Goal: Contribute content: Contribute content

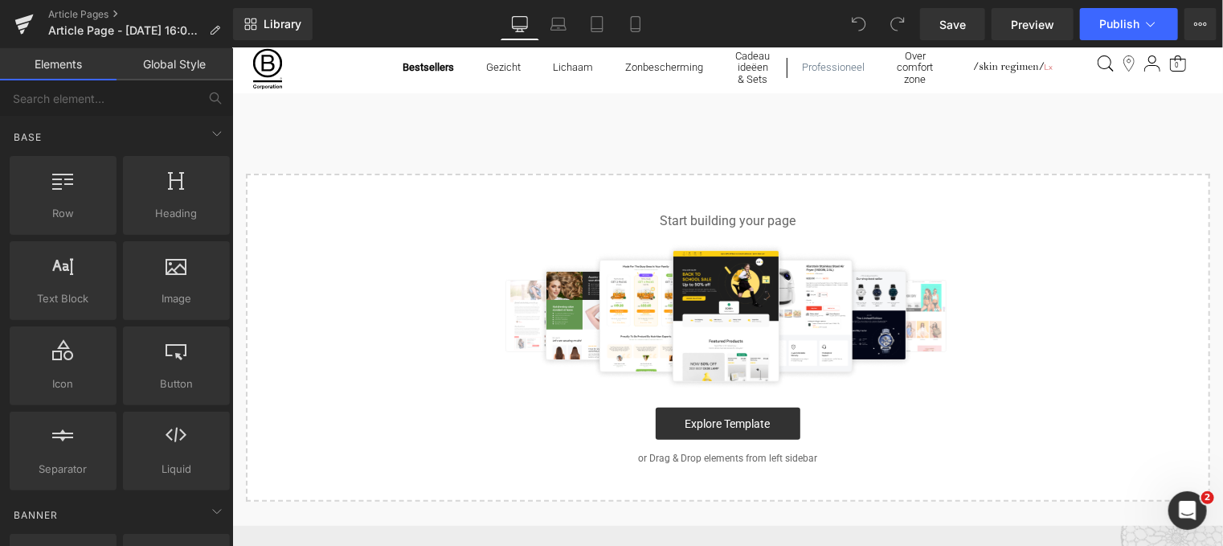
scroll to position [161, 0]
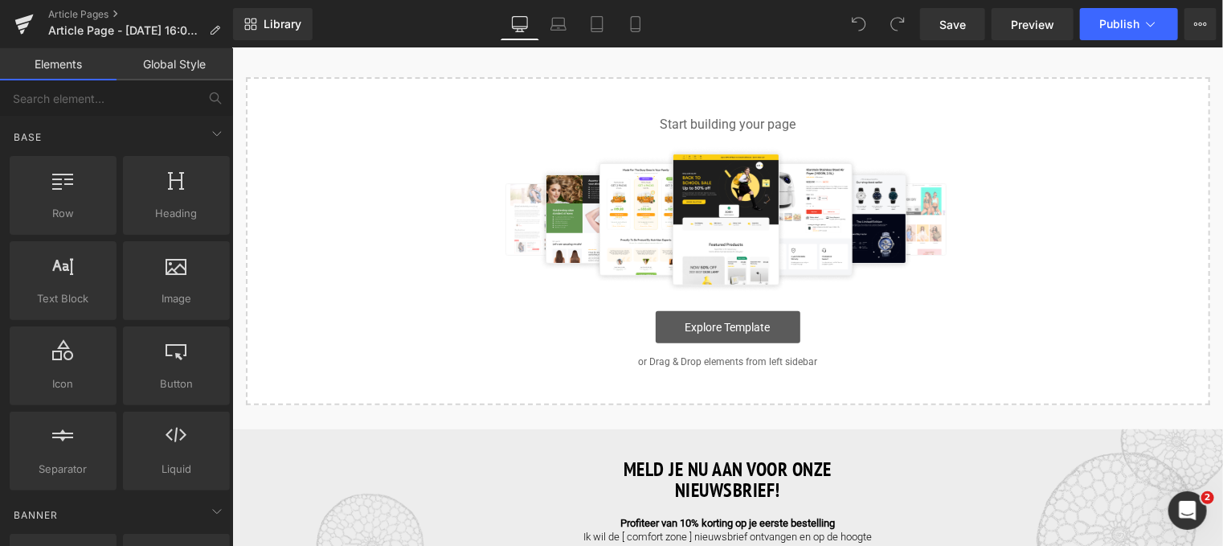
click at [689, 330] on link "Explore Template" at bounding box center [727, 326] width 145 height 32
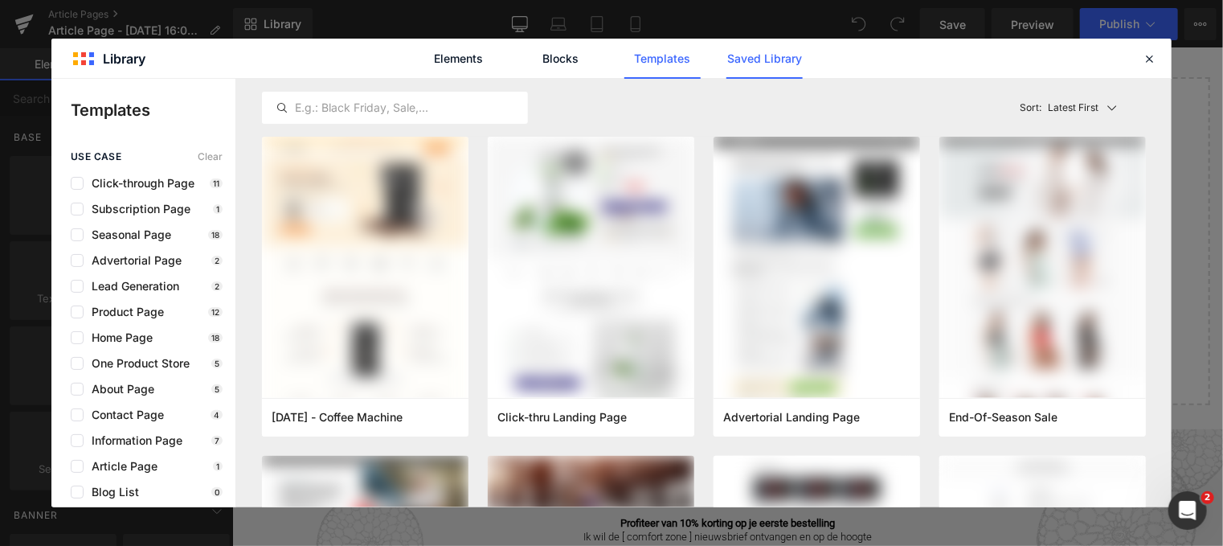
click at [761, 62] on link "Saved Library" at bounding box center [764, 59] width 76 height 40
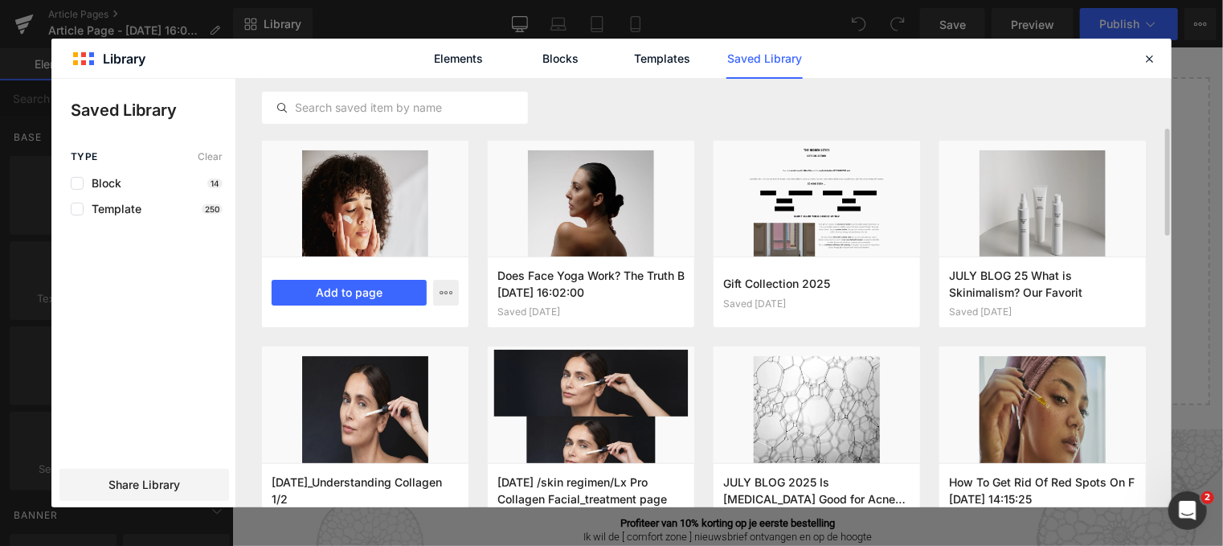
scroll to position [283, 0]
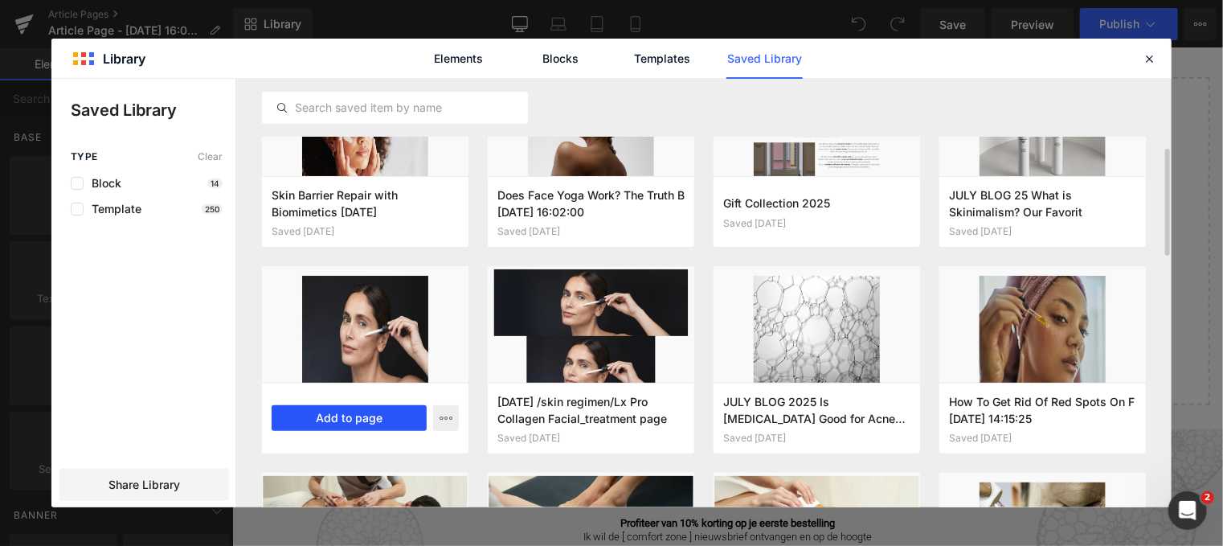
click at [379, 414] on button "Add to page" at bounding box center [349, 418] width 155 height 26
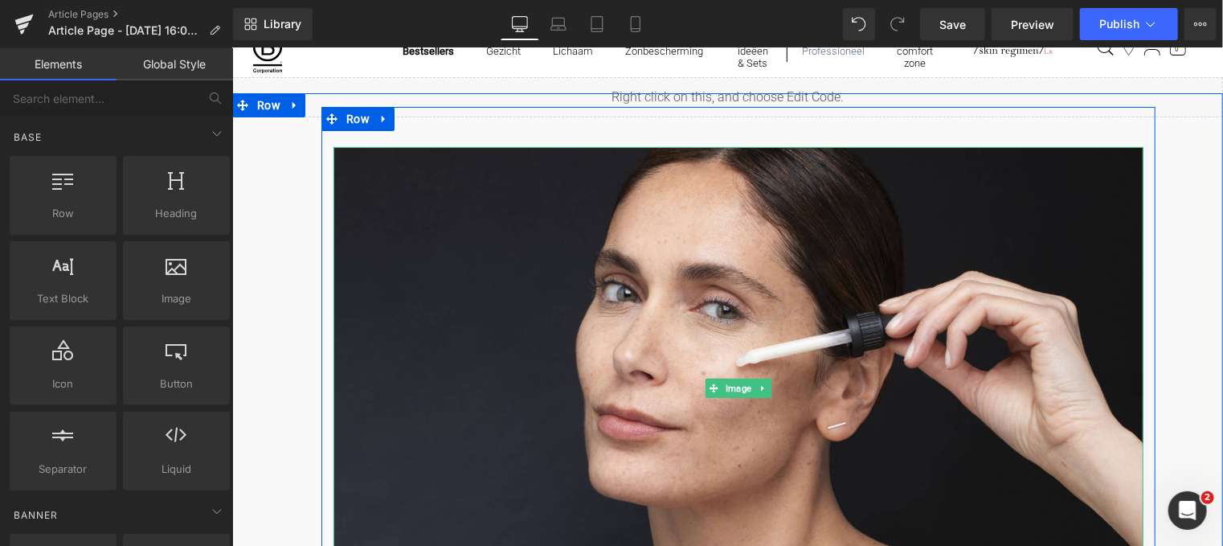
scroll to position [482, 0]
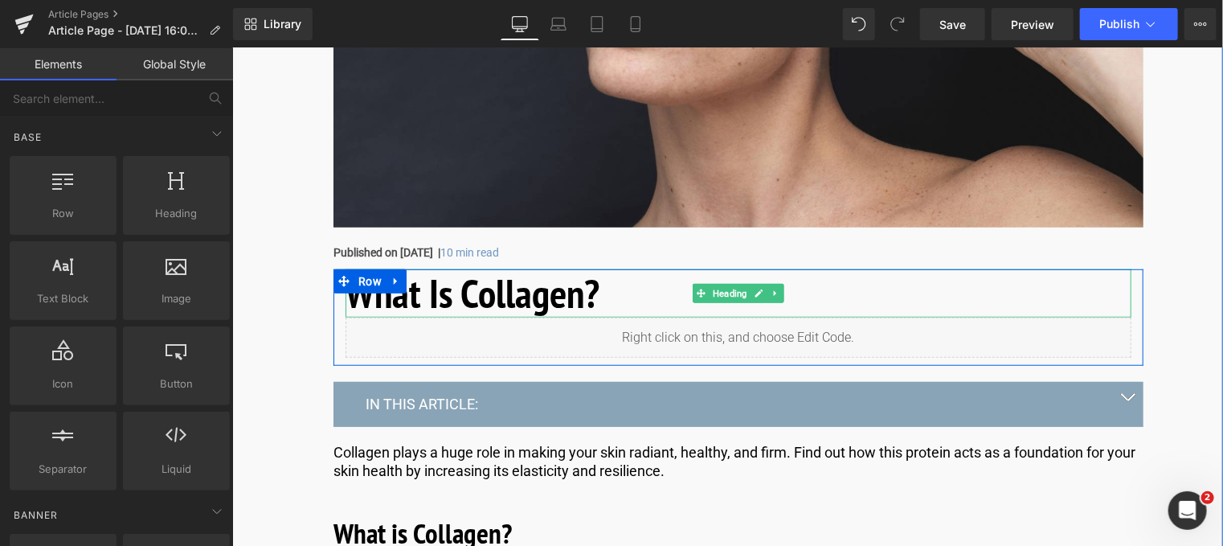
click at [559, 286] on h1 "What Is Collagen?" at bounding box center [738, 292] width 786 height 48
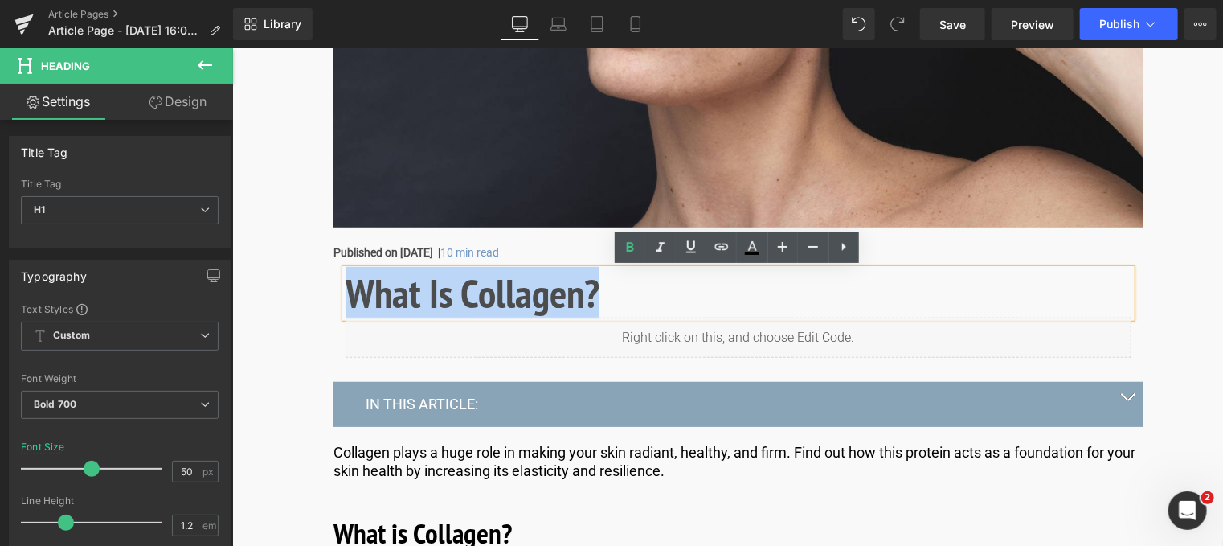
drag, startPoint x: 596, startPoint y: 288, endPoint x: 252, endPoint y: 244, distance: 346.8
paste div
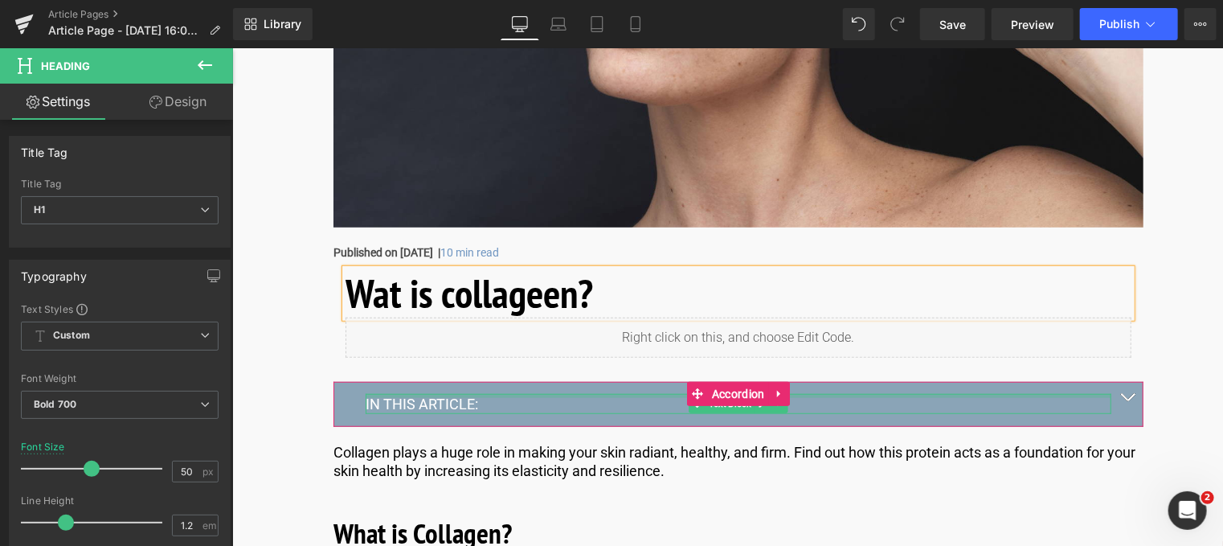
click at [402, 395] on div at bounding box center [738, 395] width 746 height 4
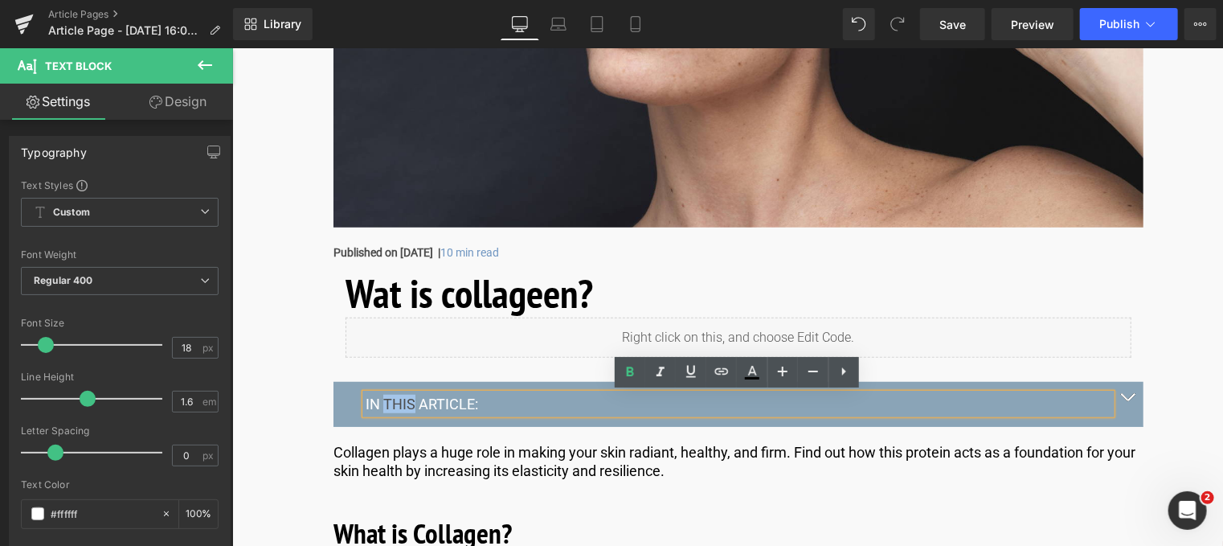
drag, startPoint x: 408, startPoint y: 397, endPoint x: 380, endPoint y: 398, distance: 28.1
click at [380, 398] on p "IN THIS ARTICLE:" at bounding box center [738, 403] width 746 height 18
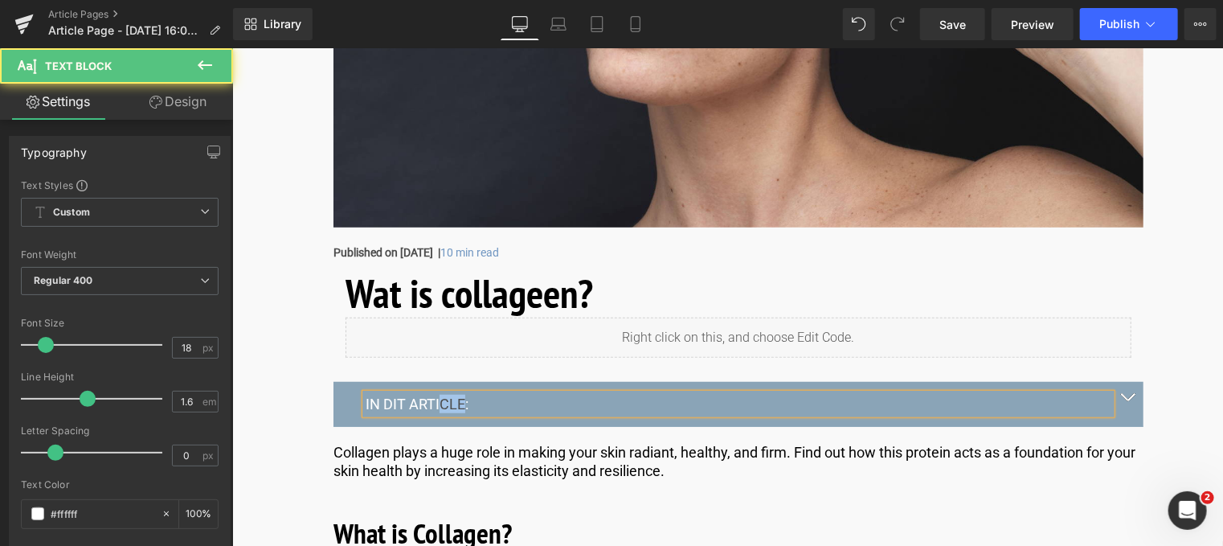
drag, startPoint x: 438, startPoint y: 404, endPoint x: 461, endPoint y: 403, distance: 23.3
click at [461, 403] on p "IN DIT ARTICLE:" at bounding box center [738, 403] width 746 height 18
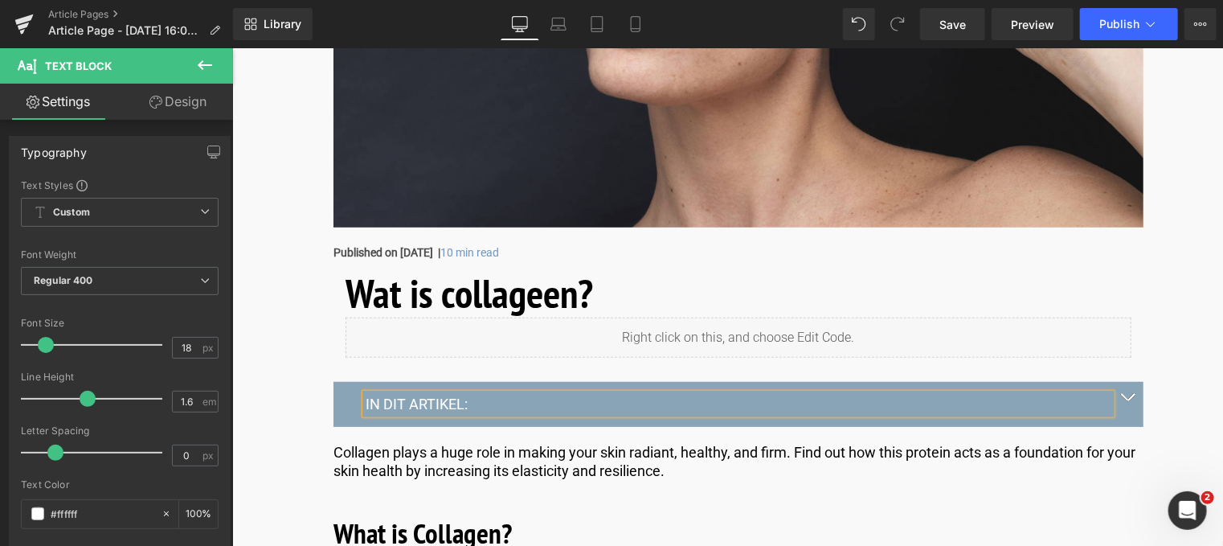
click at [1127, 400] on span "button" at bounding box center [1127, 400] width 0 height 0
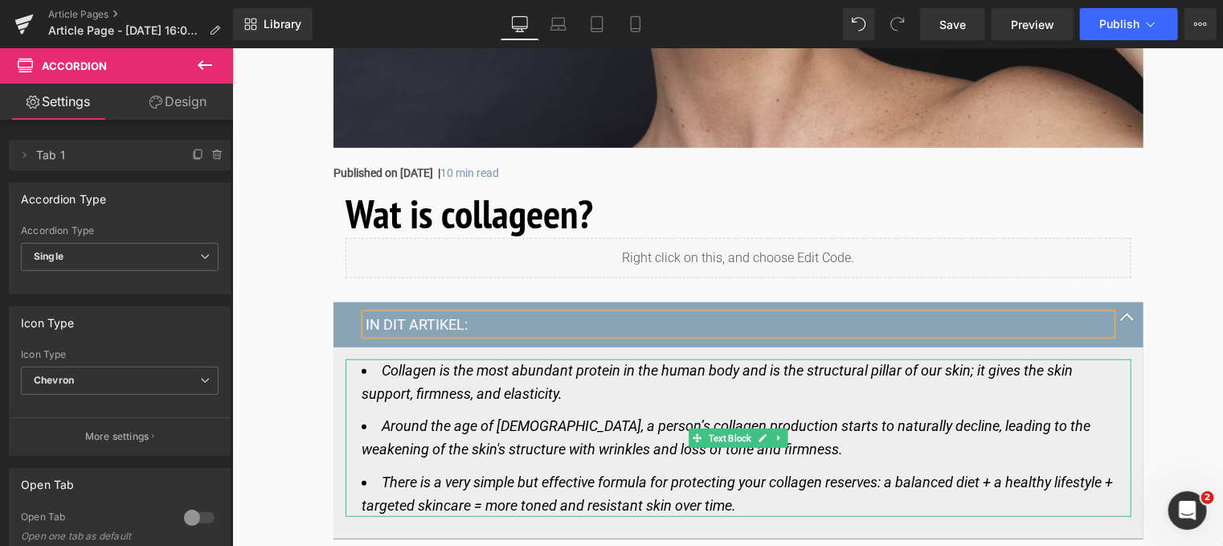
scroll to position [723, 0]
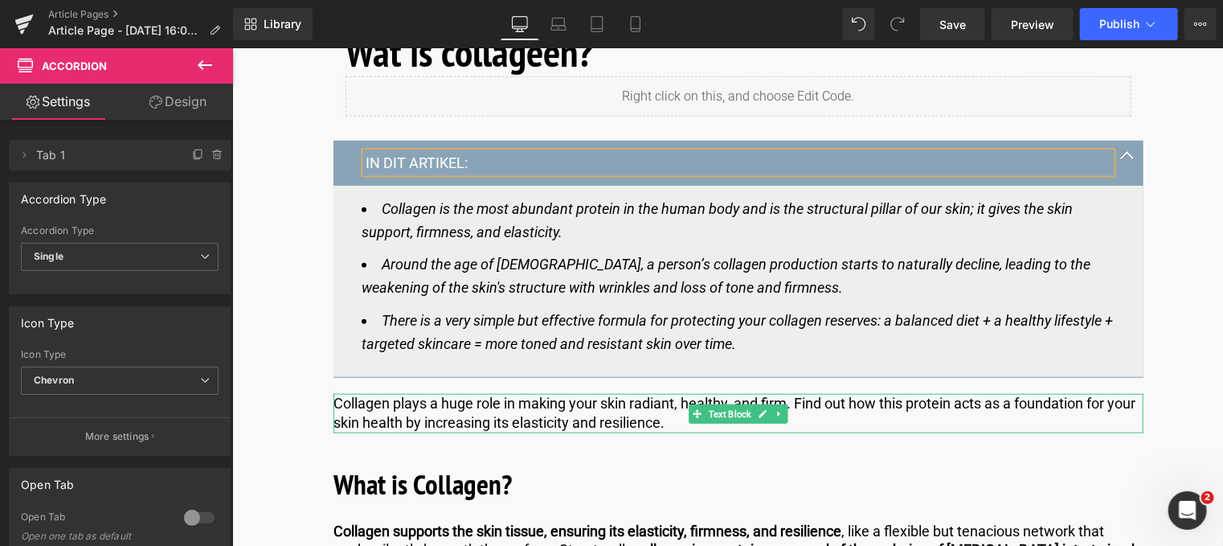
click at [608, 406] on p "Collagen plays a huge role in making your skin radiant, healthy, and firm. Find…" at bounding box center [738, 412] width 810 height 38
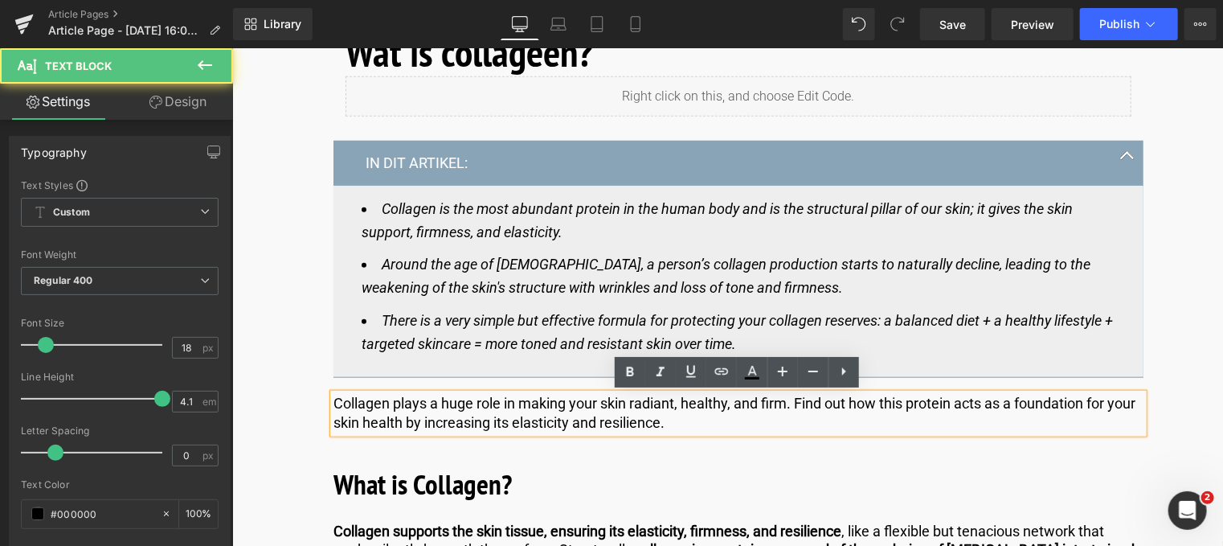
drag, startPoint x: 752, startPoint y: 431, endPoint x: 153, endPoint y: 378, distance: 601.0
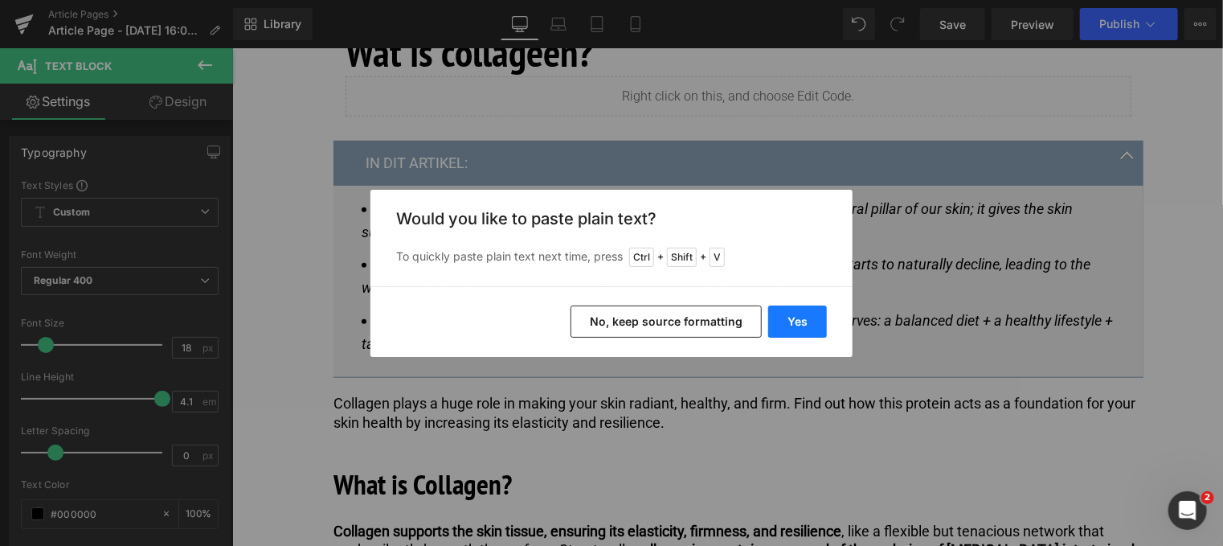
click at [792, 314] on button "Yes" at bounding box center [797, 321] width 59 height 32
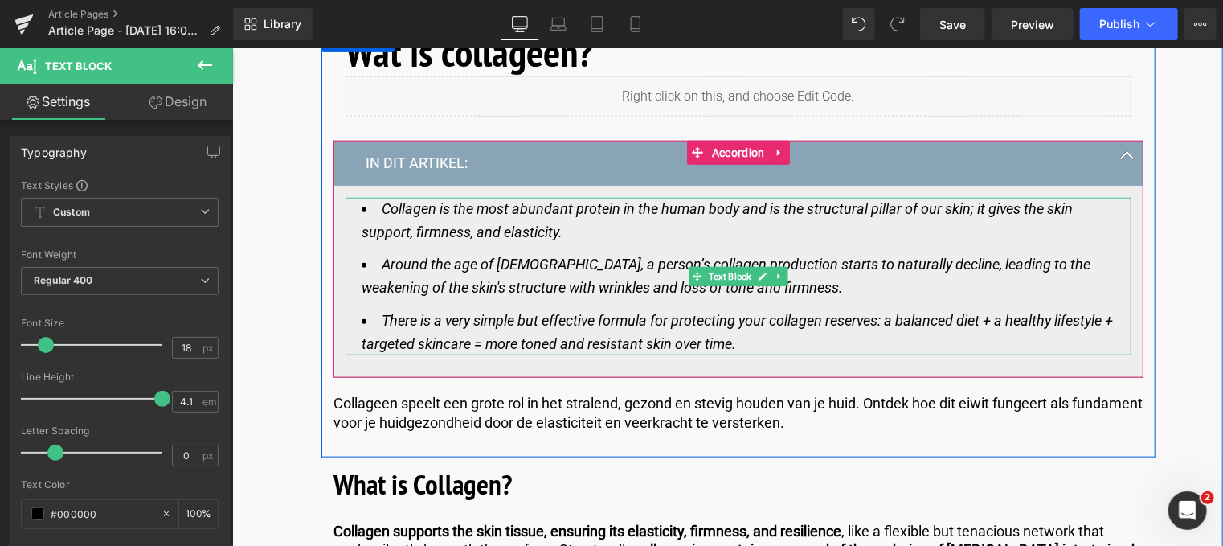
click at [761, 341] on li "There is a very simple but effective formula for protecting your collagen reser…" at bounding box center [738, 332] width 754 height 47
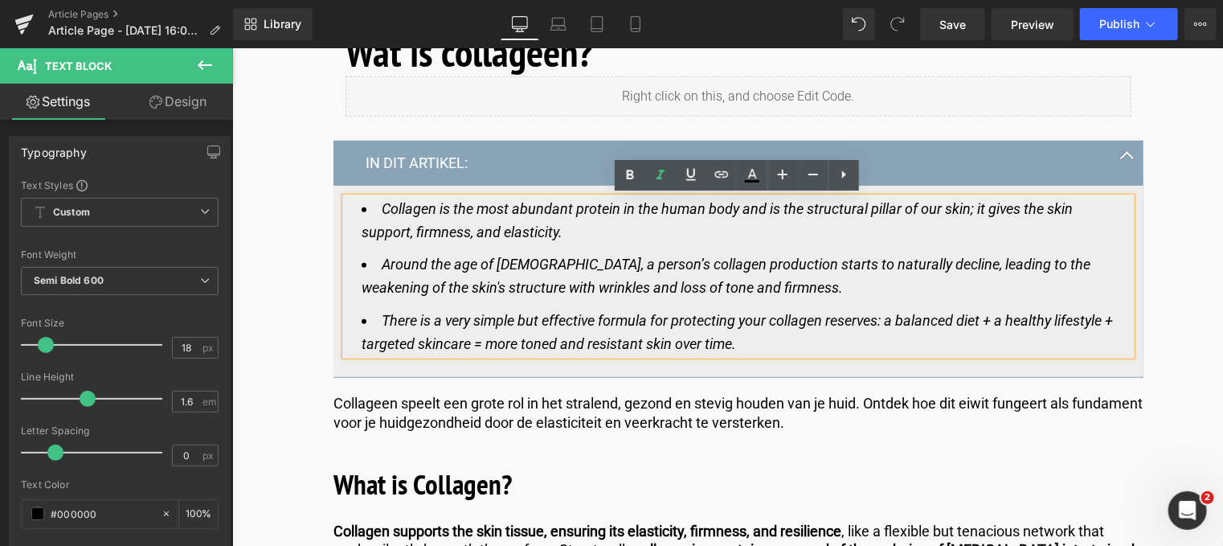
drag, startPoint x: 727, startPoint y: 343, endPoint x: 277, endPoint y: 190, distance: 475.5
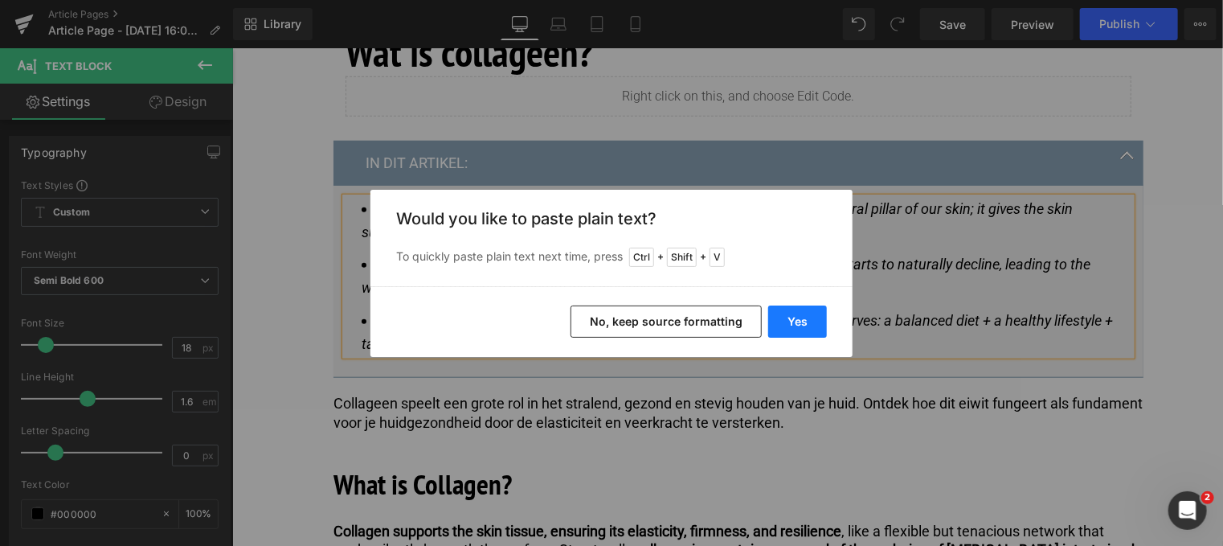
click at [792, 325] on button "Yes" at bounding box center [797, 321] width 59 height 32
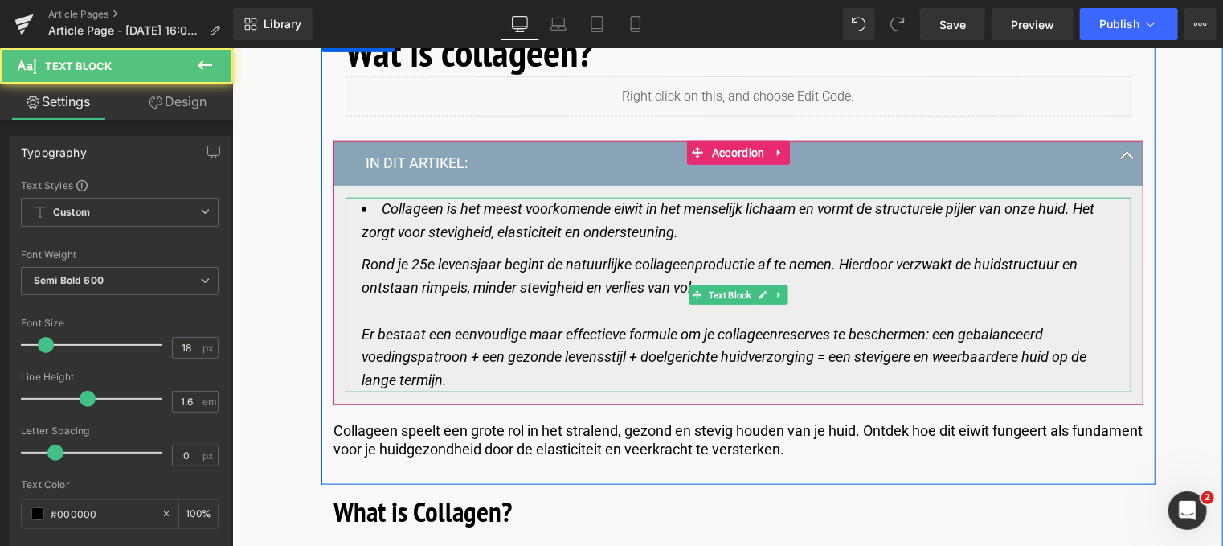
click at [358, 257] on div "Collageen is het meest voorkomende eiwit in het menselijk lichaam en vormt de s…" at bounding box center [738, 294] width 786 height 194
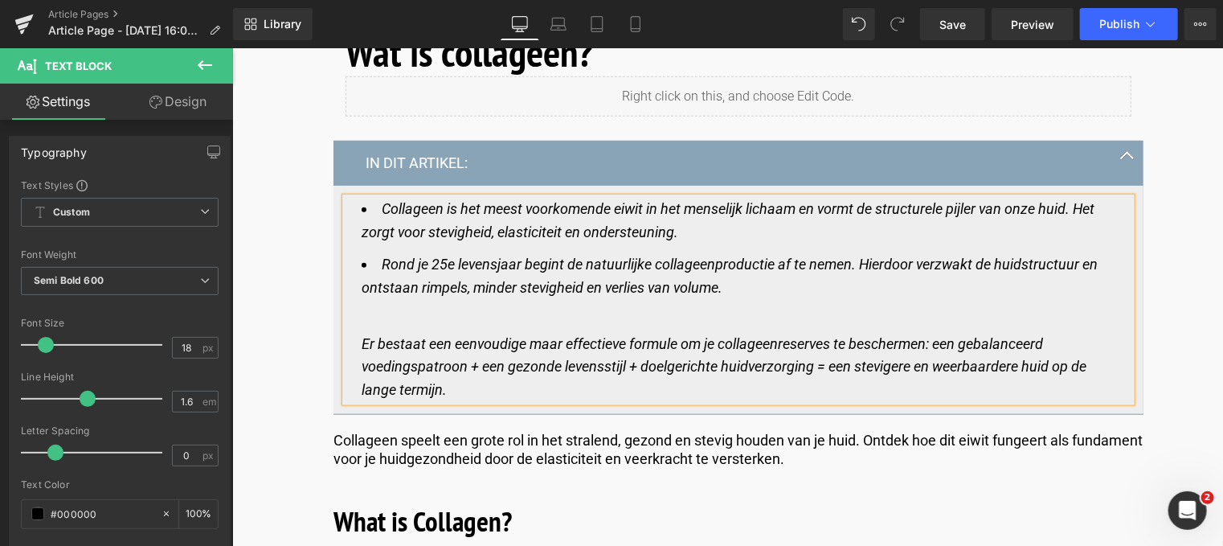
click at [361, 344] on icon "Er bestaat een eenvoudige maar effectieve formule om je collageenreserves te be…" at bounding box center [714, 365] width 706 height 63
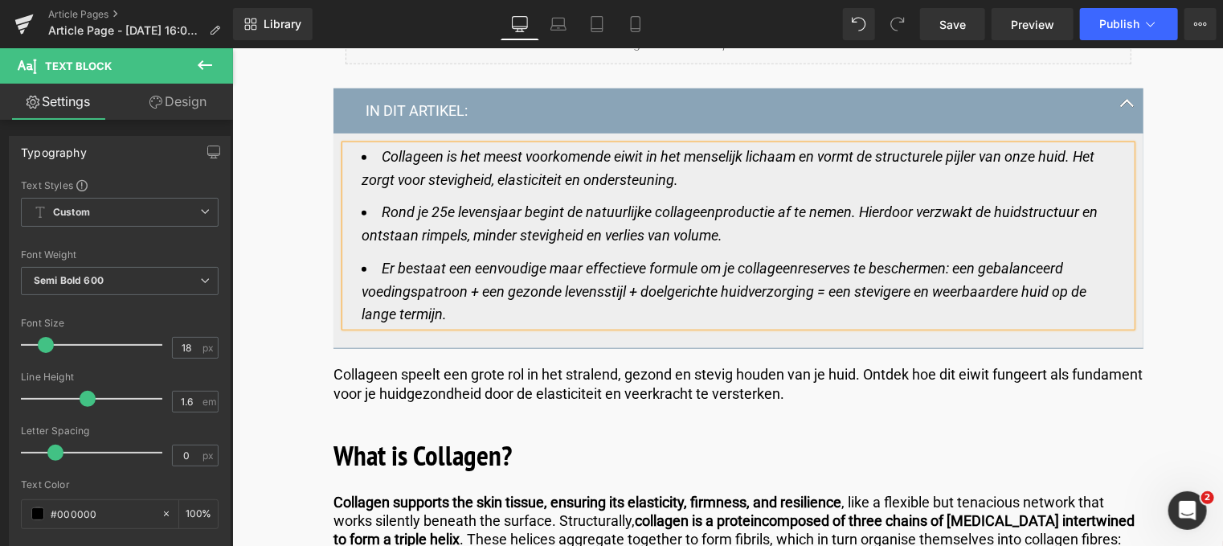
scroll to position [804, 0]
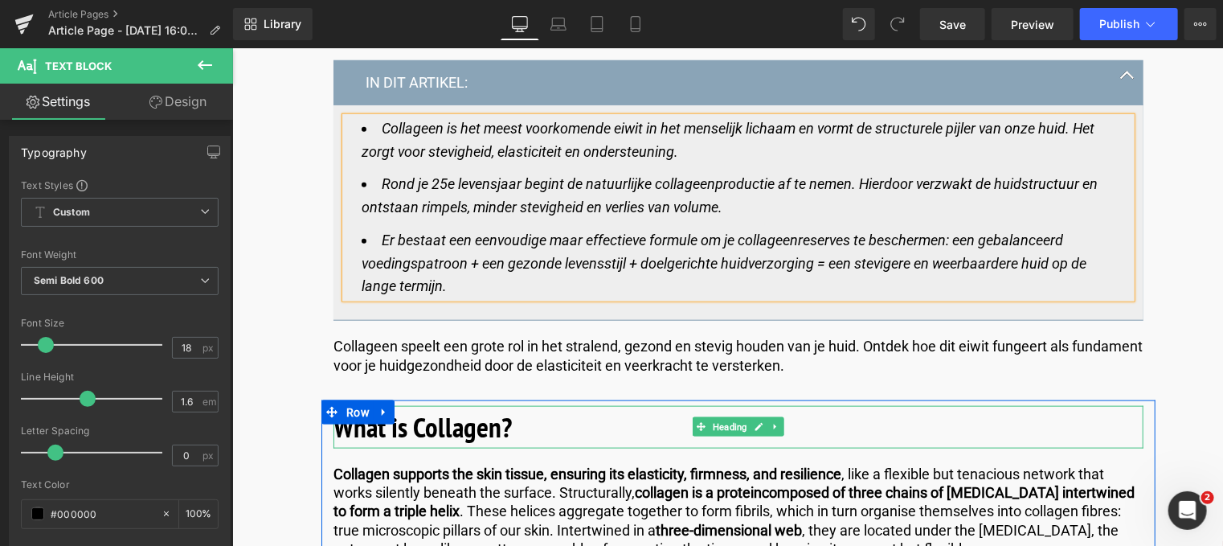
click at [499, 436] on b "What is Collagen?" at bounding box center [422, 425] width 178 height 37
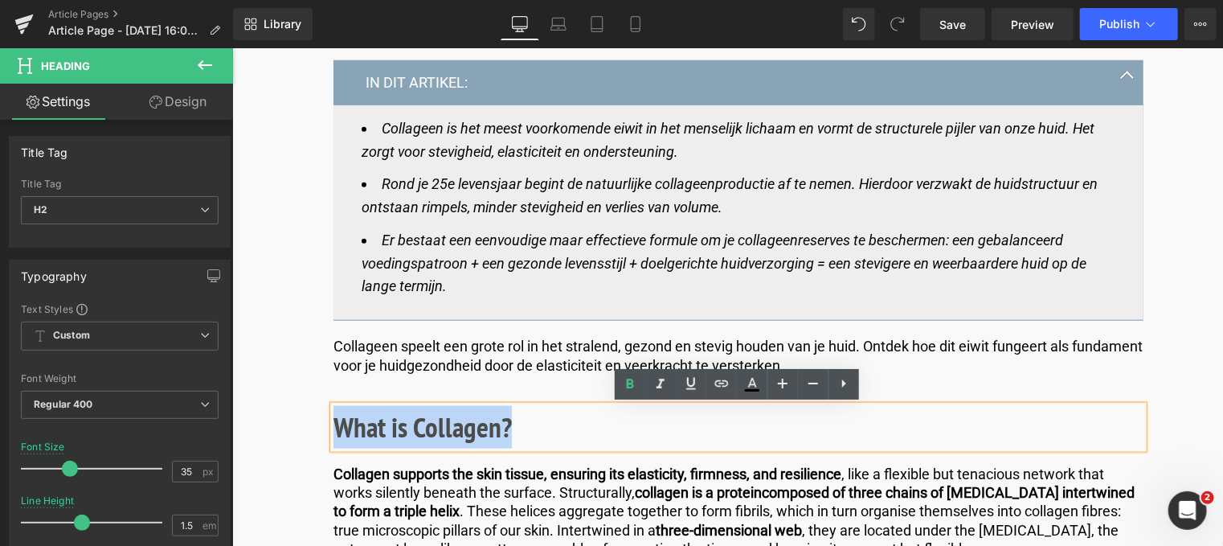
drag, startPoint x: 513, startPoint y: 429, endPoint x: 277, endPoint y: 429, distance: 235.5
paste div
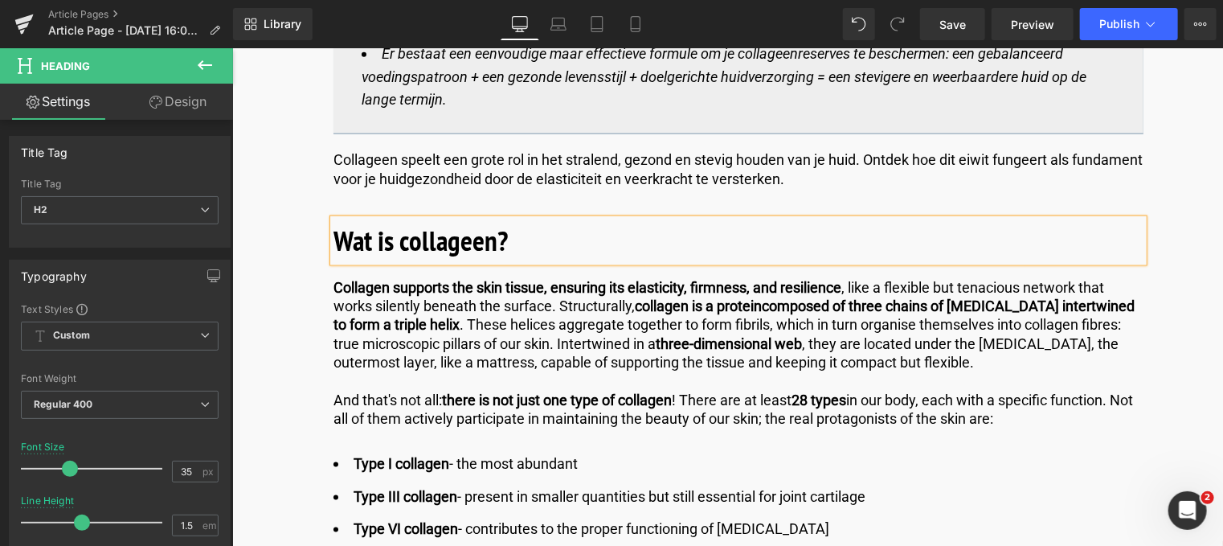
scroll to position [1045, 0]
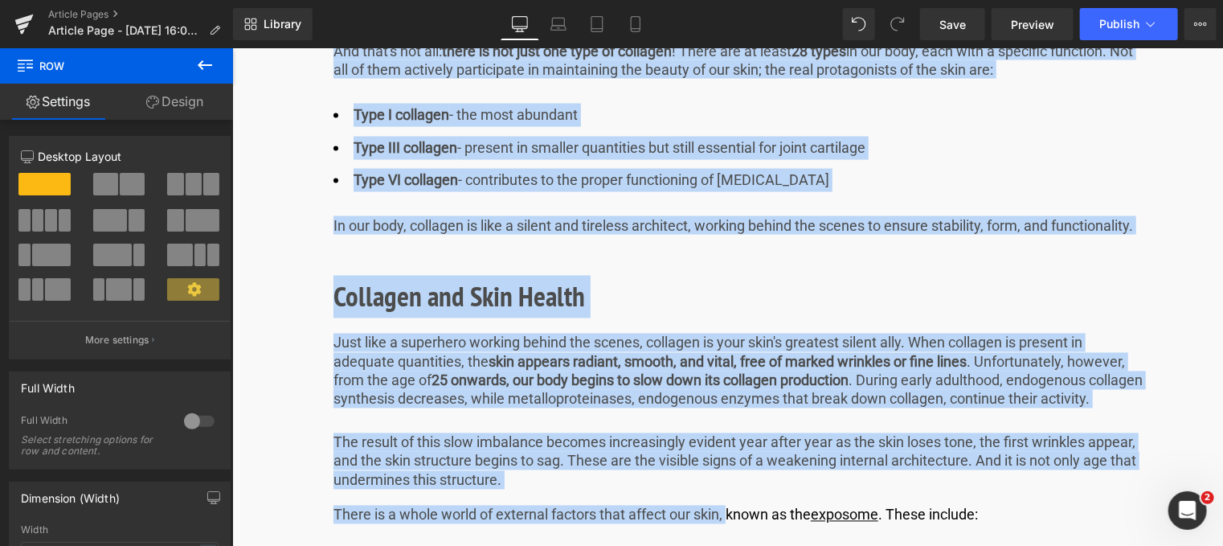
scroll to position [1396, 0]
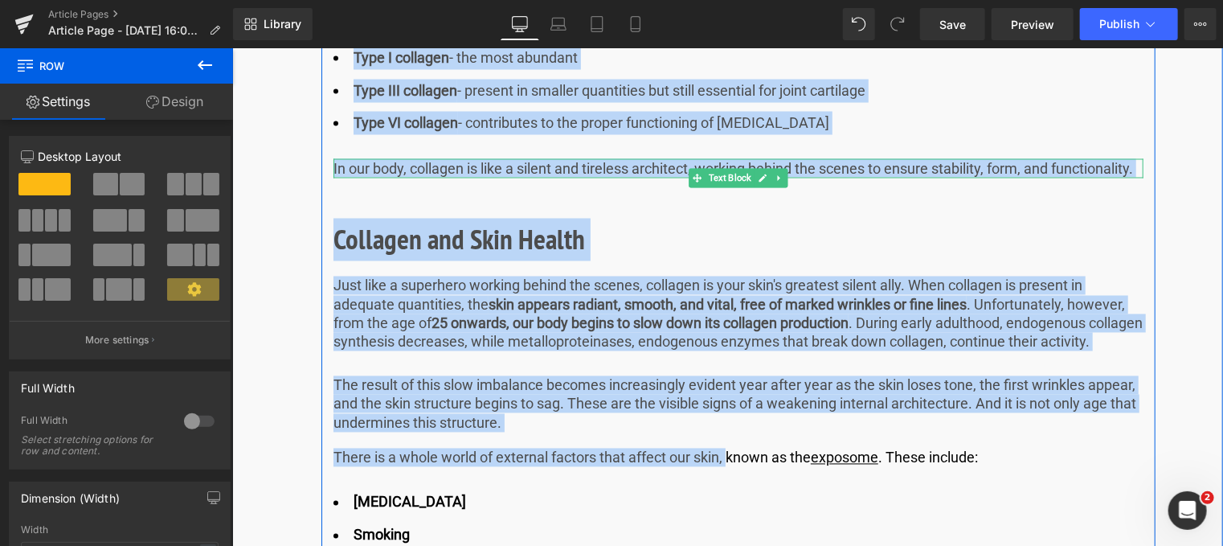
drag, startPoint x: 325, startPoint y: 213, endPoint x: 567, endPoint y: 186, distance: 242.6
copy div "Loremips dolorsit ame cons adipis, elitsedd eiu temporinci, utlabore, etd magna…"
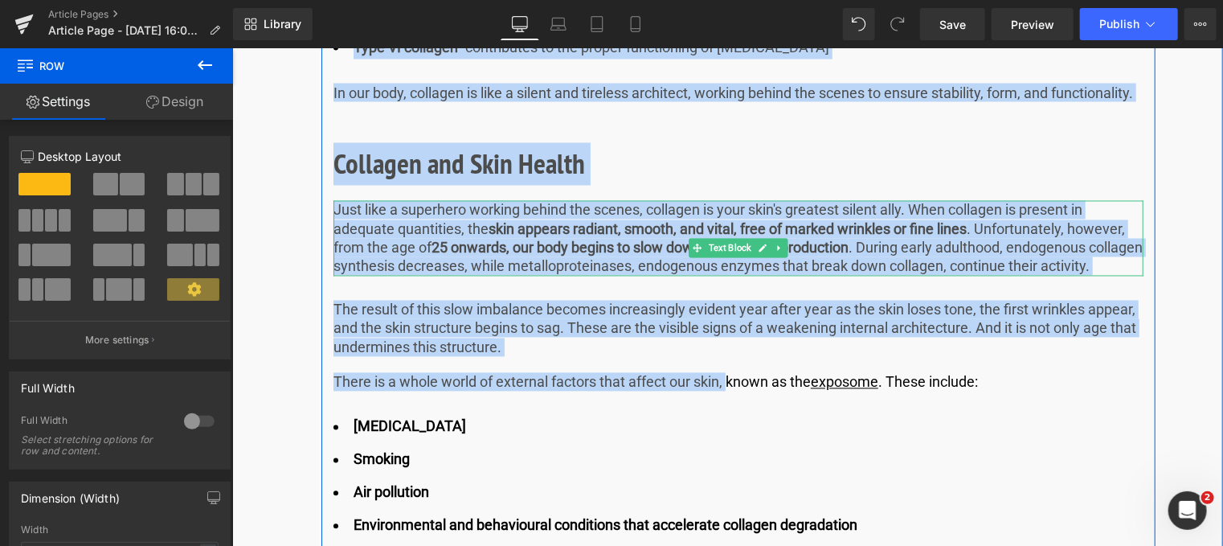
scroll to position [1557, 0]
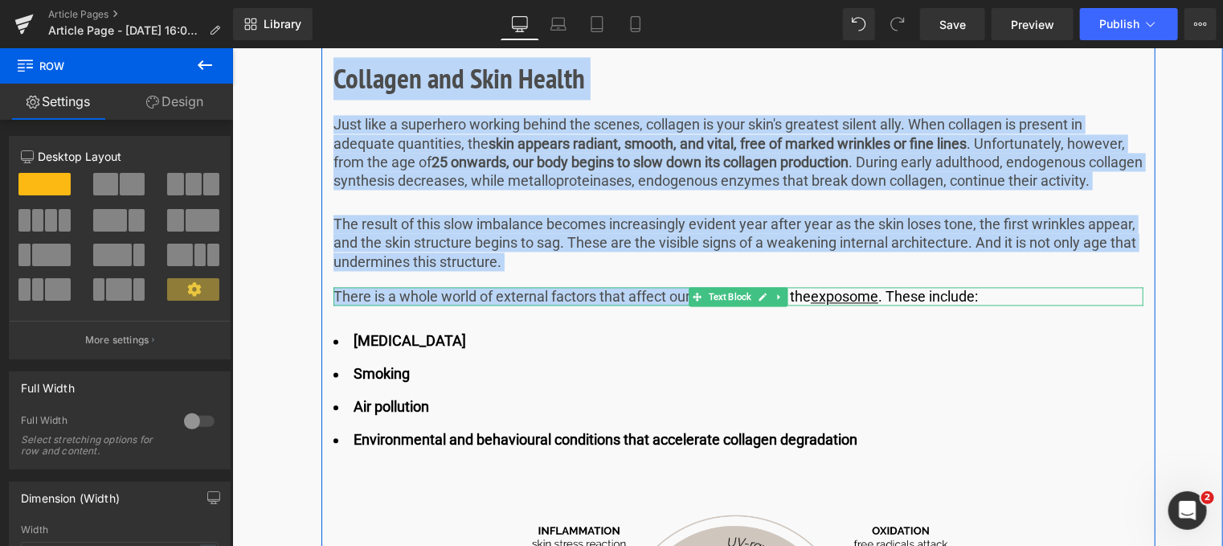
click at [1010, 305] on p "There is a whole world of external factors that affect our skin, known as the e…" at bounding box center [738, 296] width 810 height 18
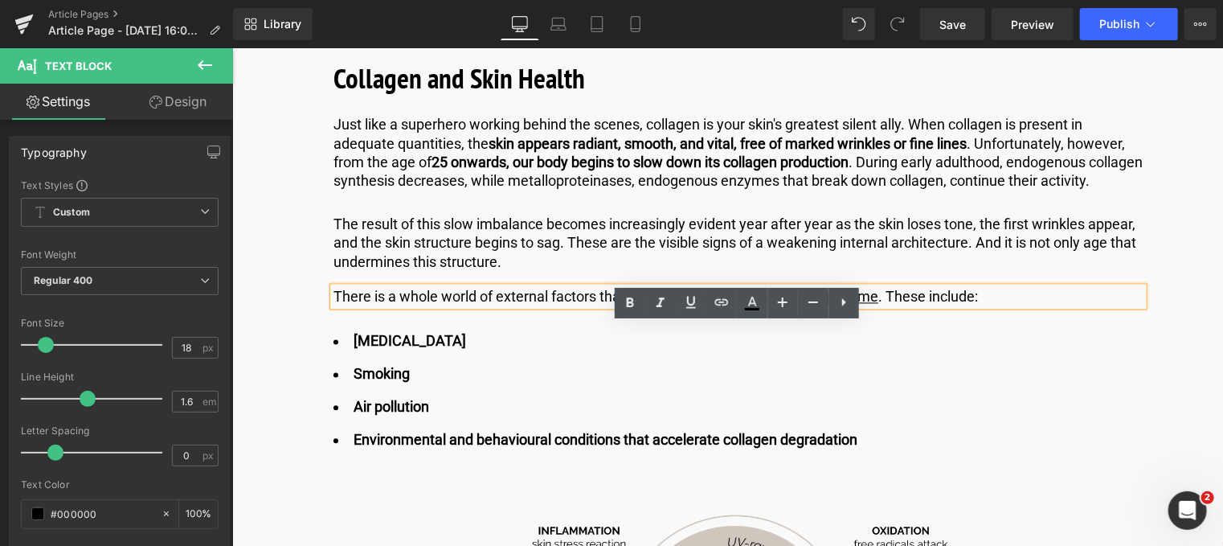
drag, startPoint x: 1010, startPoint y: 330, endPoint x: 235, endPoint y: 140, distance: 797.8
click at [368, 182] on p "Just like a superhero working behind the scenes, collagen is your skin's greate…" at bounding box center [738, 153] width 810 height 76
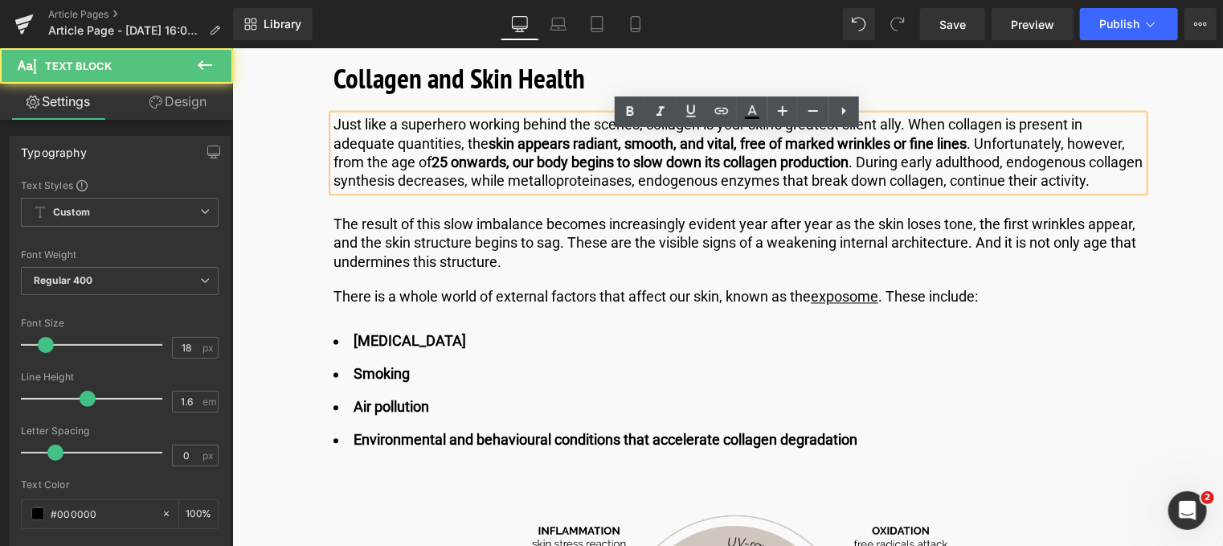
click at [433, 190] on p "Just like a superhero working behind the scenes, collagen is your skin's greate…" at bounding box center [738, 153] width 810 height 76
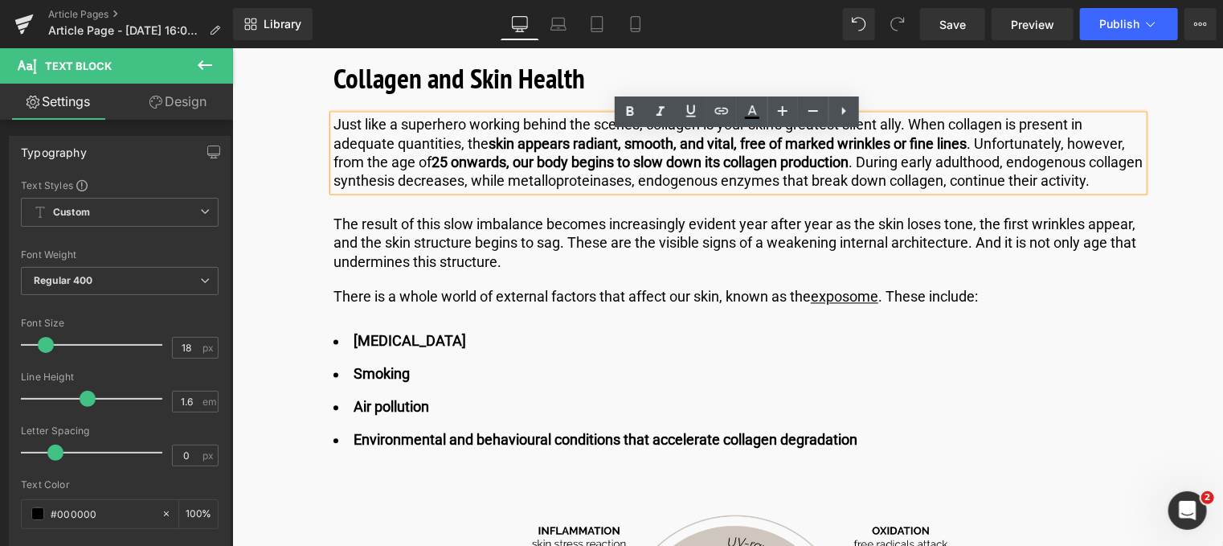
drag, startPoint x: 433, startPoint y: 215, endPoint x: 325, endPoint y: 140, distance: 131.5
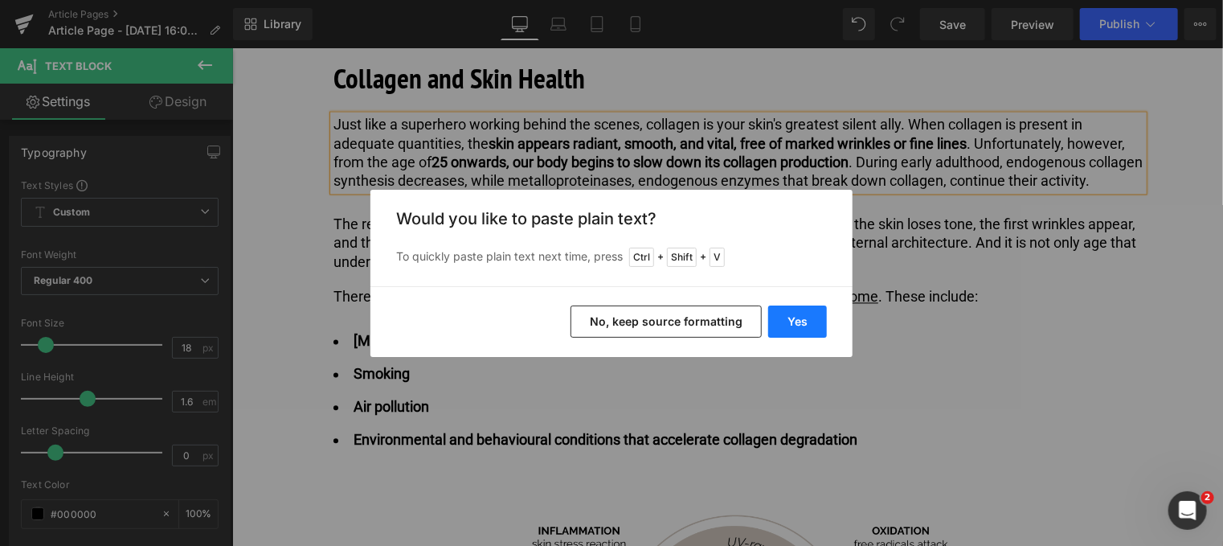
click at [804, 317] on button "Yes" at bounding box center [797, 321] width 59 height 32
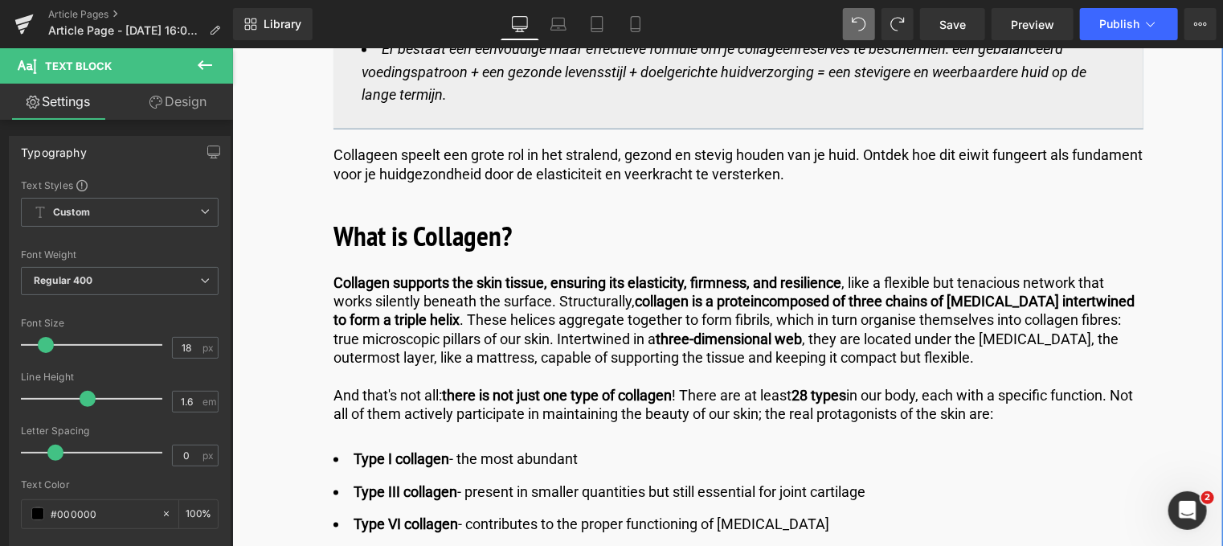
scroll to position [992, 0]
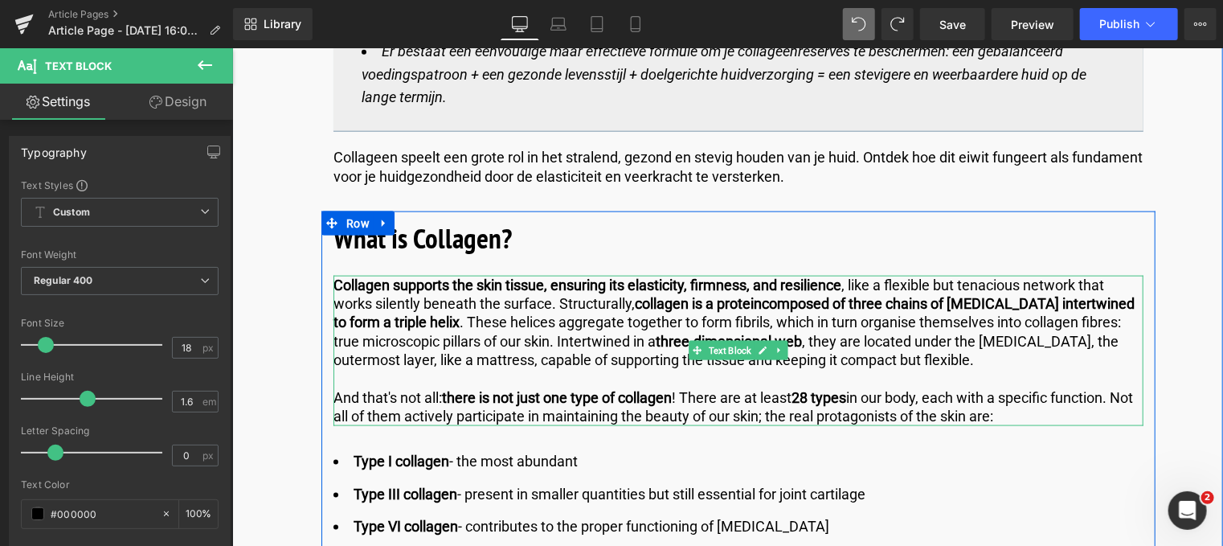
click at [911, 358] on p "Collagen supports the skin tissue, ensuring its elasticity, firmness, and resil…" at bounding box center [738, 322] width 810 height 94
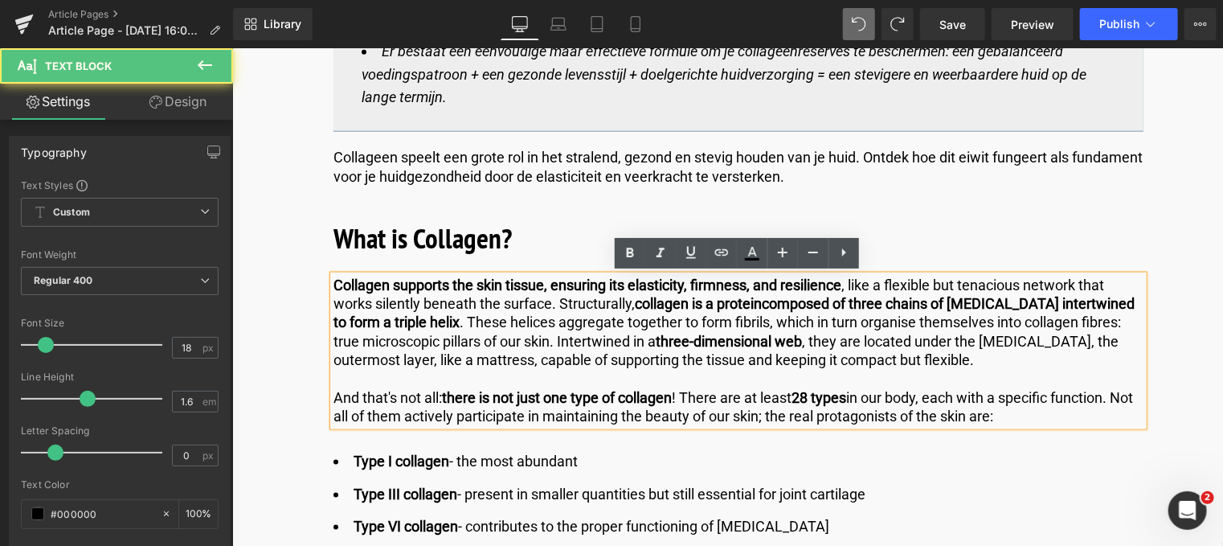
drag, startPoint x: 1035, startPoint y: 419, endPoint x: 243, endPoint y: 224, distance: 815.1
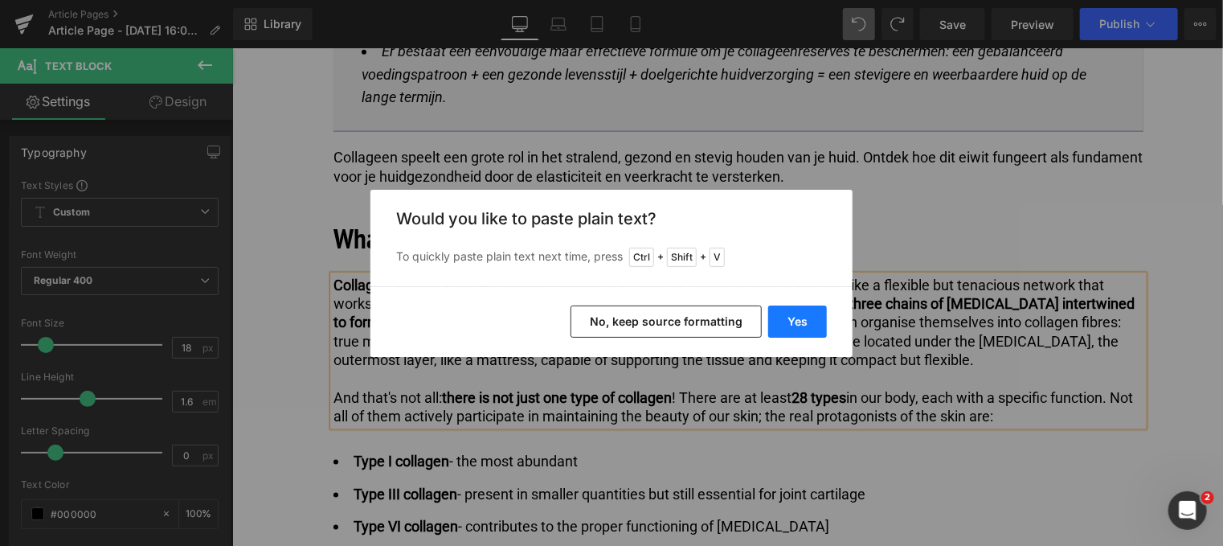
click at [813, 323] on button "Yes" at bounding box center [797, 321] width 59 height 32
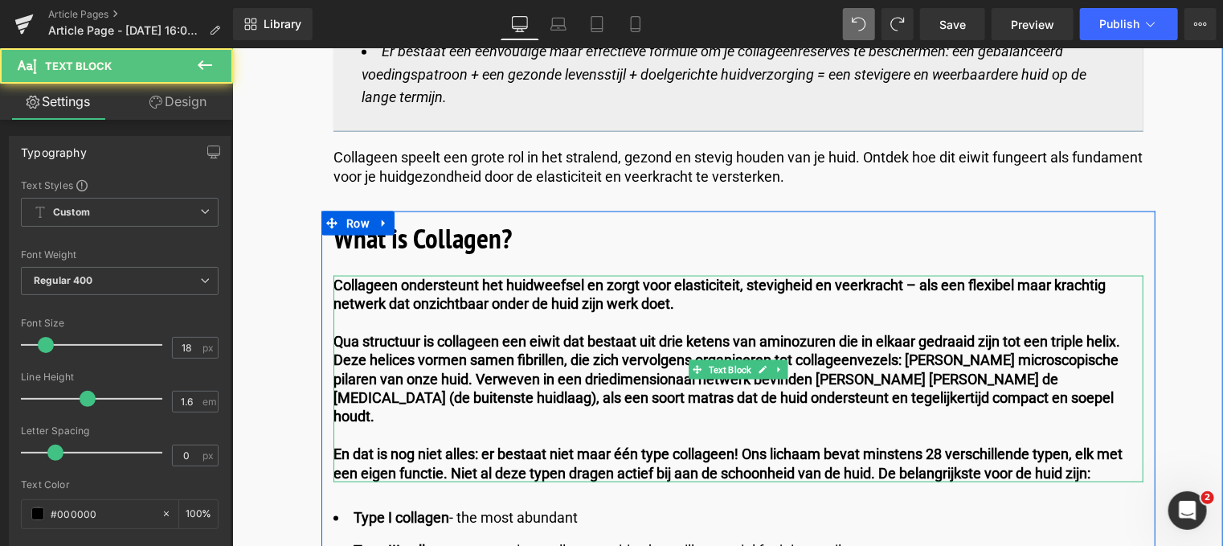
click at [1091, 456] on b "En dat is nog niet alles: er bestaat niet maar één type collageen! Ons lichaam …" at bounding box center [727, 461] width 789 height 35
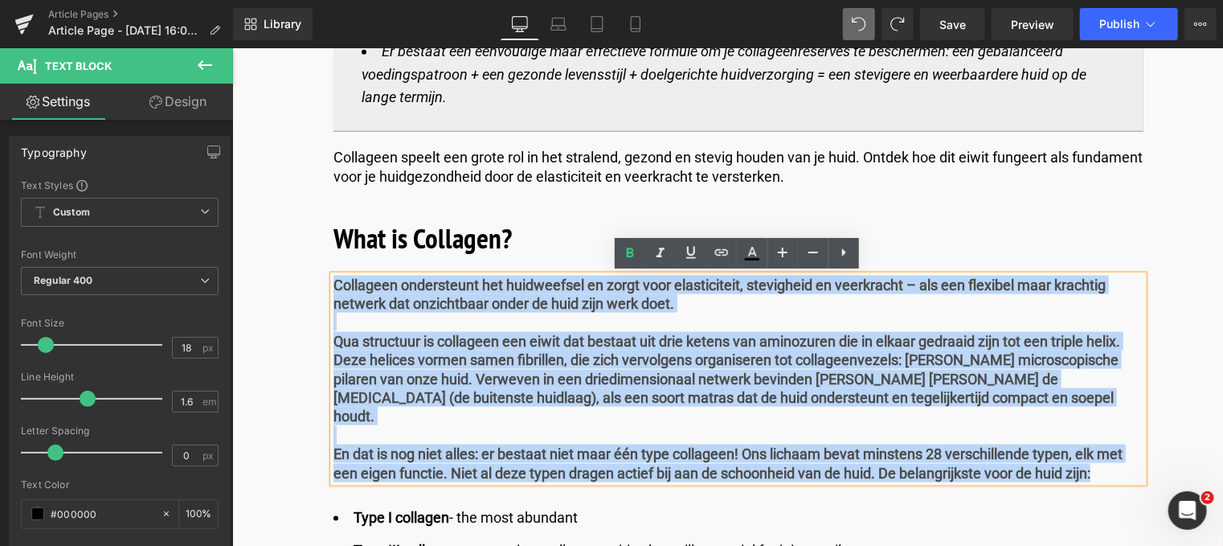
drag, startPoint x: 996, startPoint y: 461, endPoint x: 184, endPoint y: 247, distance: 840.3
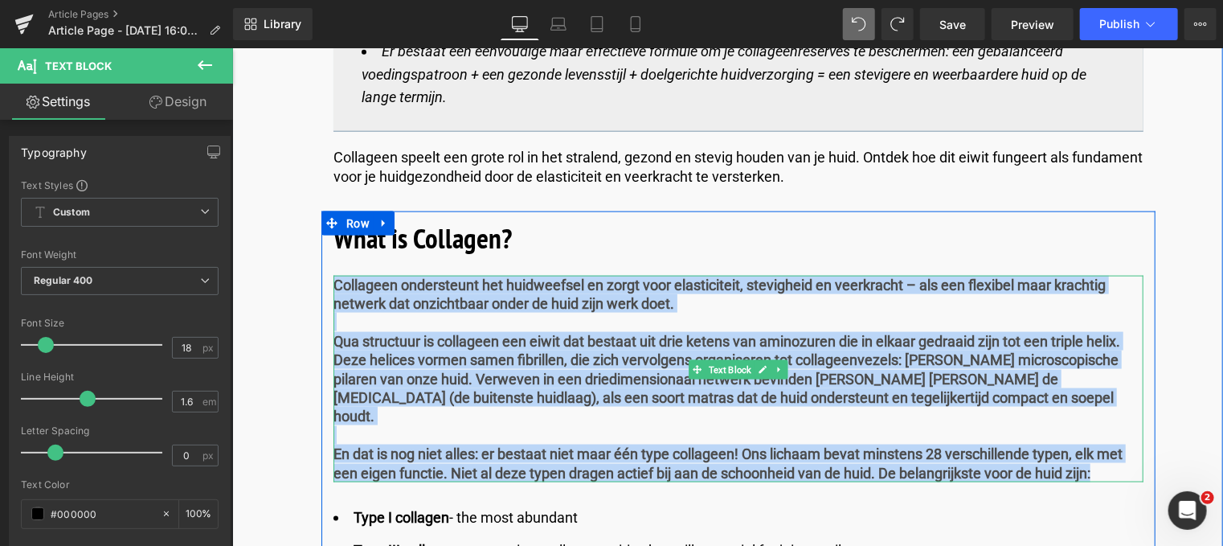
click at [659, 354] on b "Qua structuur is collageen een eiwit dat bestaat uit drie ketens van aminozuren…" at bounding box center [726, 378] width 787 height 92
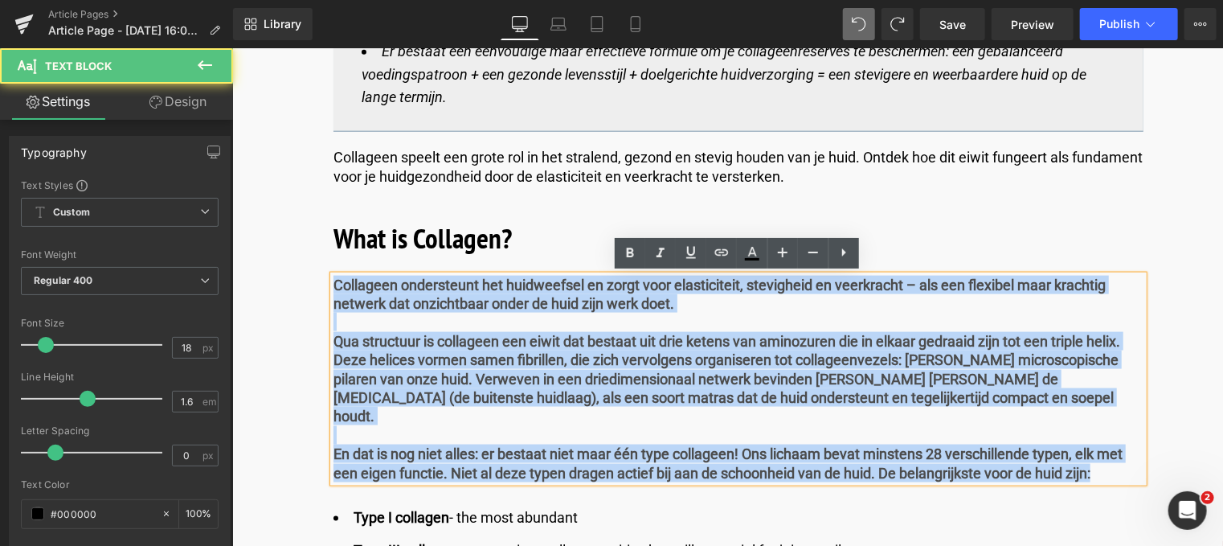
drag, startPoint x: 1103, startPoint y: 455, endPoint x: 159, endPoint y: 246, distance: 967.1
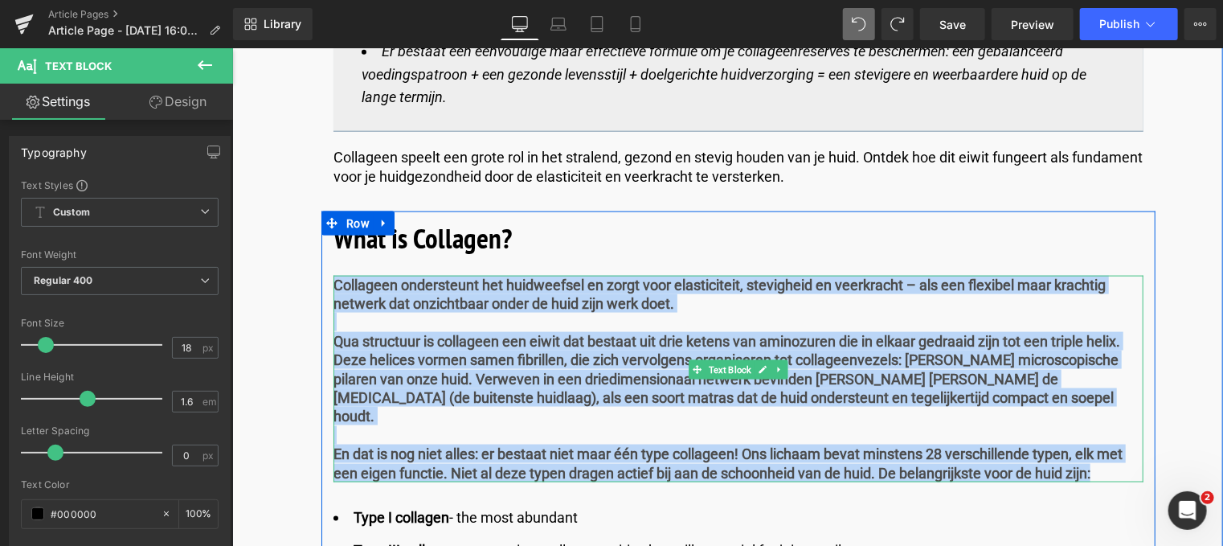
click at [628, 382] on b "Qua structuur is collageen een eiwit dat bestaat uit drie ketens van aminozuren…" at bounding box center [726, 378] width 787 height 92
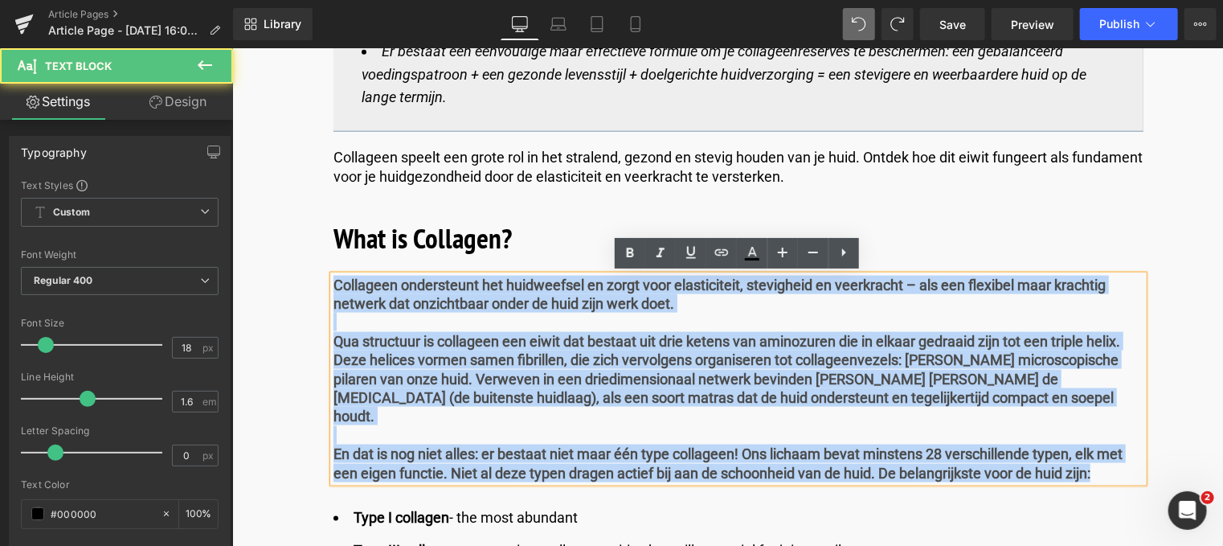
drag, startPoint x: 1103, startPoint y: 451, endPoint x: 67, endPoint y: 219, distance: 1062.2
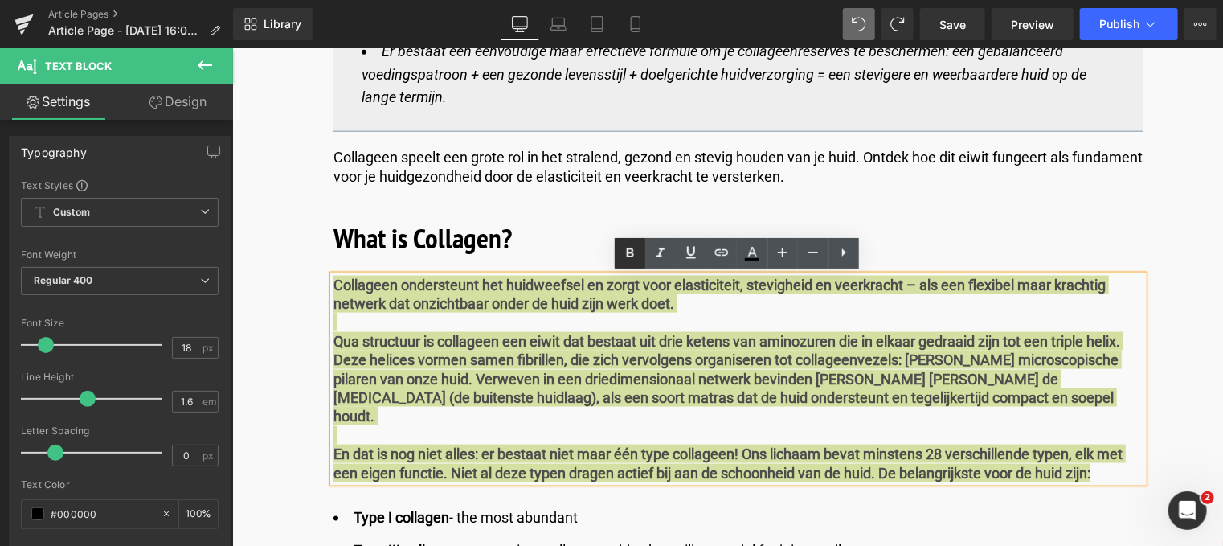
click at [625, 252] on icon at bounding box center [629, 252] width 19 height 19
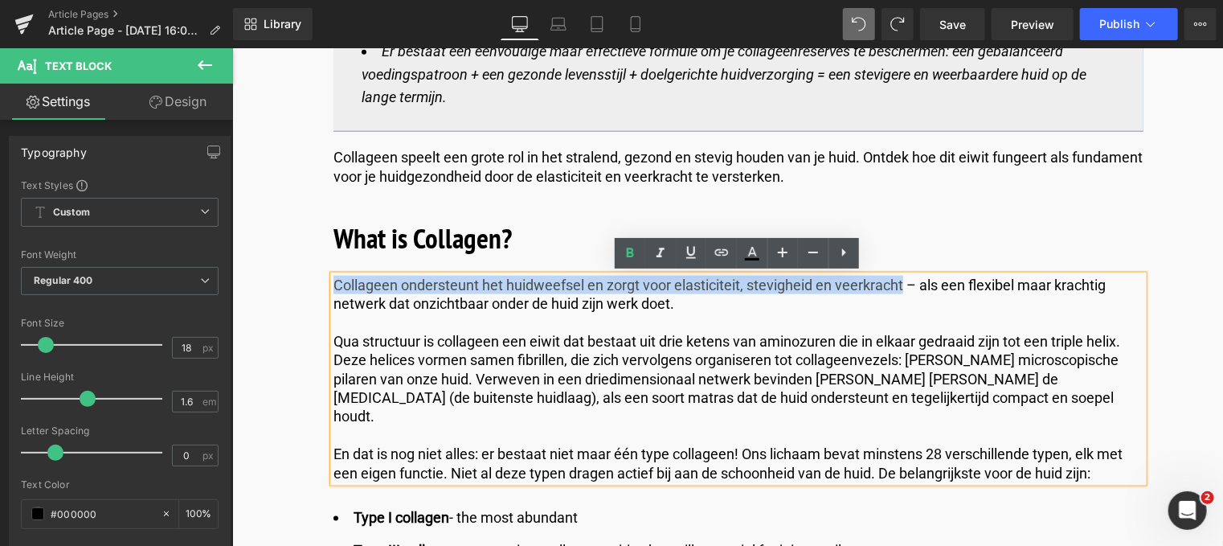
drag, startPoint x: 900, startPoint y: 284, endPoint x: 329, endPoint y: 291, distance: 570.6
click at [333, 291] on p "Collageen ondersteunt het huidweefsel en zorgt voor elasticiteit, stevigheid en…" at bounding box center [738, 294] width 810 height 38
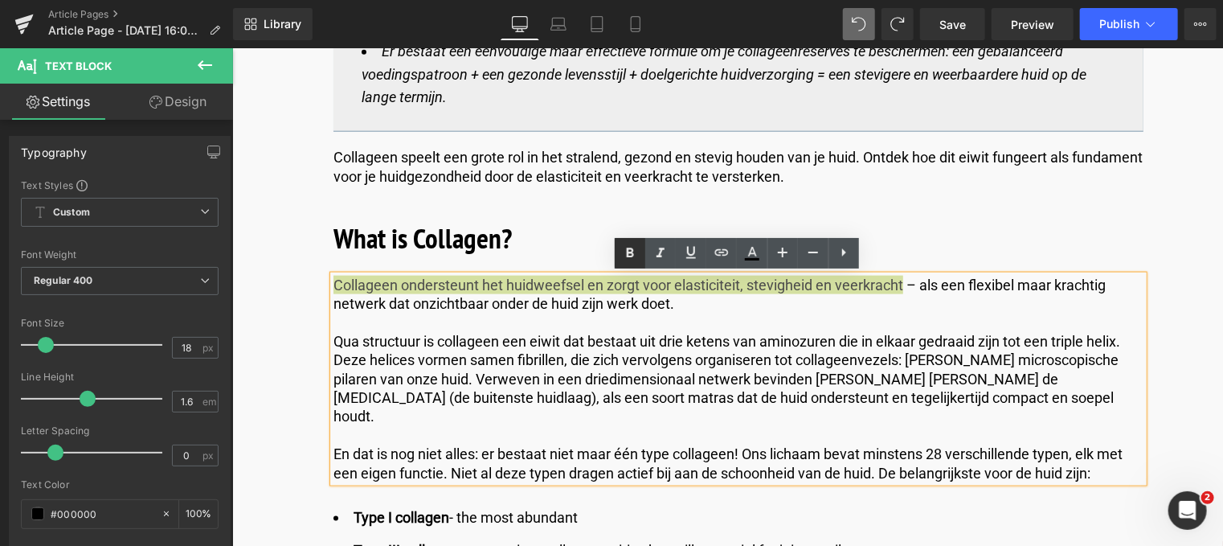
click at [631, 248] on icon at bounding box center [629, 253] width 7 height 10
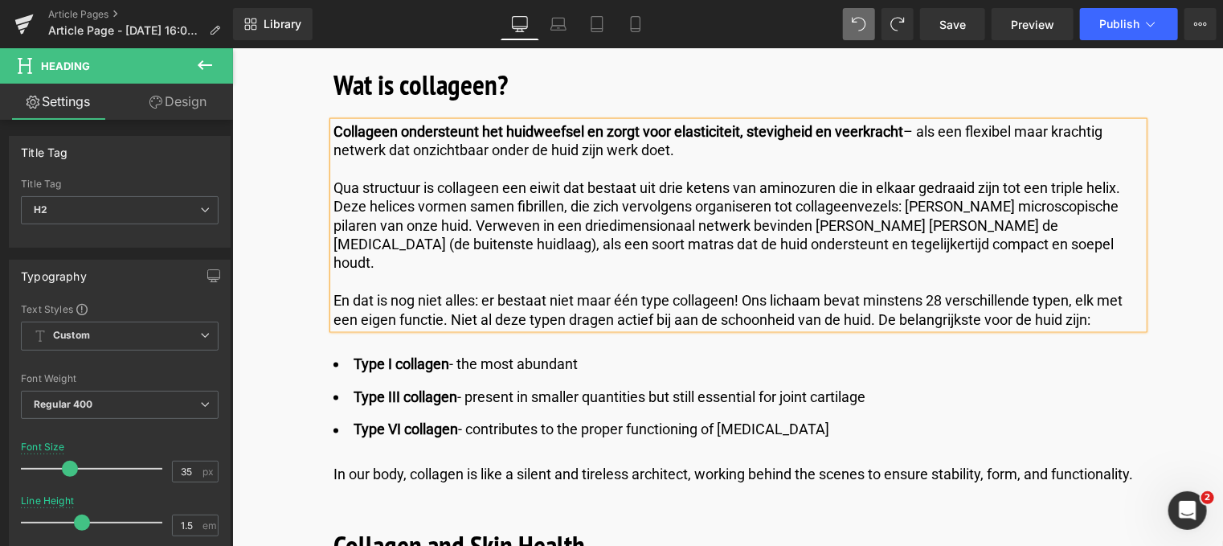
scroll to position [1153, 0]
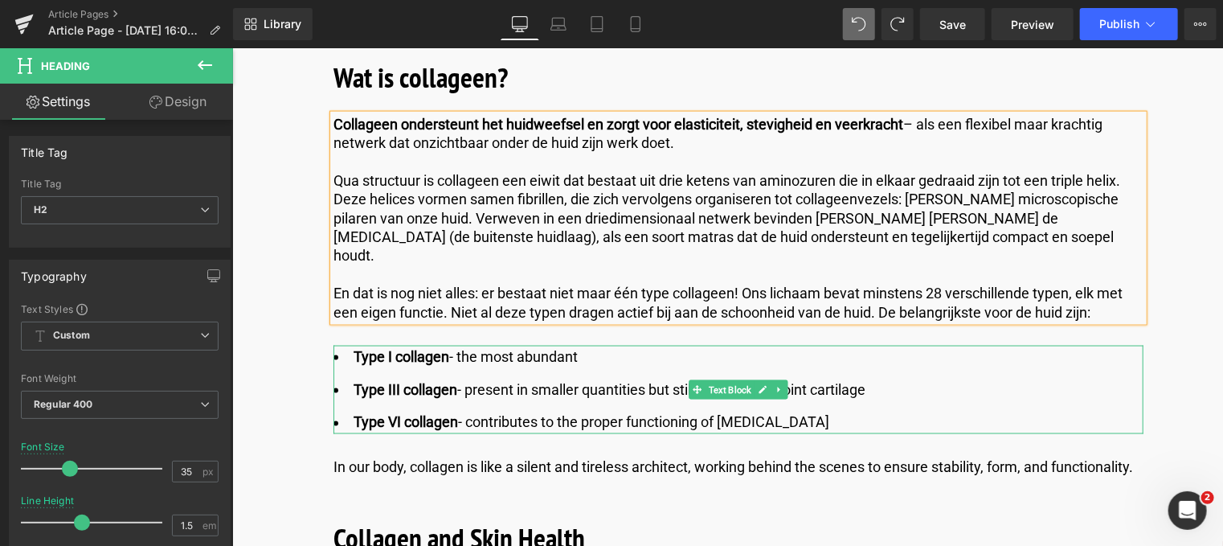
click at [436, 347] on span "Type I collagen" at bounding box center [401, 355] width 96 height 17
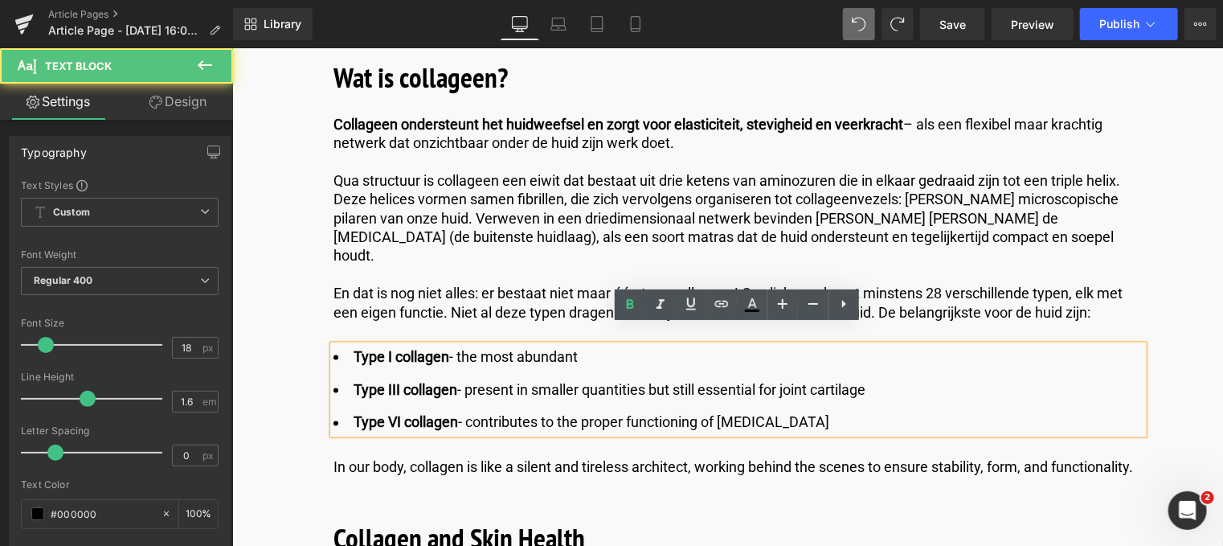
click at [438, 347] on span "Type I collagen" at bounding box center [401, 355] width 96 height 17
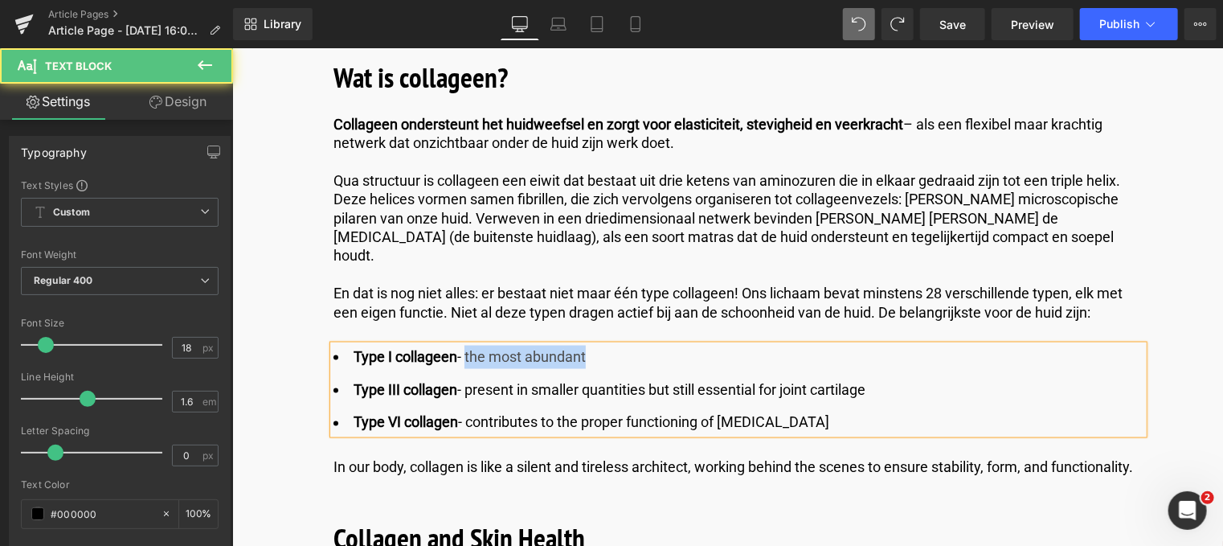
drag, startPoint x: 599, startPoint y: 333, endPoint x: 467, endPoint y: 338, distance: 132.7
click at [467, 345] on li "Type I collageen - the most abundant" at bounding box center [738, 356] width 810 height 23
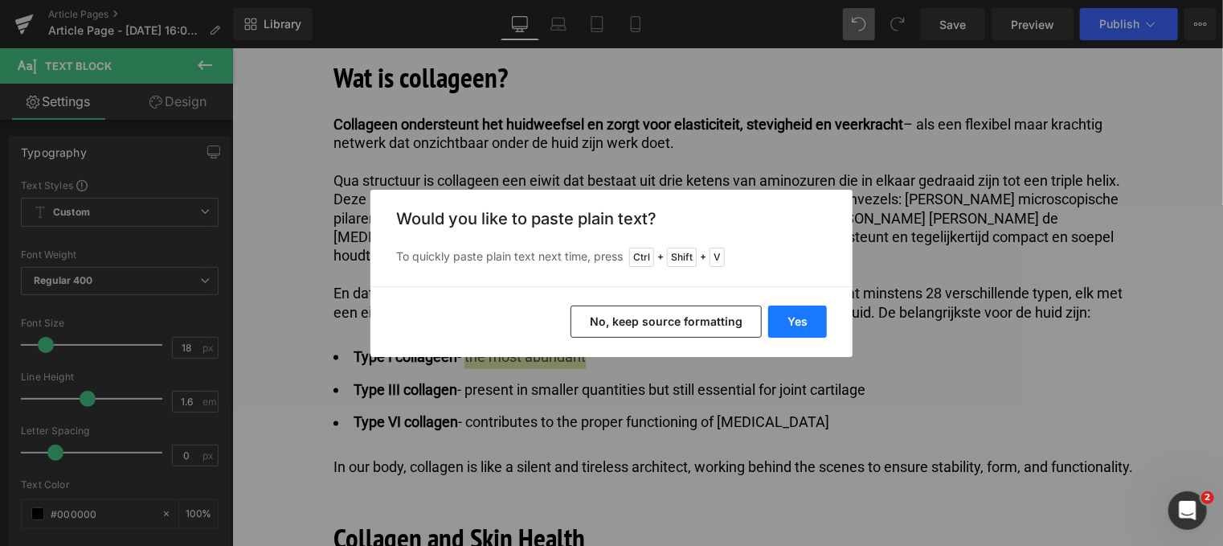
click at [797, 314] on button "Yes" at bounding box center [797, 321] width 59 height 32
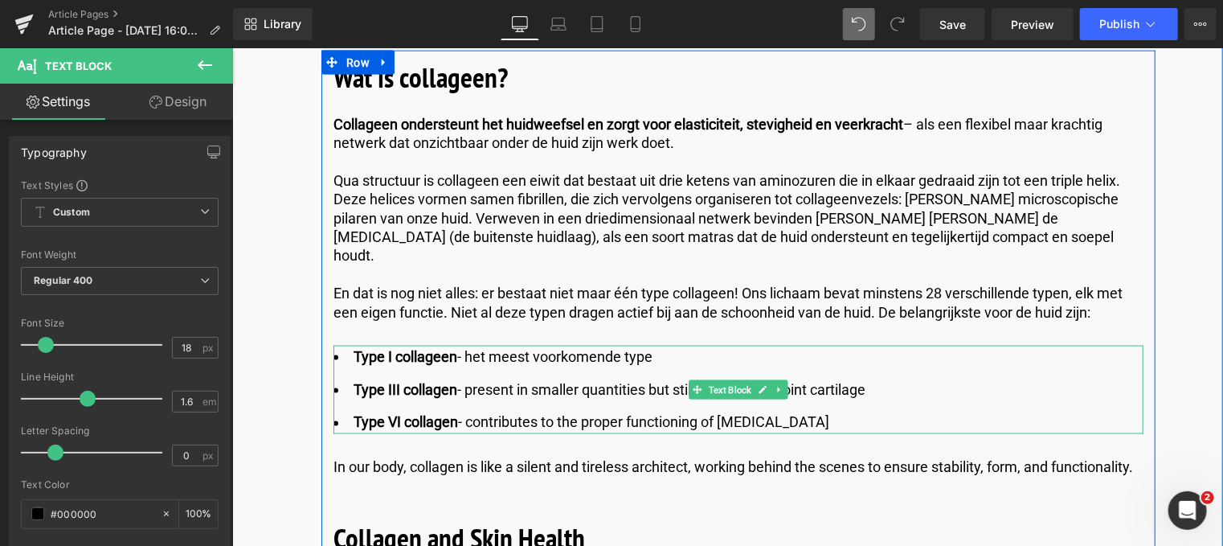
drag, startPoint x: 469, startPoint y: 368, endPoint x: 882, endPoint y: 365, distance: 413.1
click at [882, 378] on li "Type III collagen - present in smaller quantities but still essential for joint…" at bounding box center [738, 389] width 810 height 23
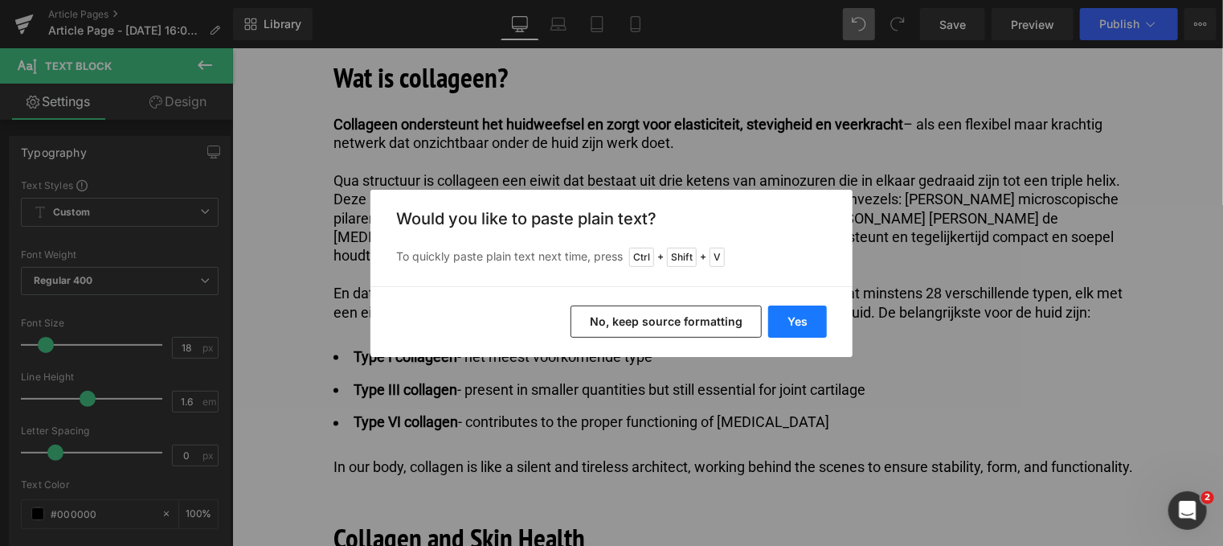
click at [800, 321] on button "Yes" at bounding box center [797, 321] width 59 height 32
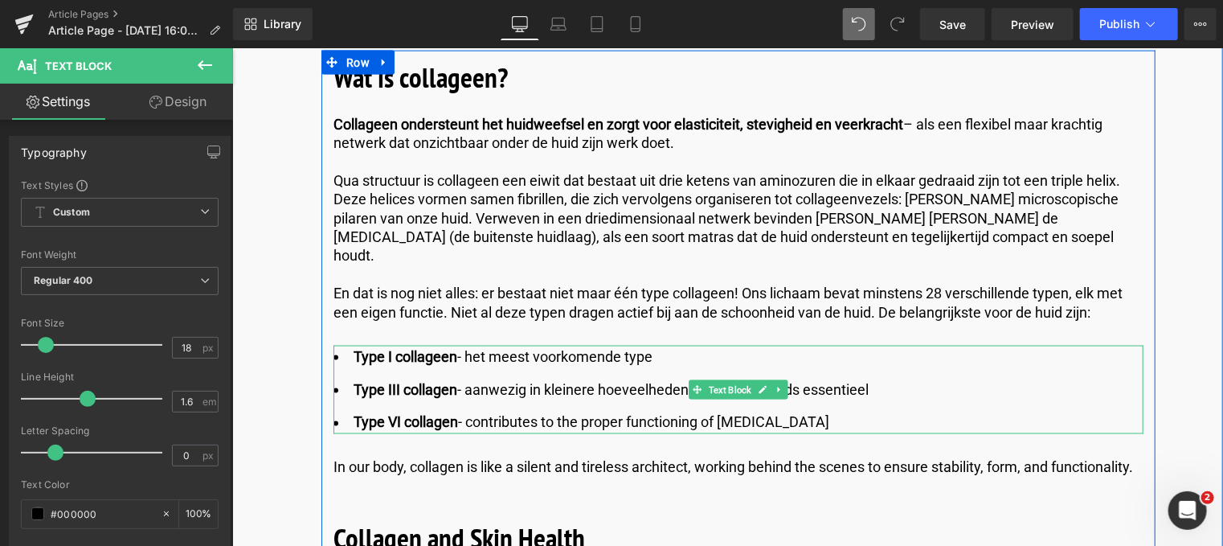
click at [446, 380] on span "Type III collagen" at bounding box center [405, 388] width 104 height 17
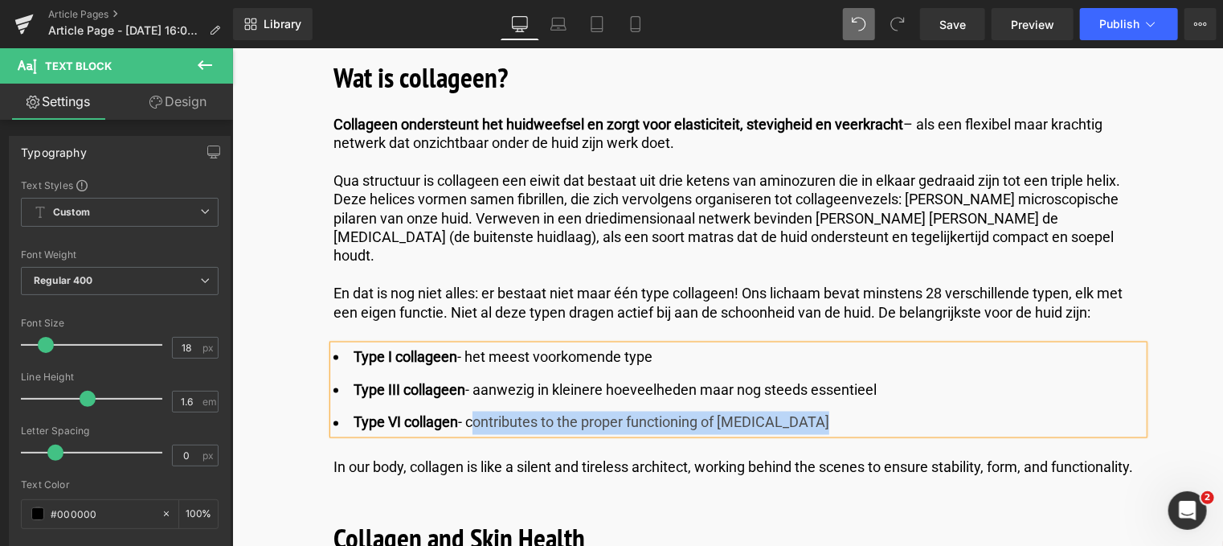
drag, startPoint x: 469, startPoint y: 407, endPoint x: 819, endPoint y: 400, distance: 349.6
click at [819, 411] on li "Type VI collagen - contributes to the proper functioning of [MEDICAL_DATA]" at bounding box center [738, 422] width 810 height 23
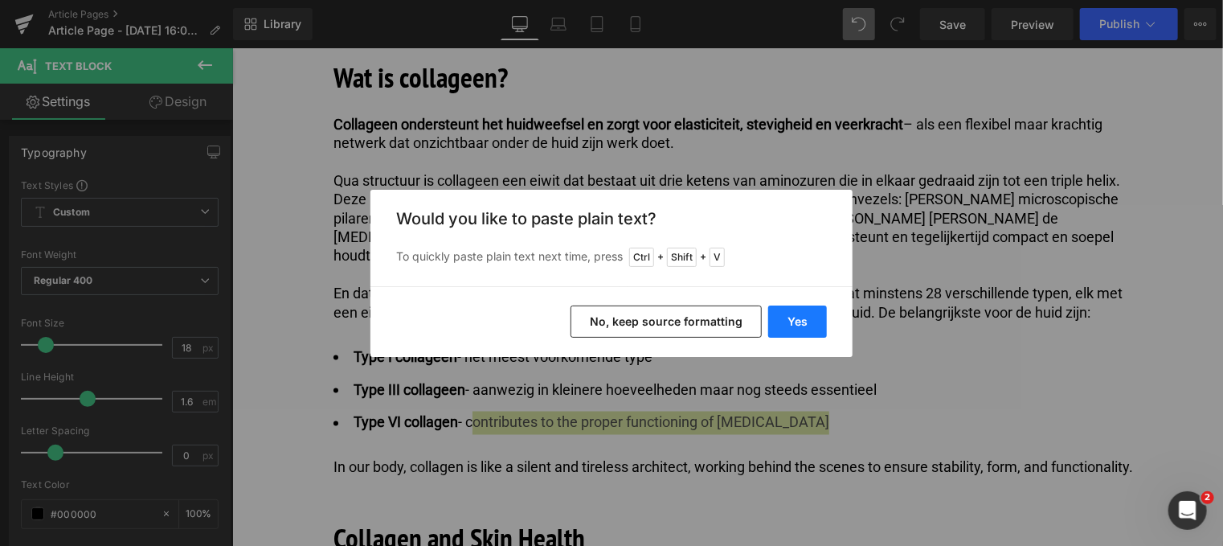
click at [800, 316] on button "Yes" at bounding box center [797, 321] width 59 height 32
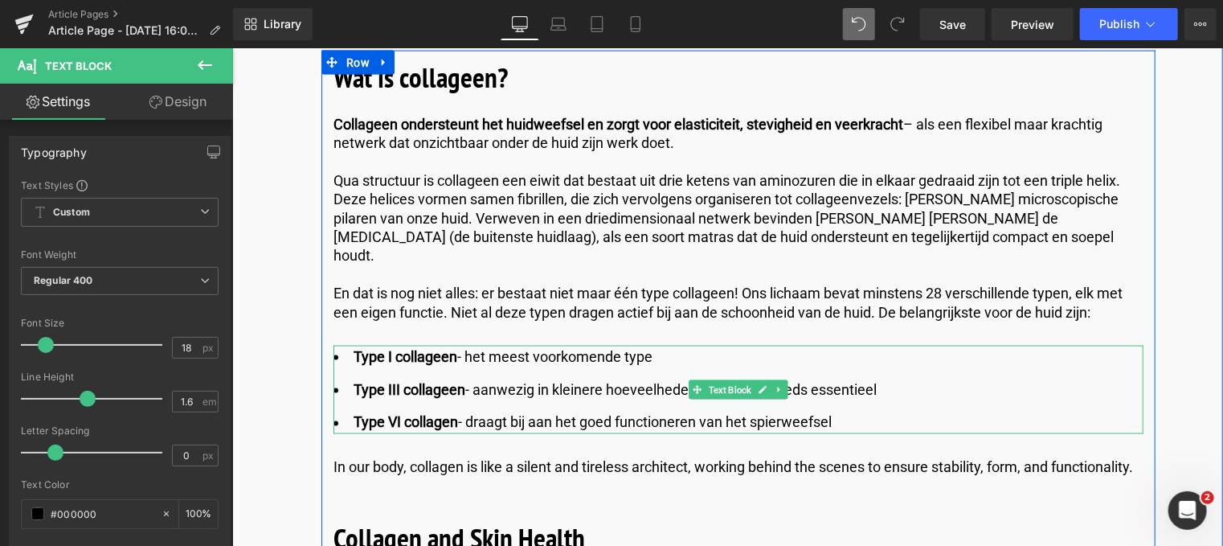
click at [437, 413] on span "Type VI collagen" at bounding box center [405, 421] width 104 height 17
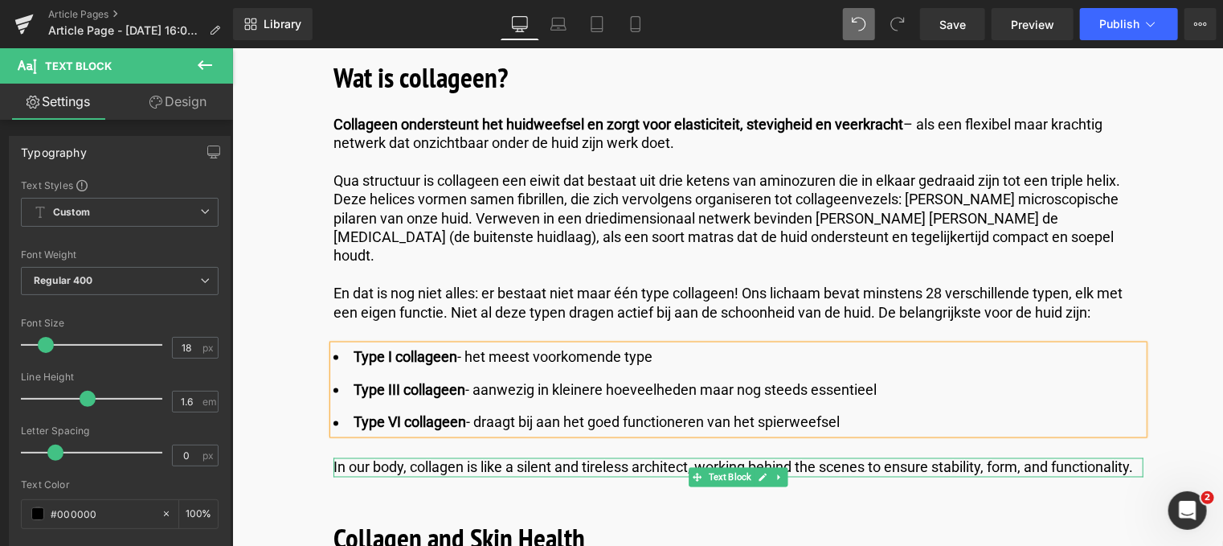
click at [428, 457] on p "In our body, collagen is like a silent and tireless architect, working behind t…" at bounding box center [738, 466] width 810 height 18
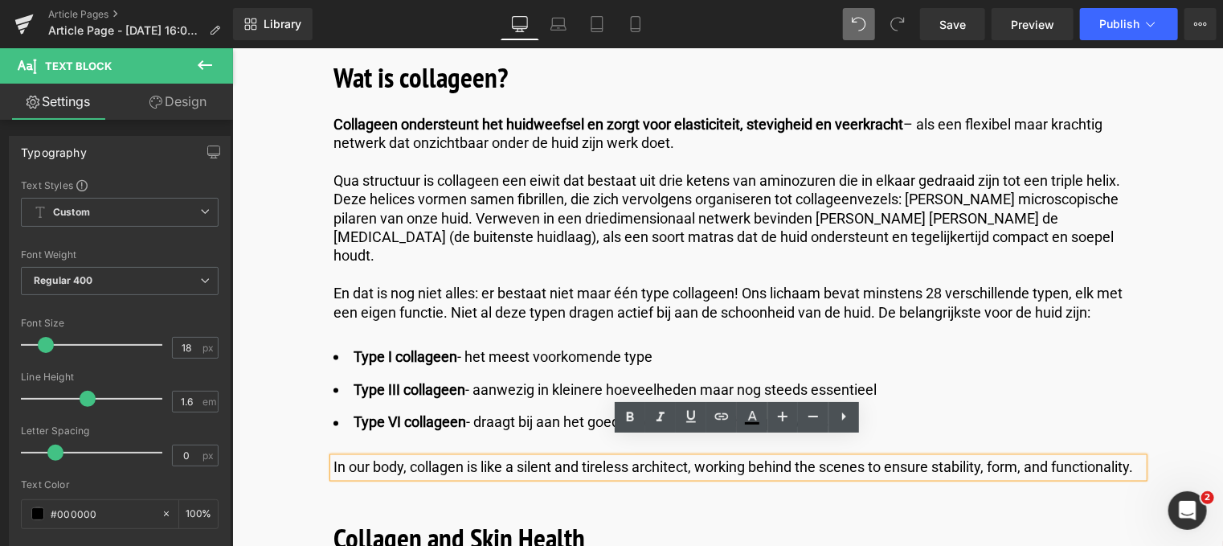
drag, startPoint x: 425, startPoint y: 464, endPoint x: 251, endPoint y: 439, distance: 176.3
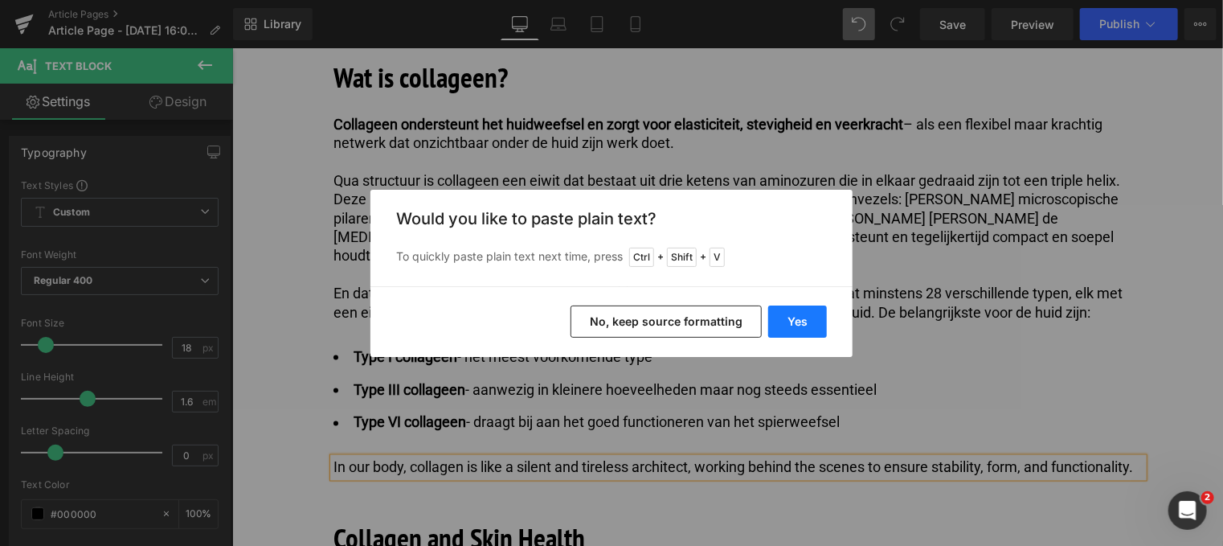
click at [804, 314] on button "Yes" at bounding box center [797, 321] width 59 height 32
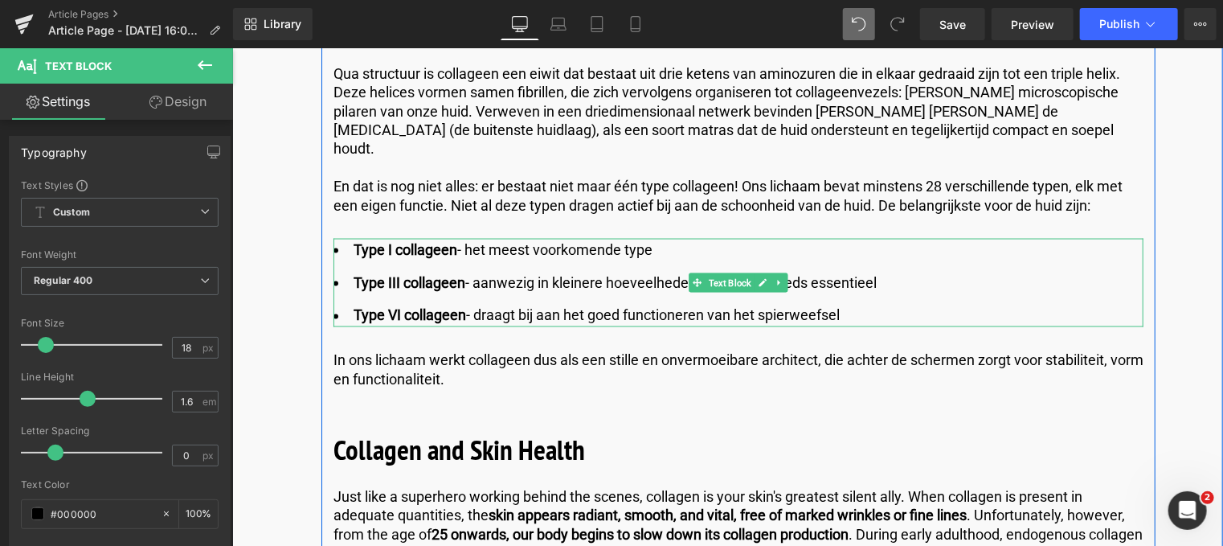
scroll to position [1314, 0]
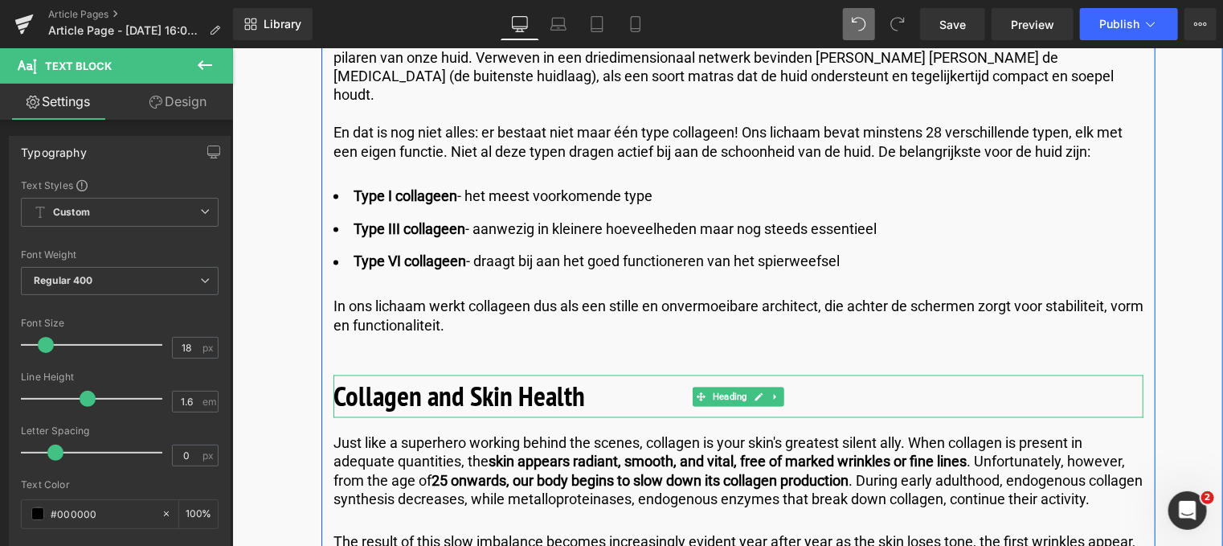
click at [572, 377] on b "Collagen and Skin Health" at bounding box center [459, 395] width 252 height 37
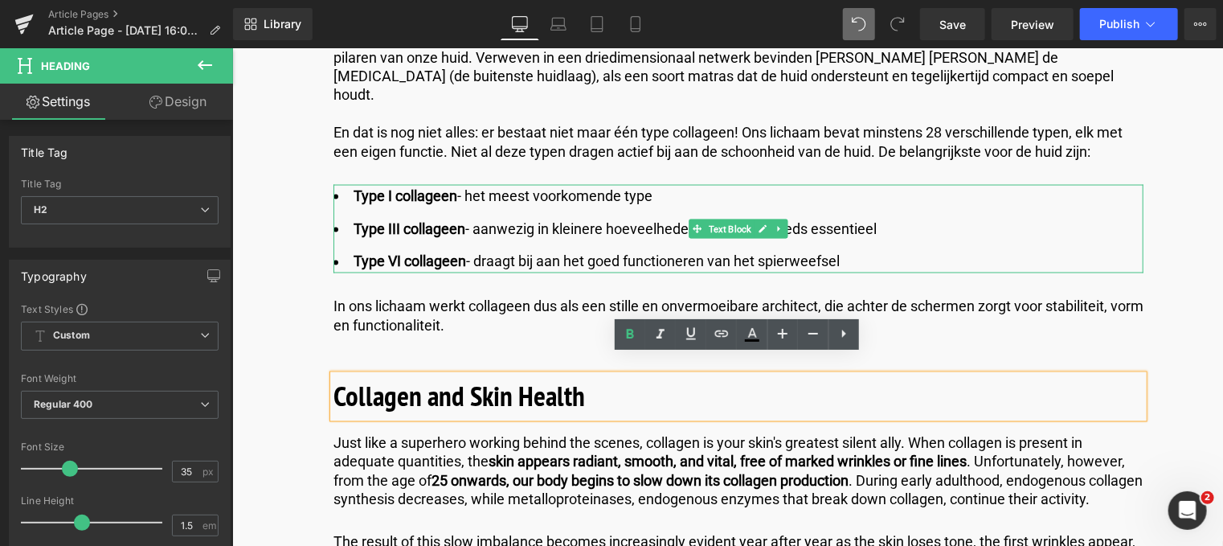
click at [599, 217] on li "Type III collageen - aanwezig in kleinere hoeveelheden maar nog steeds essentie…" at bounding box center [738, 228] width 810 height 23
click at [590, 241] on ul "Type I collageen - het meest voorkomende type Type III collageen - aanwezig in …" at bounding box center [738, 228] width 810 height 88
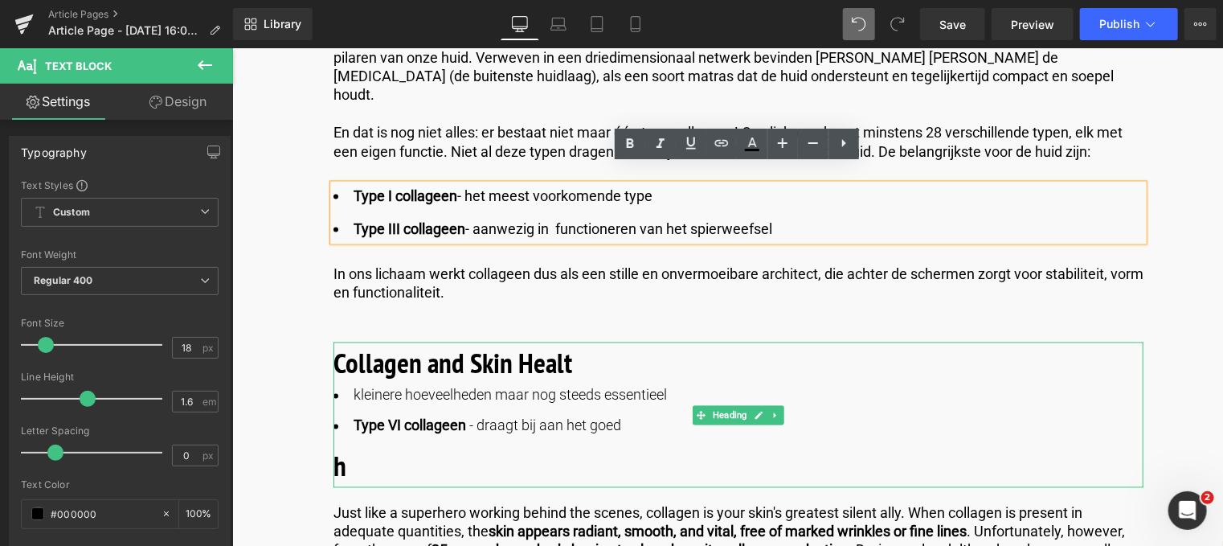
click at [583, 384] on li "kleinere hoeveelheden maar nog steeds essentieel" at bounding box center [738, 394] width 810 height 21
drag, startPoint x: 583, startPoint y: 374, endPoint x: 568, endPoint y: 371, distance: 14.8
click at [583, 384] on li "kleinere hoeveelheden maar nog steeds essentieel" at bounding box center [738, 394] width 810 height 21
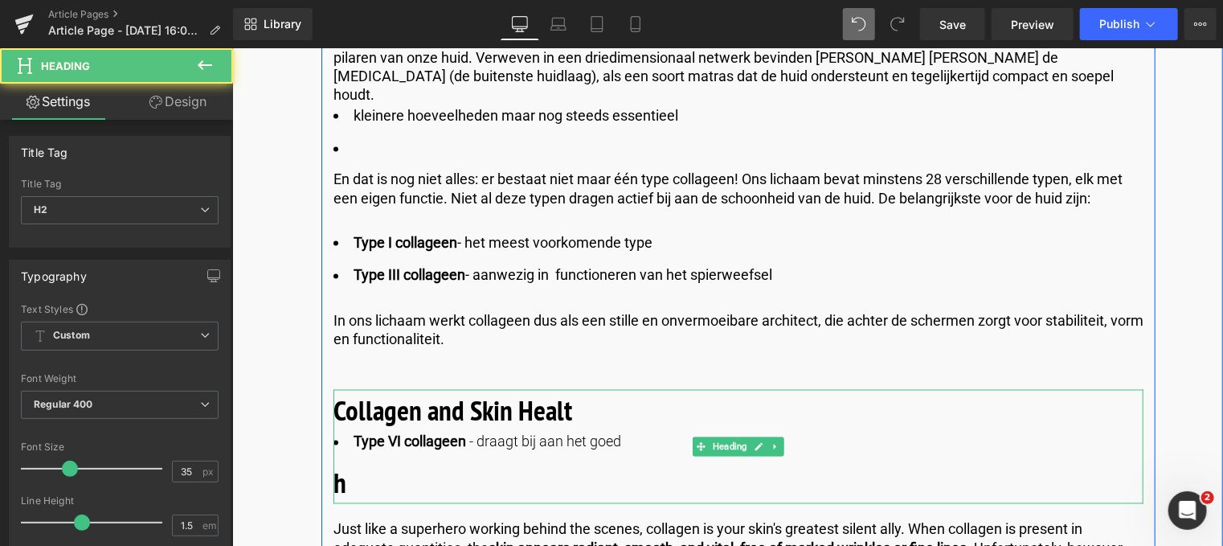
click at [428, 461] on h2 "h" at bounding box center [738, 482] width 810 height 43
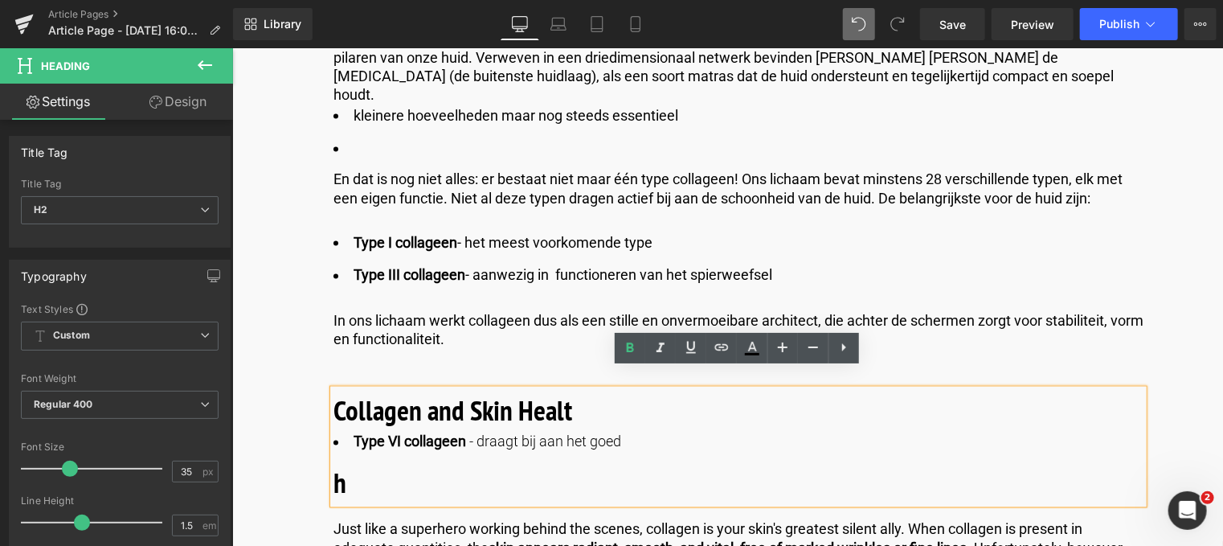
drag, startPoint x: 386, startPoint y: 465, endPoint x: 328, endPoint y: 416, distance: 75.8
click at [333, 416] on div "Collagen and Skin Healt Type VI collageen - draagt bij aan het goed h" at bounding box center [738, 446] width 810 height 115
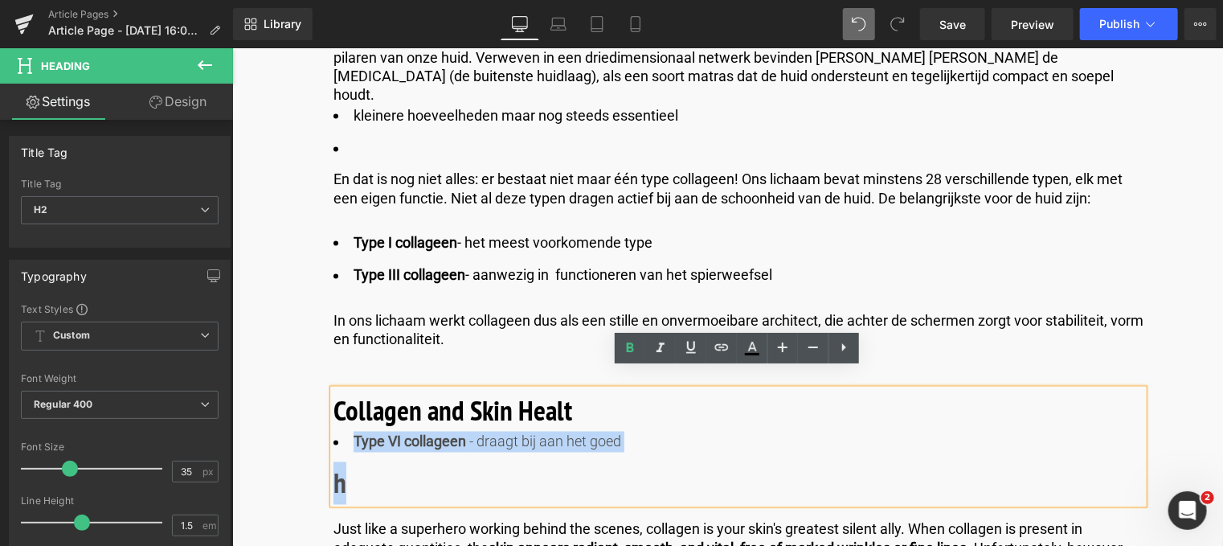
drag, startPoint x: 366, startPoint y: 471, endPoint x: 325, endPoint y: 419, distance: 65.8
click at [406, 432] on span "Type VI collageen" at bounding box center [409, 440] width 113 height 17
drag, startPoint x: 343, startPoint y: 421, endPoint x: 638, endPoint y: 414, distance: 295.0
click at [638, 431] on li "Type VI collageen - draagt bij aan het goed" at bounding box center [738, 441] width 810 height 21
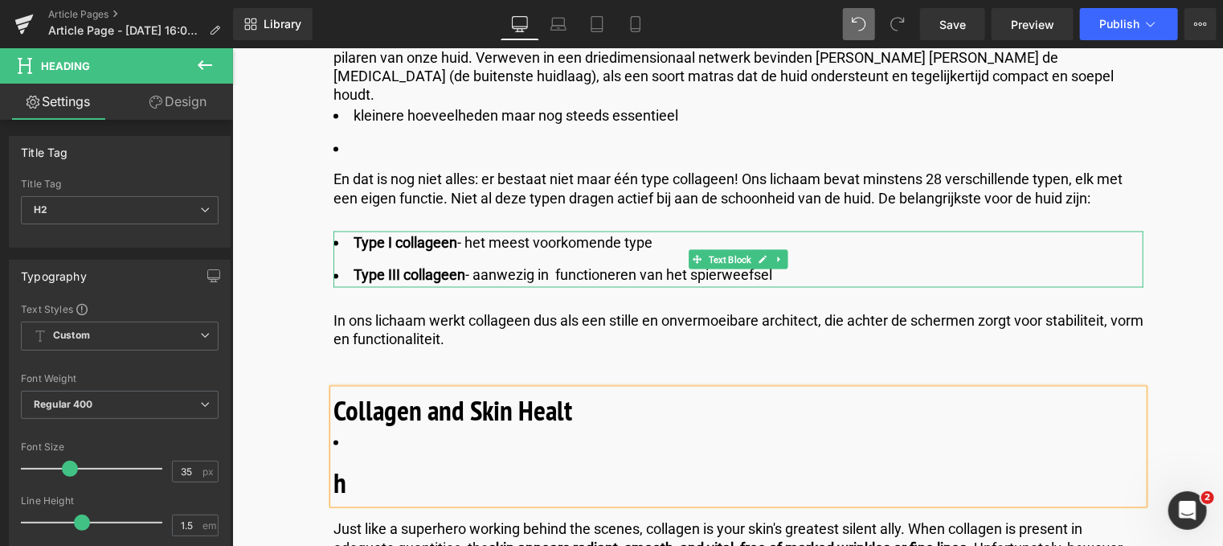
click at [835, 264] on li "Type III collageen - aanwezig in functioneren van het spierweefsel" at bounding box center [738, 275] width 810 height 23
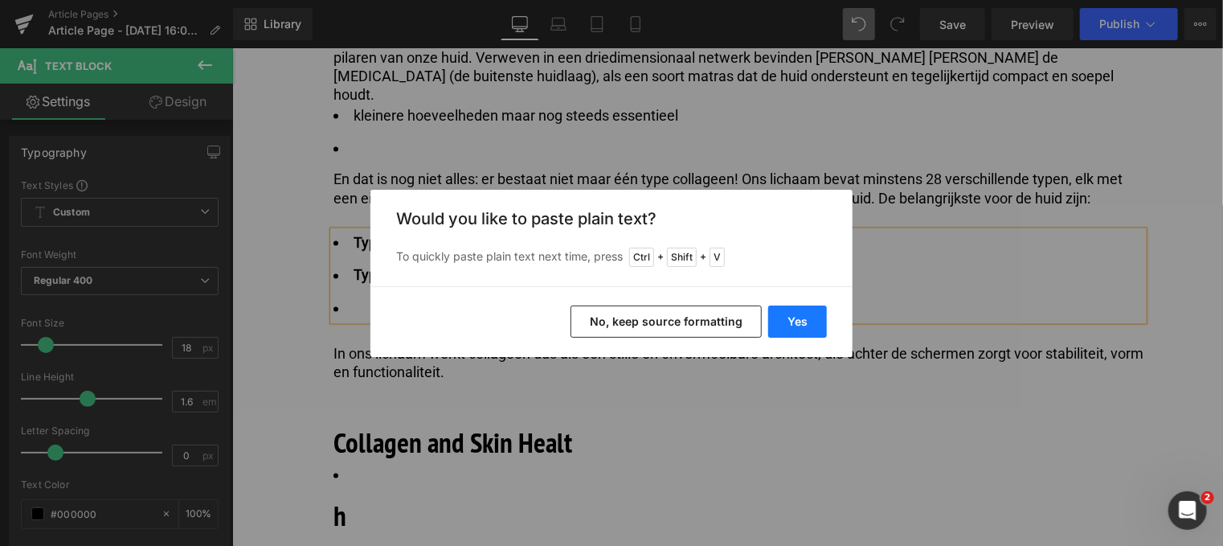
click at [807, 326] on button "Yes" at bounding box center [797, 321] width 59 height 32
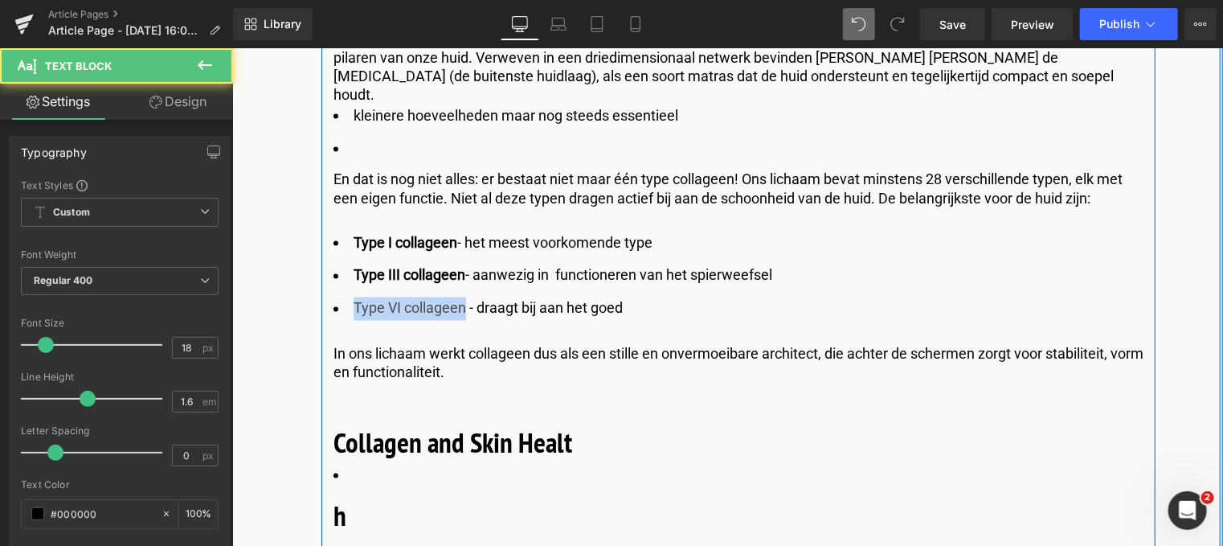
drag, startPoint x: 464, startPoint y: 283, endPoint x: 325, endPoint y: 289, distance: 139.2
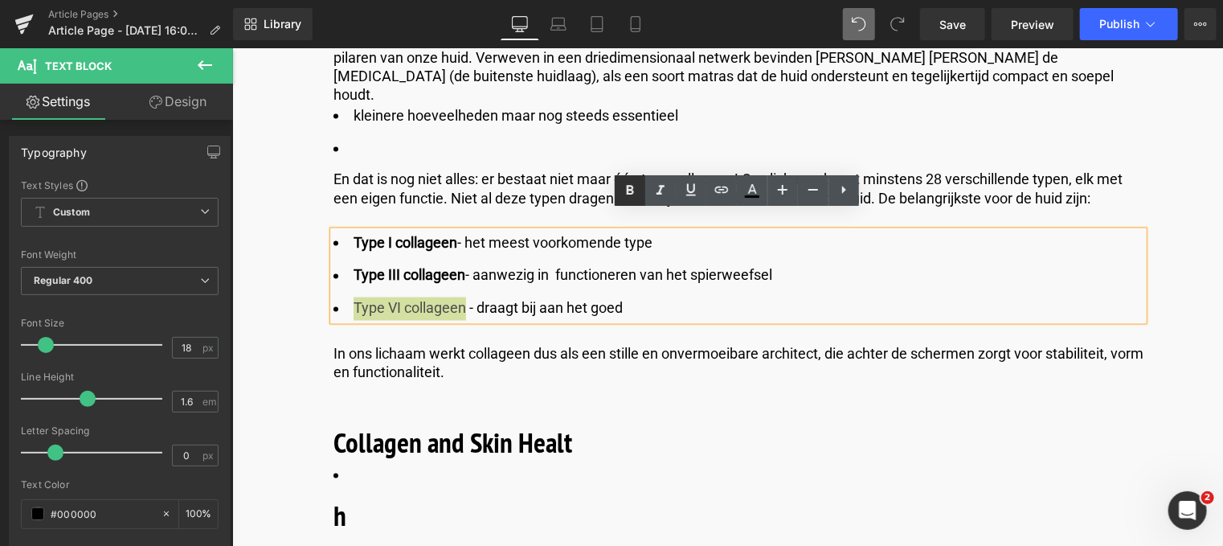
click at [624, 190] on icon at bounding box center [629, 190] width 19 height 19
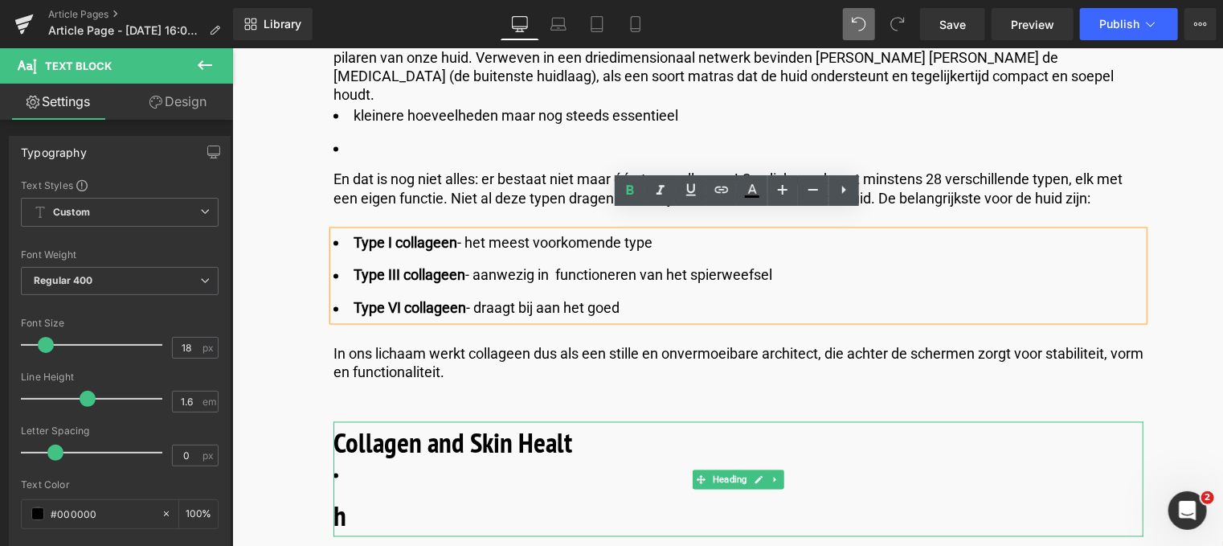
click at [367, 494] on h2 "h" at bounding box center [738, 515] width 810 height 43
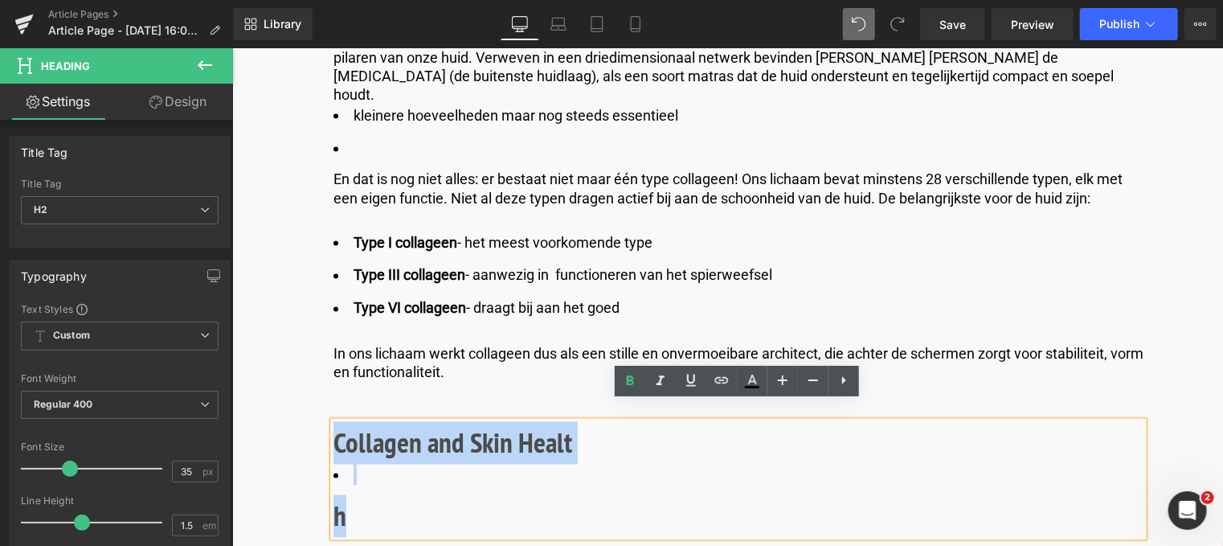
drag, startPoint x: 351, startPoint y: 493, endPoint x: 324, endPoint y: 426, distance: 72.8
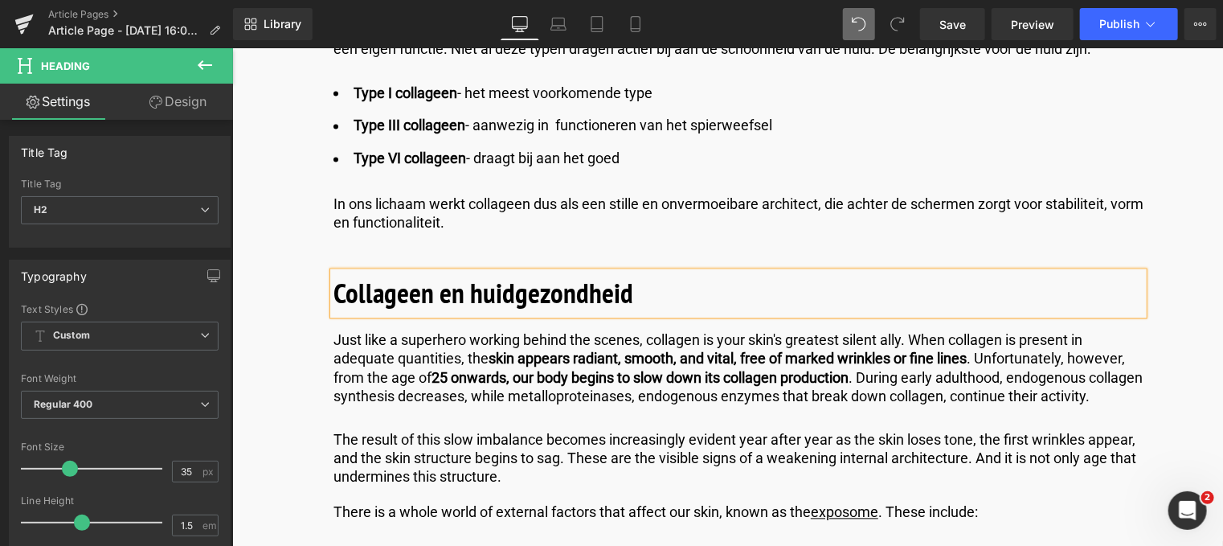
scroll to position [1555, 0]
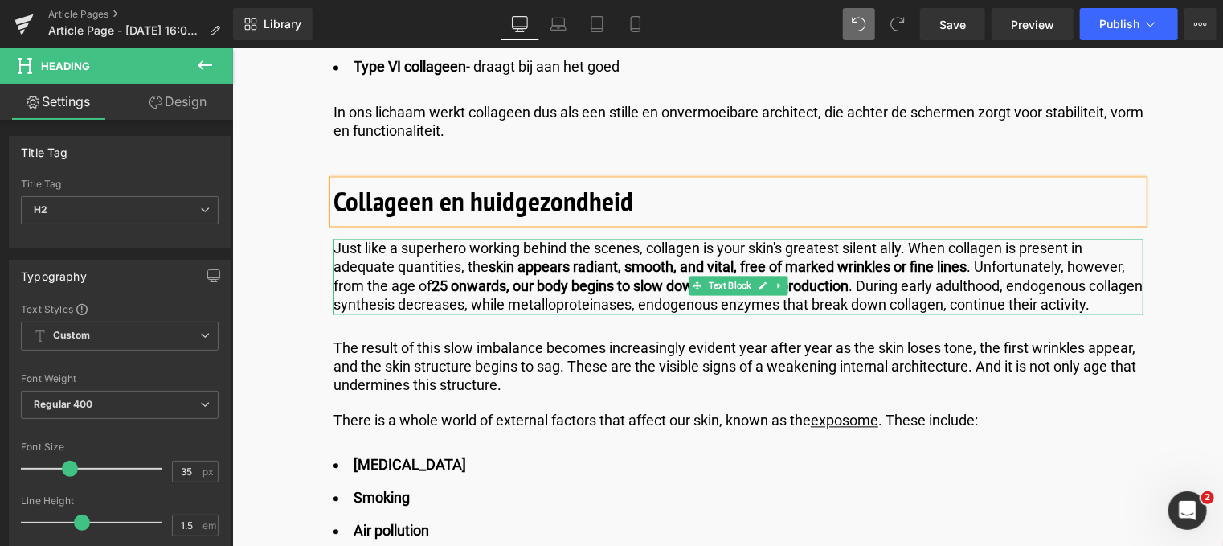
click at [404, 293] on p "Just like a superhero working behind the scenes, collagen is your skin's greate…" at bounding box center [738, 277] width 810 height 76
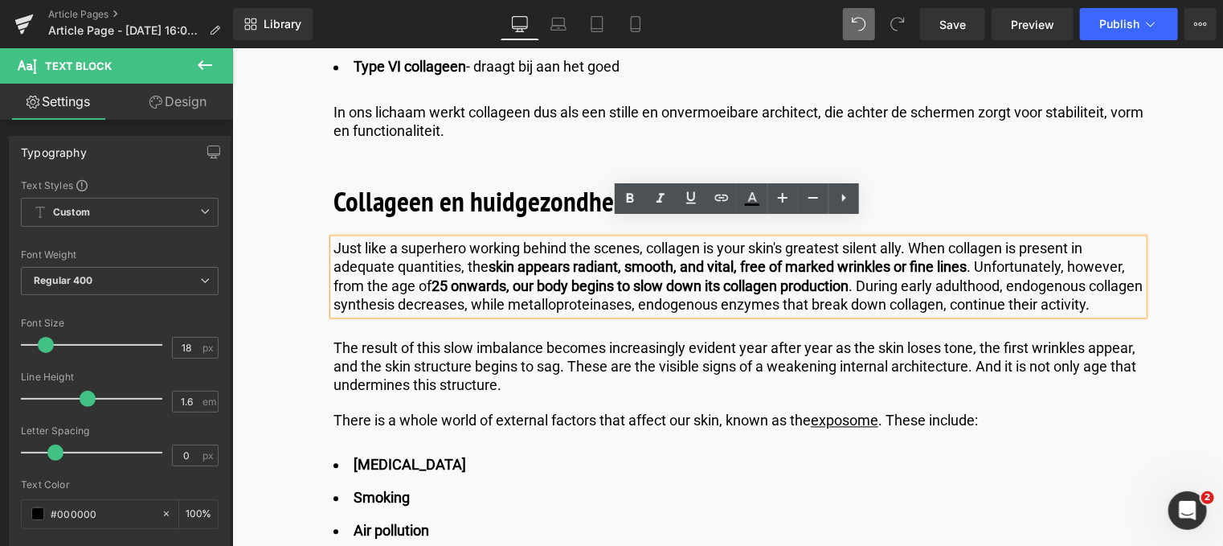
drag, startPoint x: 399, startPoint y: 305, endPoint x: 333, endPoint y: 220, distance: 107.7
click at [333, 239] on p "Just like a superhero working behind the scenes, collagen is your skin's greate…" at bounding box center [738, 277] width 810 height 76
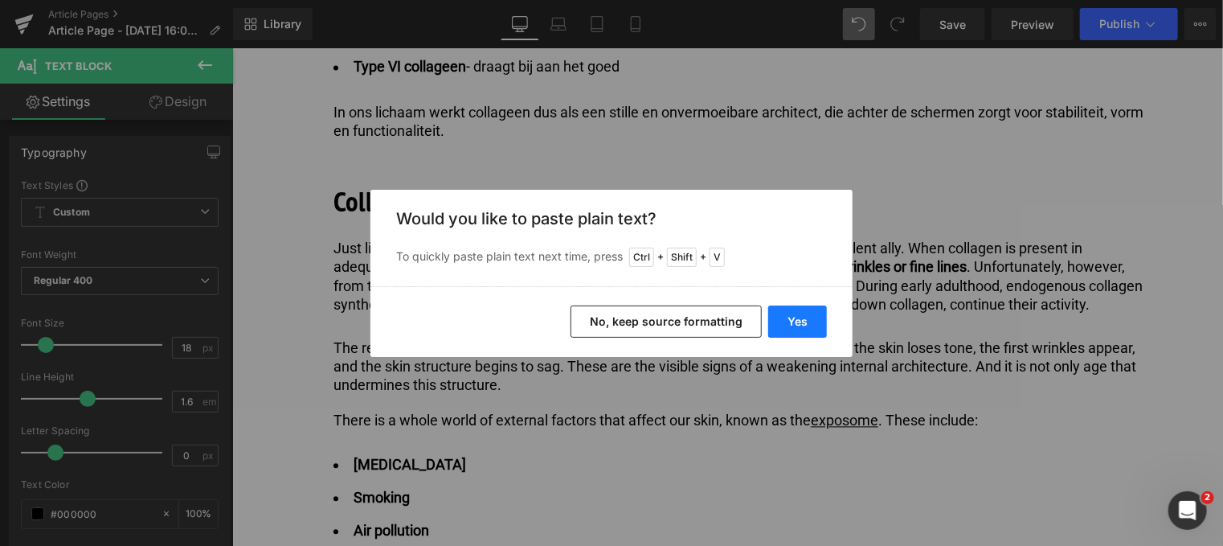
click at [787, 324] on button "Yes" at bounding box center [797, 321] width 59 height 32
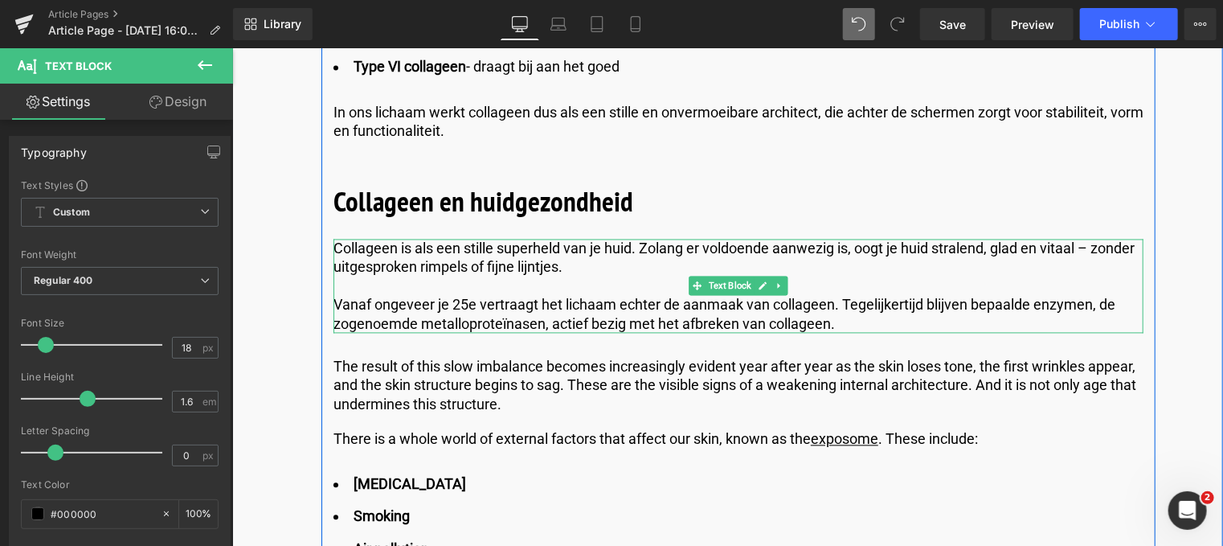
click at [411, 276] on p at bounding box center [738, 285] width 810 height 18
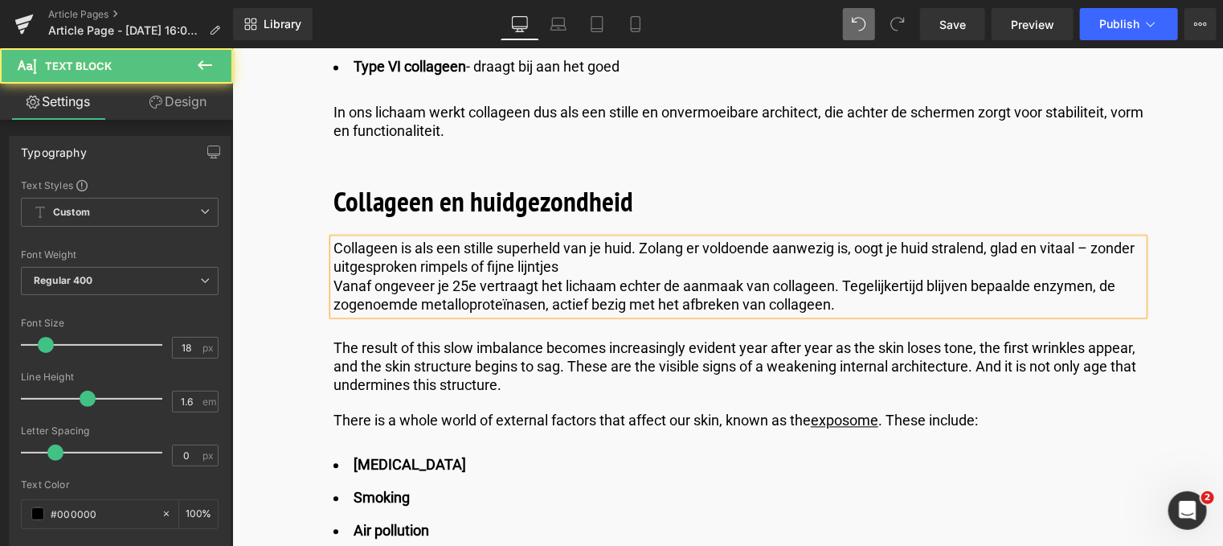
click at [334, 276] on p "Vanaf ongeveer je 25e vertraagt het lichaam echter de aanmaak van collageen. Te…" at bounding box center [738, 295] width 810 height 38
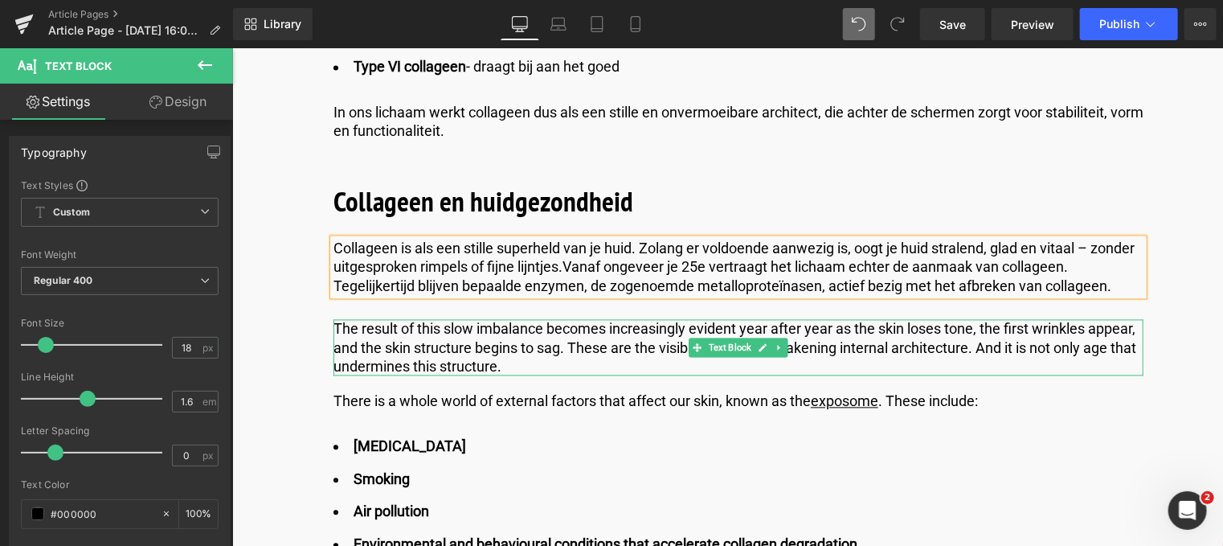
click at [546, 340] on p "The result of this slow imbalance becomes increasingly evident year after year …" at bounding box center [738, 347] width 810 height 56
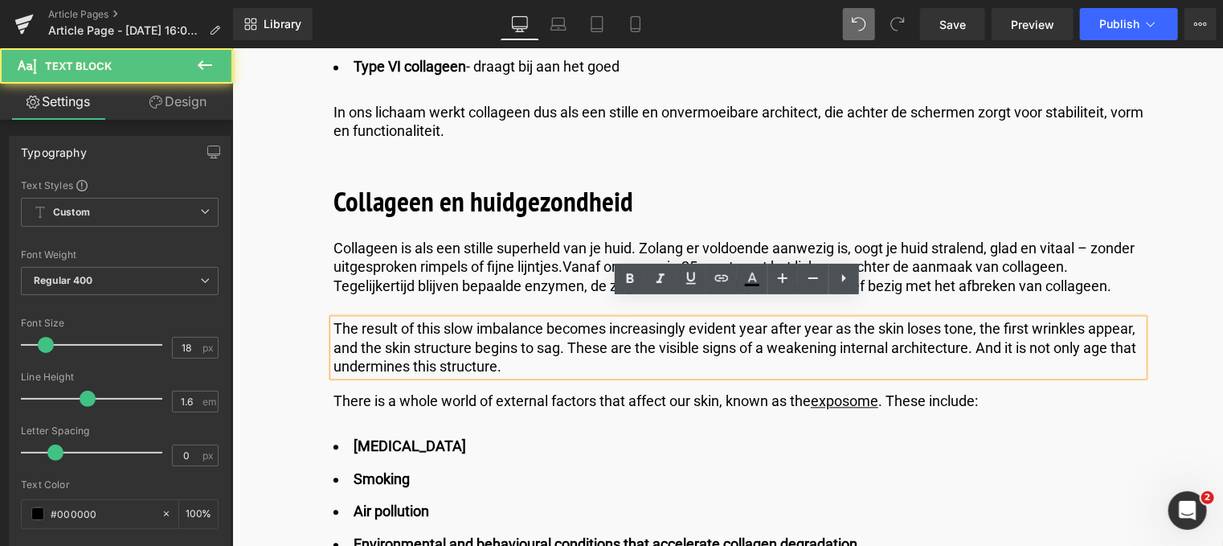
drag, startPoint x: 517, startPoint y: 346, endPoint x: 248, endPoint y: 278, distance: 277.5
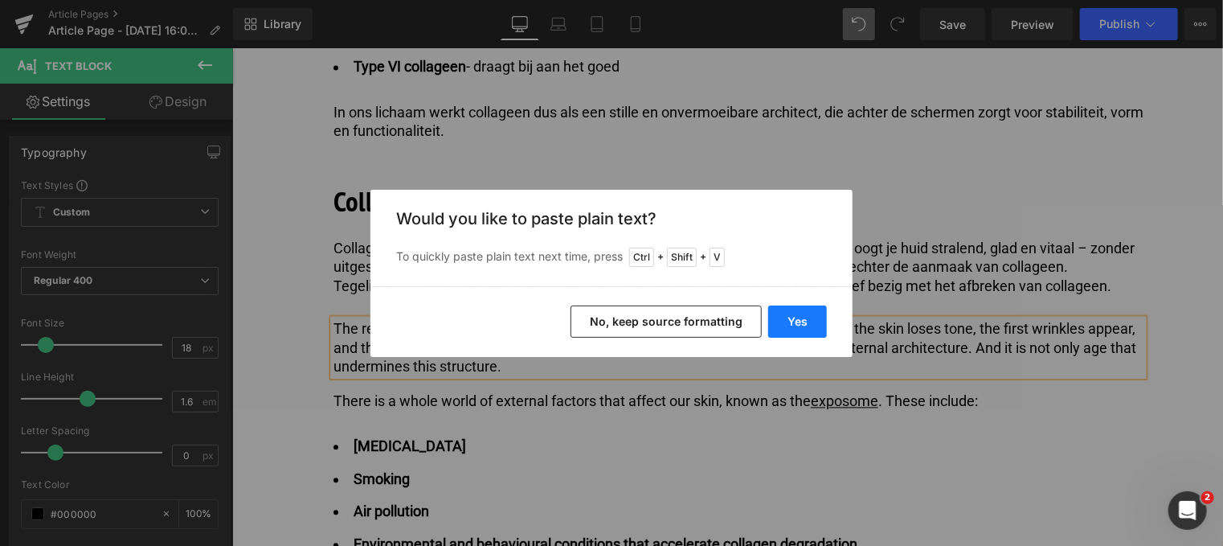
click at [778, 320] on button "Yes" at bounding box center [797, 321] width 59 height 32
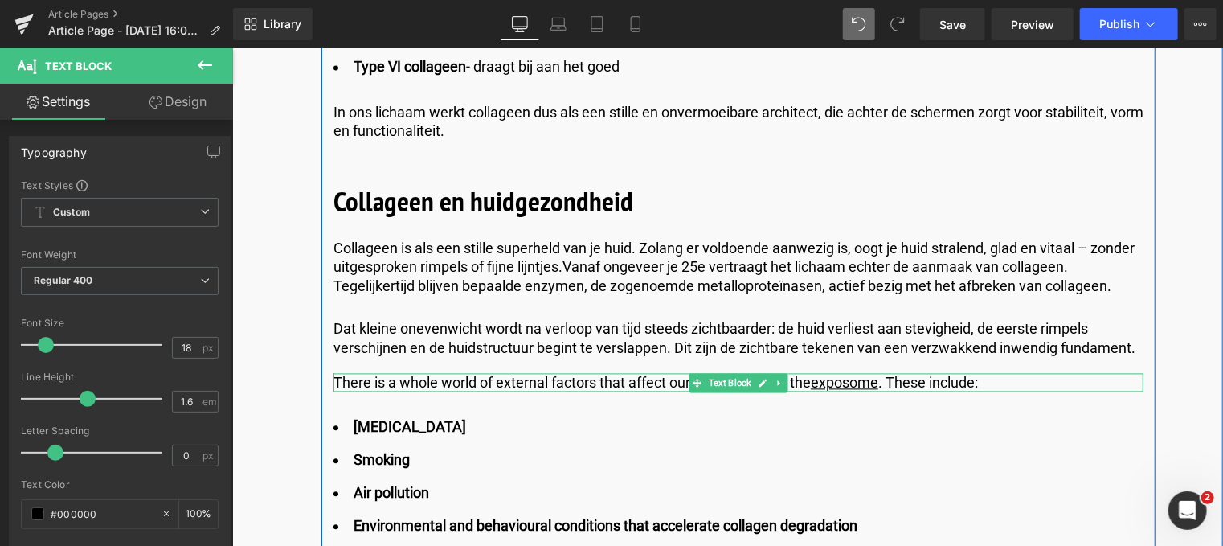
click at [1009, 373] on p "There is a whole world of external factors that affect our skin, known as the e…" at bounding box center [738, 382] width 810 height 18
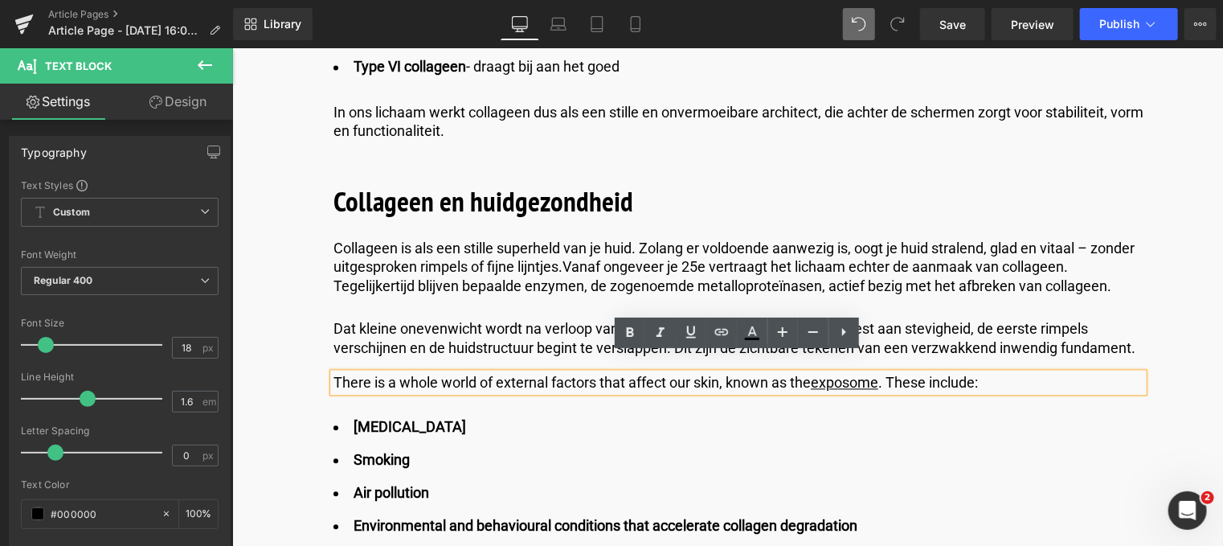
drag, startPoint x: 855, startPoint y: 359, endPoint x: 52, endPoint y: 356, distance: 802.8
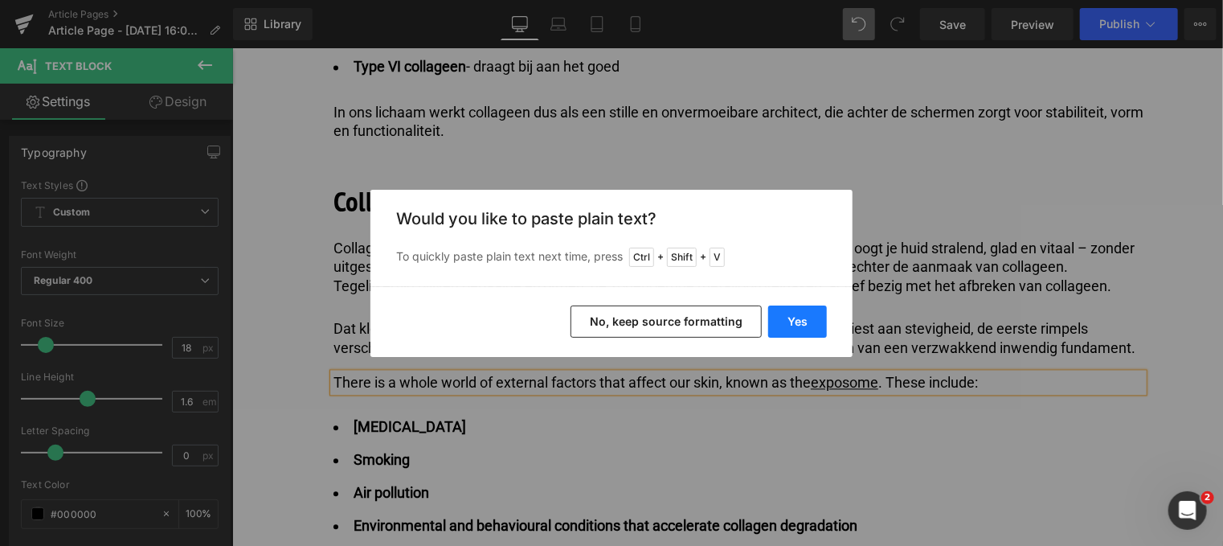
click at [812, 321] on button "Yes" at bounding box center [797, 321] width 59 height 32
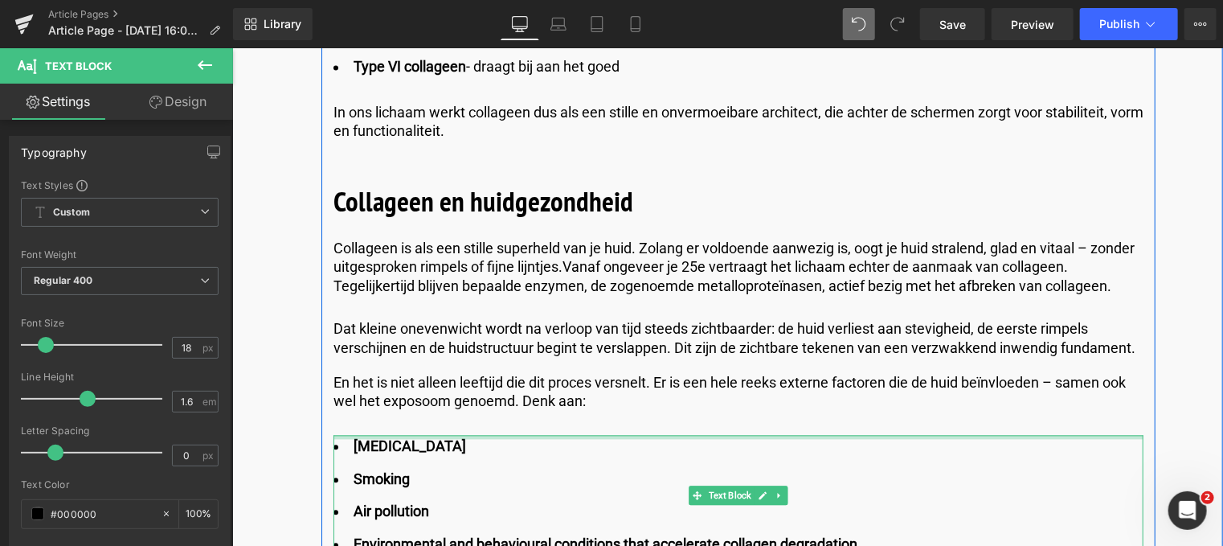
click at [482, 435] on div at bounding box center [738, 437] width 810 height 4
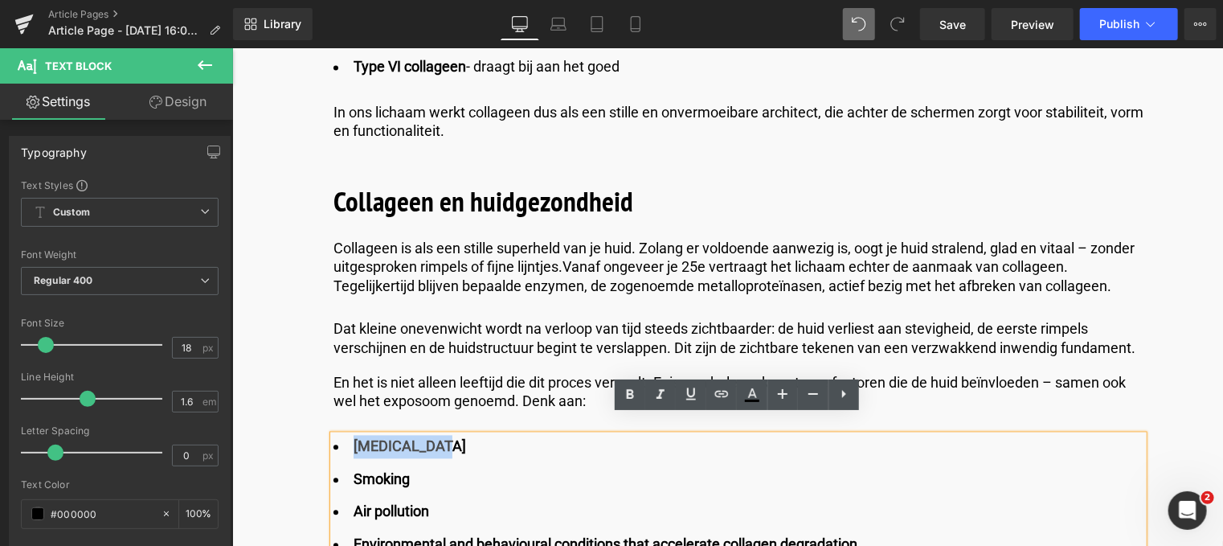
drag, startPoint x: 475, startPoint y: 423, endPoint x: 353, endPoint y: 432, distance: 122.5
click at [353, 435] on li "[MEDICAL_DATA]" at bounding box center [738, 446] width 810 height 23
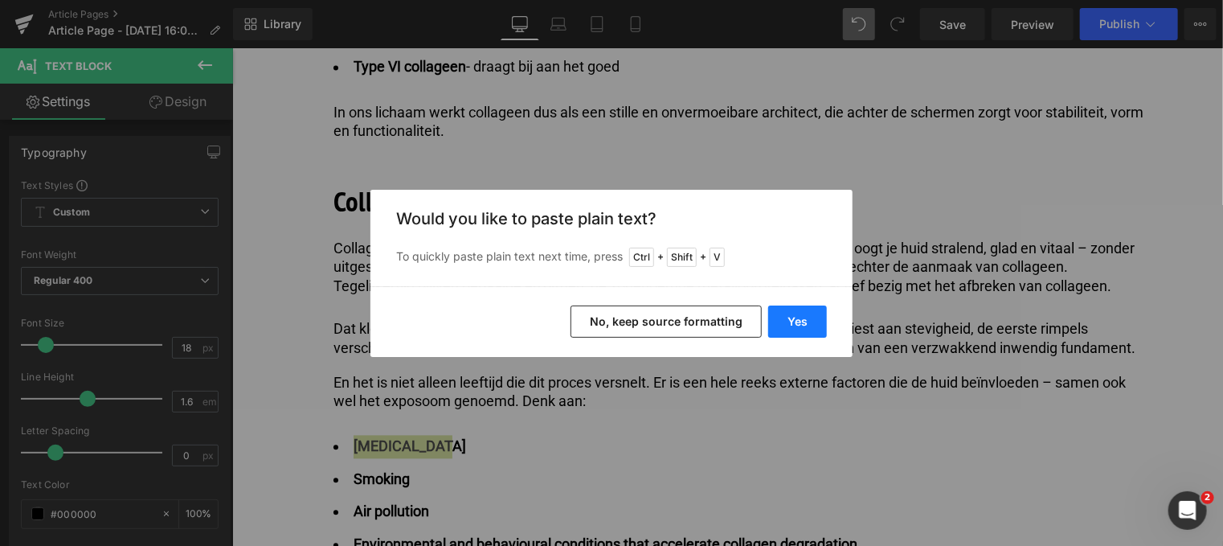
click at [783, 321] on button "Yes" at bounding box center [797, 321] width 59 height 32
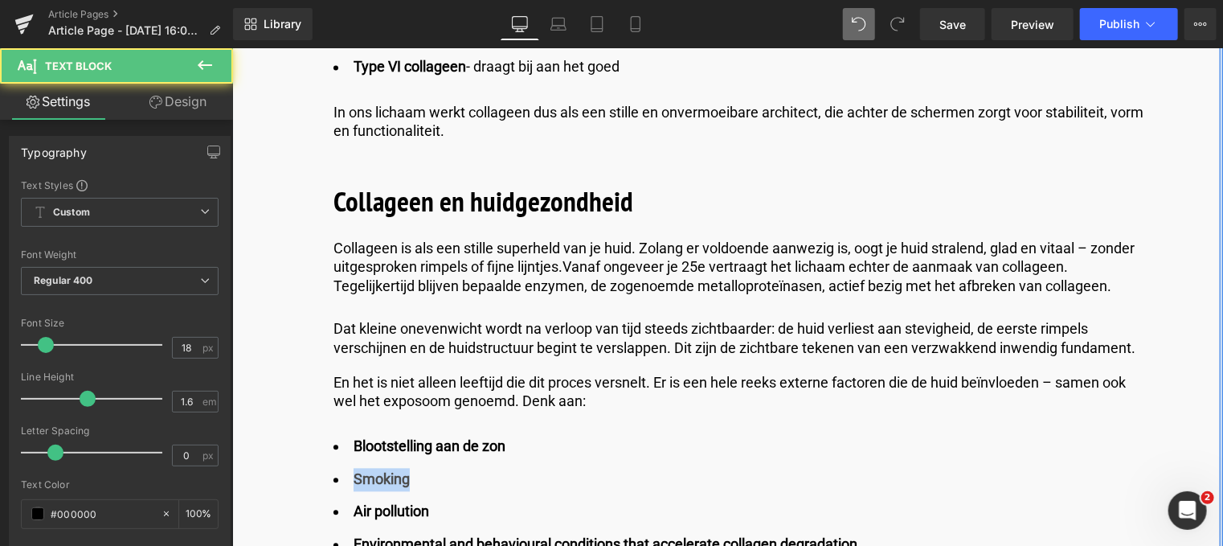
drag, startPoint x: 409, startPoint y: 461, endPoint x: 313, endPoint y: 452, distance: 96.9
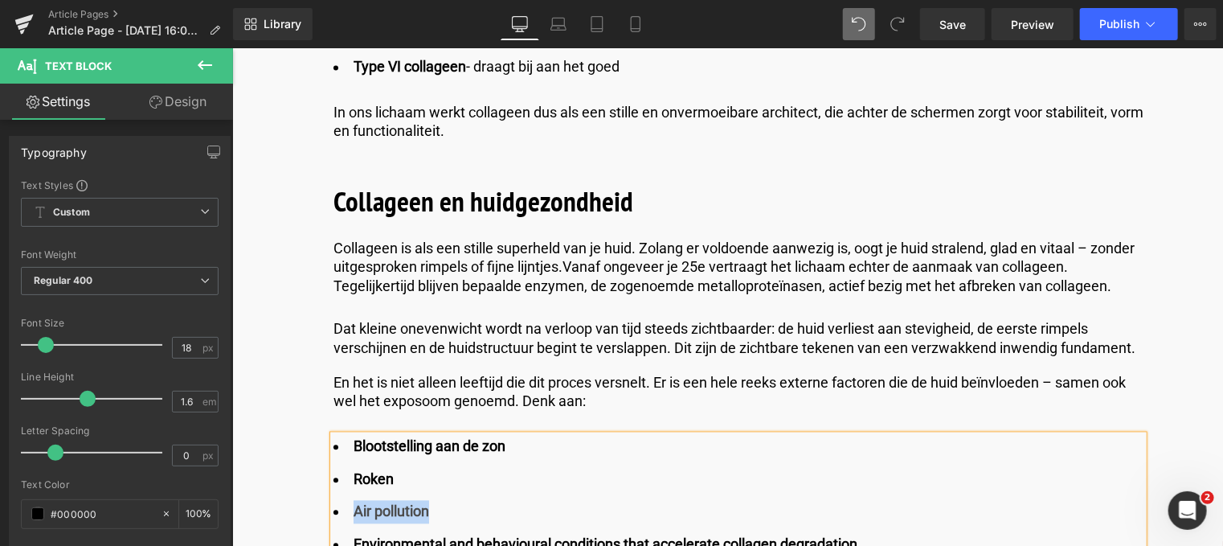
drag, startPoint x: 434, startPoint y: 489, endPoint x: 354, endPoint y: 501, distance: 81.1
click at [354, 501] on li "Air pollution" at bounding box center [738, 511] width 810 height 23
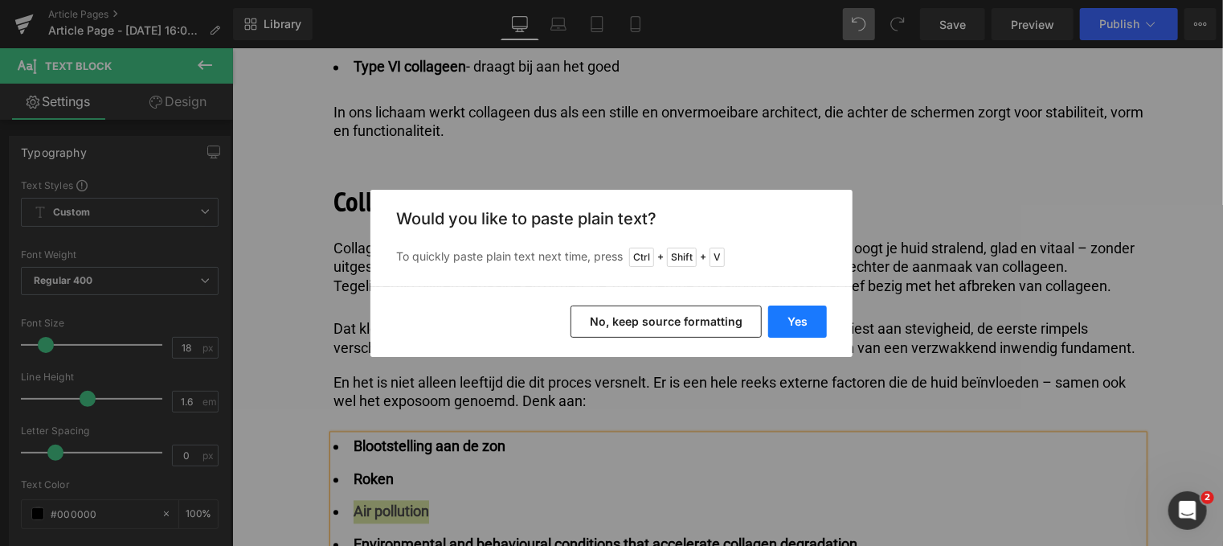
click at [810, 318] on button "Yes" at bounding box center [797, 321] width 59 height 32
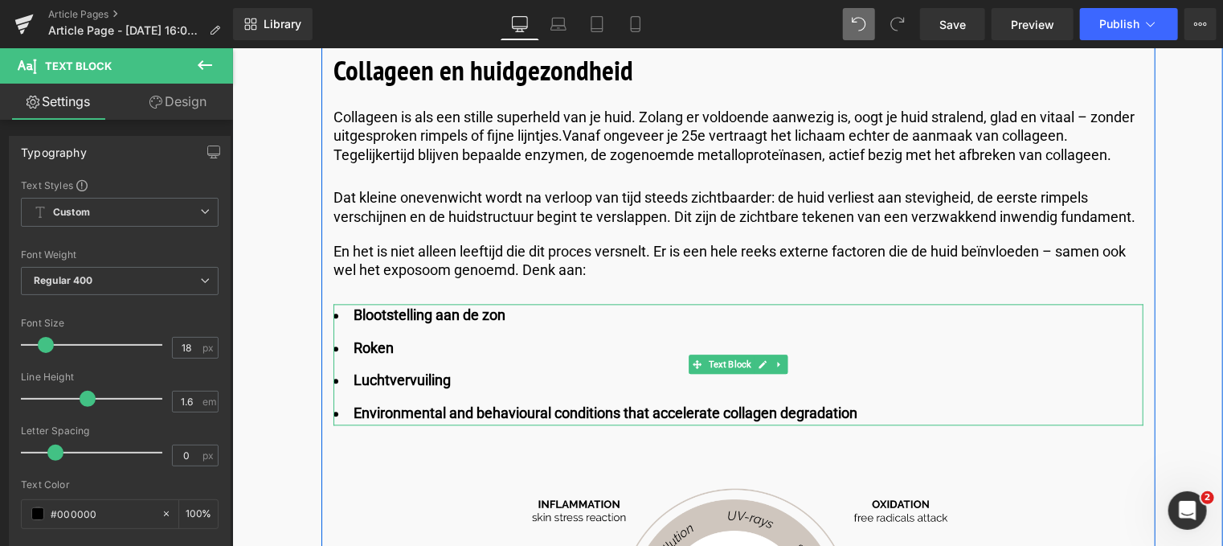
scroll to position [1716, 0]
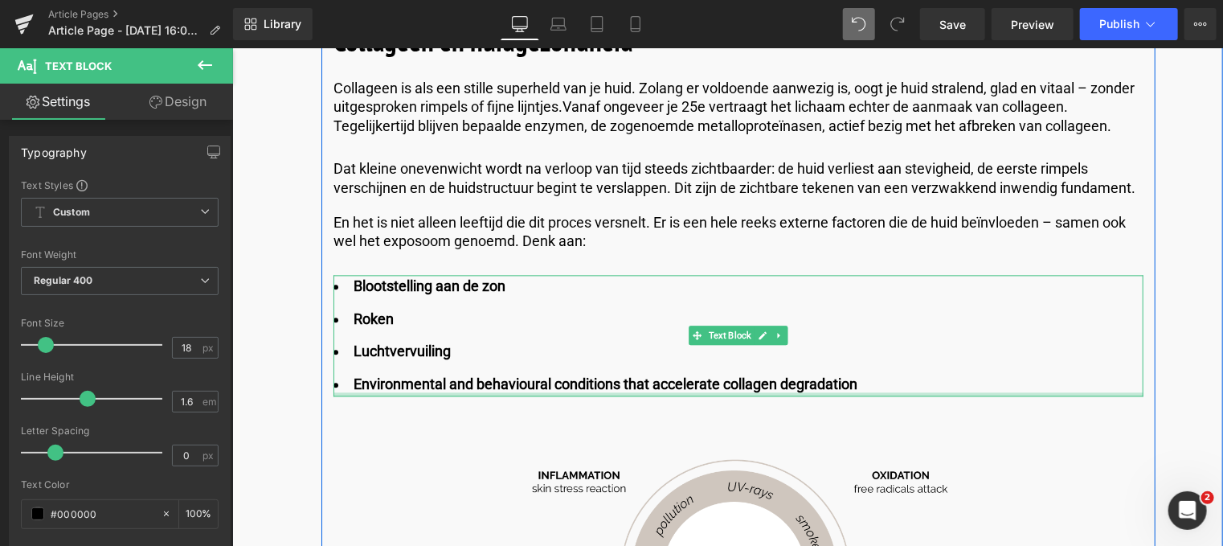
click at [872, 371] on div "Blootstelling aan de zon Roken Luchtvervuiling Environmental and behavioural co…" at bounding box center [738, 334] width 810 height 121
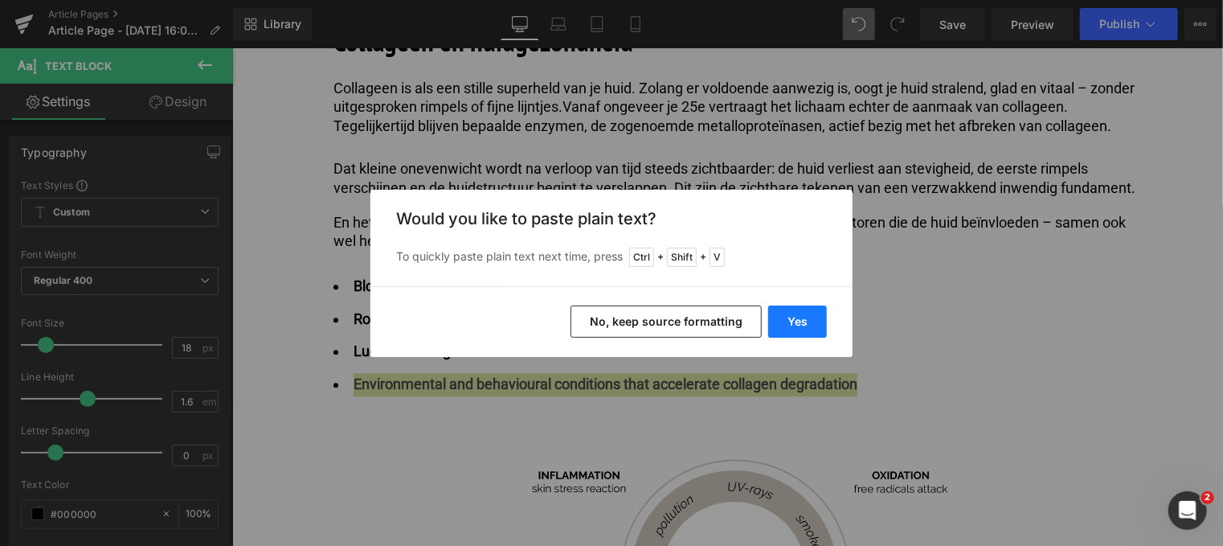
click at [791, 317] on button "Yes" at bounding box center [797, 321] width 59 height 32
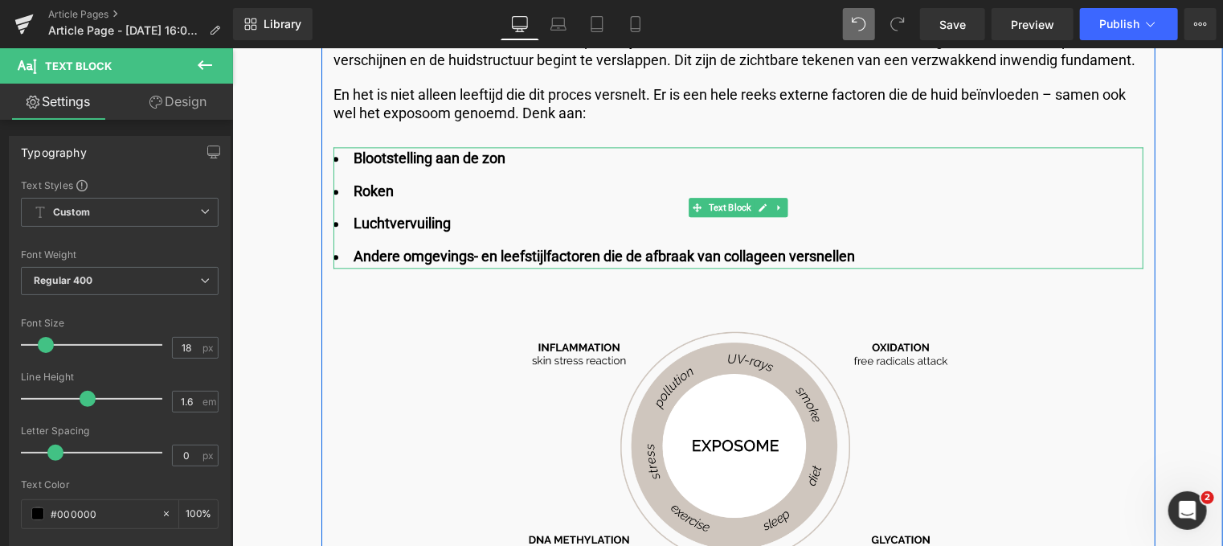
scroll to position [1876, 0]
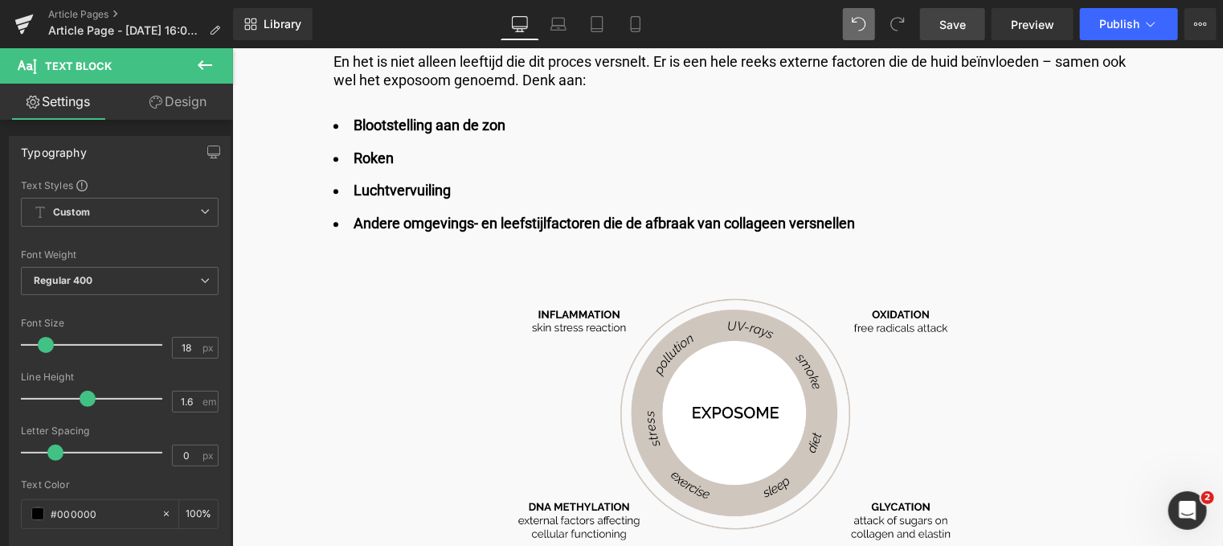
drag, startPoint x: 964, startPoint y: 20, endPoint x: 501, endPoint y: 315, distance: 548.9
click at [964, 20] on span "Save" at bounding box center [952, 24] width 27 height 17
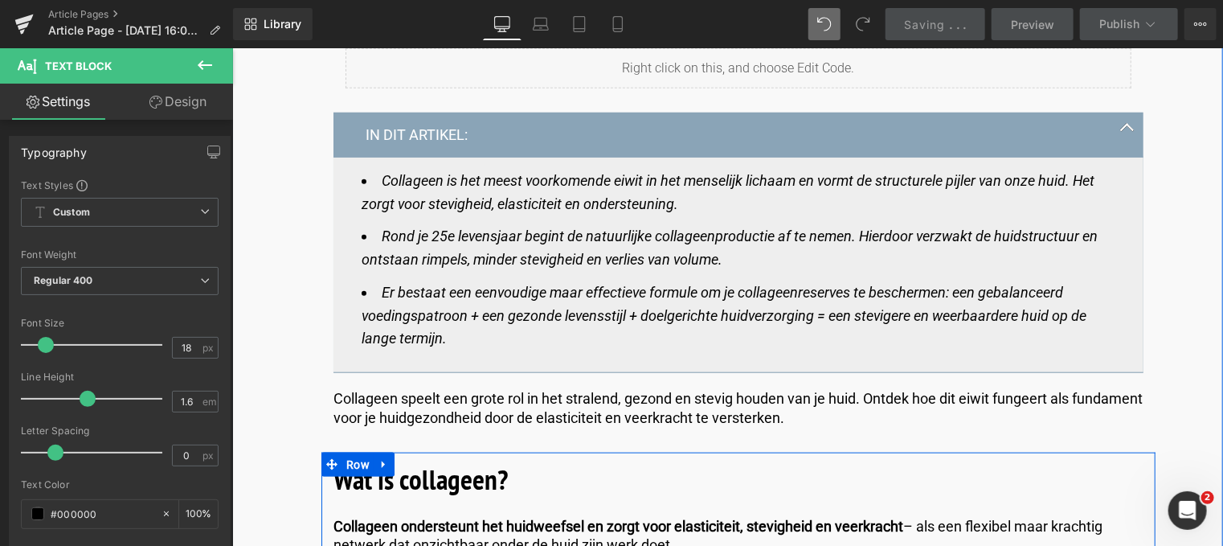
scroll to position [430, 0]
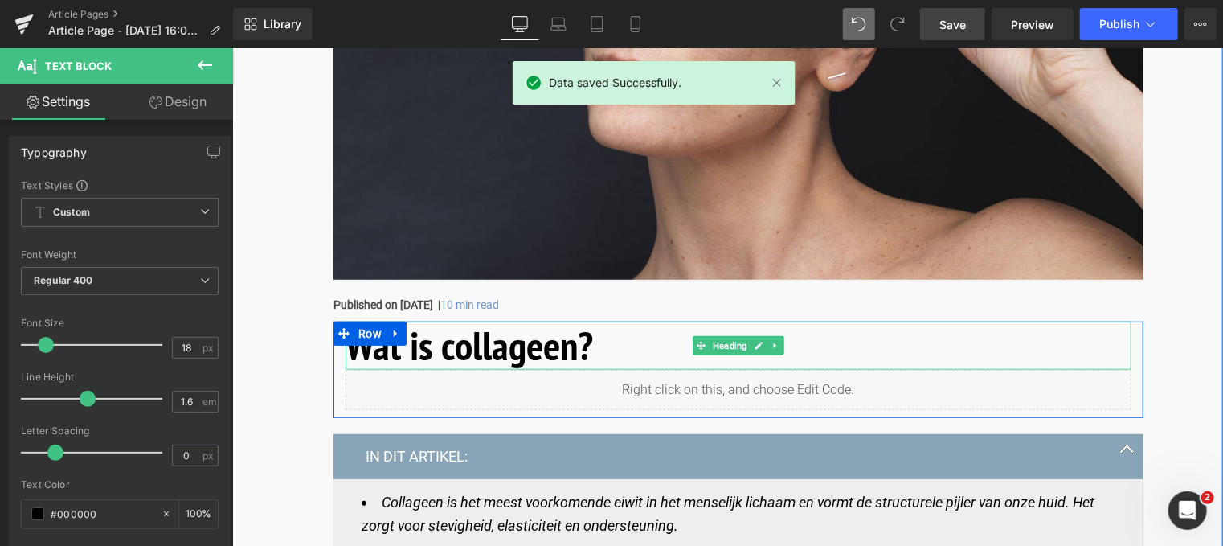
click at [587, 346] on h1 "Wat is collageen?" at bounding box center [738, 345] width 786 height 48
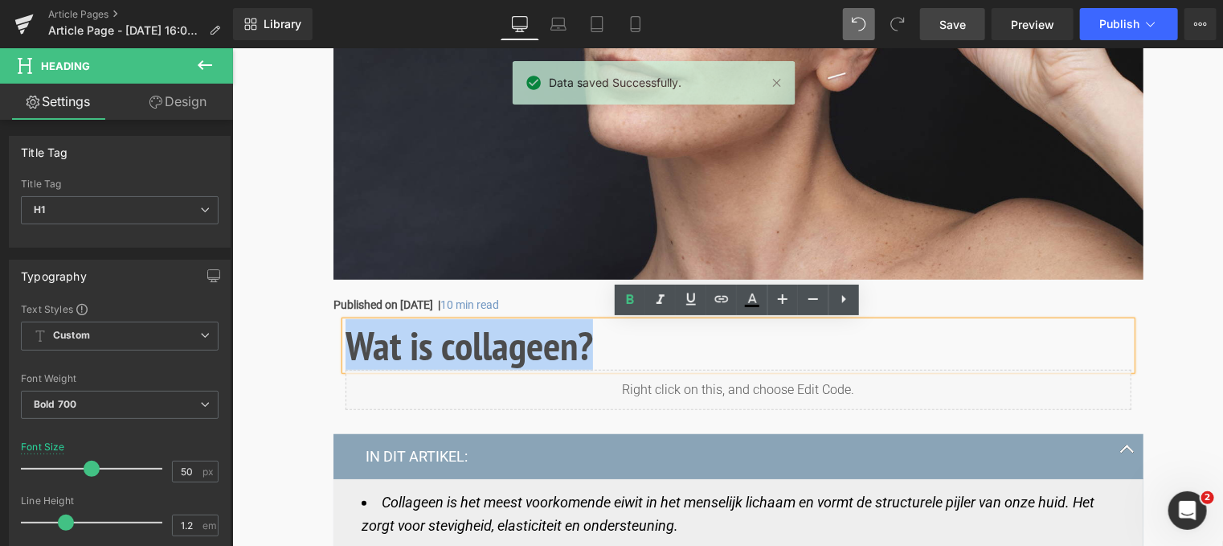
drag, startPoint x: 589, startPoint y: 346, endPoint x: 272, endPoint y: 346, distance: 316.6
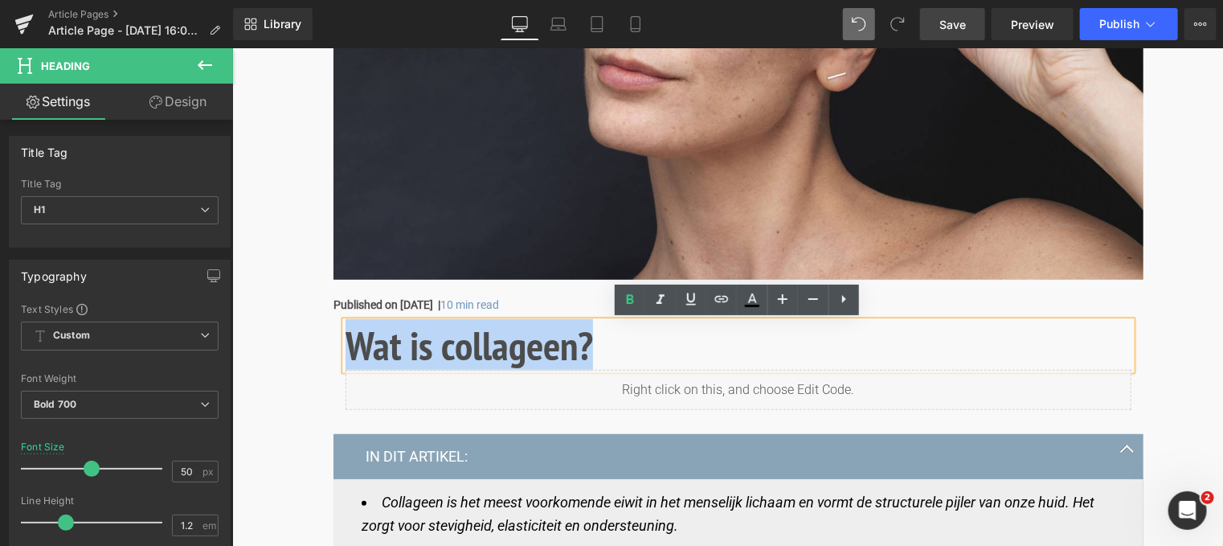
copy h1 "Wat is collageen?"
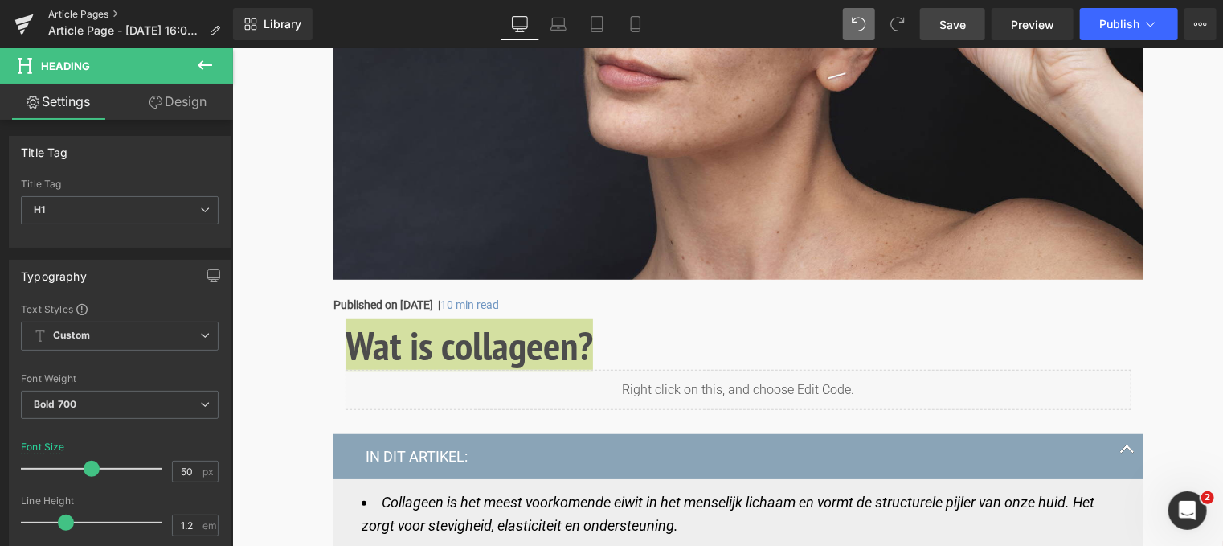
click at [211, 20] on link "Article Pages" at bounding box center [140, 14] width 185 height 13
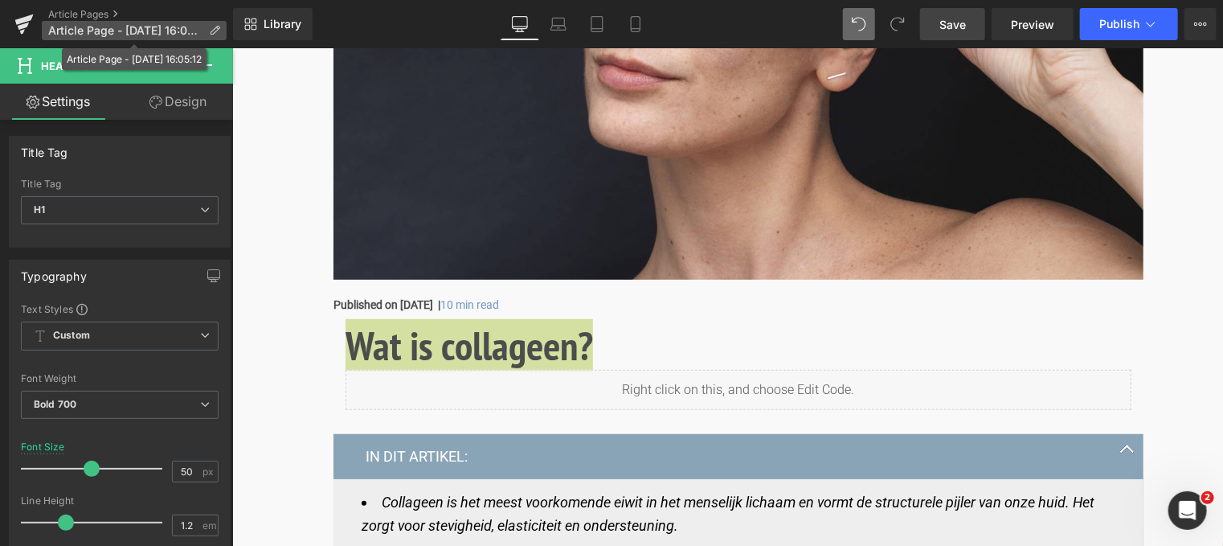
click at [216, 31] on icon at bounding box center [214, 30] width 11 height 11
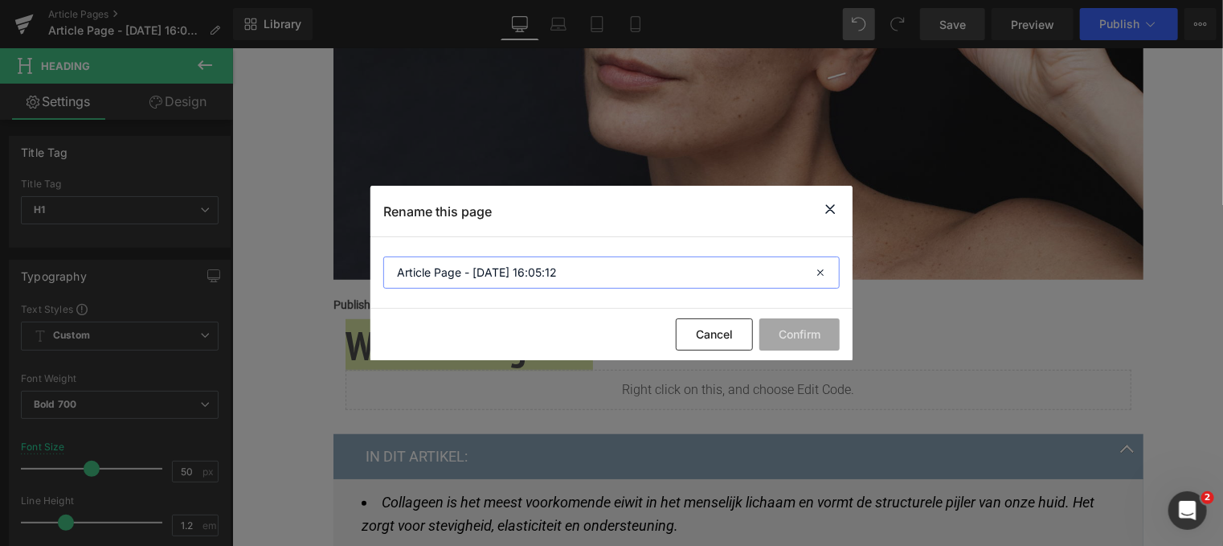
drag, startPoint x: 461, startPoint y: 279, endPoint x: 331, endPoint y: 294, distance: 131.1
click at [331, 294] on div "Rename this page Article Page - [DATE] 16:05:12 Cancel Confirm" at bounding box center [611, 273] width 1223 height 546
paste input "Wat is collageen?"
type input "Wat is collageen?"
click at [805, 335] on button "Confirm" at bounding box center [799, 334] width 80 height 32
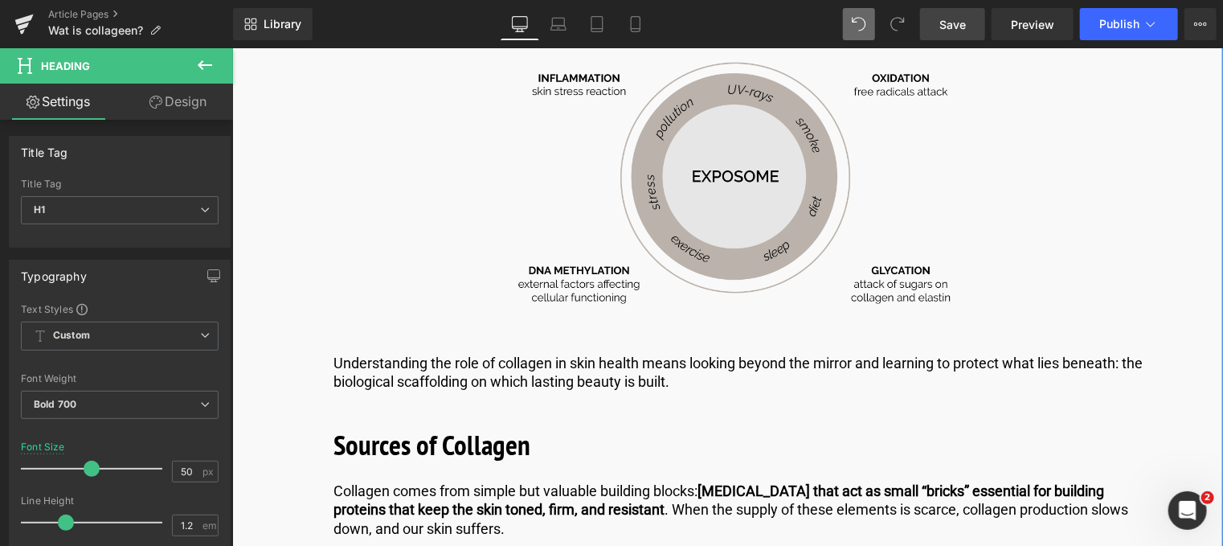
scroll to position [2198, 0]
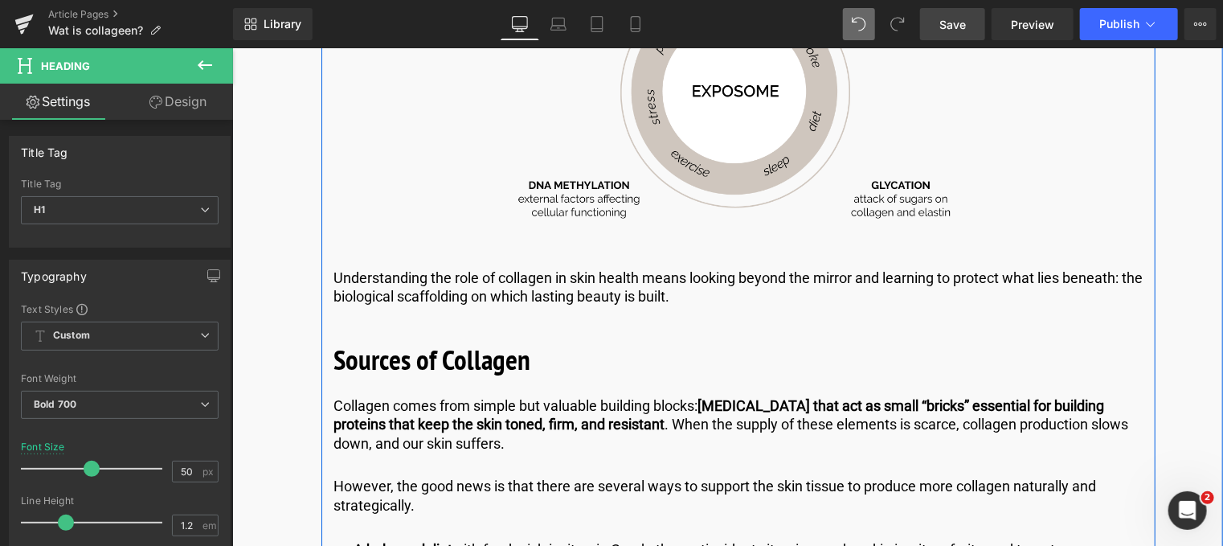
click at [661, 277] on p "Understanding the role of collagen in skin health means looking beyond the mirr…" at bounding box center [738, 287] width 810 height 38
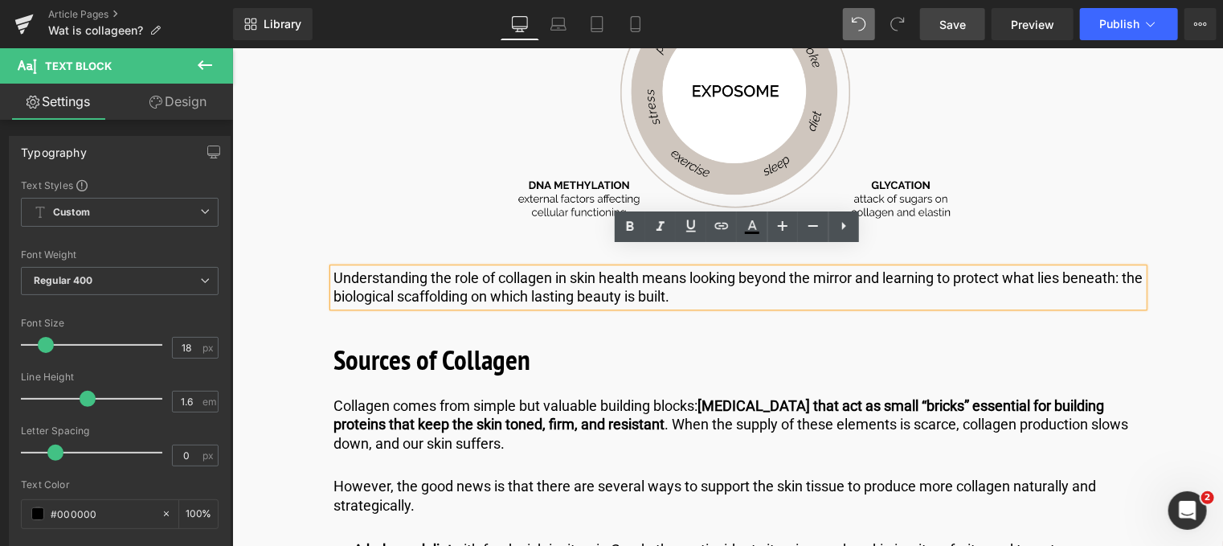
drag, startPoint x: 707, startPoint y: 276, endPoint x: 313, endPoint y: 248, distance: 394.8
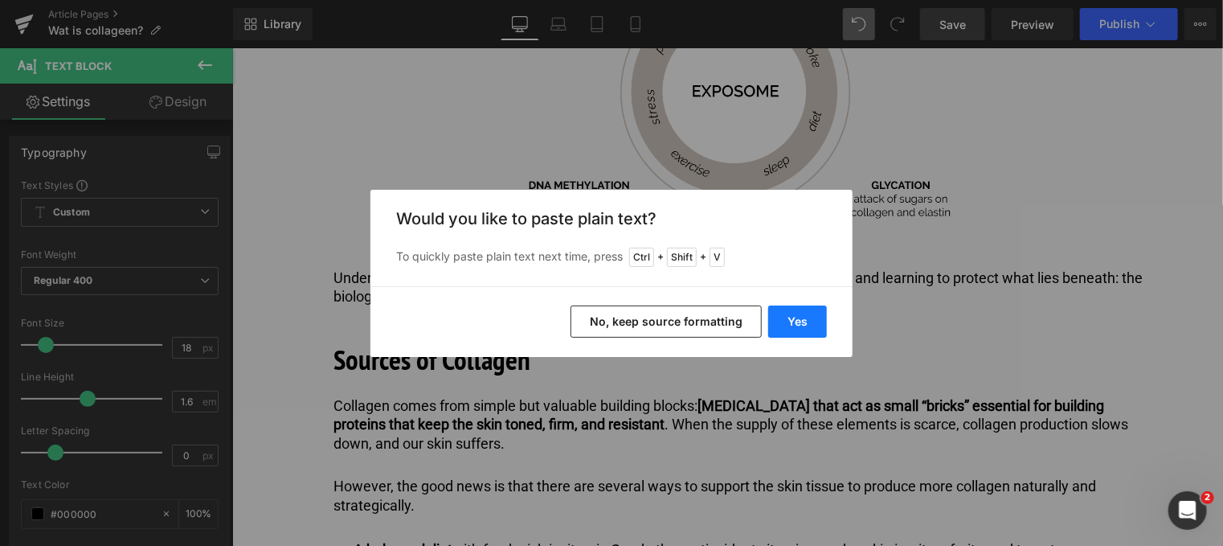
click at [797, 314] on button "Yes" at bounding box center [797, 321] width 59 height 32
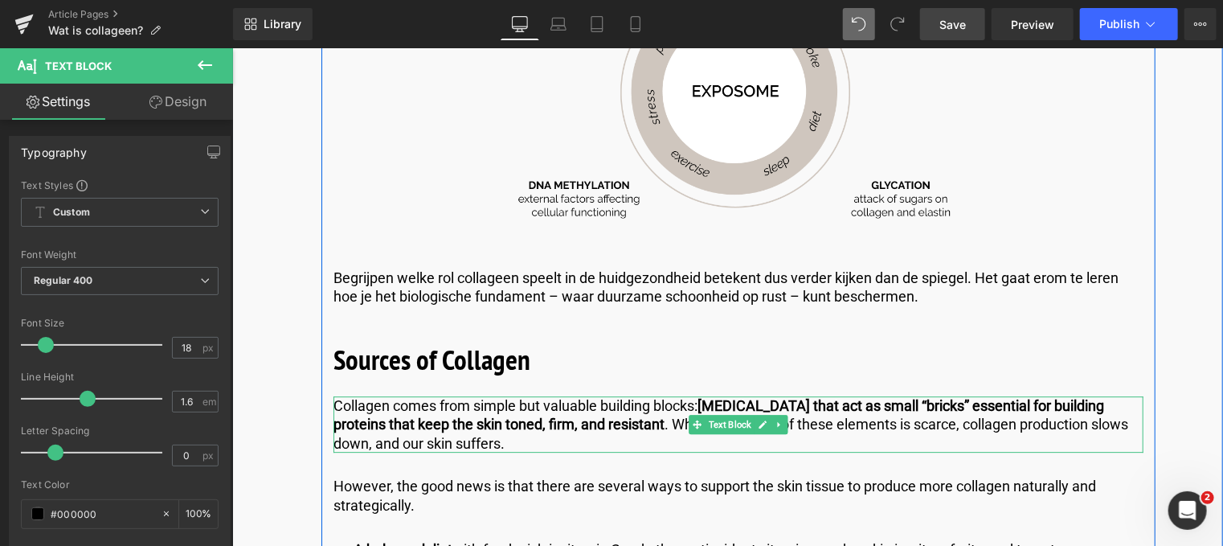
click at [464, 422] on p "Collagen comes from simple but valuable building blocks: [MEDICAL_DATA] that ac…" at bounding box center [738, 423] width 810 height 56
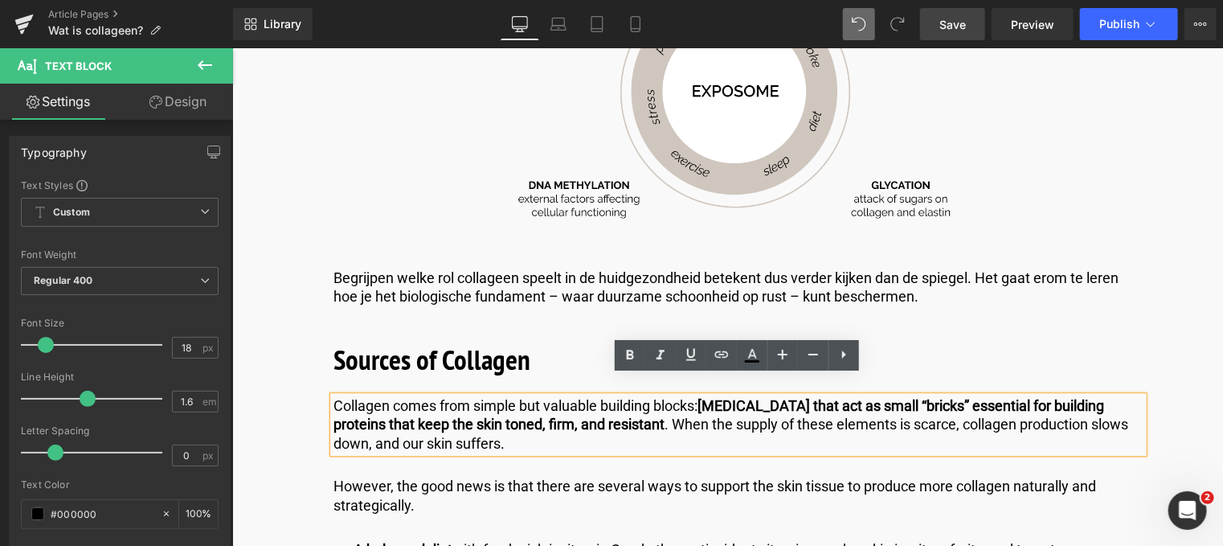
drag, startPoint x: 467, startPoint y: 424, endPoint x: 288, endPoint y: 370, distance: 187.4
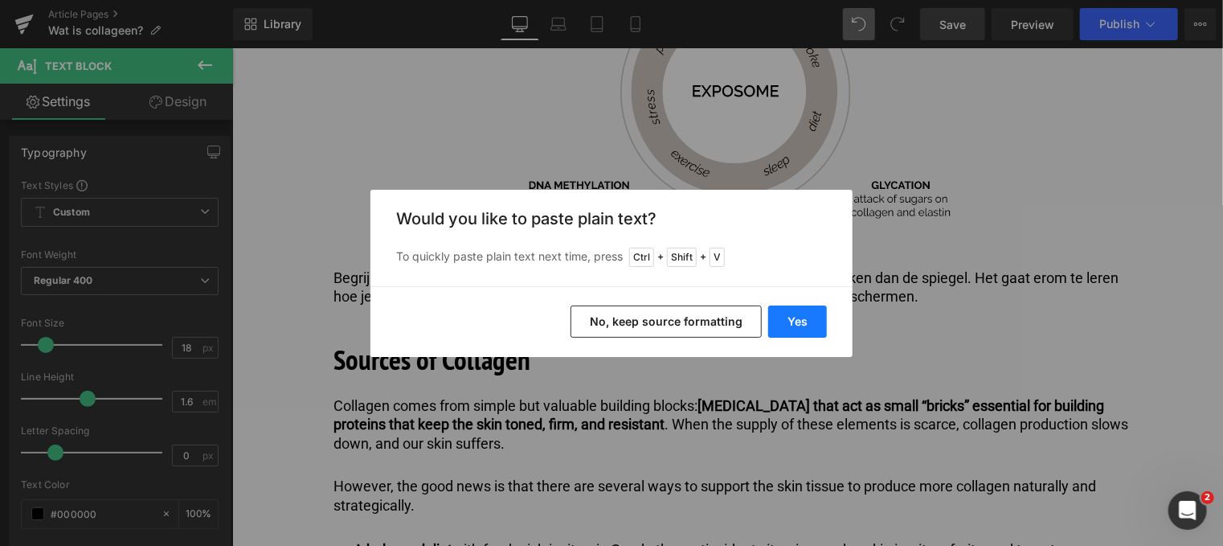
click at [800, 324] on button "Yes" at bounding box center [797, 321] width 59 height 32
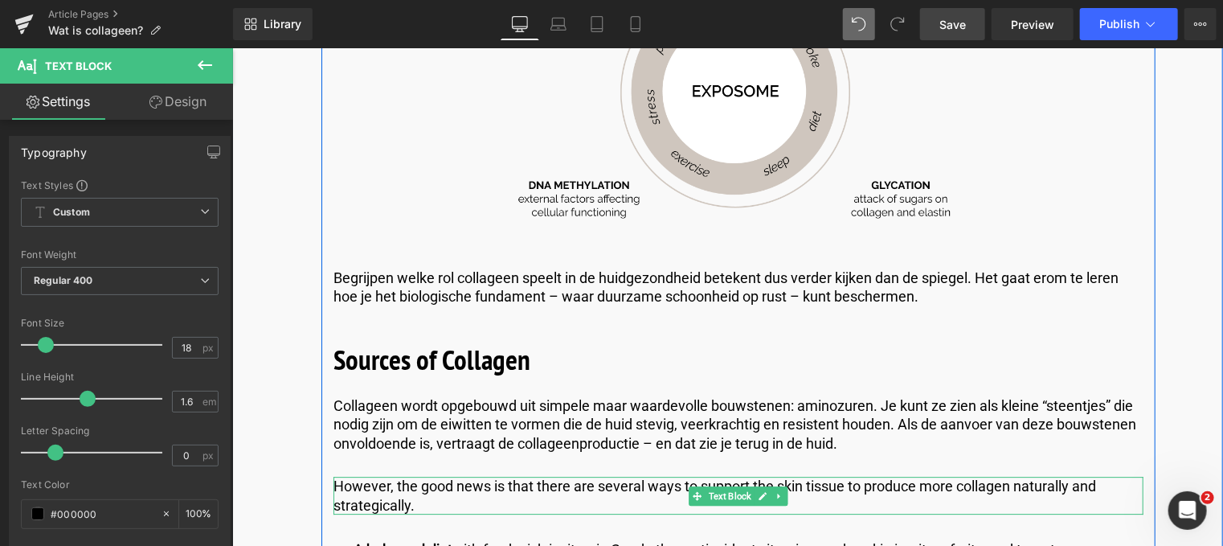
click at [425, 483] on p "However, the good news is that there are several ways to support the skin tissu…" at bounding box center [738, 495] width 810 height 38
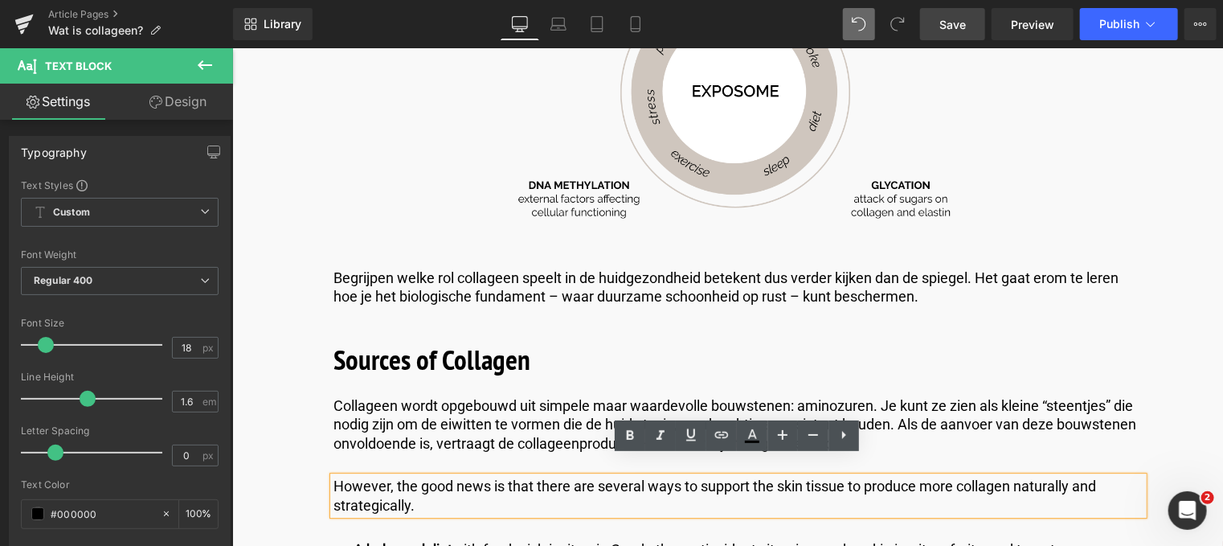
drag, startPoint x: 424, startPoint y: 483, endPoint x: 285, endPoint y: 469, distance: 139.7
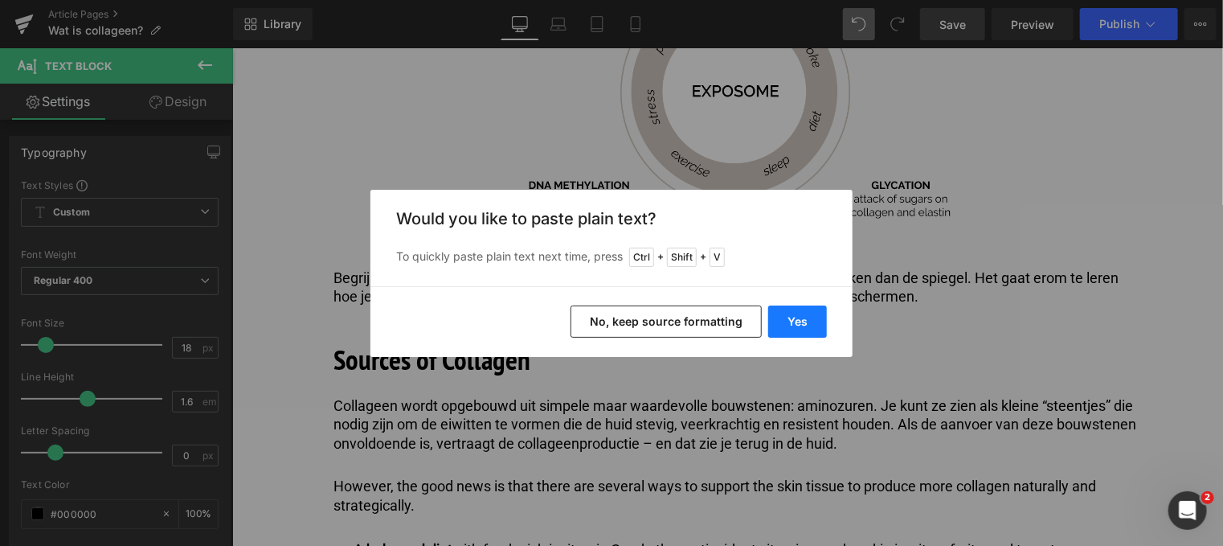
click at [804, 321] on button "Yes" at bounding box center [797, 321] width 59 height 32
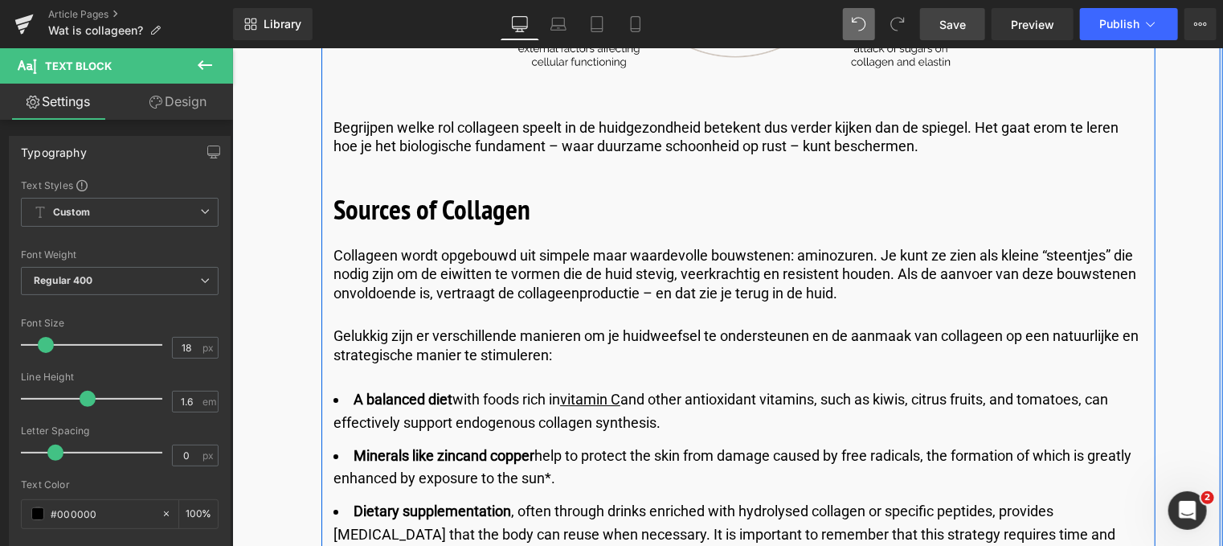
scroll to position [2359, 0]
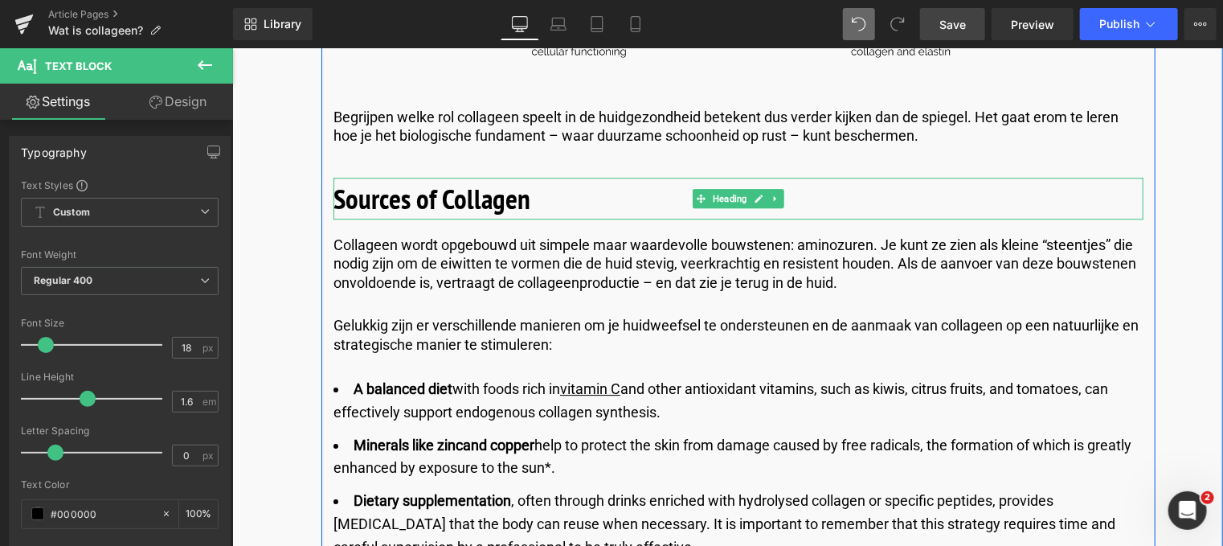
click at [505, 179] on b "Sources of Collagen" at bounding box center [431, 197] width 197 height 37
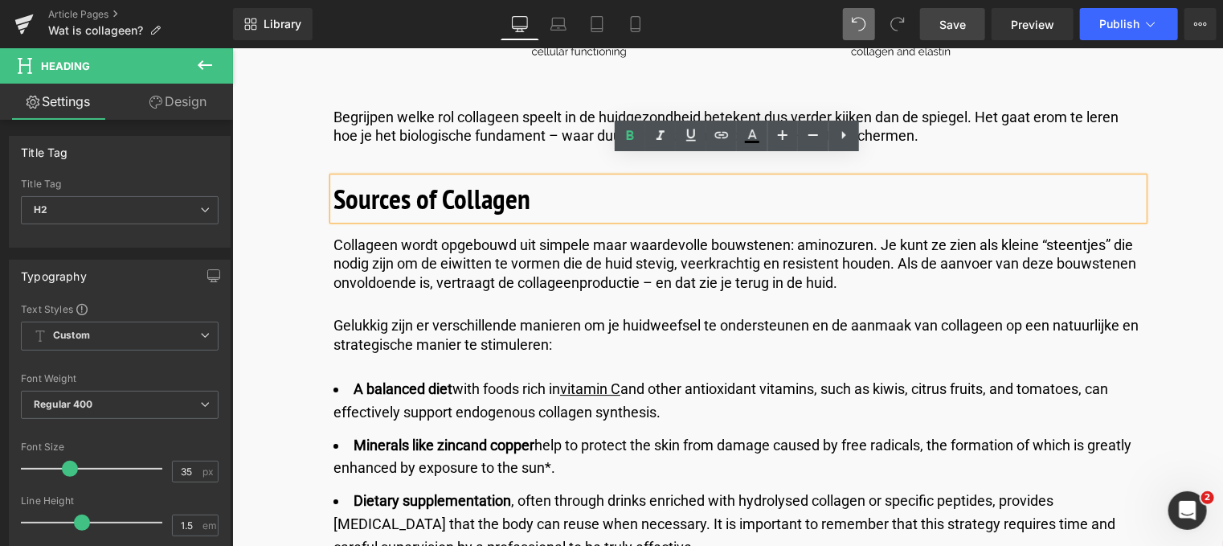
drag, startPoint x: 530, startPoint y: 178, endPoint x: 294, endPoint y: 166, distance: 236.6
paste div
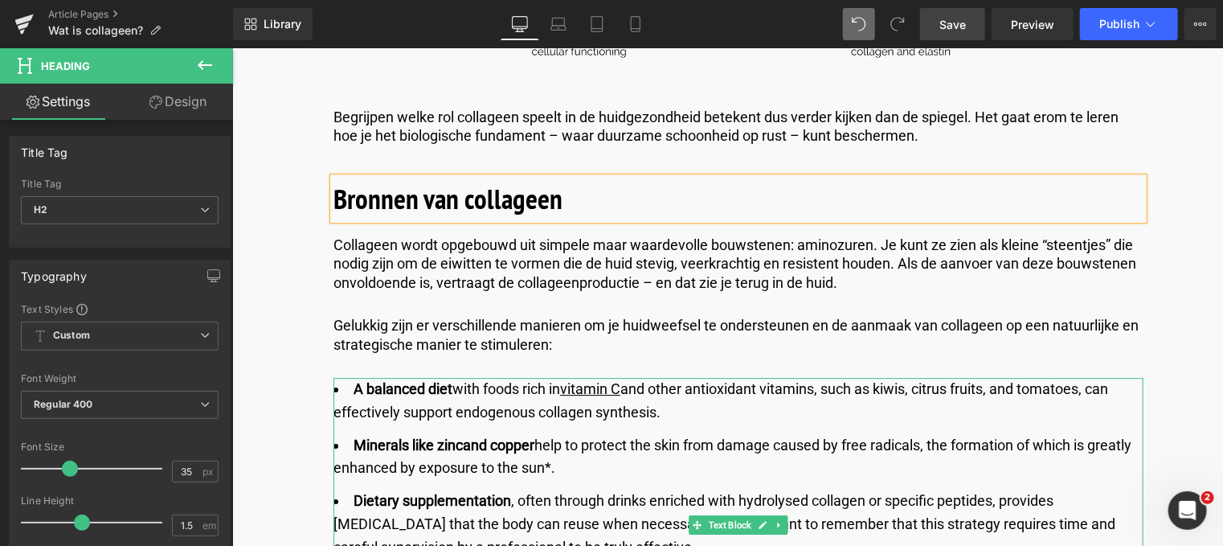
click at [695, 397] on li "A balanced diet with foods rich in vitamin C and other antioxidant vitamins, su…" at bounding box center [738, 400] width 810 height 47
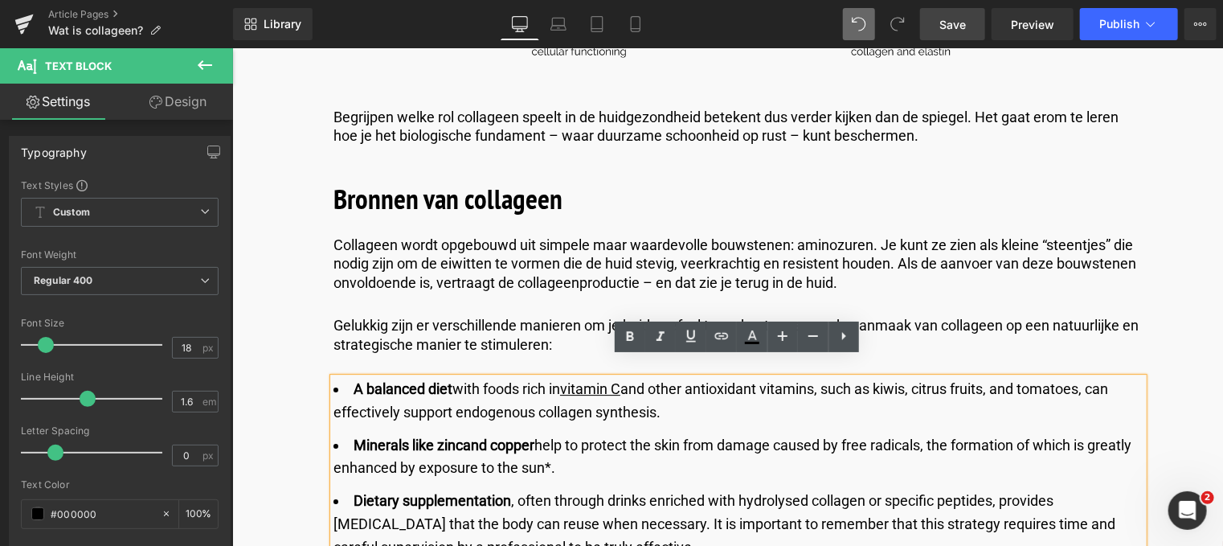
drag, startPoint x: 695, startPoint y: 397, endPoint x: 354, endPoint y: 370, distance: 342.6
click at [352, 377] on li "A balanced diet with foods rich in vitamin C and other antioxidant vitamins, su…" at bounding box center [738, 400] width 810 height 47
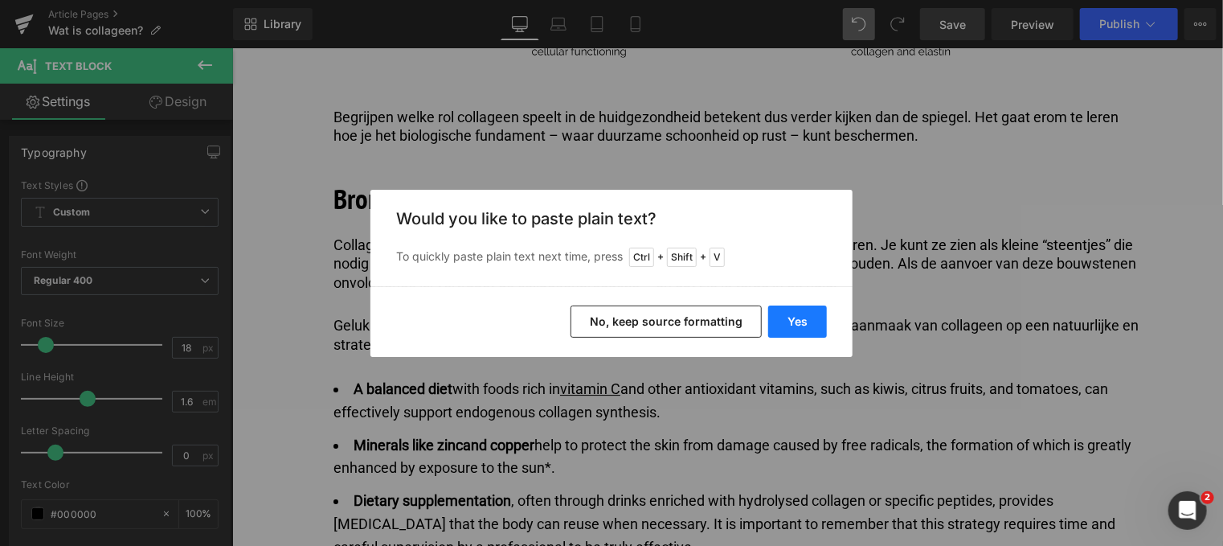
click at [791, 317] on button "Yes" at bounding box center [797, 321] width 59 height 32
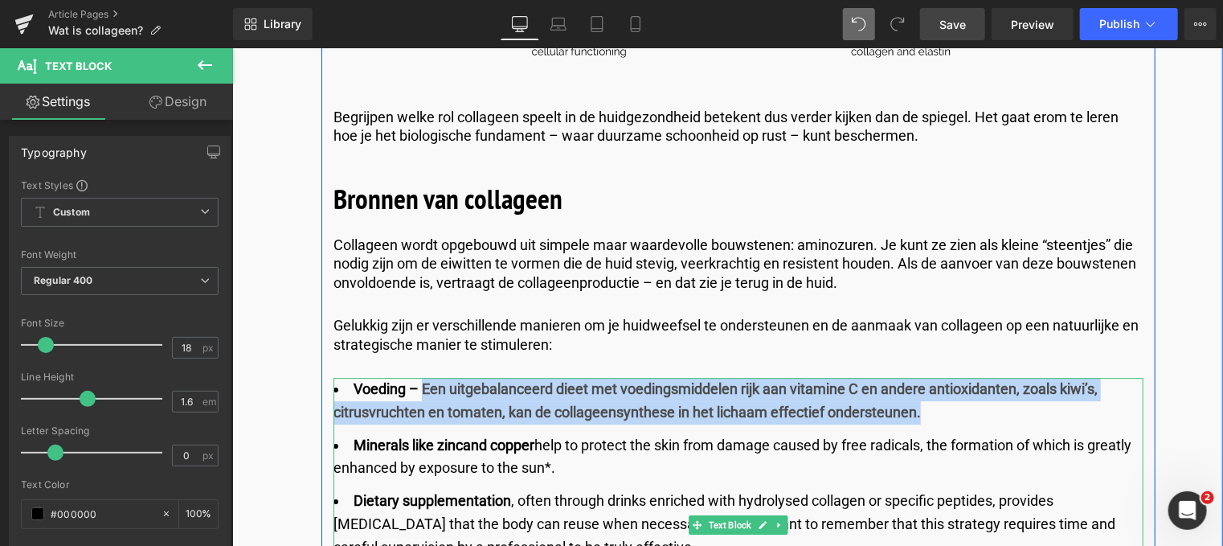
drag, startPoint x: 418, startPoint y: 370, endPoint x: 951, endPoint y: 388, distance: 533.1
click at [951, 388] on li "Voeding – Een uitgebalanceerd dieet met voedingsmiddelen rijk aan vitamine C en…" at bounding box center [738, 400] width 810 height 47
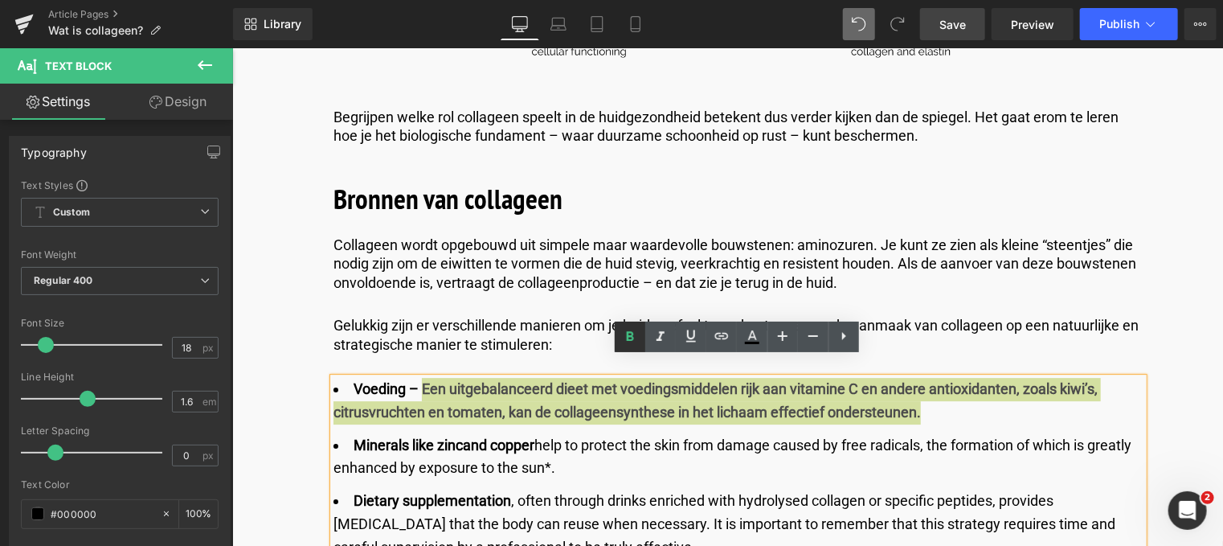
click at [631, 334] on icon at bounding box center [629, 336] width 7 height 10
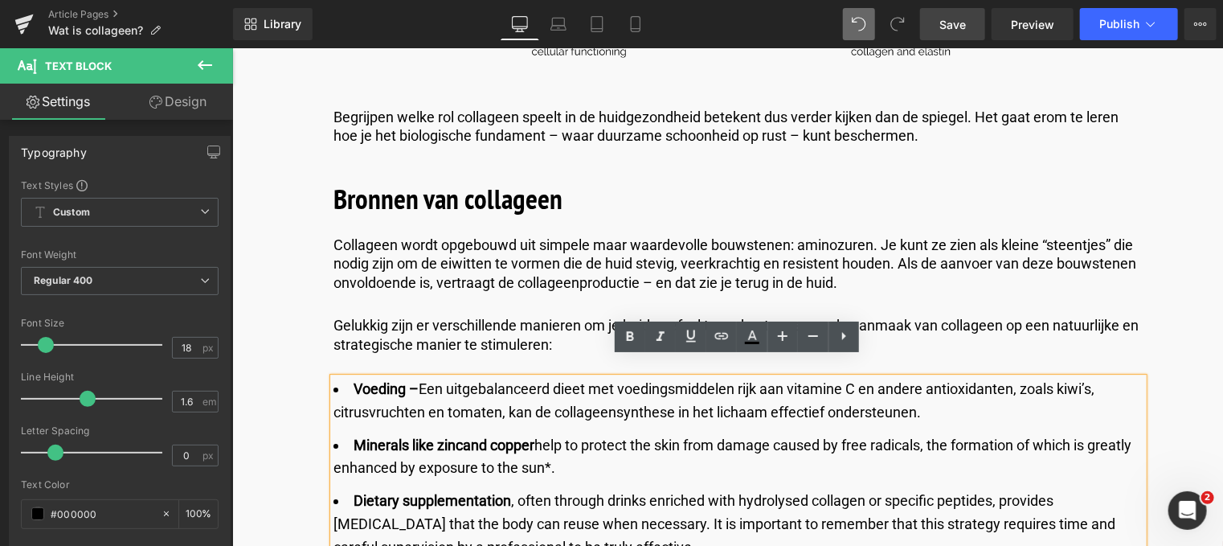
drag, startPoint x: 566, startPoint y: 451, endPoint x: 349, endPoint y: 418, distance: 219.5
click at [349, 433] on li "Minerals like zinc and copper help to protect the skin from damage caused by fr…" at bounding box center [738, 456] width 810 height 47
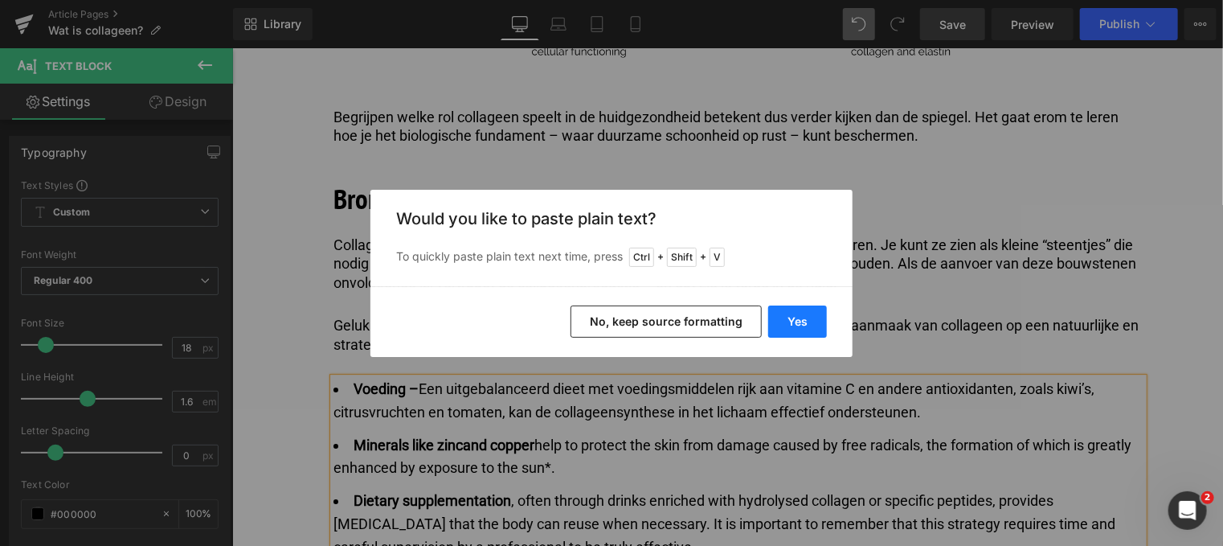
click at [792, 314] on button "Yes" at bounding box center [797, 321] width 59 height 32
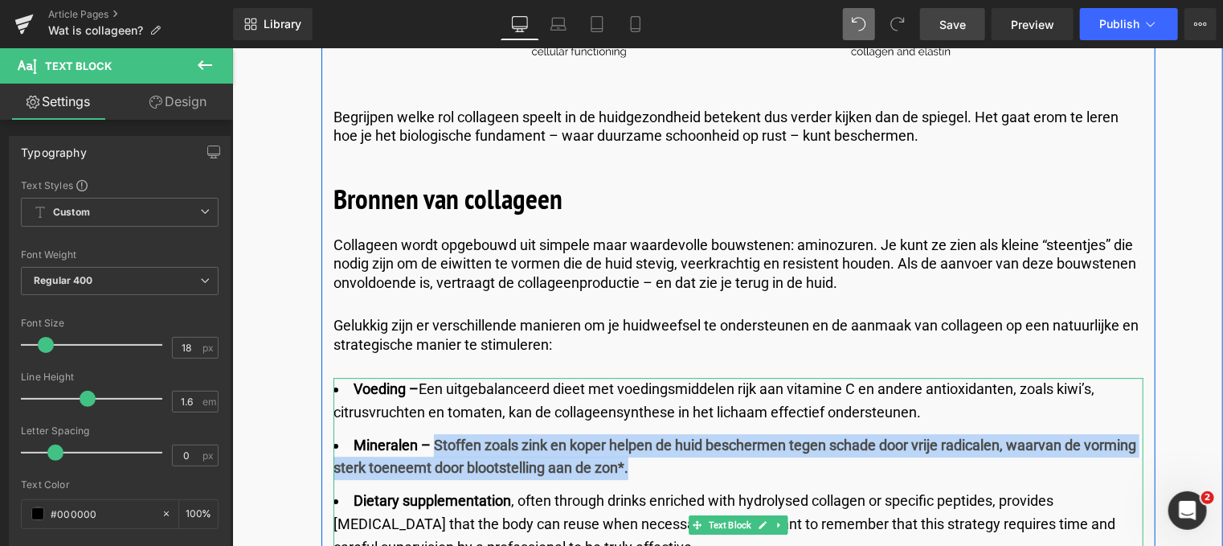
drag, startPoint x: 432, startPoint y: 421, endPoint x: 628, endPoint y: 442, distance: 198.0
click at [628, 442] on li "Mineralen – Stoffen zoals [PERSON_NAME] en [PERSON_NAME] helpen de huid bescher…" at bounding box center [738, 456] width 810 height 47
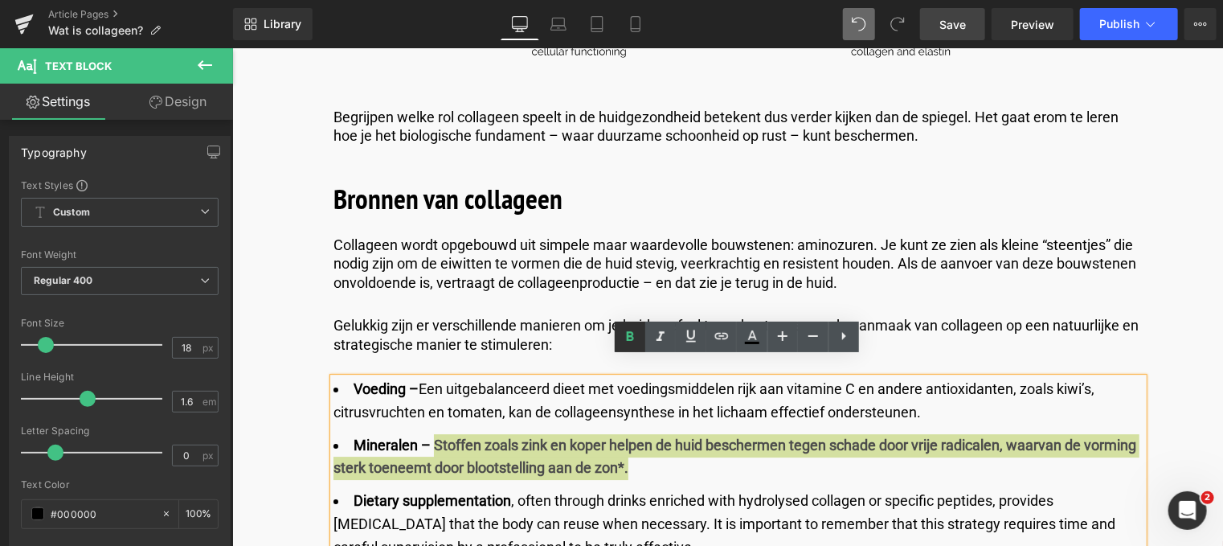
click at [630, 335] on icon at bounding box center [629, 336] width 7 height 10
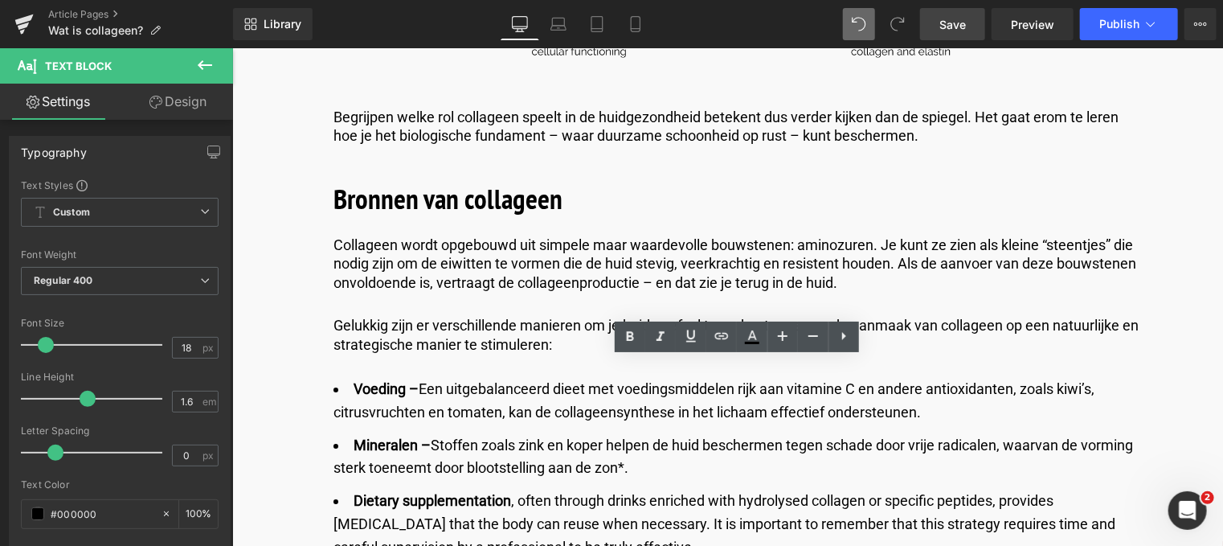
click at [955, 32] on link "Save" at bounding box center [952, 24] width 65 height 32
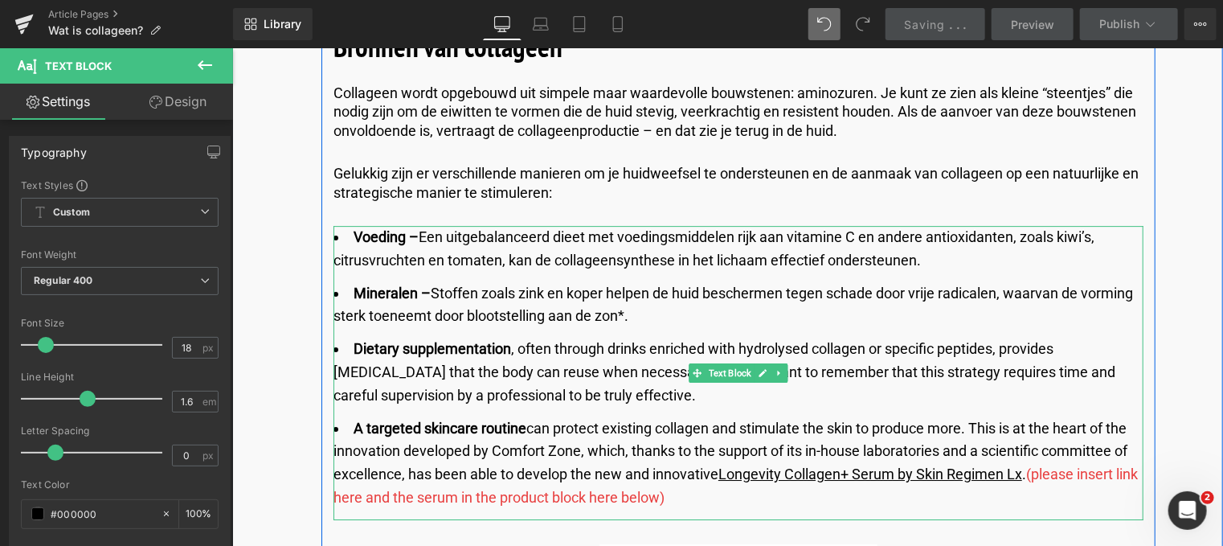
scroll to position [2519, 0]
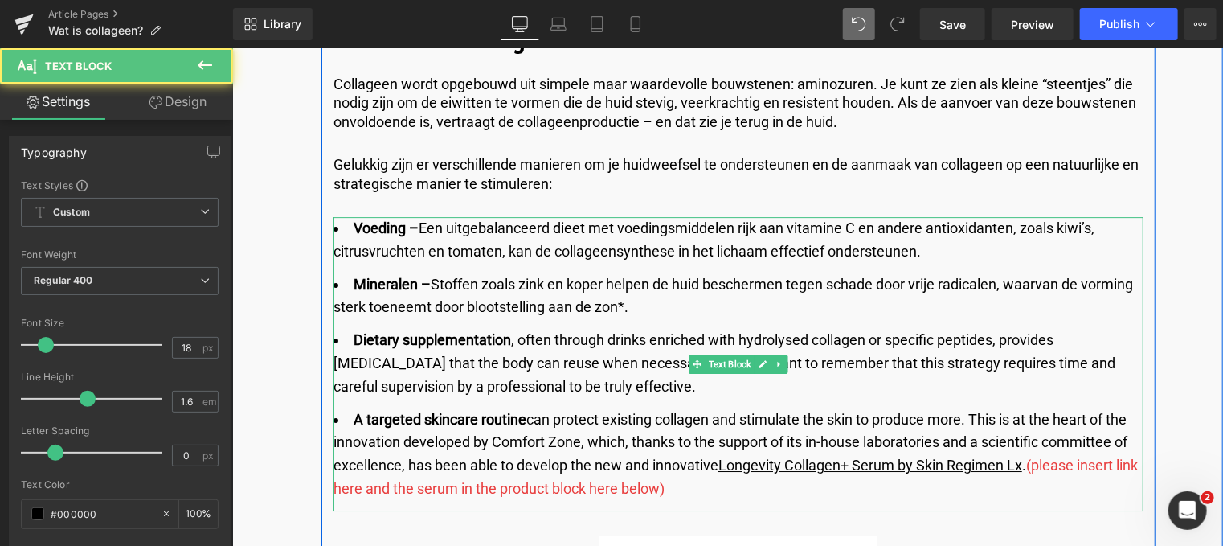
click at [591, 382] on ul "Voeding – Een uitgebalanceerd dieet met voedingsmiddelen rijk aan vitamine C en…" at bounding box center [738, 358] width 810 height 284
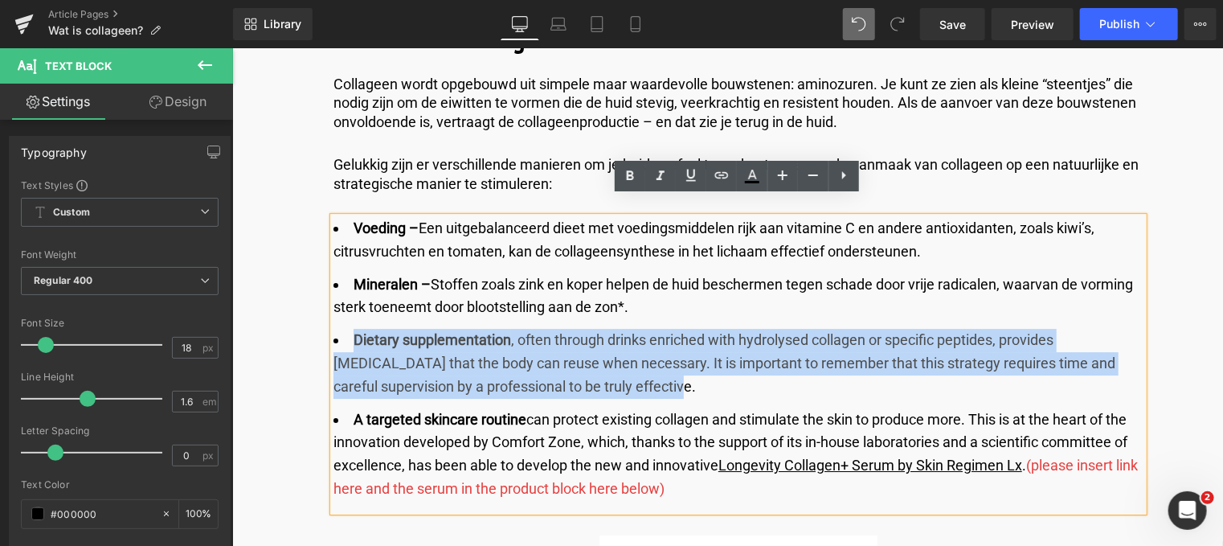
drag, startPoint x: 585, startPoint y: 363, endPoint x: 348, endPoint y: 314, distance: 242.1
click at [348, 328] on li "Dietary supplementation , often through drinks enriched with hydrolysed collage…" at bounding box center [738, 362] width 810 height 69
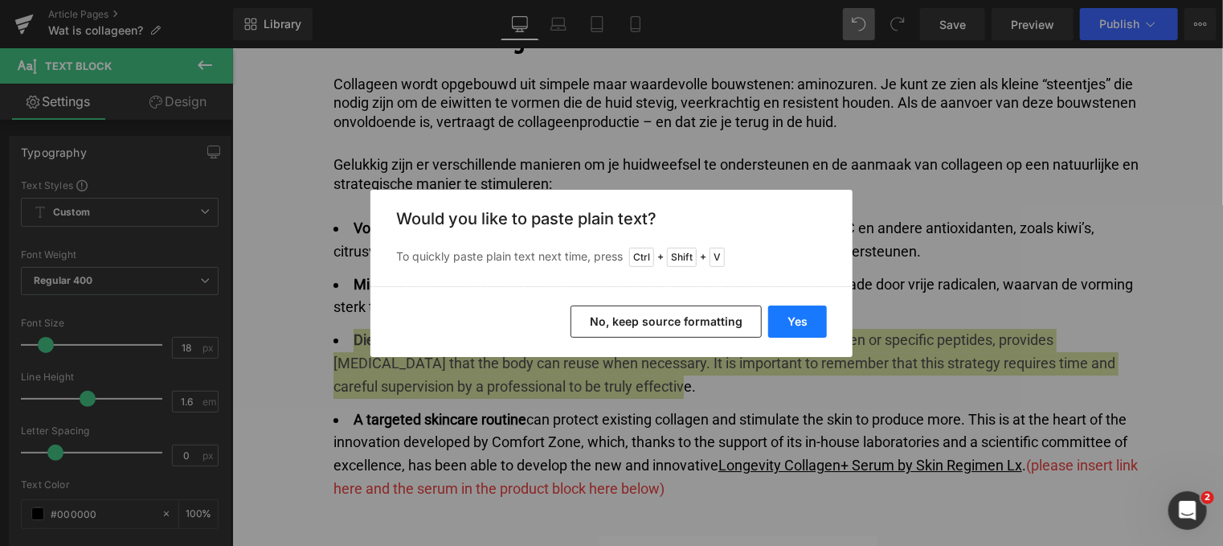
click at [811, 318] on button "Yes" at bounding box center [797, 321] width 59 height 32
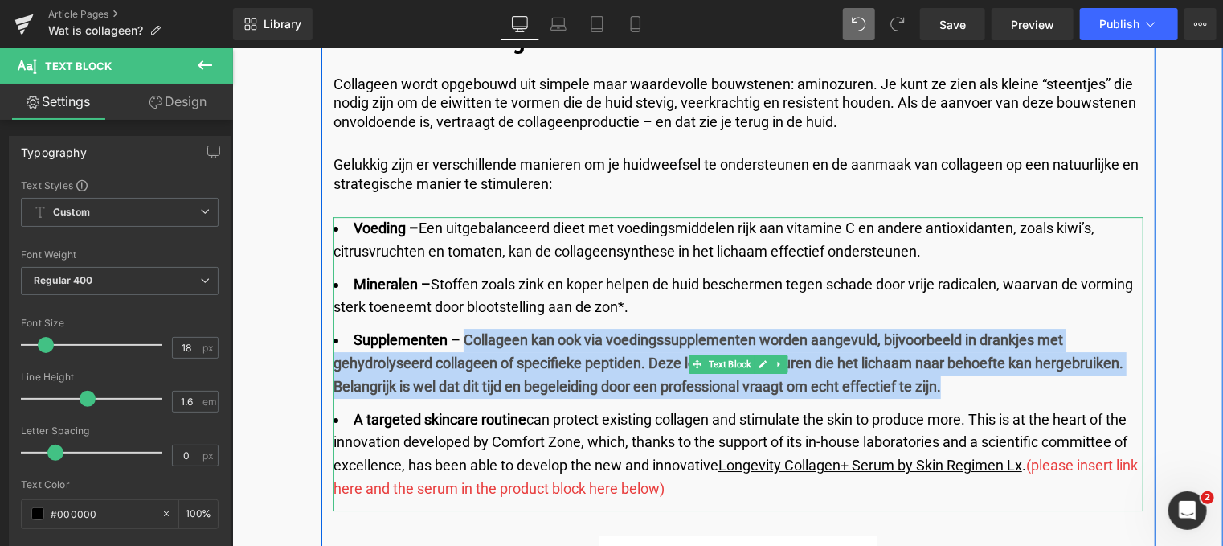
drag, startPoint x: 460, startPoint y: 323, endPoint x: 1013, endPoint y: 371, distance: 554.2
click at [1013, 371] on li "Supplementen – Collageen kan ook via voedingssupplementen [PERSON_NAME] aangevu…" at bounding box center [738, 362] width 810 height 69
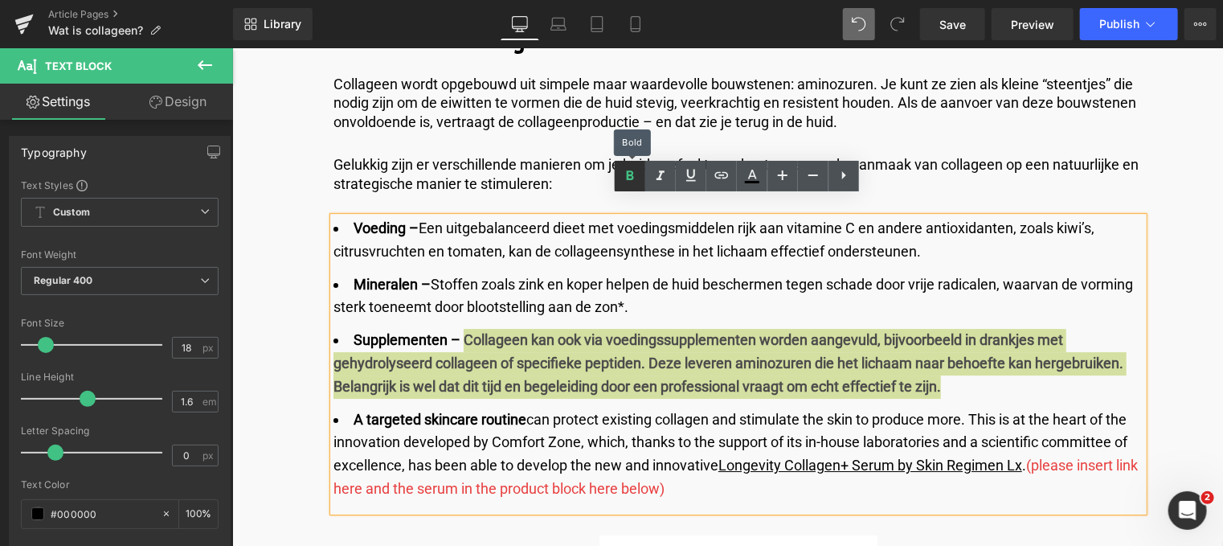
click at [633, 175] on icon at bounding box center [629, 175] width 19 height 19
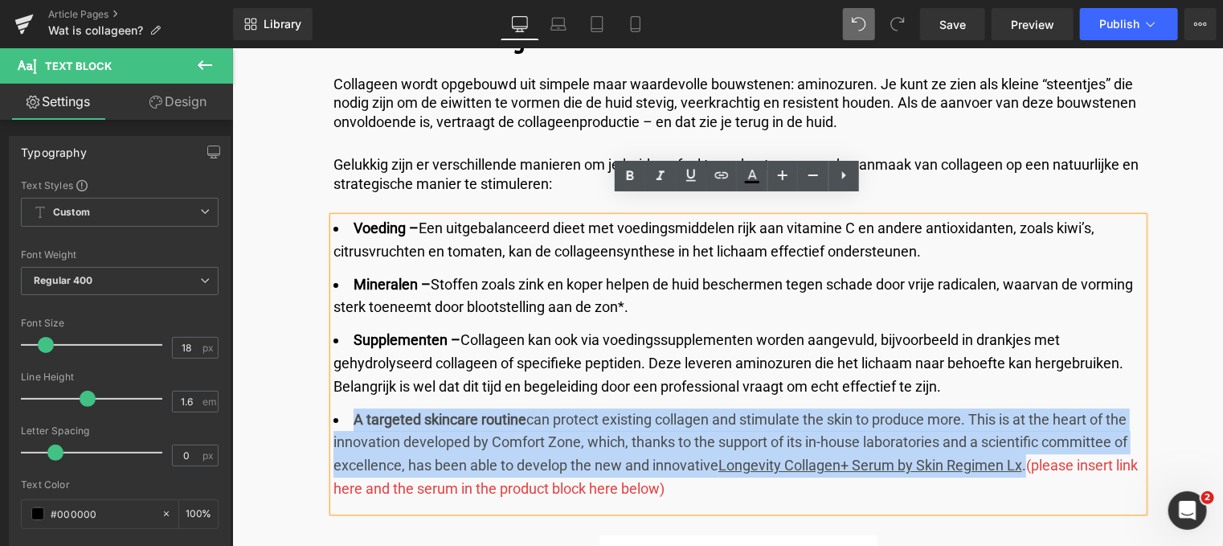
drag, startPoint x: 1025, startPoint y: 451, endPoint x: 349, endPoint y: 399, distance: 677.8
click at [349, 407] on li "A targeted skincare routin e can protect existing collagen and stimulate the sk…" at bounding box center [738, 453] width 810 height 92
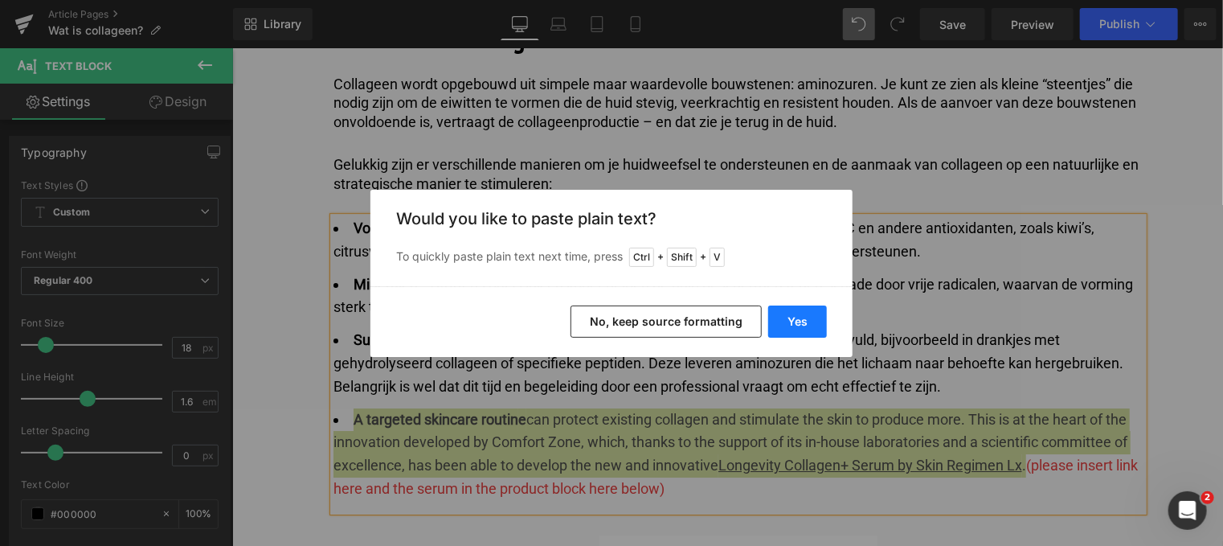
click at [788, 318] on button "Yes" at bounding box center [797, 321] width 59 height 32
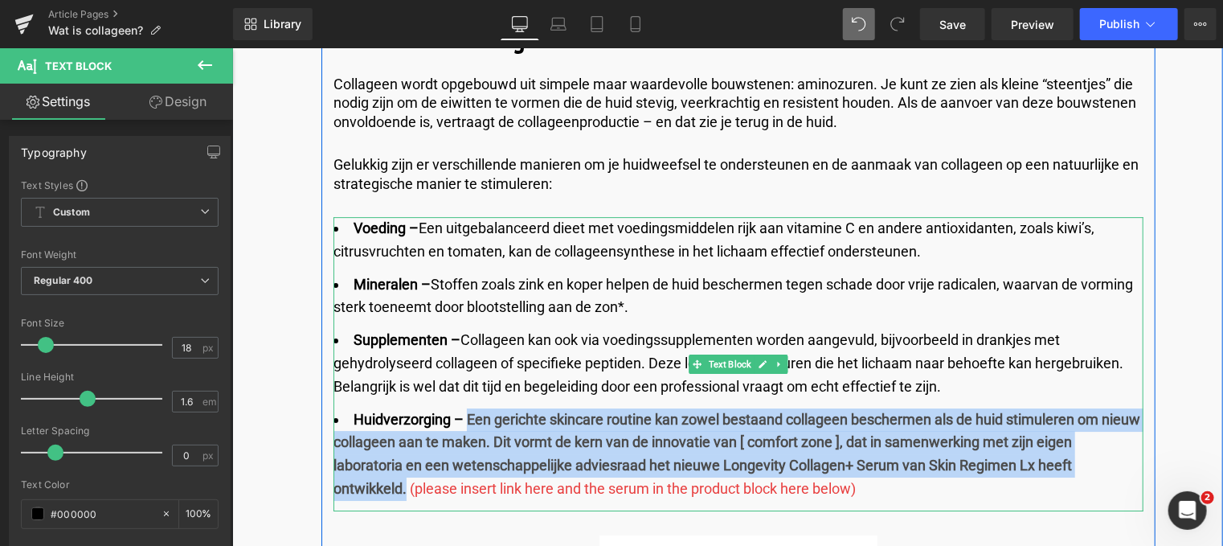
drag, startPoint x: 464, startPoint y: 392, endPoint x: 402, endPoint y: 464, distance: 95.7
click at [402, 464] on b "Huidverzorging – Een gerichte skincare routine kan zowel bestaand collageen bes…" at bounding box center [736, 453] width 807 height 86
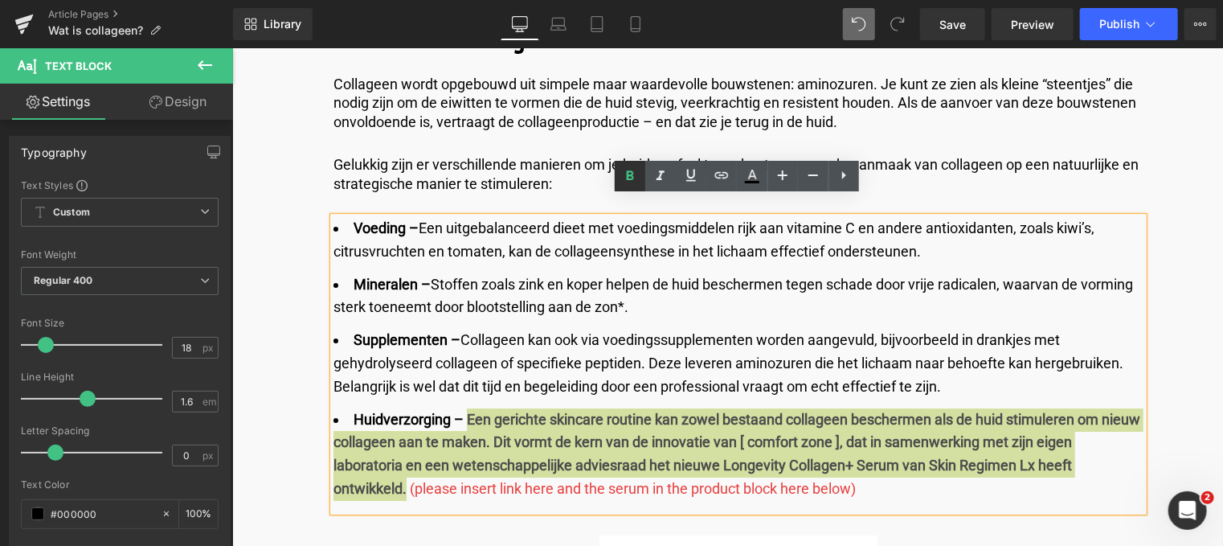
click at [633, 179] on icon at bounding box center [629, 175] width 19 height 19
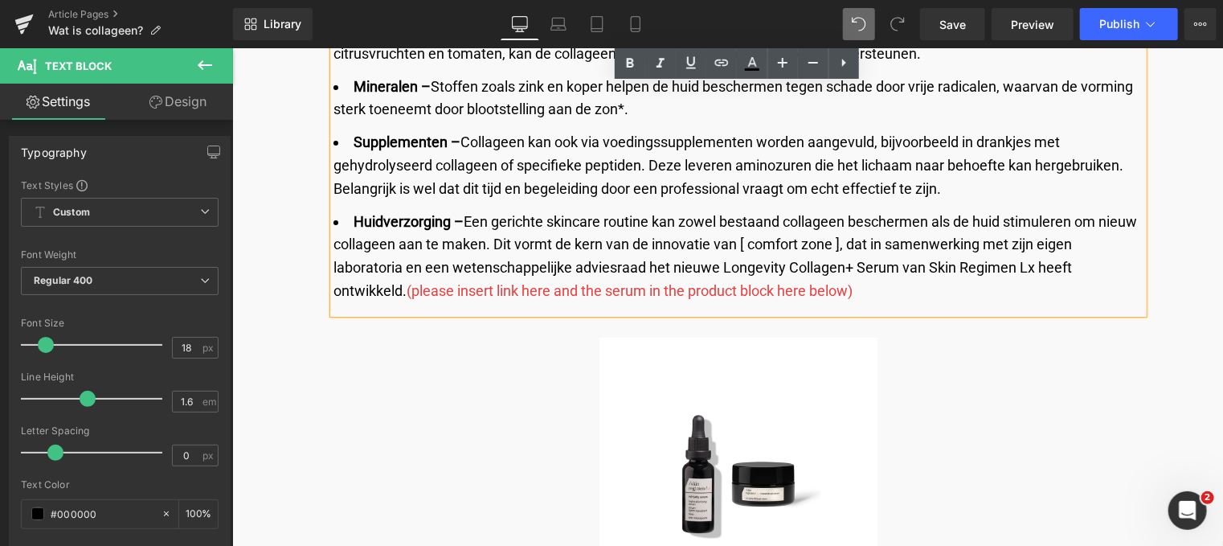
scroll to position [2760, 0]
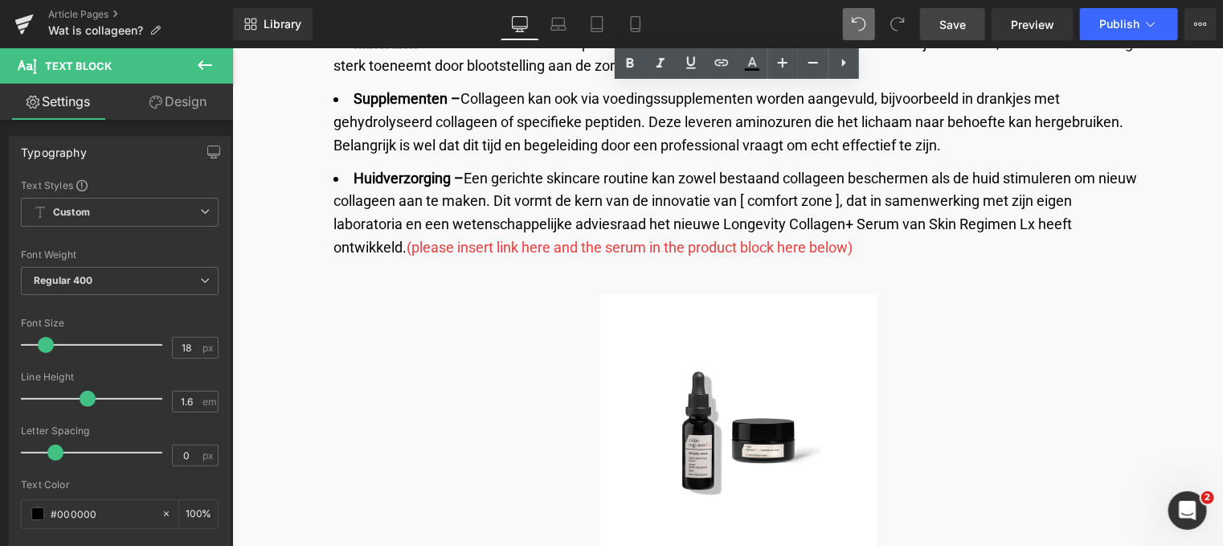
click at [948, 33] on link "Save" at bounding box center [952, 24] width 65 height 32
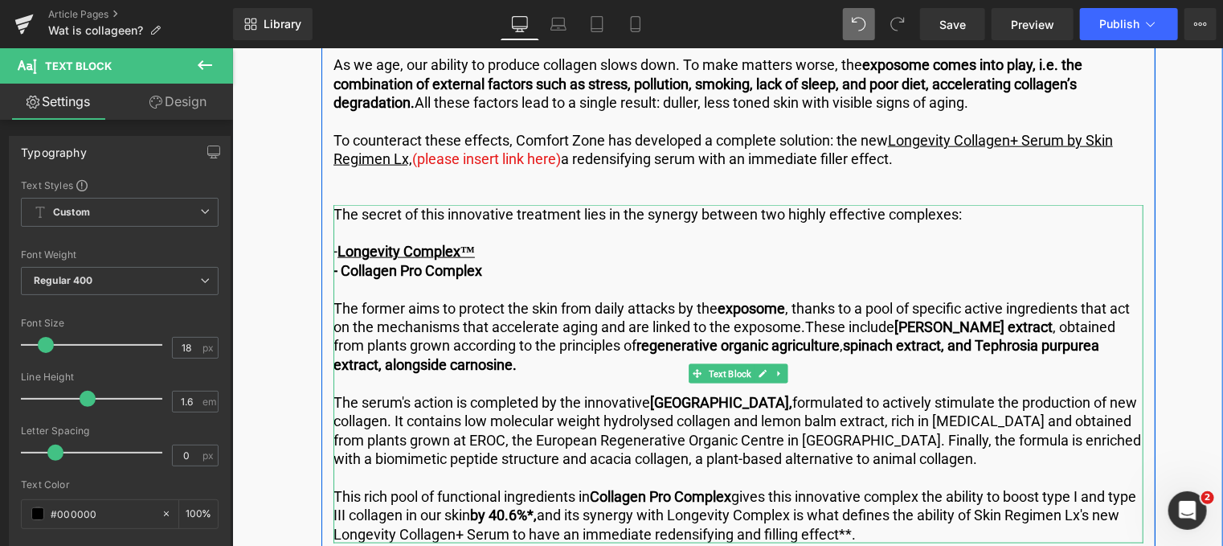
scroll to position [3885, 0]
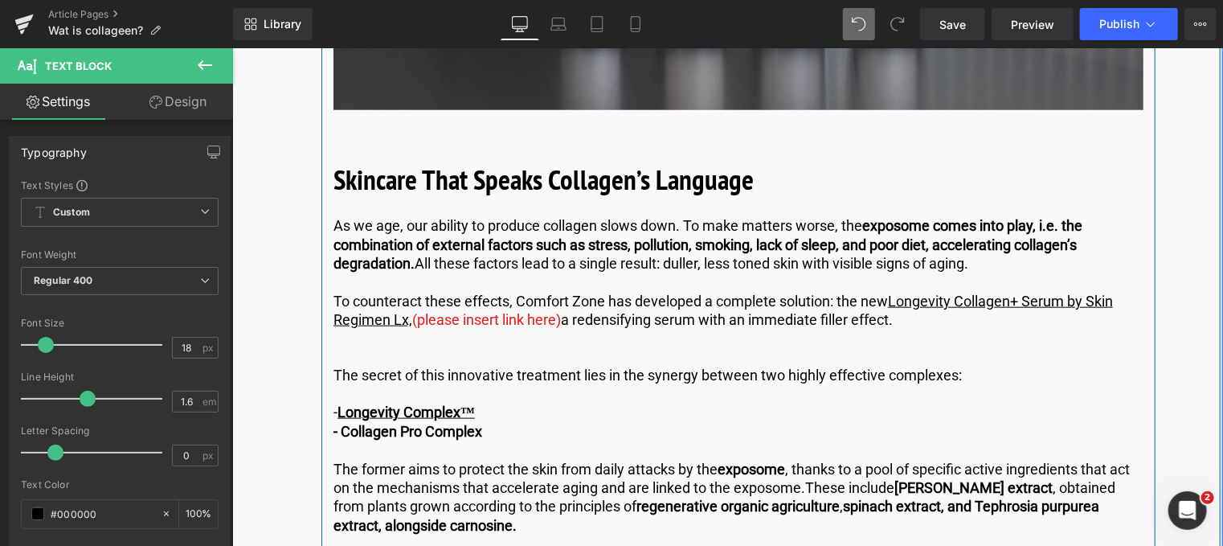
drag, startPoint x: 782, startPoint y: 164, endPoint x: 755, endPoint y: 179, distance: 31.3
click at [780, 164] on div "Skincare That Speaks Collagen’s Language Heading" at bounding box center [738, 179] width 810 height 43
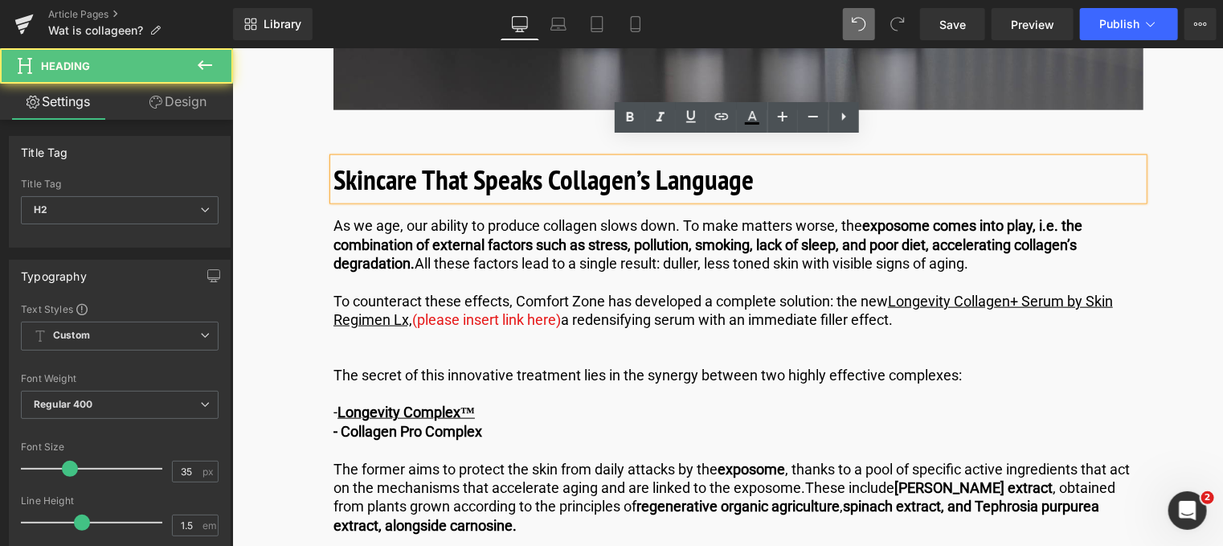
click at [753, 169] on b "Skincare That Speaks Collagen’s Language" at bounding box center [543, 178] width 420 height 37
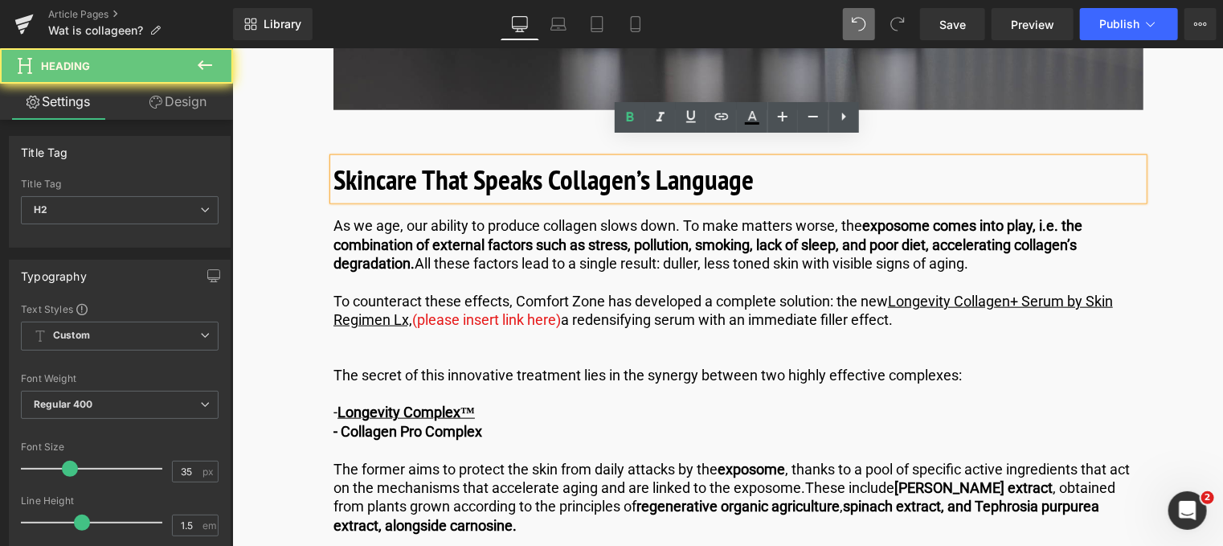
click at [750, 160] on b "Skincare That Speaks Collagen’s Language" at bounding box center [543, 178] width 420 height 37
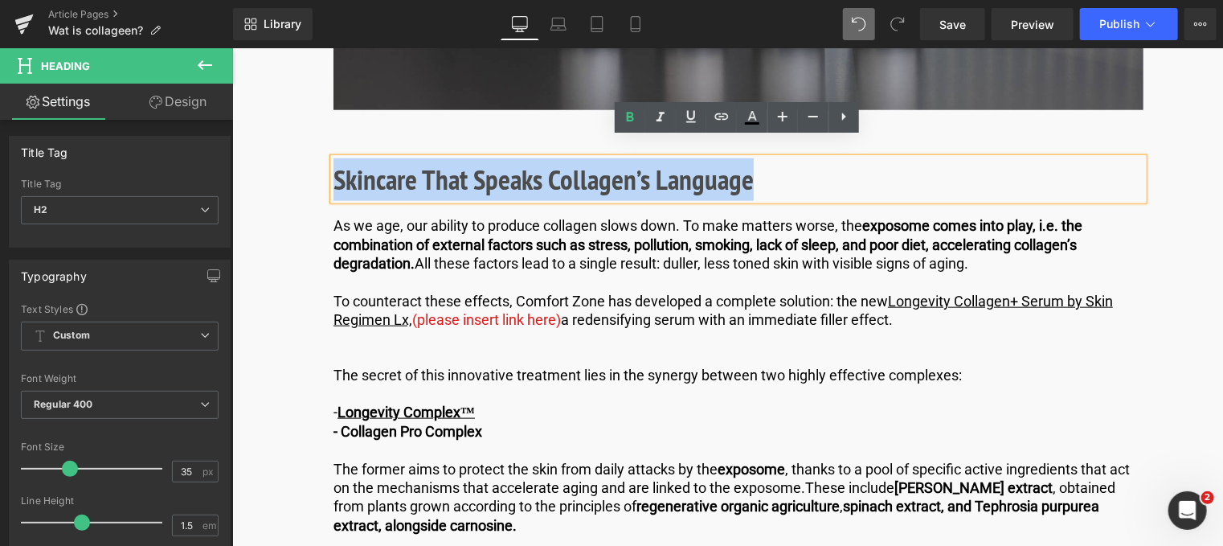
drag, startPoint x: 749, startPoint y: 159, endPoint x: 317, endPoint y: 143, distance: 432.6
paste div
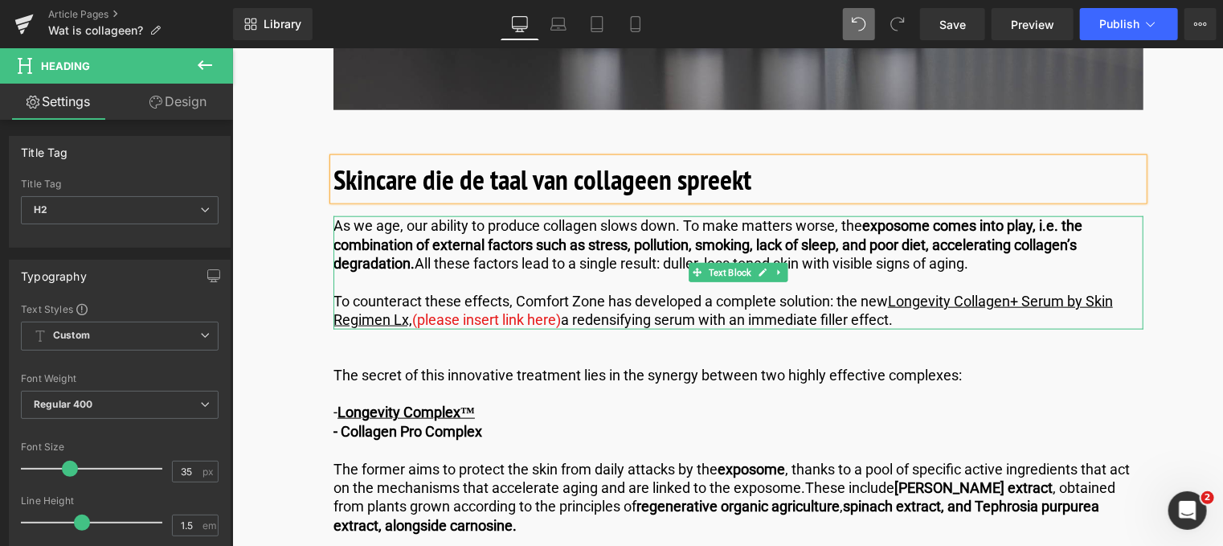
click at [1008, 249] on p "As we age, our ability to produce collagen slows down. To make matters worse, t…" at bounding box center [738, 243] width 810 height 56
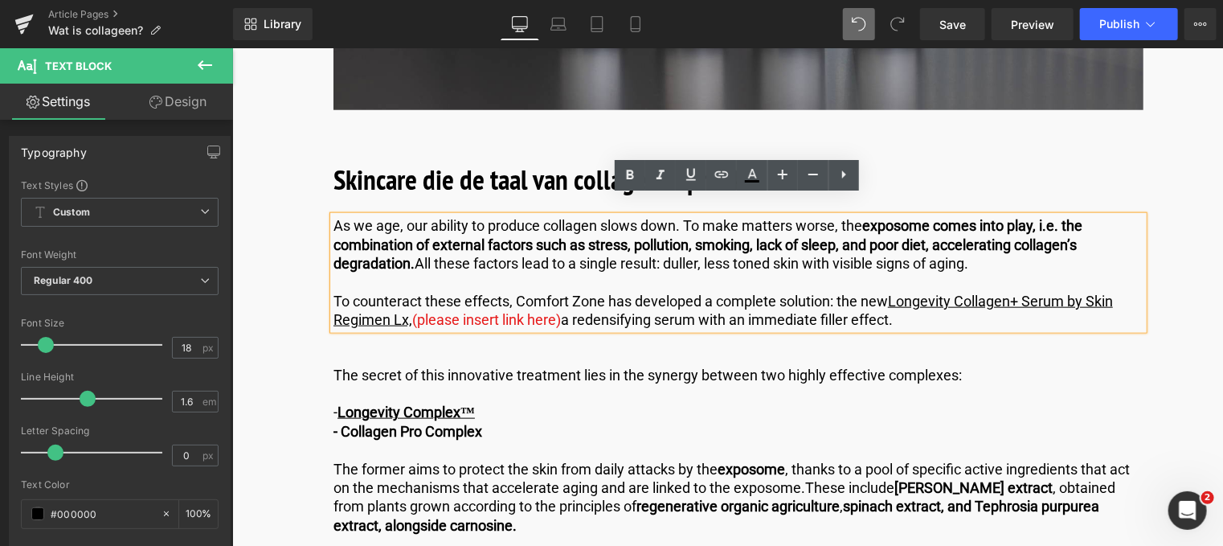
drag, startPoint x: 1000, startPoint y: 252, endPoint x: 325, endPoint y: 190, distance: 677.0
click at [325, 190] on div "Wat is collageen? Heading Collageen ondersteunt het huidweefsel en zorgt voor e…" at bounding box center [738, 39] width 834 height 5432
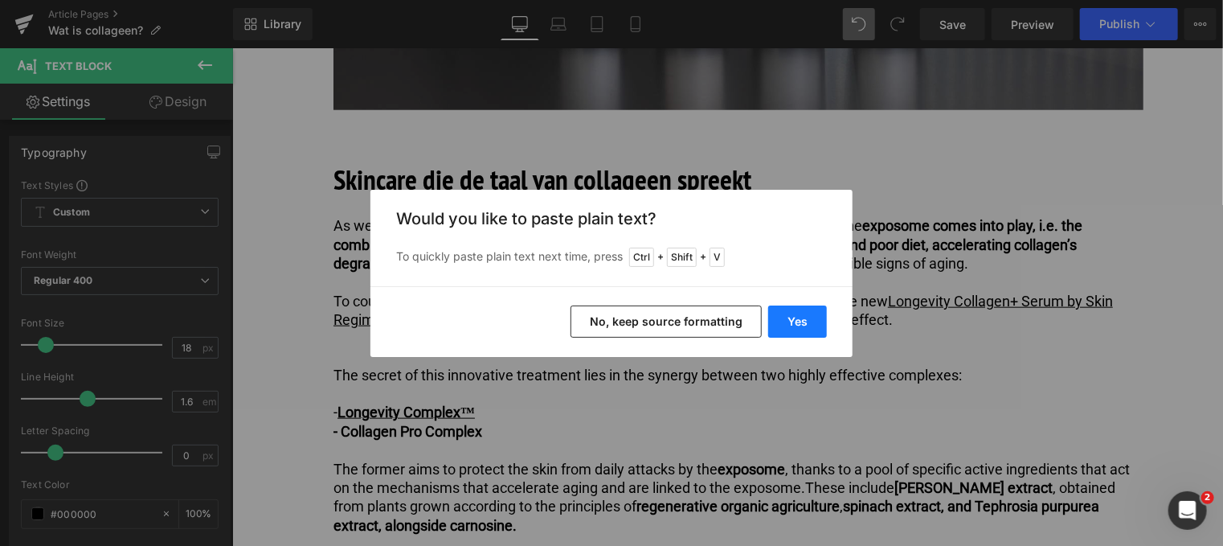
click at [789, 318] on button "Yes" at bounding box center [797, 321] width 59 height 32
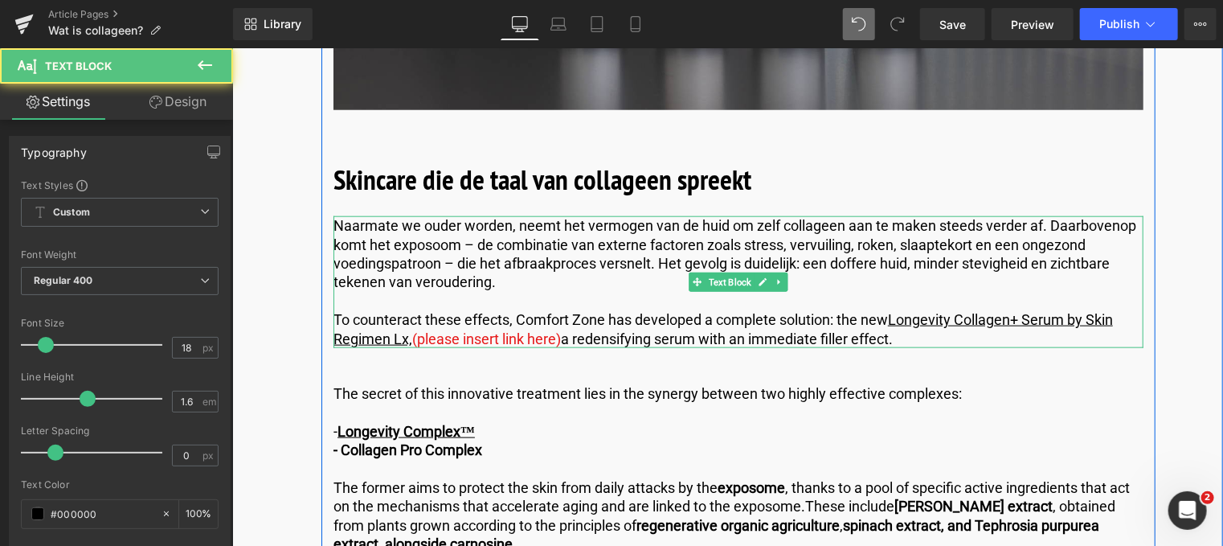
click at [905, 314] on p "To counteract these effects, Comfort Zone has developed a complete solution: th…" at bounding box center [738, 328] width 810 height 38
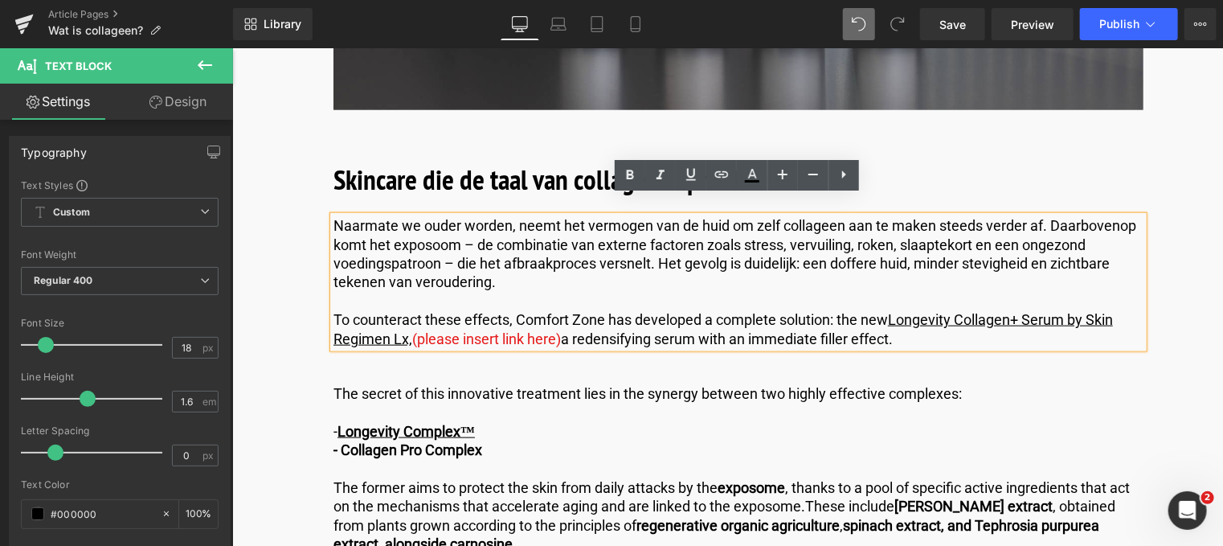
drag, startPoint x: 905, startPoint y: 314, endPoint x: 241, endPoint y: 291, distance: 664.2
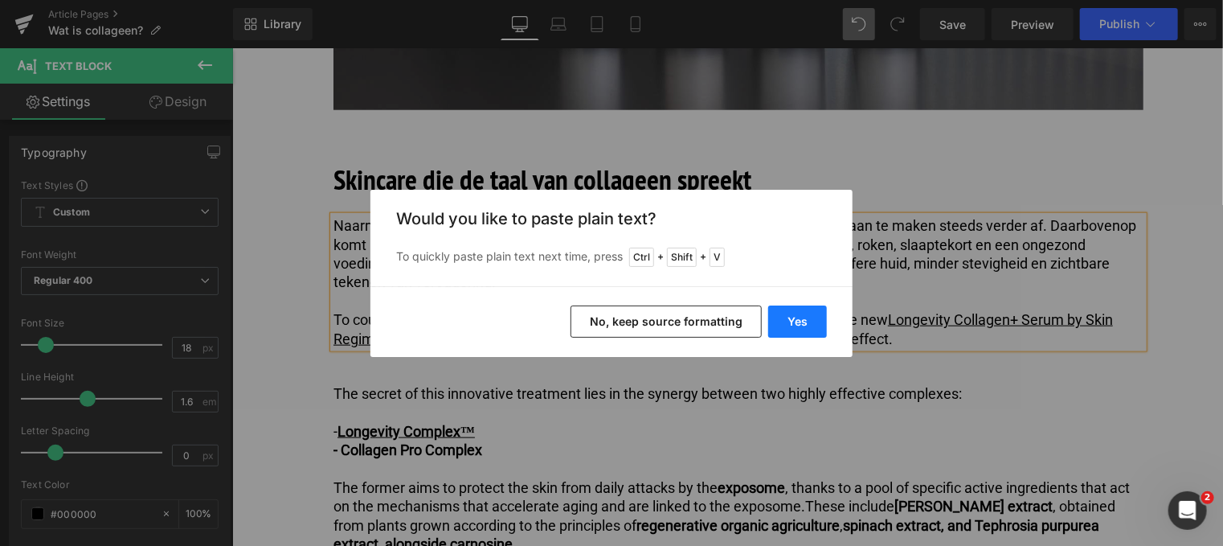
click at [794, 320] on button "Yes" at bounding box center [797, 321] width 59 height 32
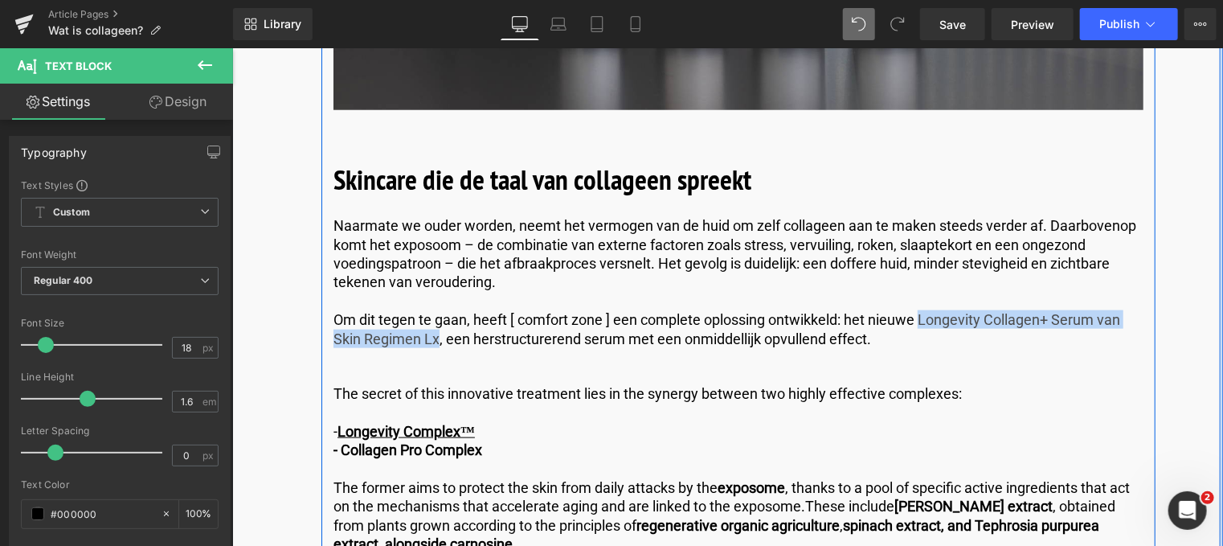
drag, startPoint x: 920, startPoint y: 300, endPoint x: 435, endPoint y: 333, distance: 486.5
click at [435, 333] on div "Wat is collageen? Heading Collageen ondersteunt het huidweefsel en zorgt voor e…" at bounding box center [738, 48] width 834 height 5450
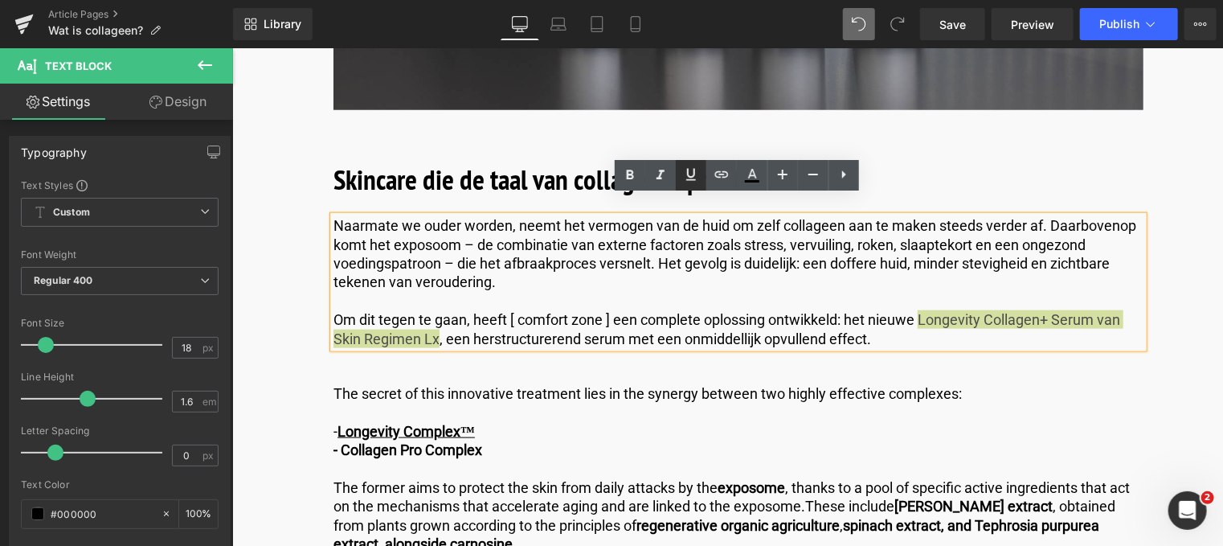
click at [694, 174] on icon at bounding box center [690, 174] width 19 height 19
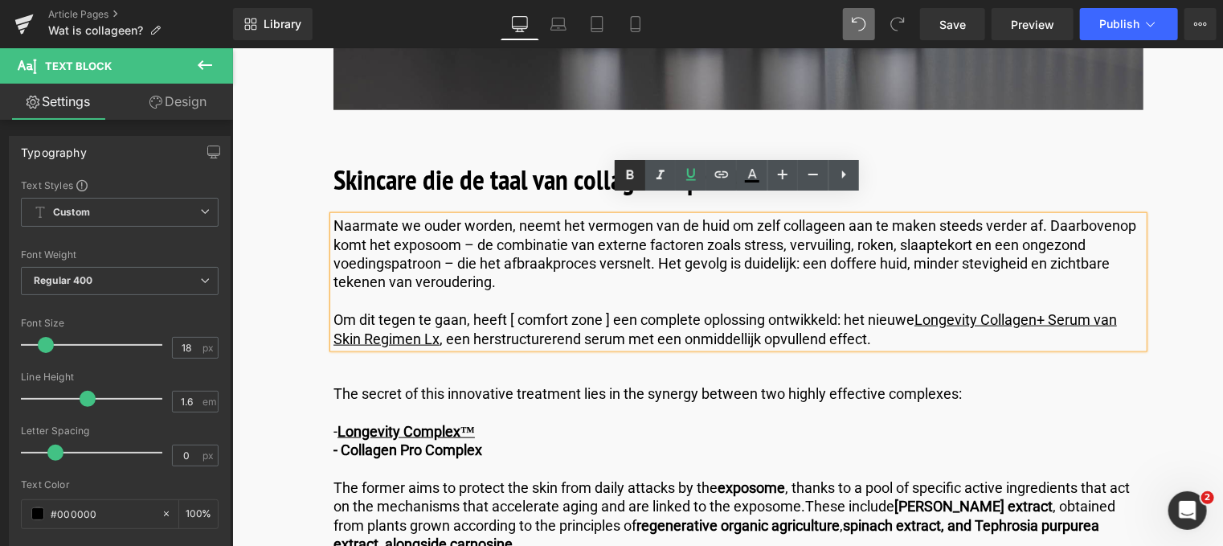
click at [632, 176] on icon at bounding box center [629, 175] width 7 height 10
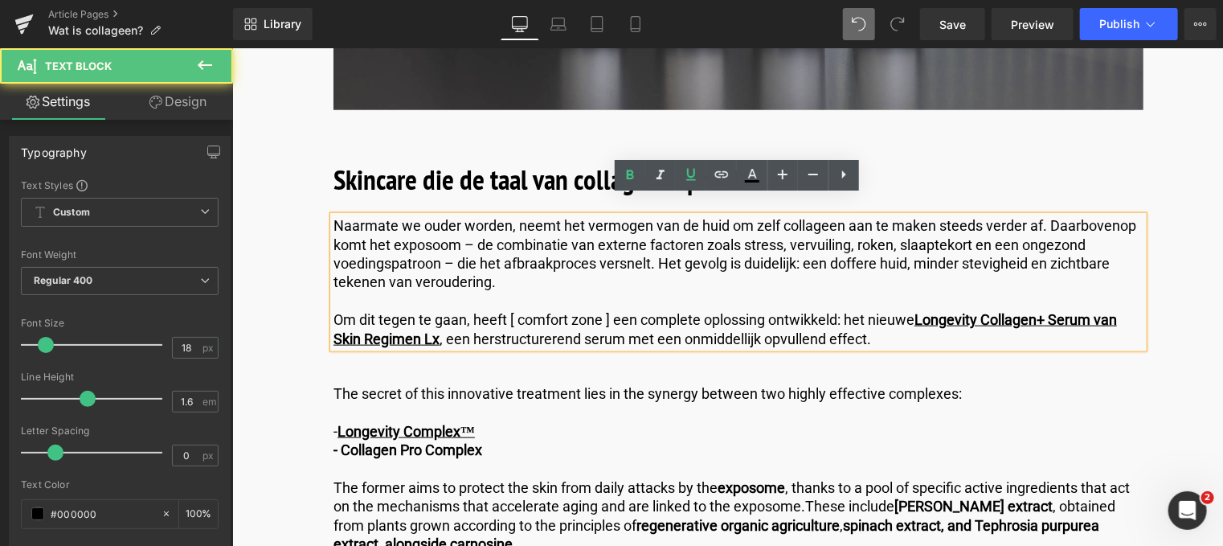
click at [910, 327] on p "Om dit [PERSON_NAME] gaan, heeft [ comfort zone ] een complete oplossing ontwik…" at bounding box center [738, 328] width 810 height 38
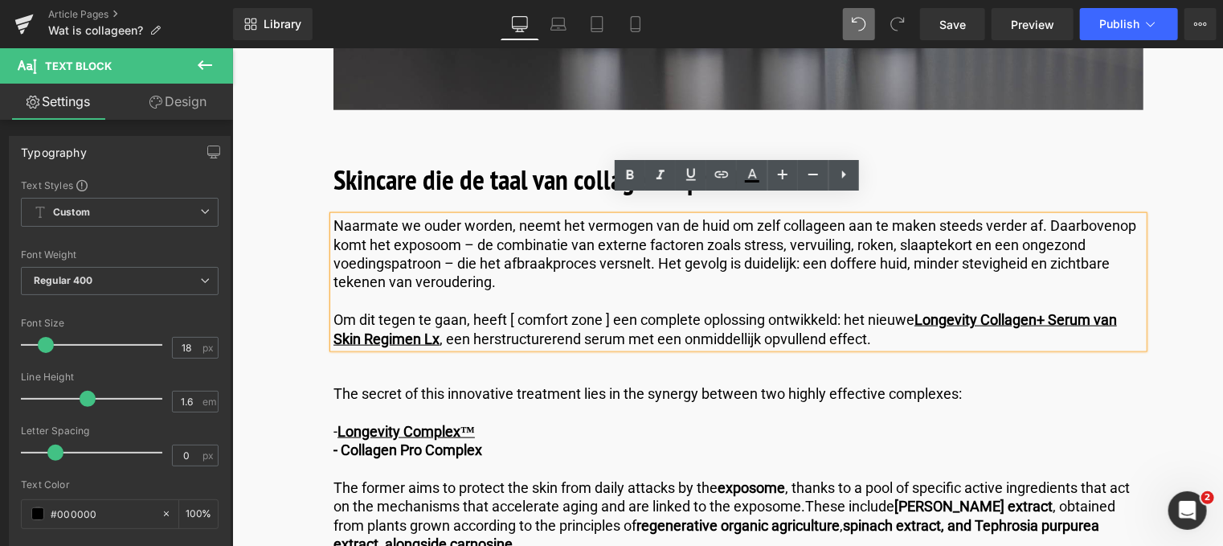
click at [965, 383] on p "The secret of this innovative treatment lies in the synergy between two highly …" at bounding box center [738, 392] width 810 height 18
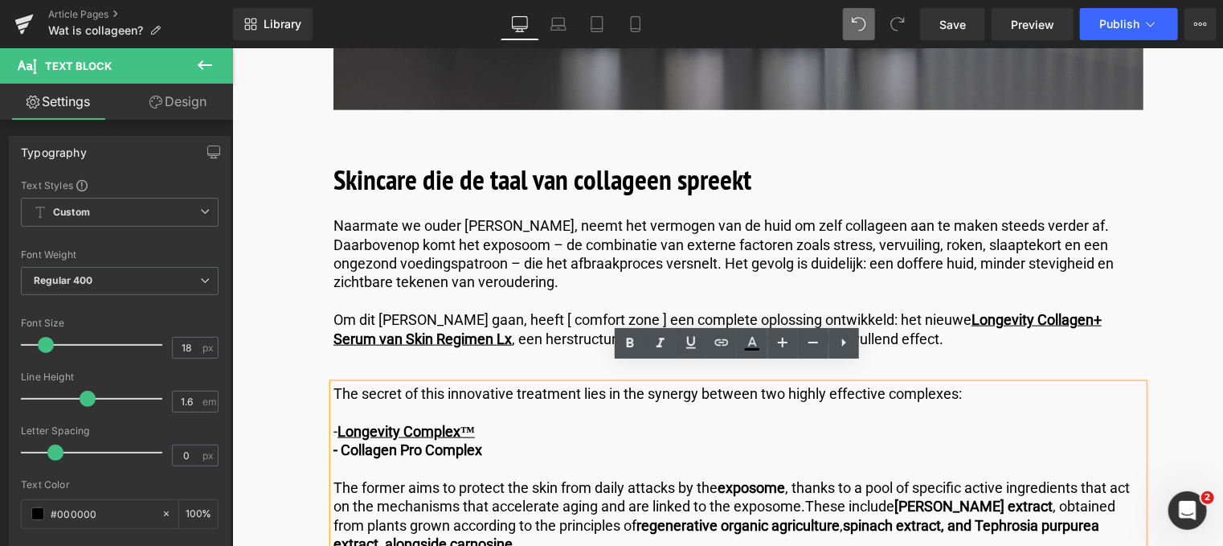
drag, startPoint x: 965, startPoint y: 371, endPoint x: 186, endPoint y: 279, distance: 784.2
click at [231, 279] on html "🚚 Gratis verzending vanaf €59 – shop jouw favorieten nu! ✨ 💌 10% korting op je …" at bounding box center [726, 303] width 991 height 8282
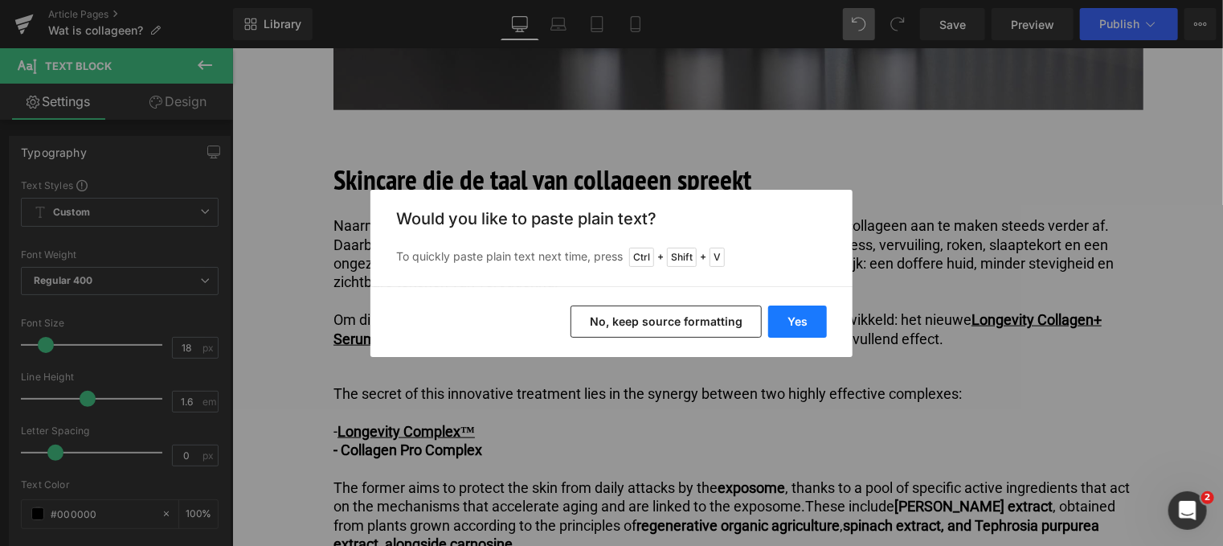
click at [785, 308] on button "Yes" at bounding box center [797, 321] width 59 height 32
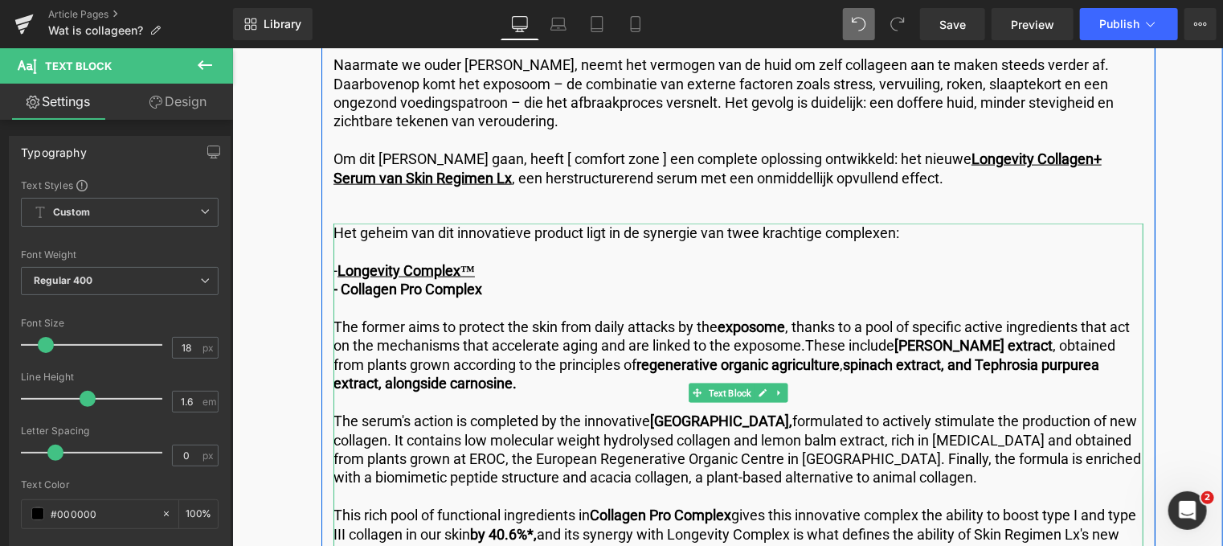
scroll to position [4127, 0]
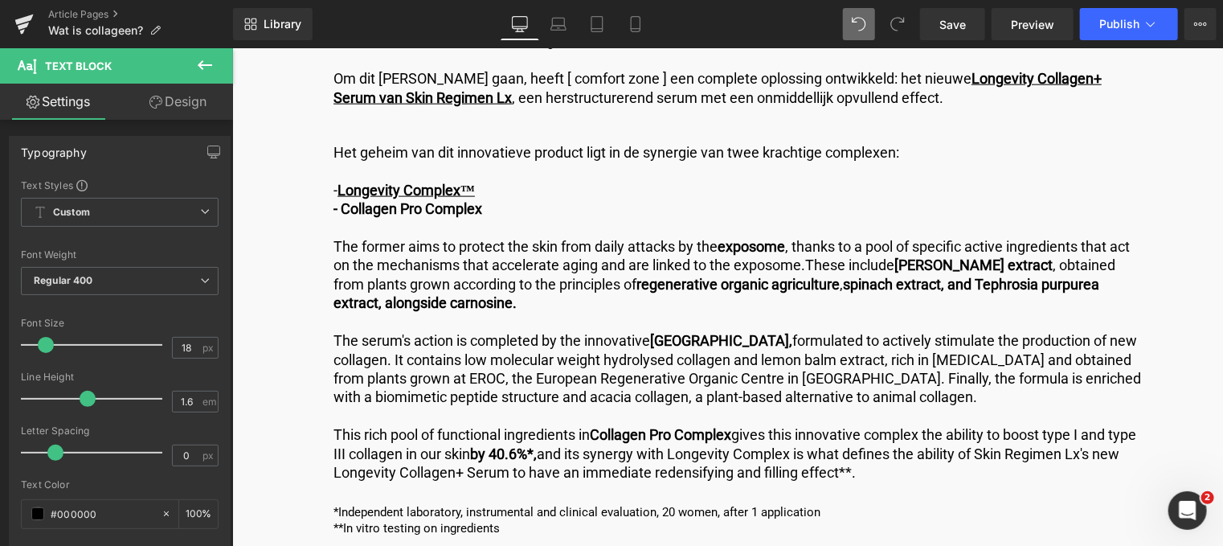
drag, startPoint x: 888, startPoint y: 453, endPoint x: 444, endPoint y: 215, distance: 504.1
click at [231, 158] on html "🚚 Gratis verzending vanaf €59 – shop jouw favorieten nu! ✨ 💌 10% korting op je …" at bounding box center [726, 62] width 991 height 8282
copy div "- Loremipsu Dolorsi™ - Ametcons Adi Elitsed Doe tempor inci ut laboree dol magn…"
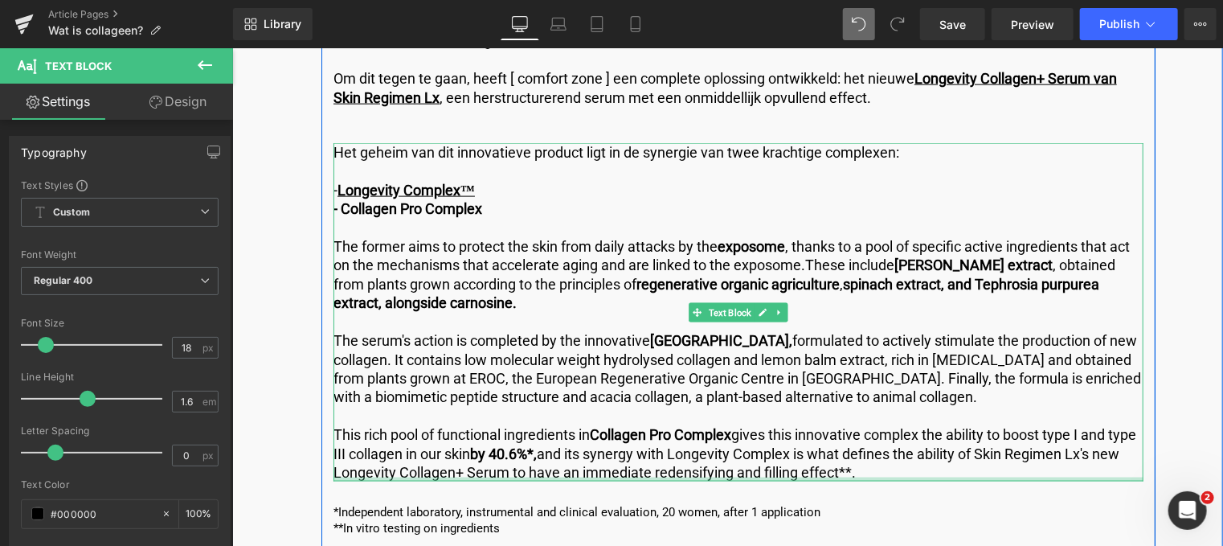
click div
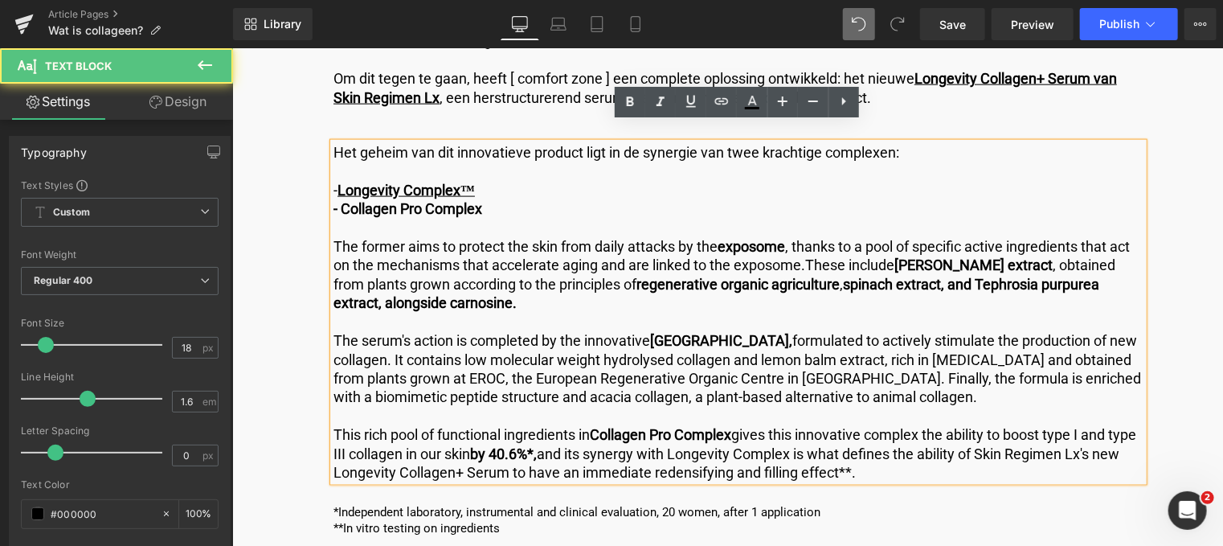
click p "This rich pool of functional ingredients in Collagen Pro Complex gives this inn…"
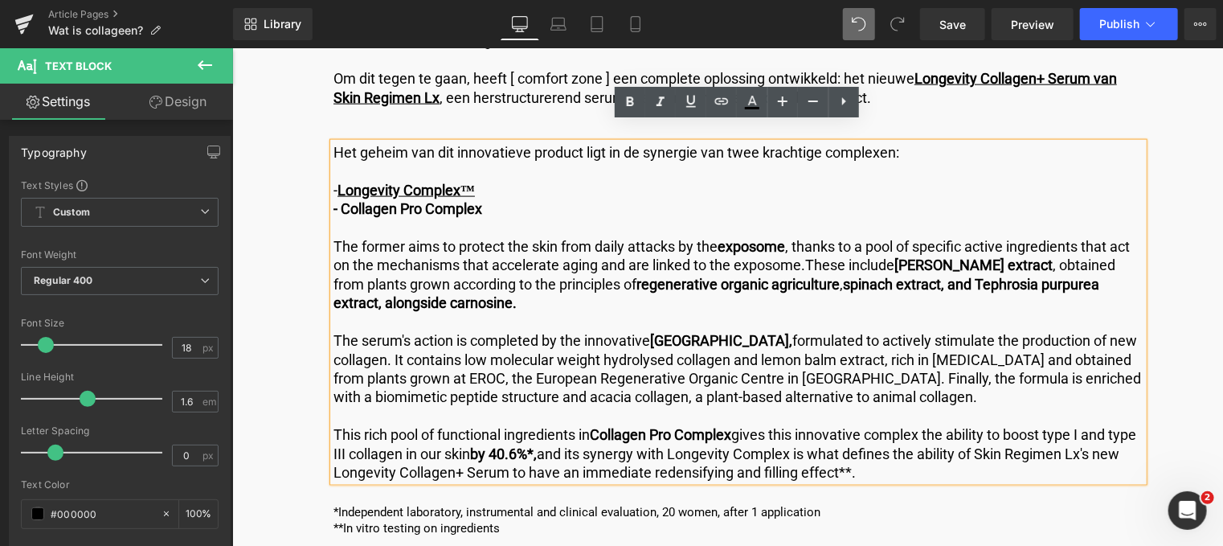
drag, startPoint x: 669, startPoint y: 409, endPoint x: 84, endPoint y: 113, distance: 655.9
click div "Image Published on [DATE] | 10 min read Text Block Row Wat is collageen? Headin…"
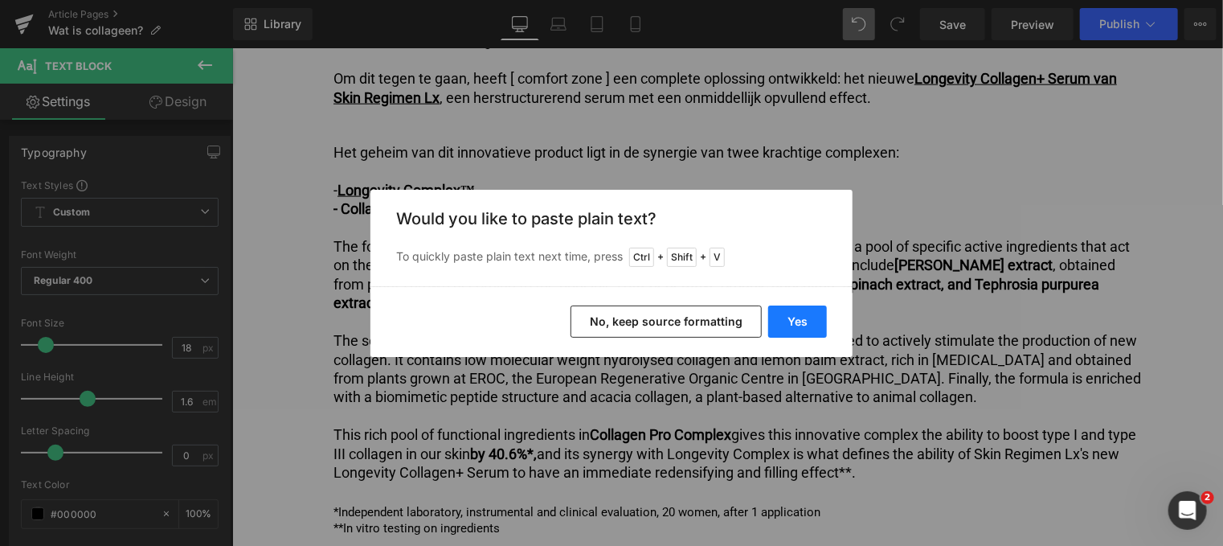
click button "Yes"
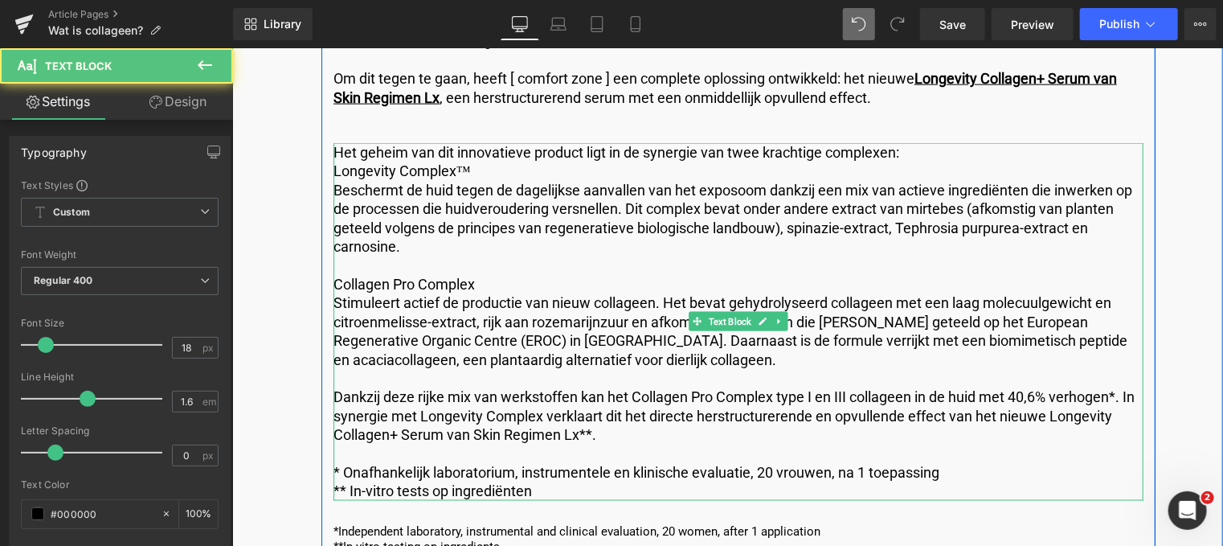
click p "Longevity Complex™"
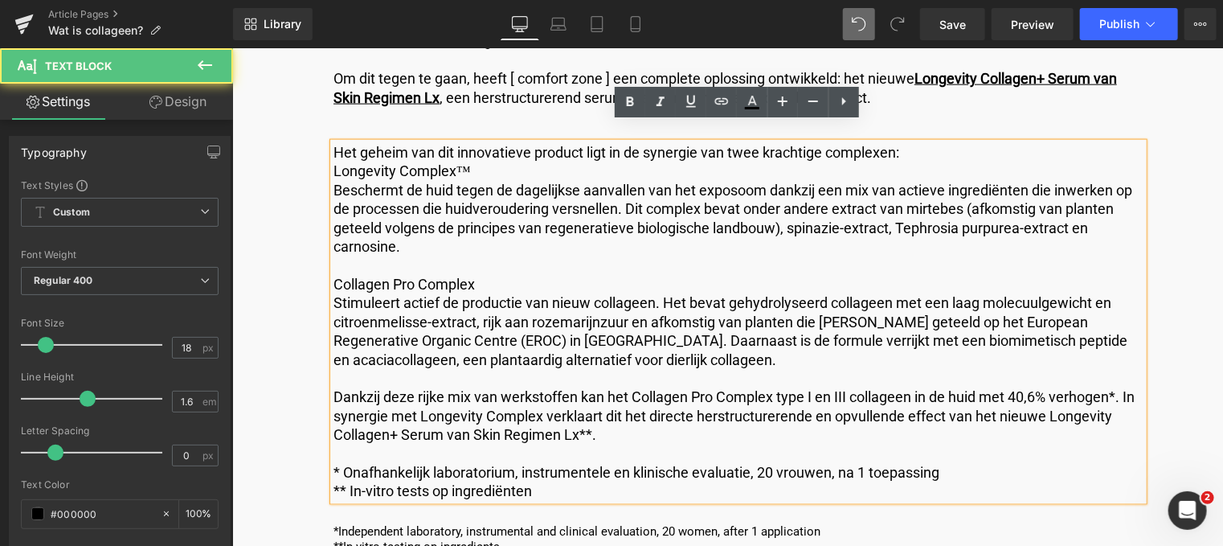
click p "Longevity Complex™"
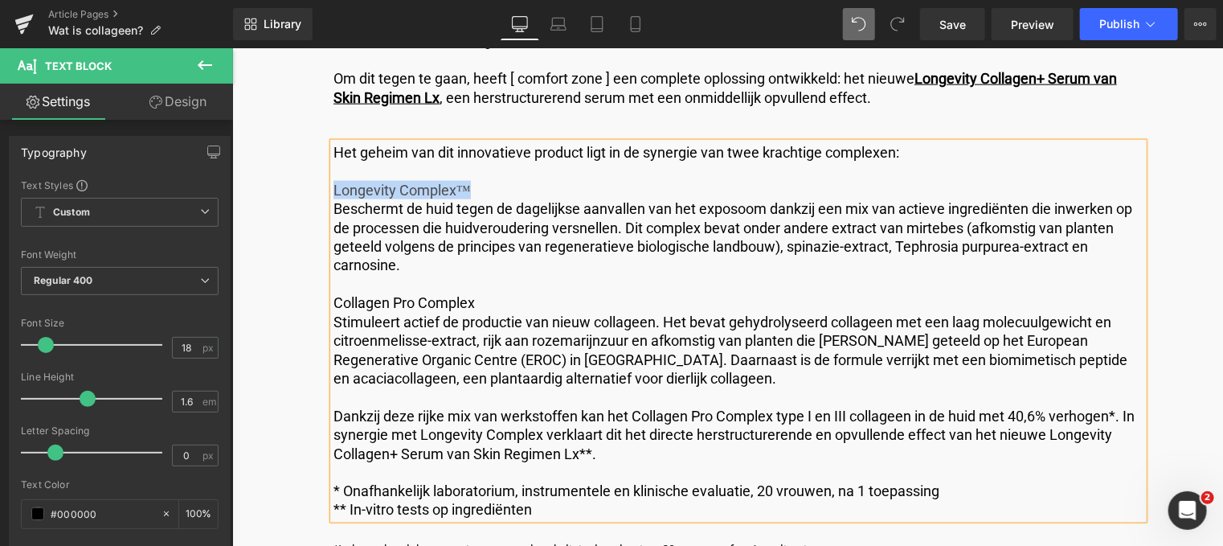
drag, startPoint x: 258, startPoint y: 121, endPoint x: 98, endPoint y: 121, distance: 159.9
click p "Longevity Complex™"
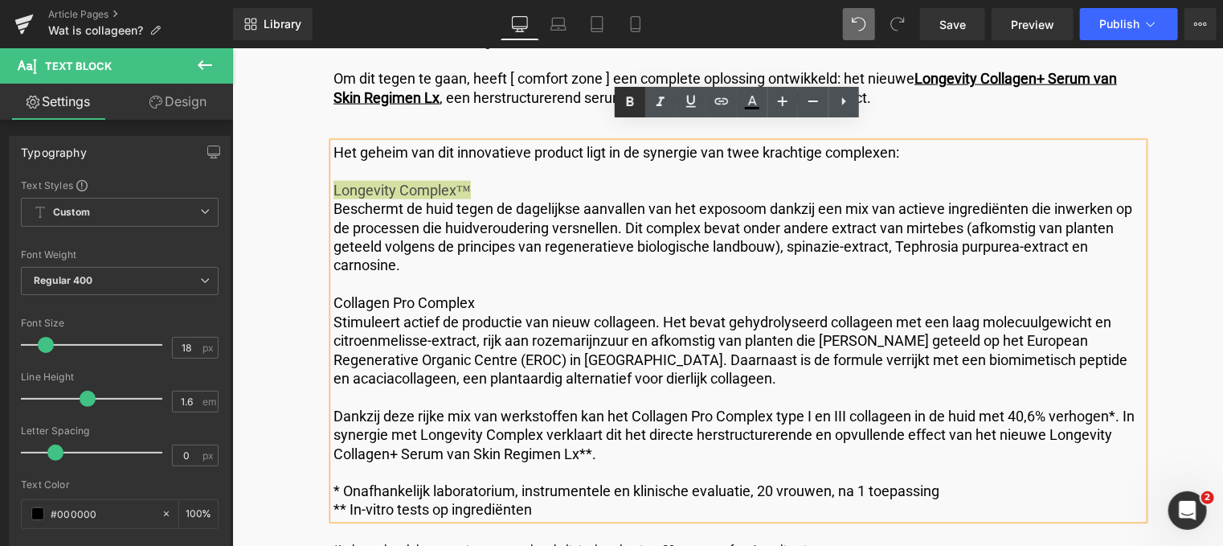
click icon
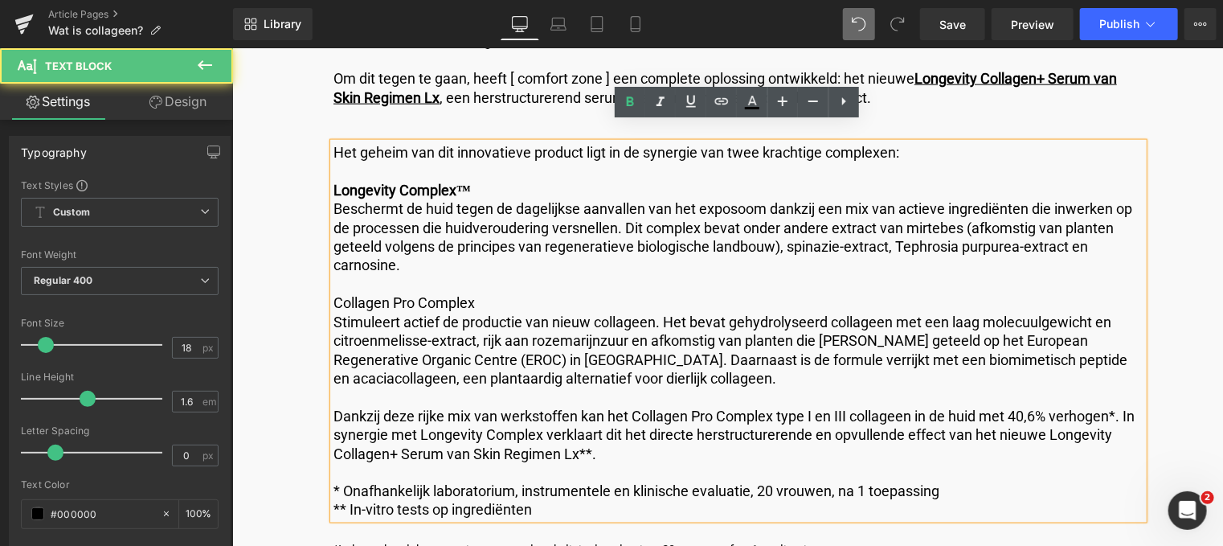
click div "Het geheim van dit innovatieve product ligt in de synergie van twee krachtige c…"
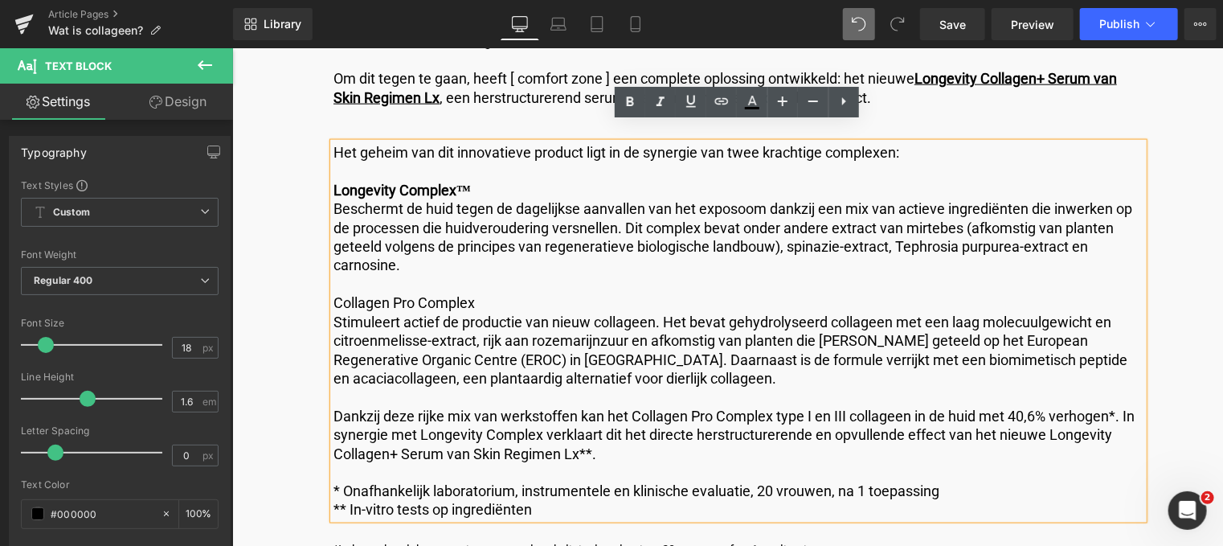
click icon
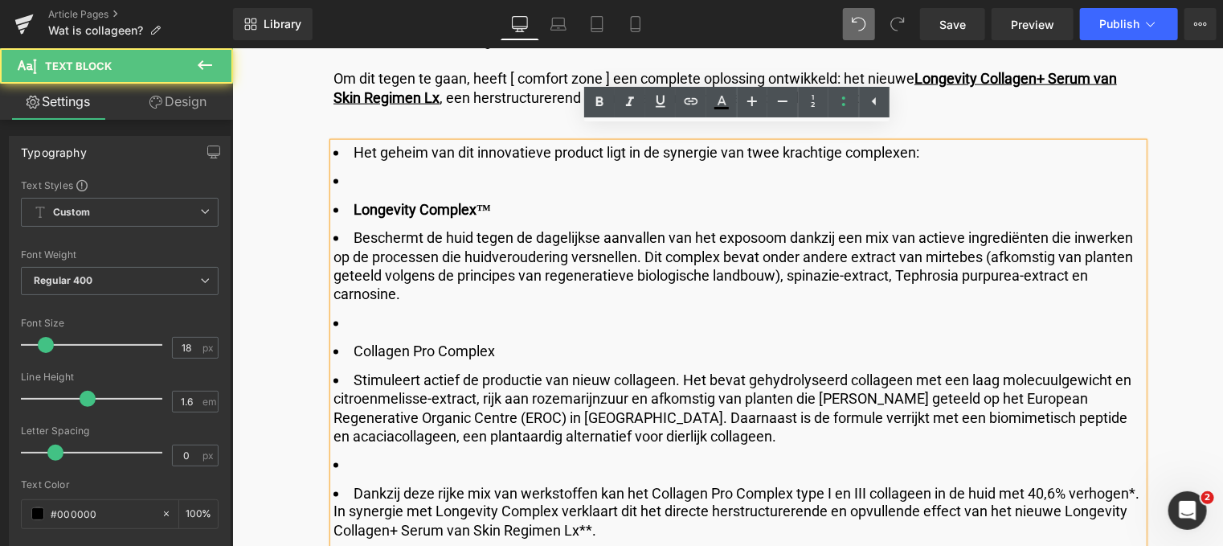
click li
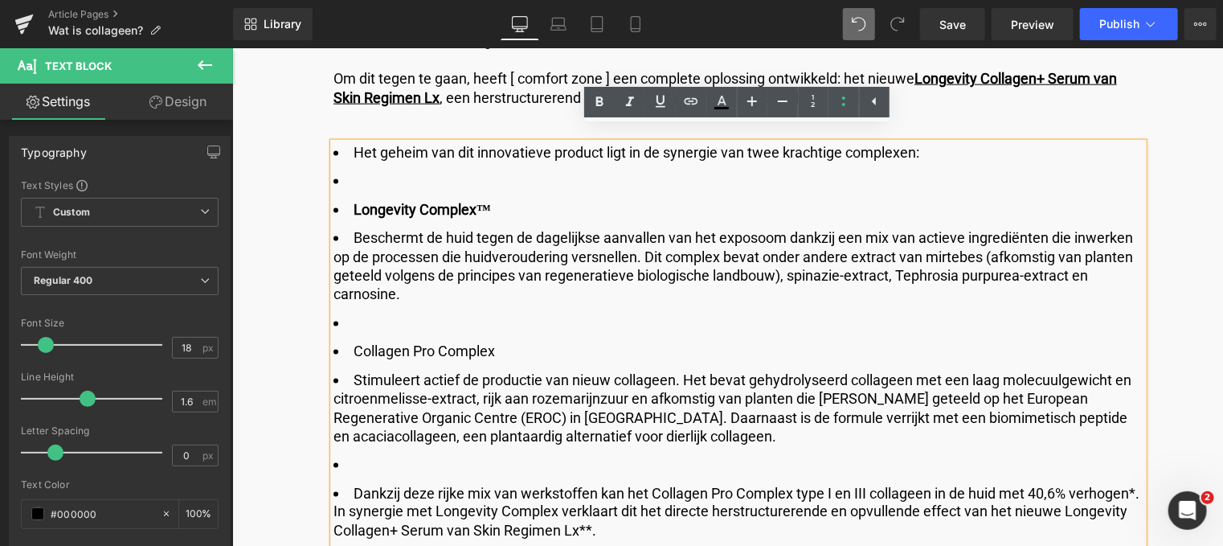
drag, startPoint x: 131, startPoint y: 108, endPoint x: 110, endPoint y: 113, distance: 21.4
click li
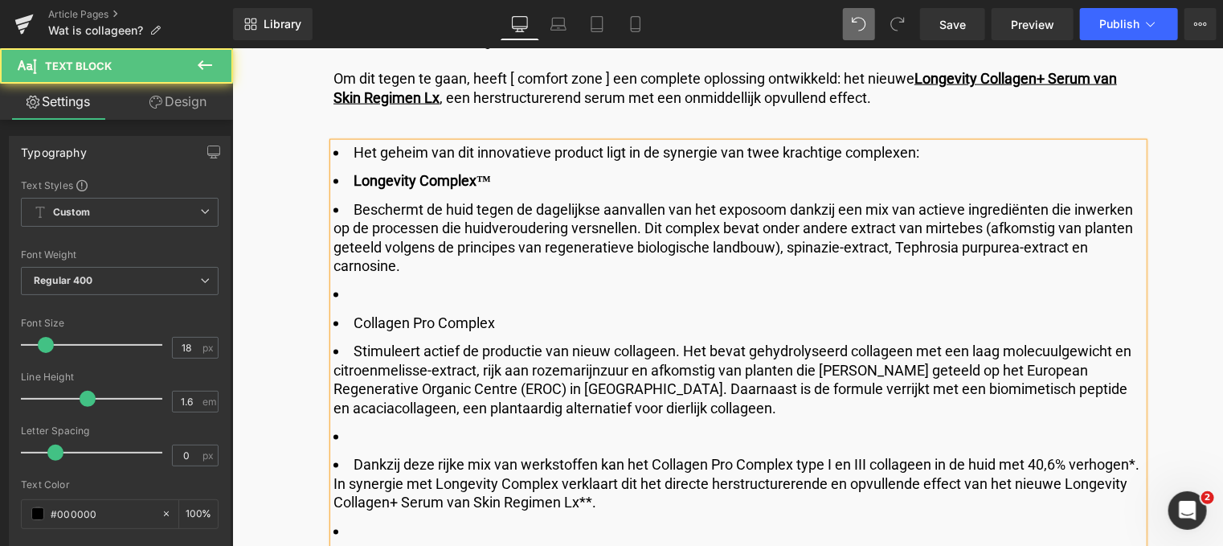
click li "Het geheim van dit innovatieve product ligt in de synergie van twee krachtige c…"
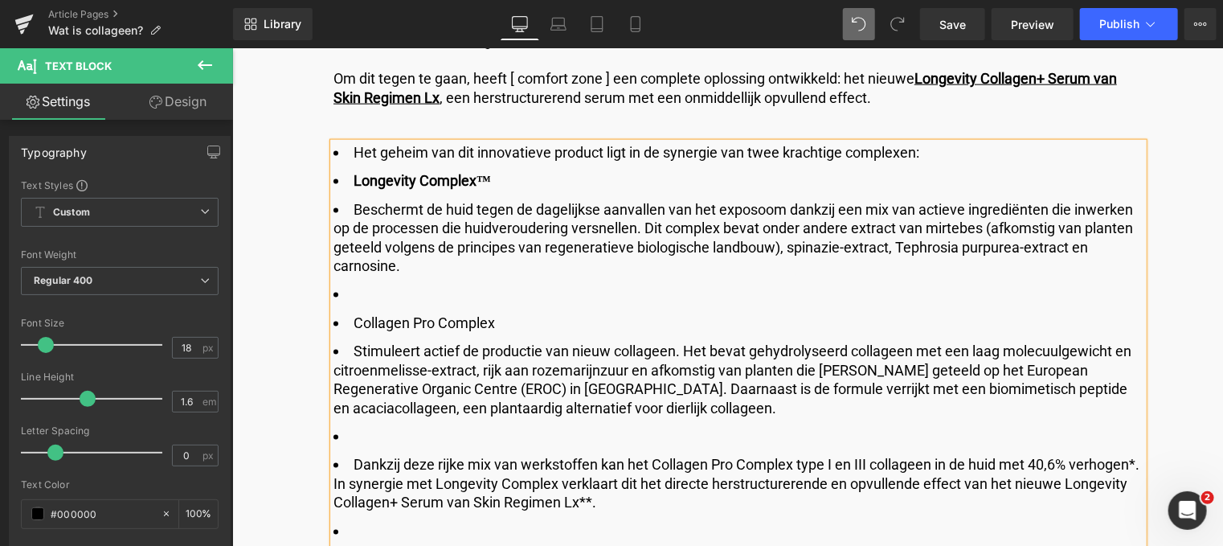
click li "Beschermt de huid tegen de dagelijkse aanvallen van het exposoom dankzij een mi…"
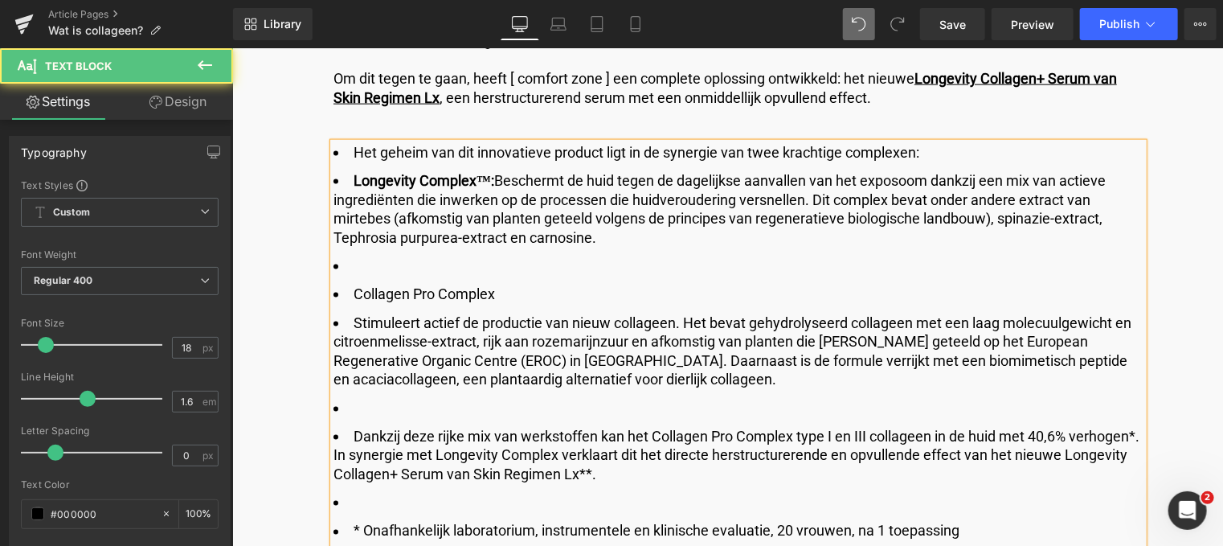
click li "Het geheim van dit innovatieve product ligt in de synergie van twee krachtige c…"
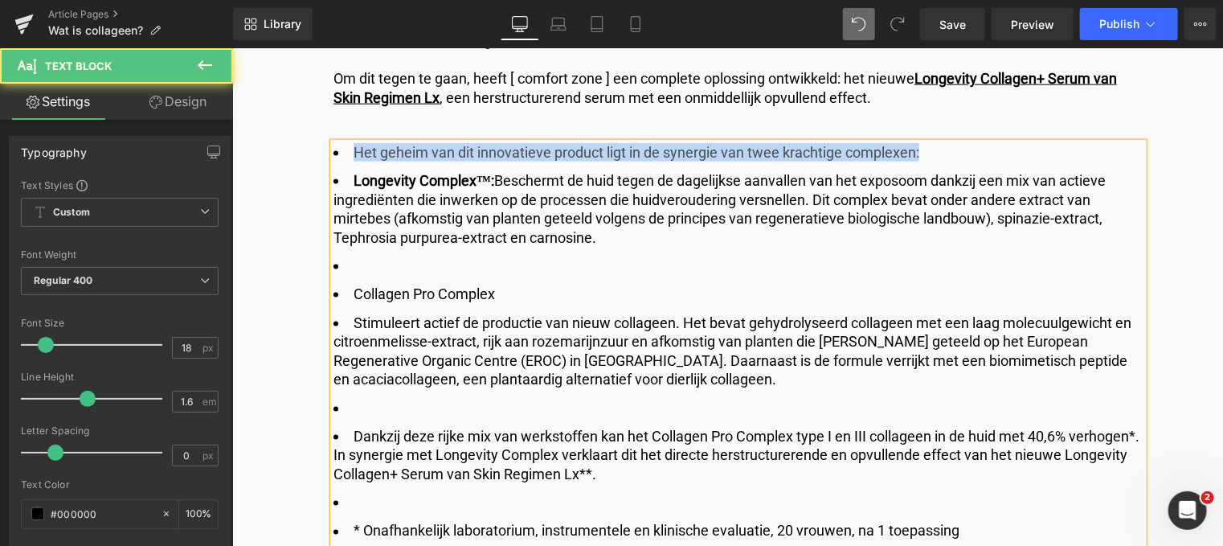
drag, startPoint x: 705, startPoint y: 78, endPoint x: -139, endPoint y: 80, distance: 843.8
click html "🚚 Gratis verzending vanaf €59 – shop jouw favorieten nu! ✨ 💌 10% korting op je …"
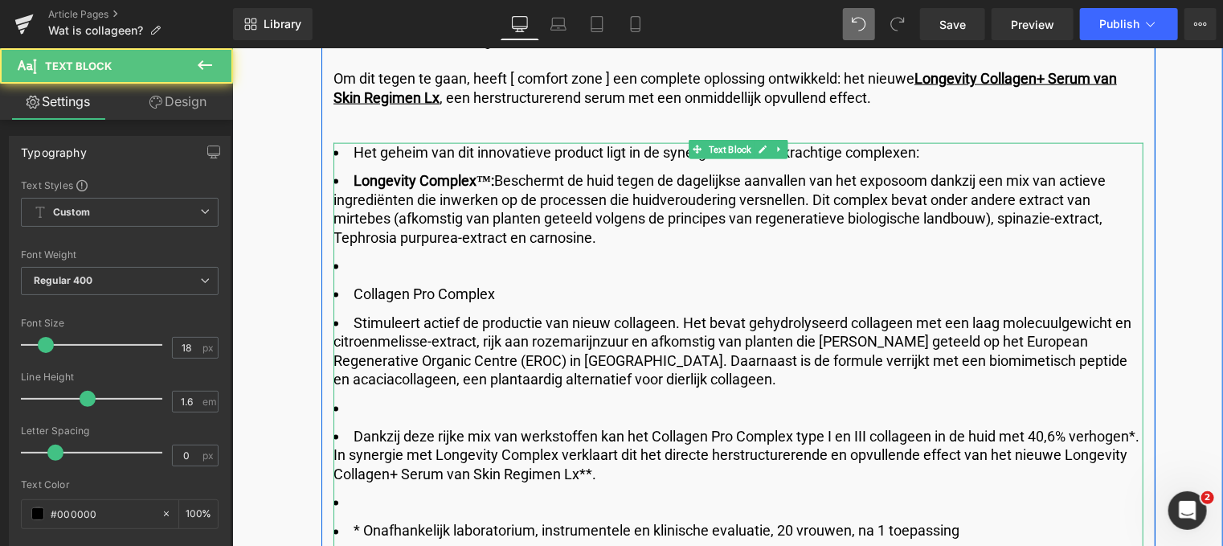
click li
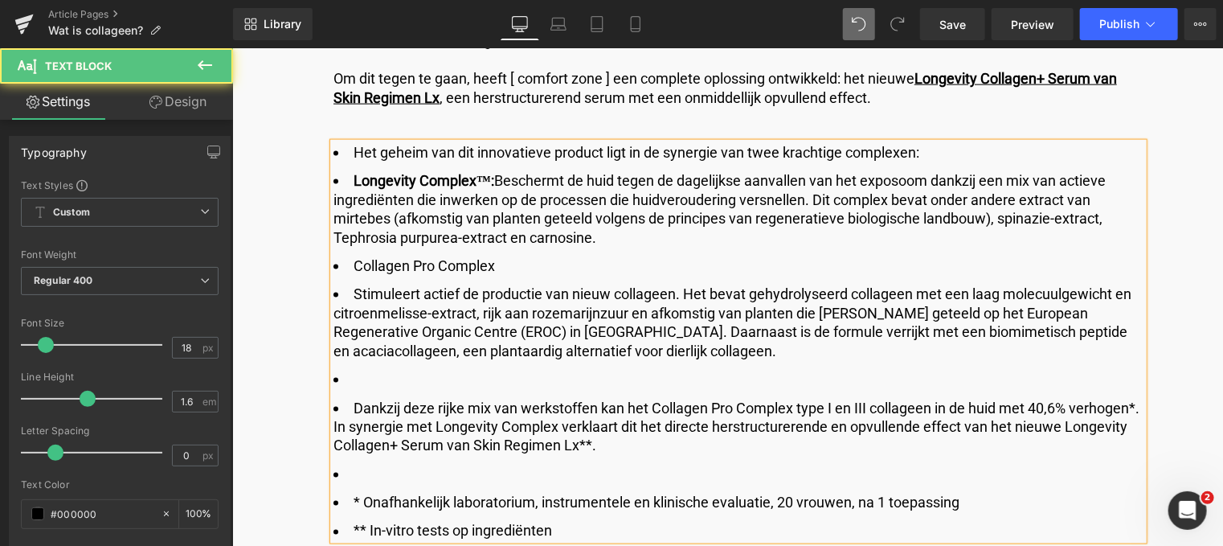
click li "Stimuleert actief de productie van nieuw collageen. Het bevat gehydrolyseerd co…"
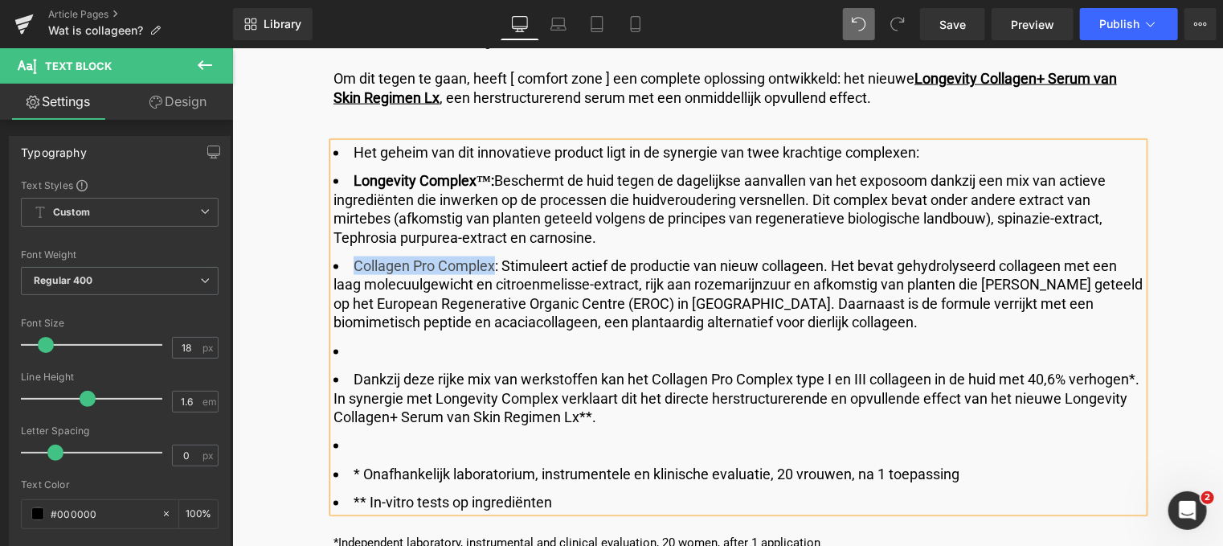
drag, startPoint x: 258, startPoint y: 198, endPoint x: 117, endPoint y: 200, distance: 140.6
click li "Collagen Pro Complex: Stimuleert actief de productie van nieuw collageen. Het b…"
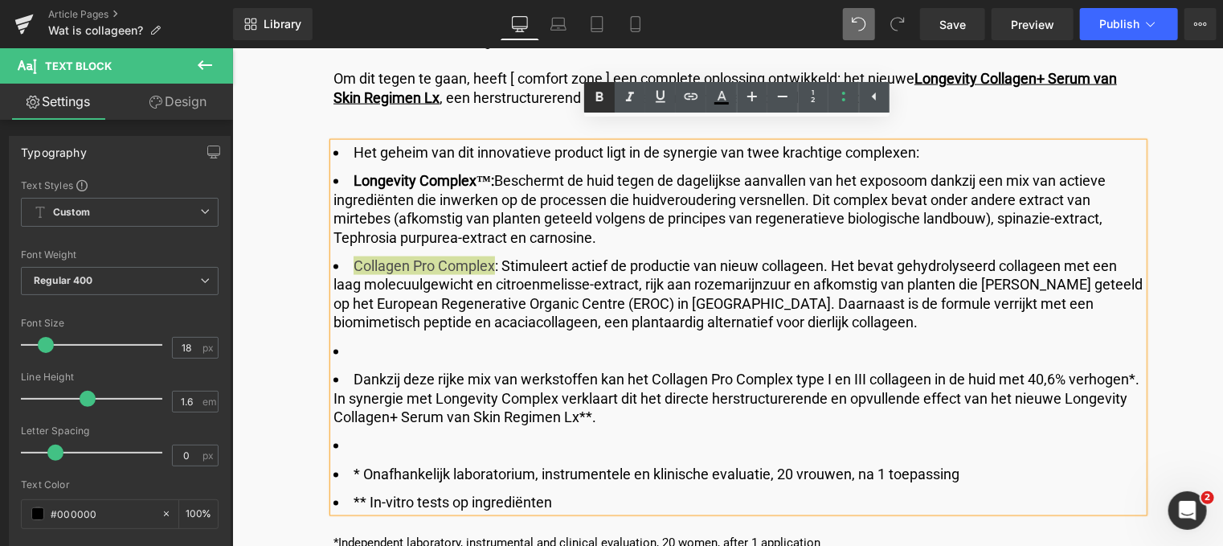
click icon
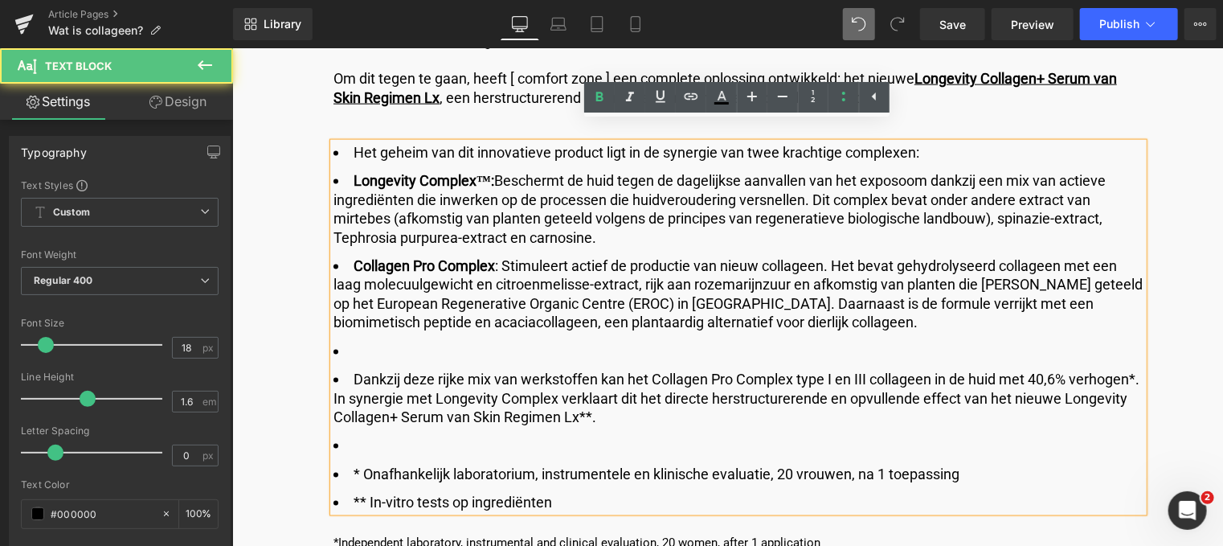
click li "Dankzij deze rijke mix van werkstoffen kan het Collagen Pro Complex type I en I…"
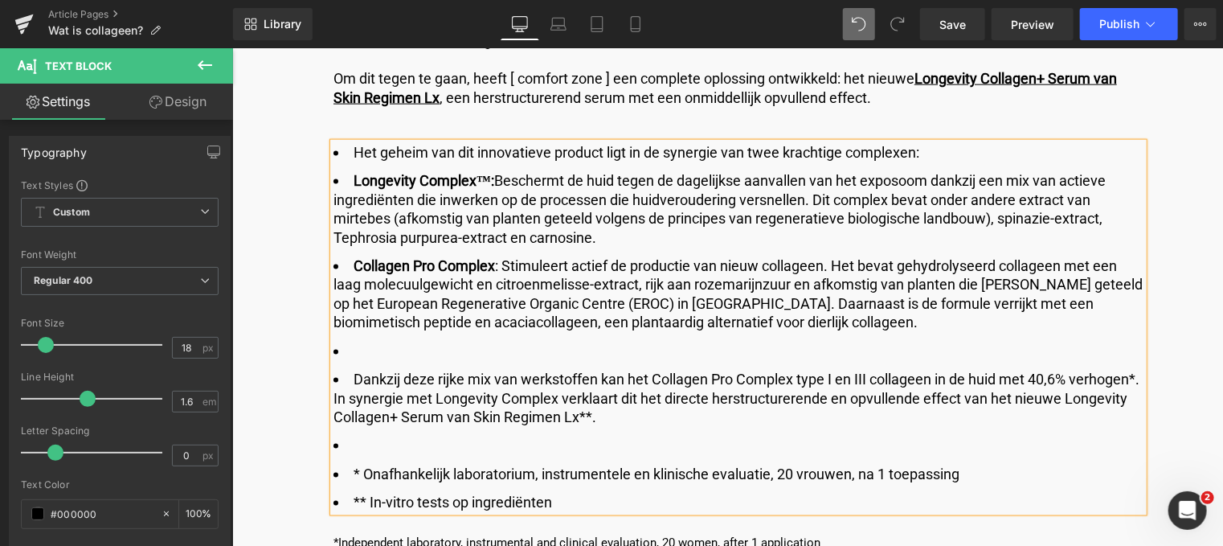
click li
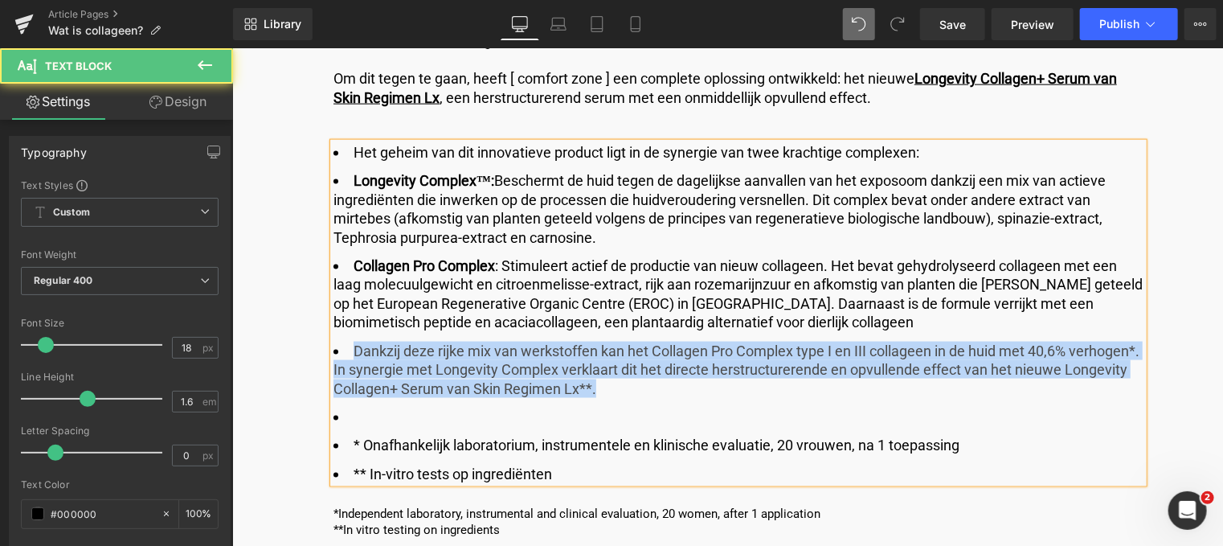
drag, startPoint x: 391, startPoint y: 324, endPoint x: 40, endPoint y: 279, distance: 353.3
click div "Image Published on [DATE] | 10 min read Text Block Row Wat is collageen? Headin…"
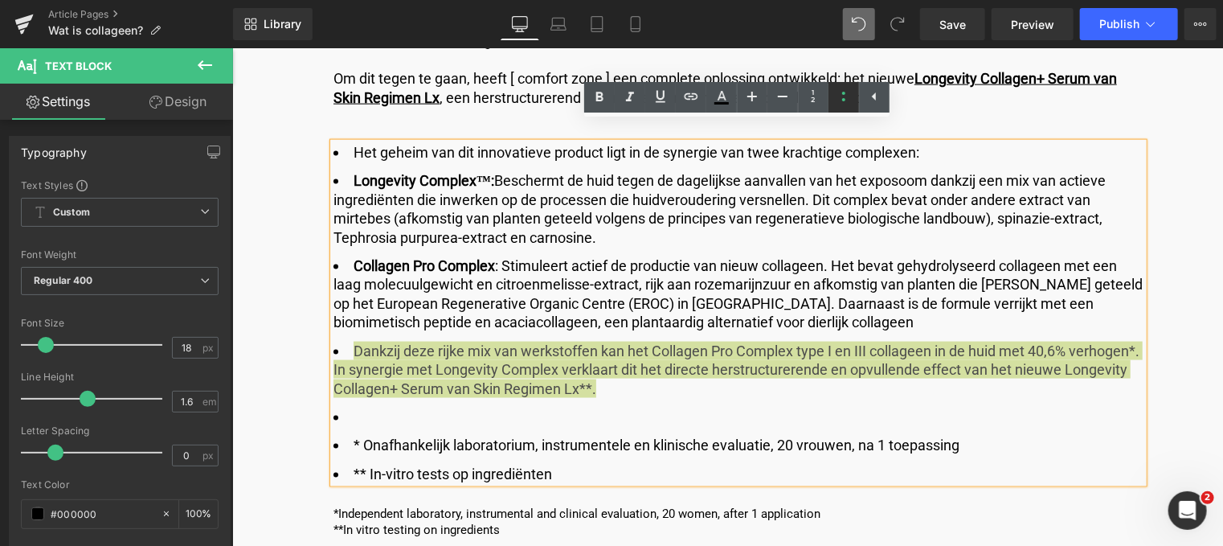
click icon
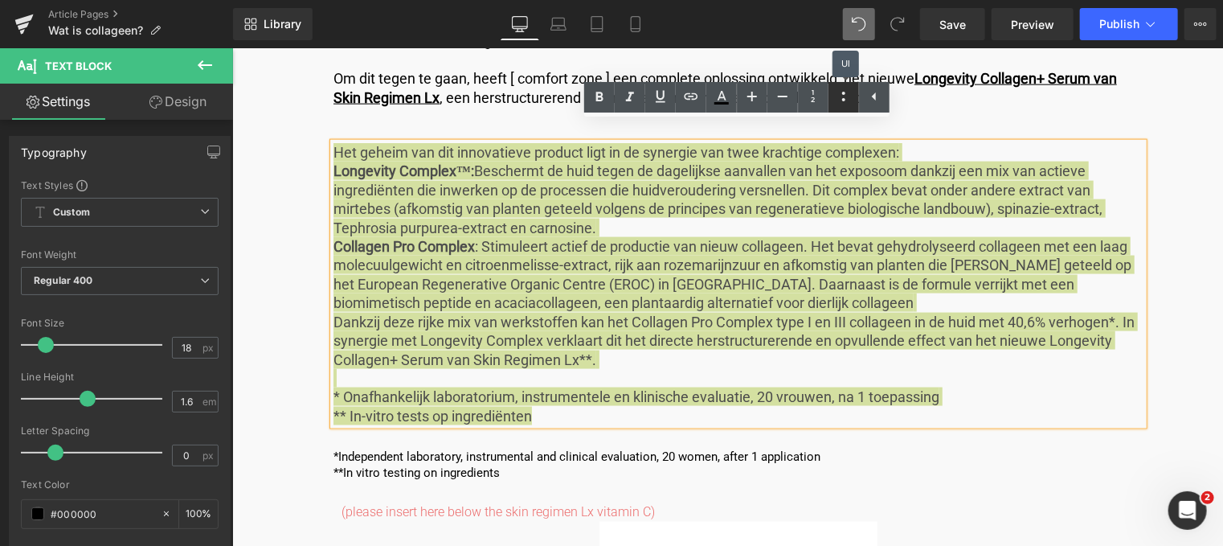
click icon
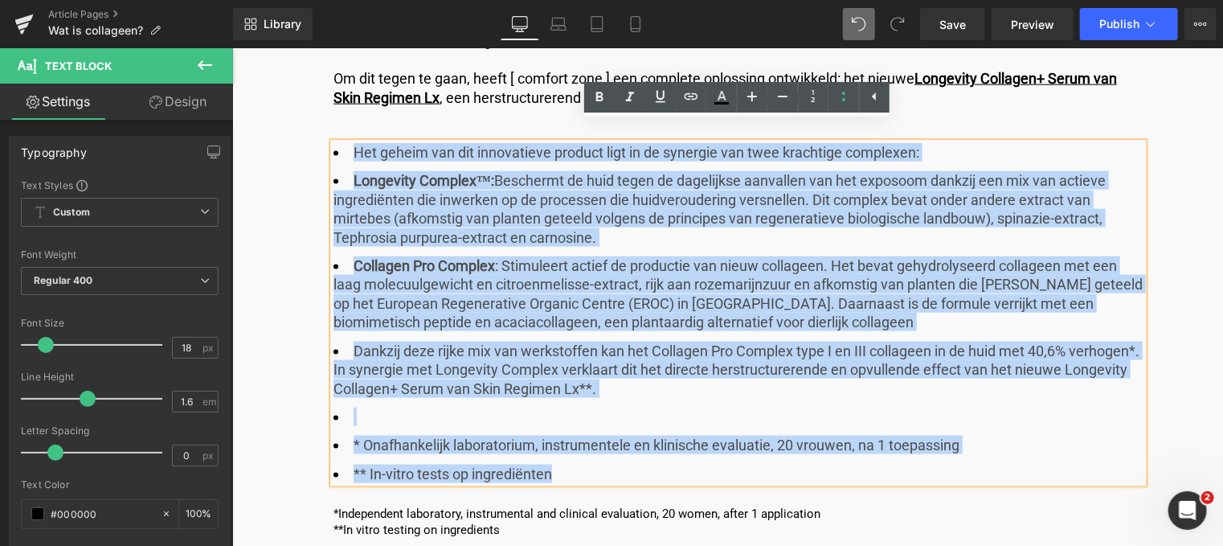
click li
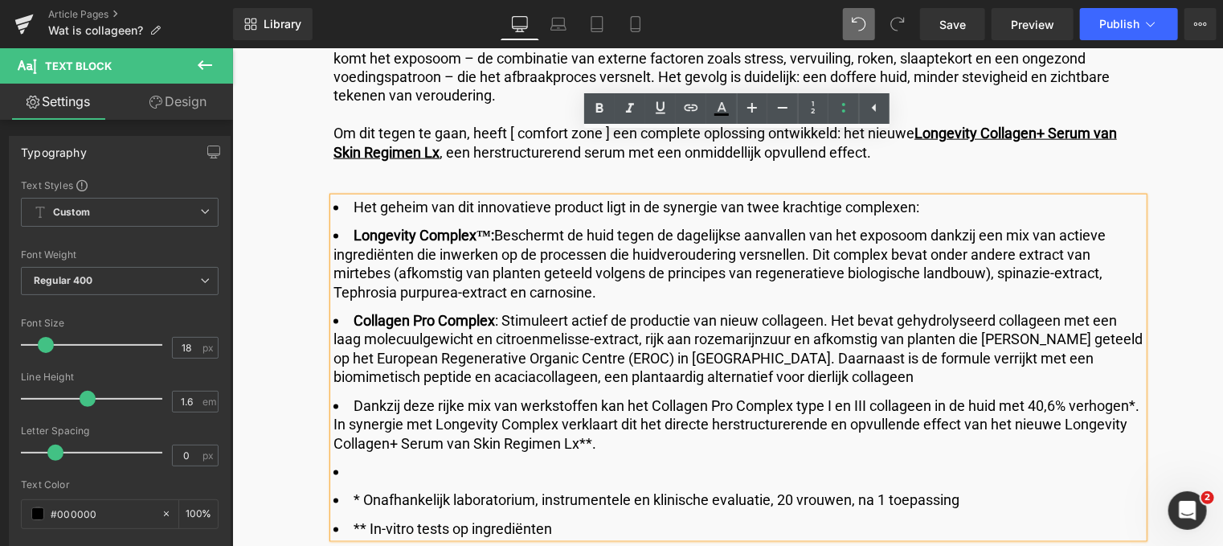
scroll to position [4046, 0]
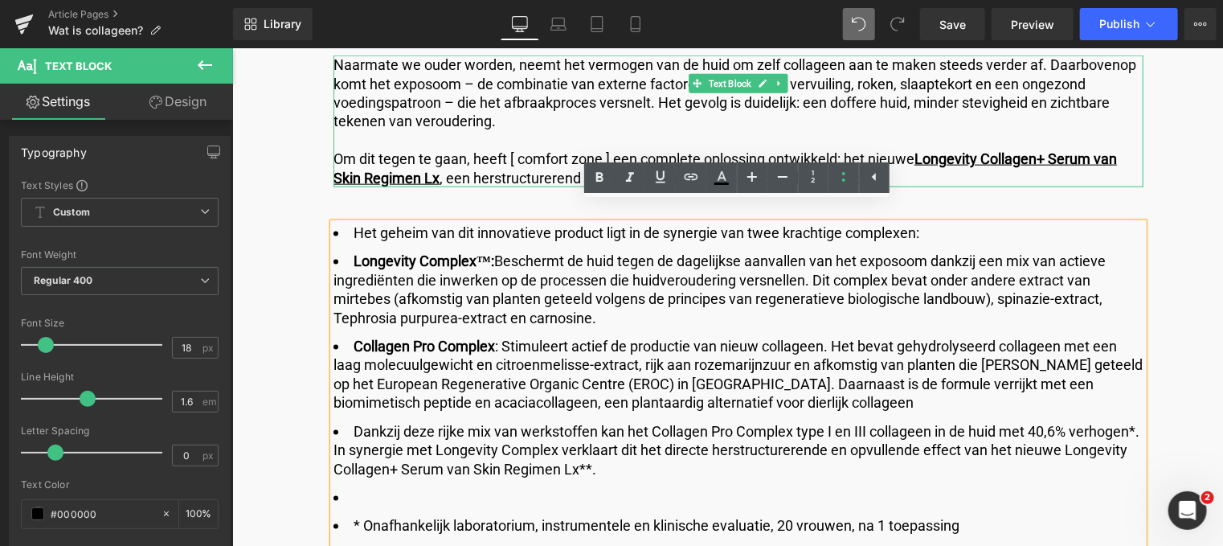
click p "Om dit [PERSON_NAME] gaan, heeft [ comfort zone ] een complete oplossing ontwik…"
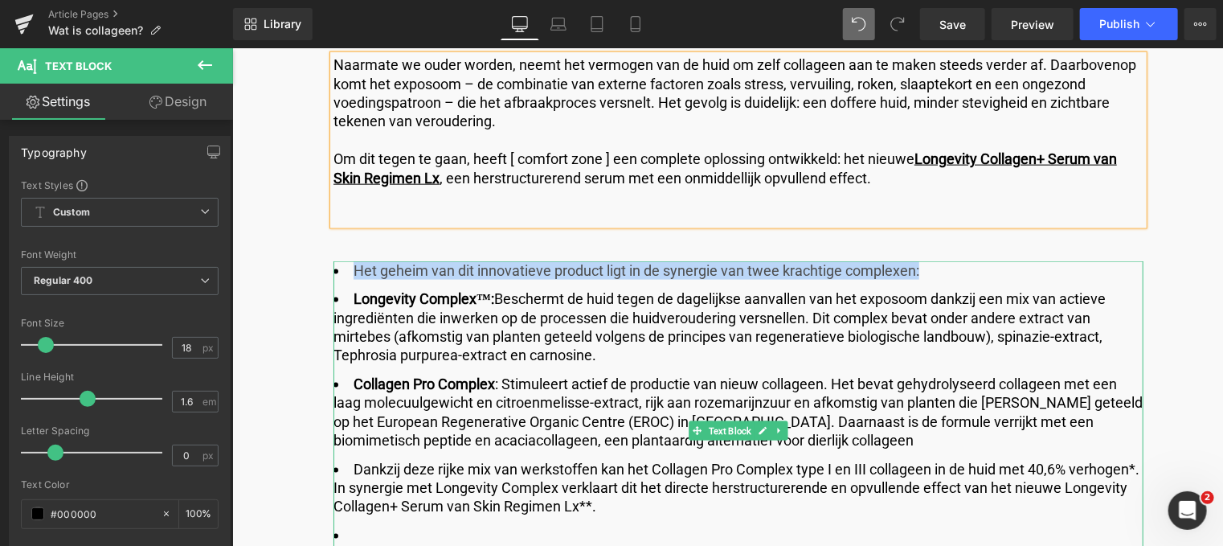
drag, startPoint x: 690, startPoint y: 203, endPoint x: 113, endPoint y: 202, distance: 577.0
click li "Het geheim van dit innovatieve product ligt in de synergie van twee krachtige c…"
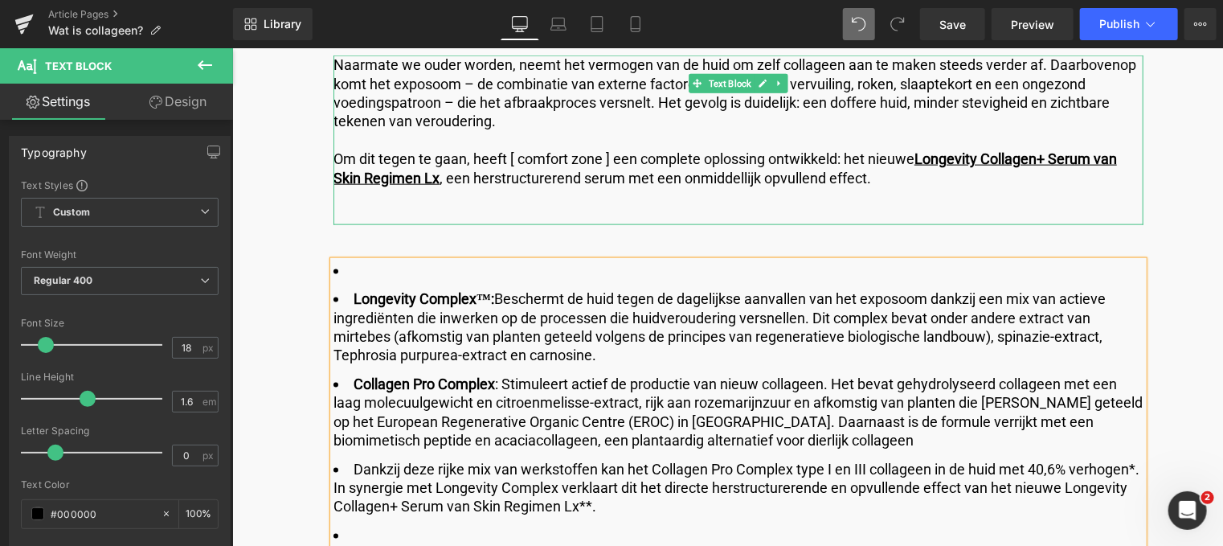
click p
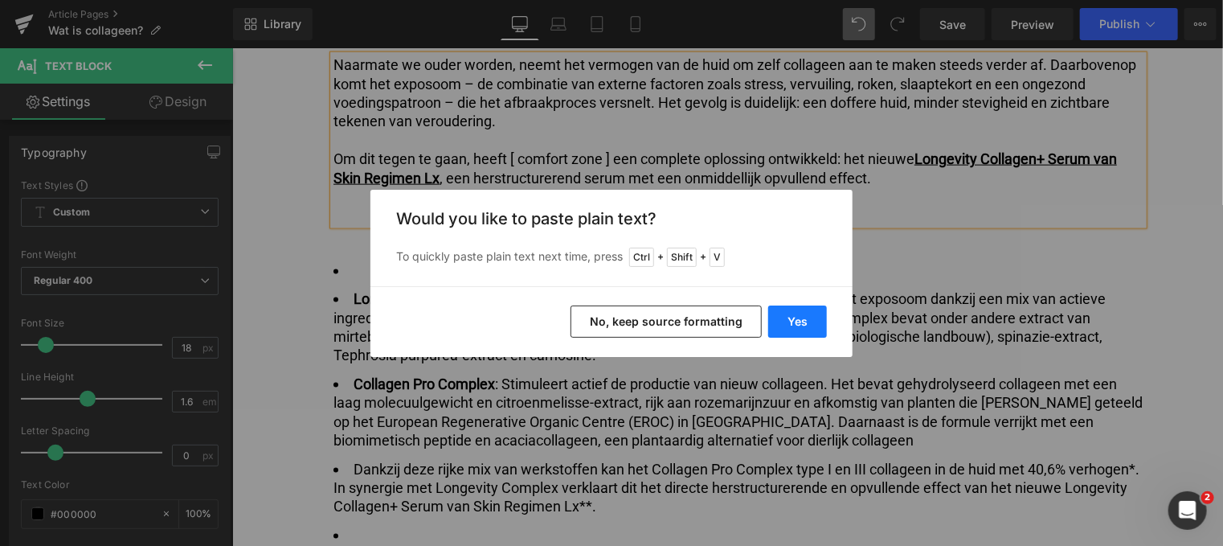
click button "Yes"
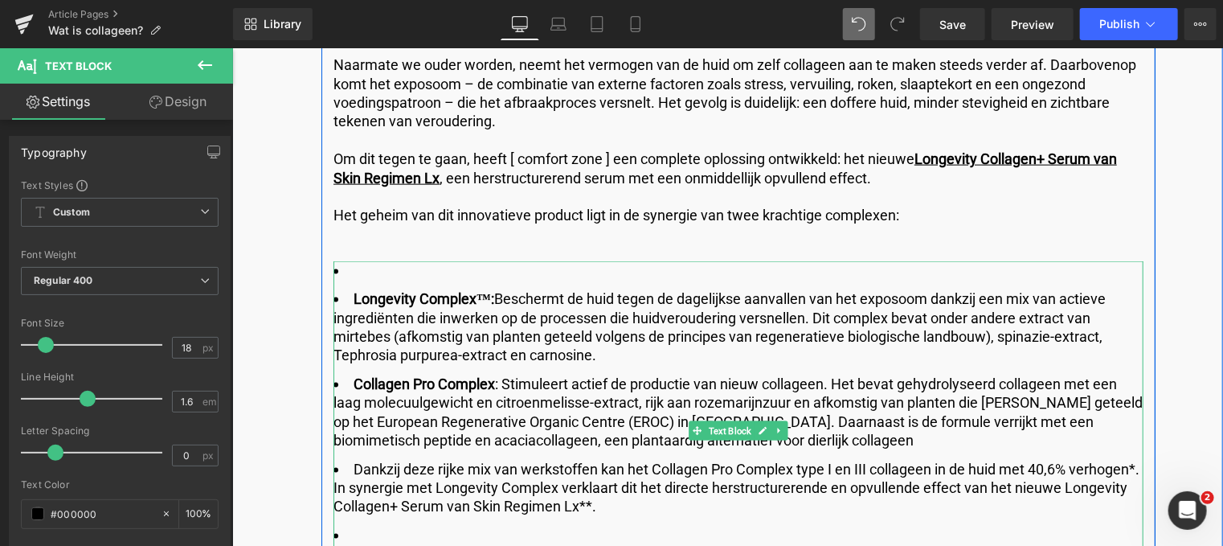
click ul "Longevity Complex™: Beschermt de huid tegen de dagelijkse aanvallen van het exp…"
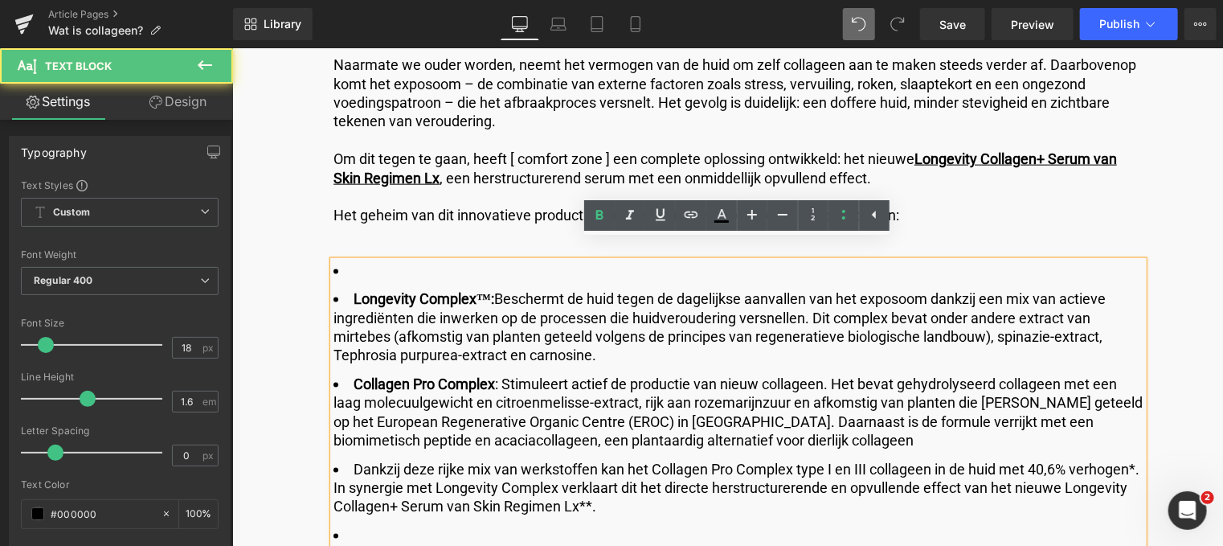
click ul "Longevity Complex™: Beschermt de huid tegen de dagelijkse aanvallen van het exp…"
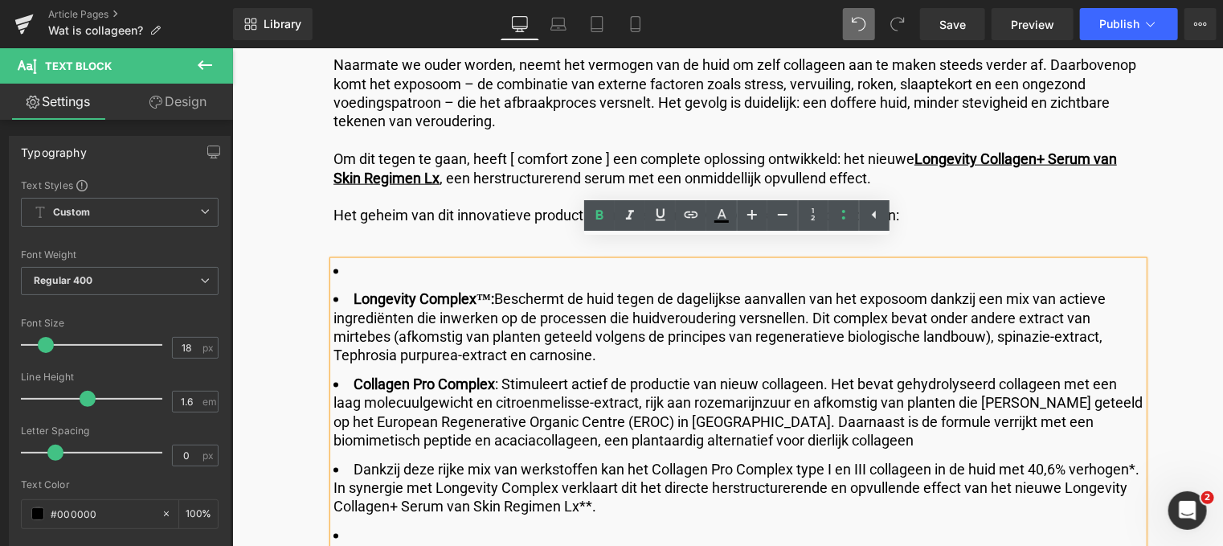
click li "Longevity Complex™: Beschermt de huid tegen de dagelijkse aanvallen van het exp…"
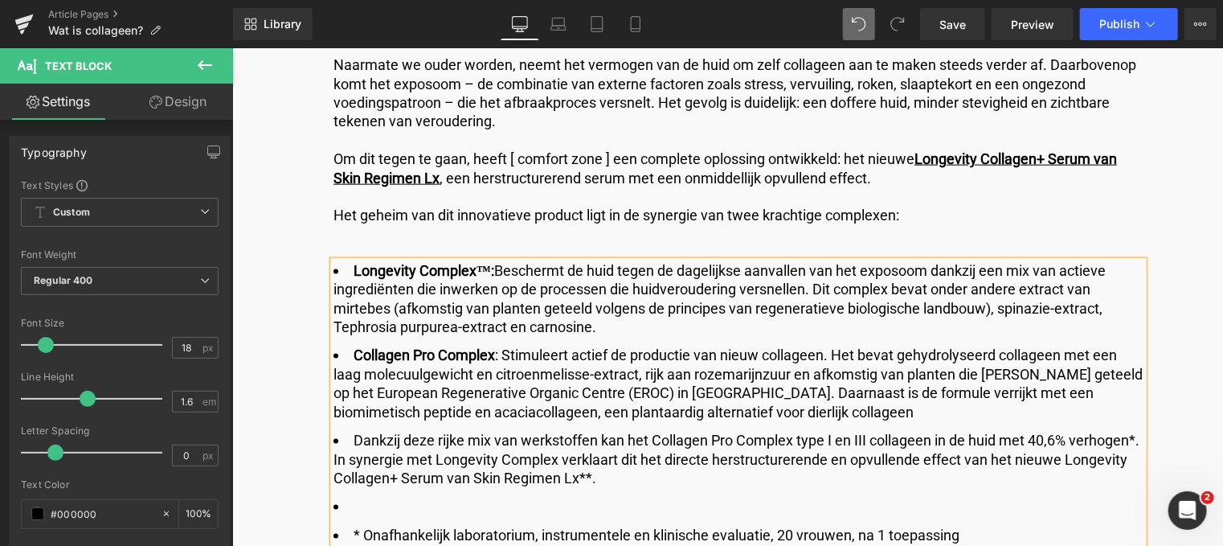
click div "Wat is collageen? Heading Collageen ondersteunt het huidweefsel en zorgt voor e…"
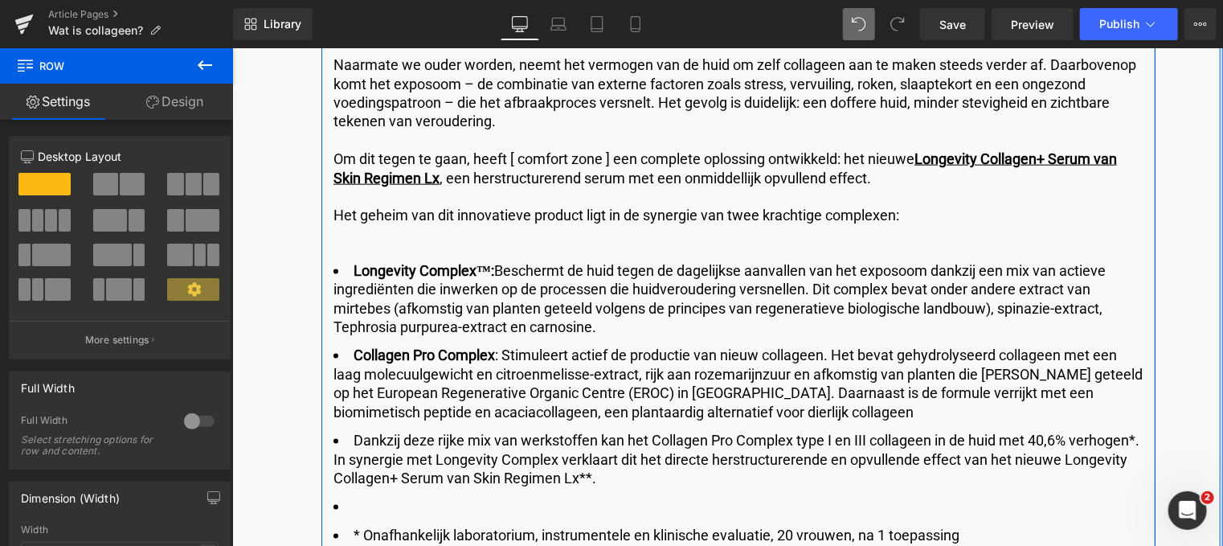
click div "Wat is collageen? Heading Collageen ondersteunt het huidweefsel en zorgt voor e…"
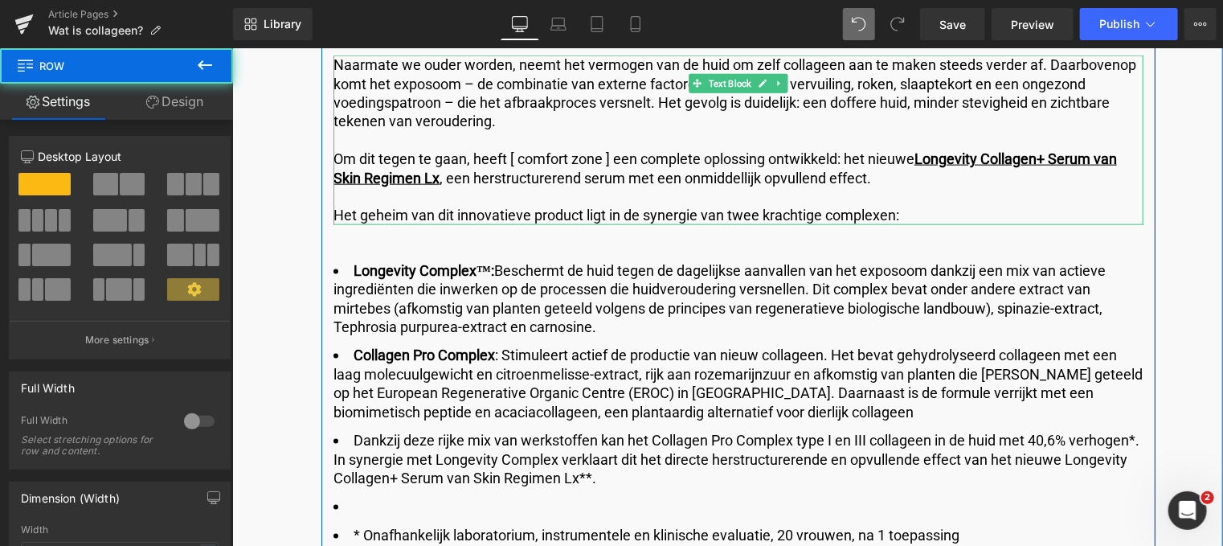
click p "Het geheim van dit innovatieve product ligt in de synergie van twee krachtige c…"
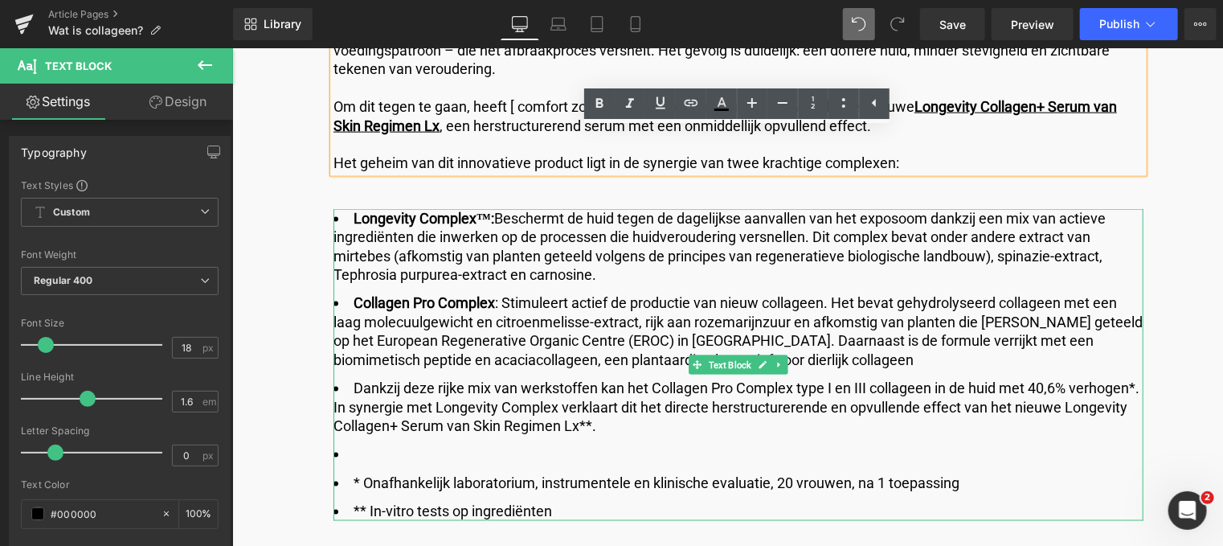
scroll to position [4127, 0]
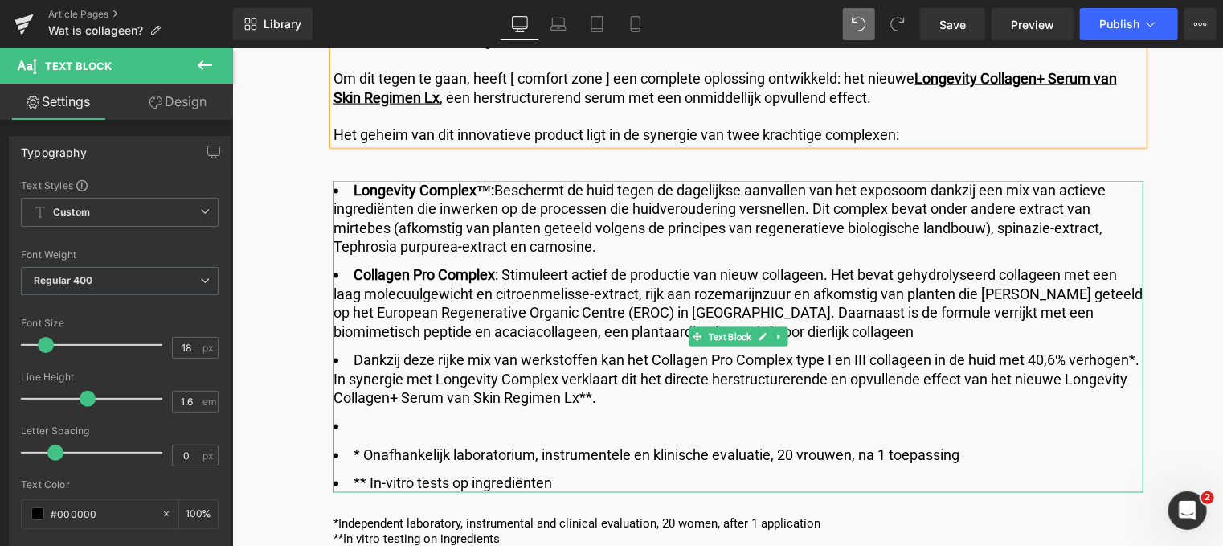
click ul "Longevity Complex™: Beschermt de huid tegen de dagelijkse aanvallen van het exp…"
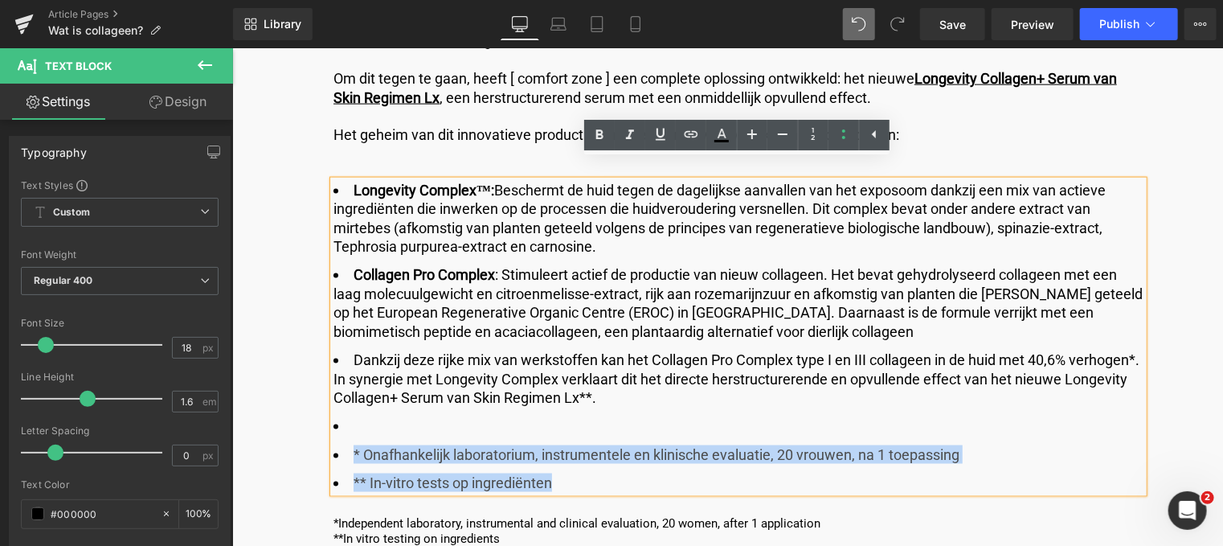
drag, startPoint x: 327, startPoint y: 410, endPoint x: 119, endPoint y: 379, distance: 210.4
click ul "Longevity Complex™: Beschermt de huid tegen de dagelijkse aanvallen van het exp…"
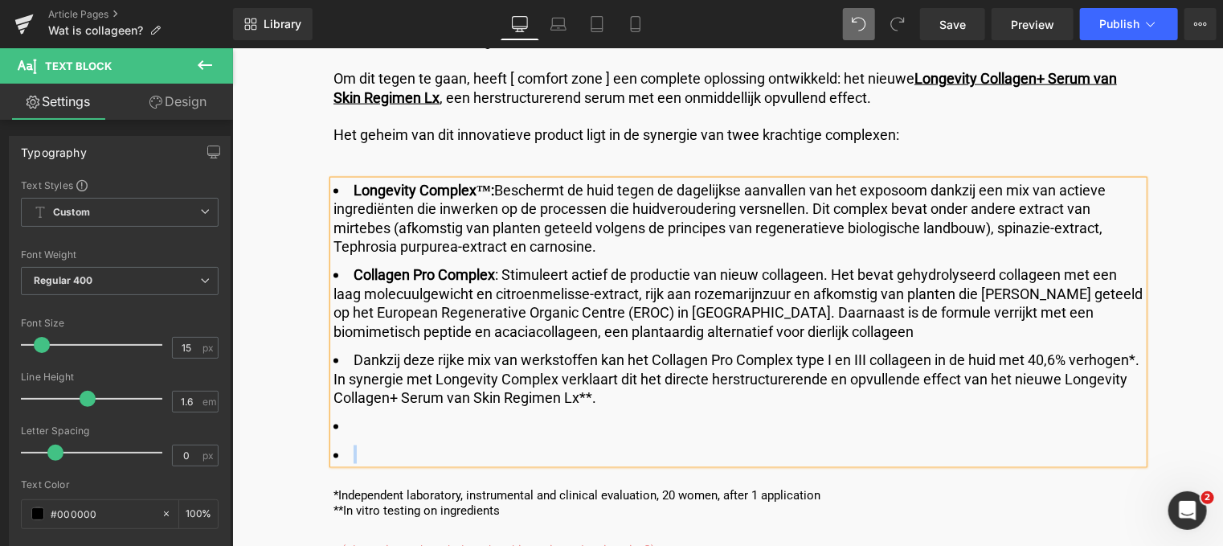
drag, startPoint x: 268, startPoint y: 446, endPoint x: 96, endPoint y: 431, distance: 173.5
click div "Wat is collageen? Heading Collageen ondersteunt het huidweefsel en zorgt voor e…"
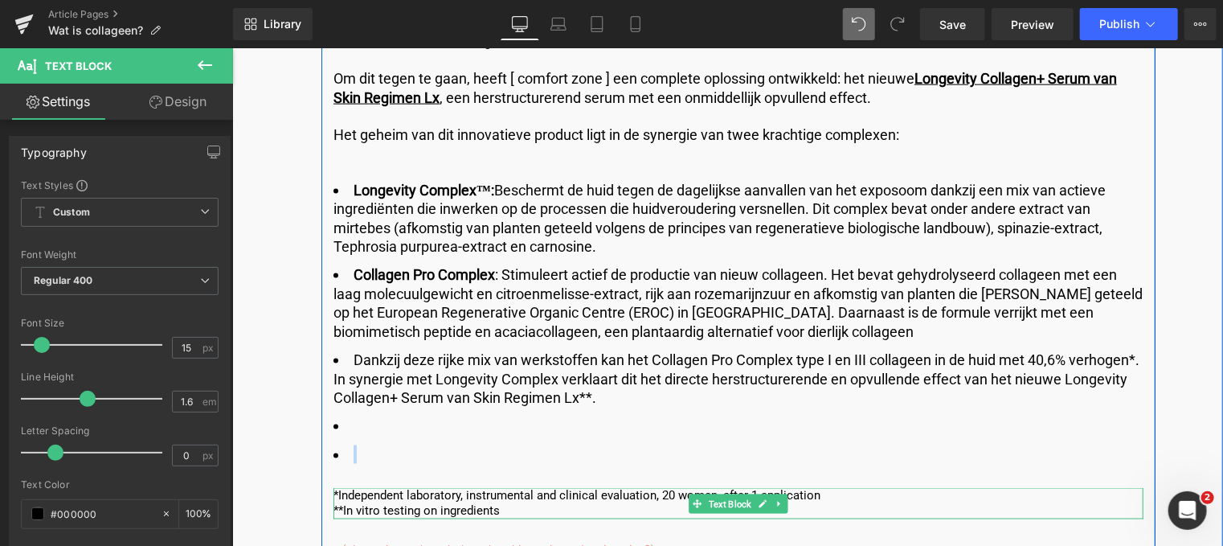
click p "**In vitro testing on ingredients"
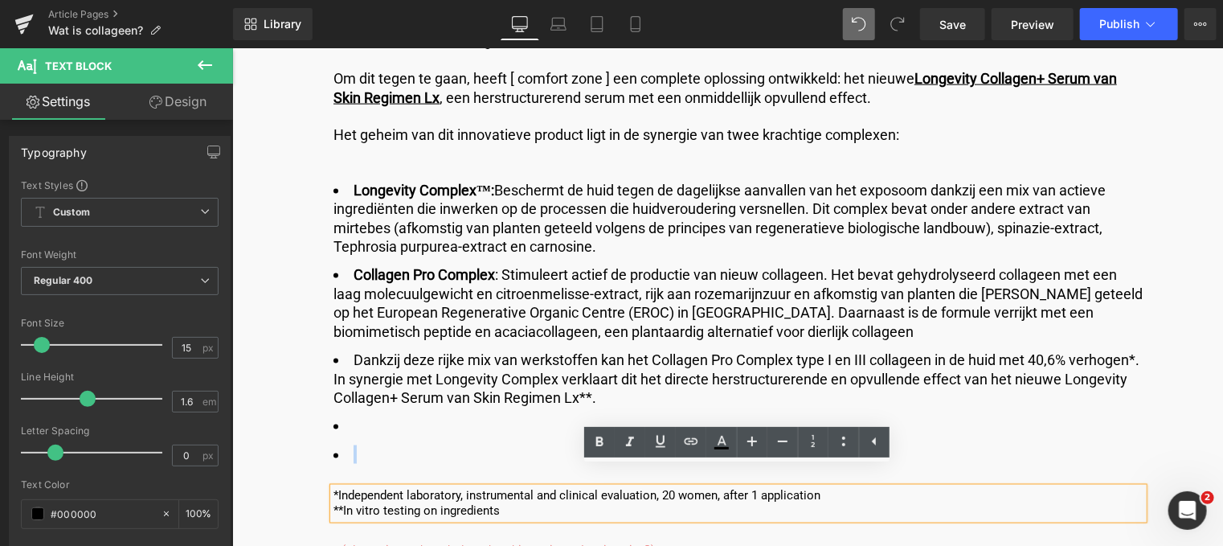
drag, startPoint x: 296, startPoint y: 448, endPoint x: 229, endPoint y: 487, distance: 77.5
click html "🚚 Gratis verzending vanaf €59 – shop jouw favorieten nu! ✨ 💌 10% korting op je …"
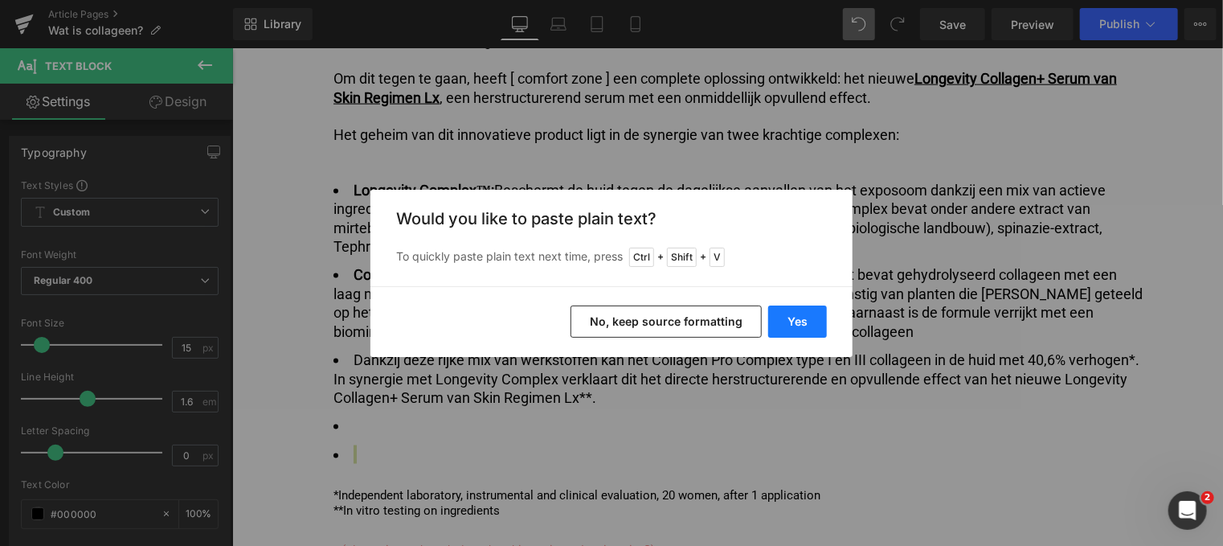
click button "Yes"
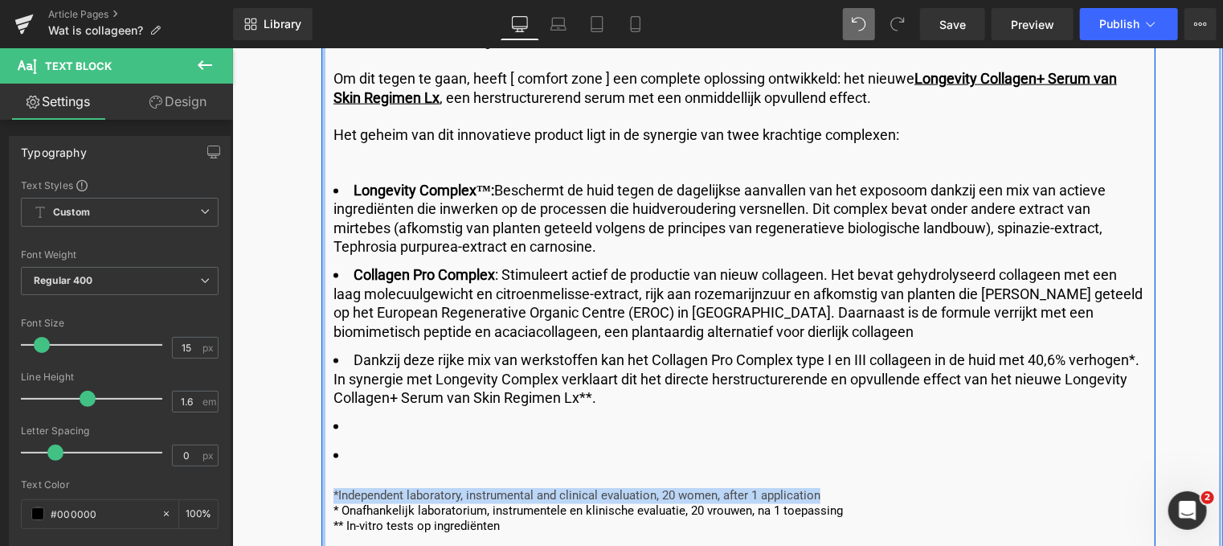
drag, startPoint x: 604, startPoint y: 428, endPoint x: 88, endPoint y: 403, distance: 515.7
click div "Wat is collageen? Heading Collageen ondersteunt het huidweefsel en zorgt voor e…"
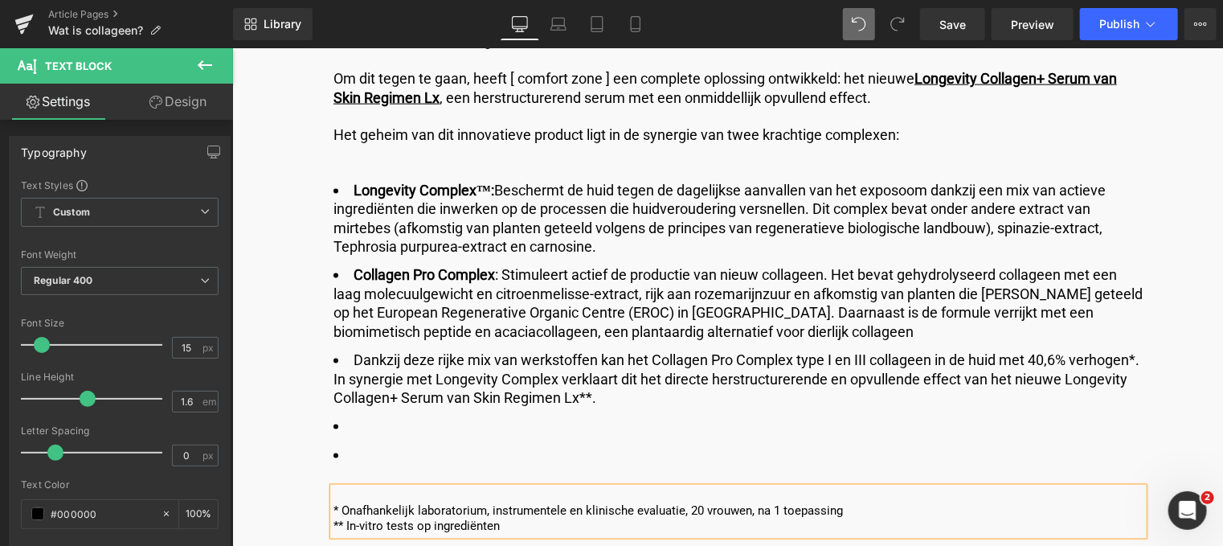
click p "* Onafhankelijk laboratorium, instrumentele en klinische evaluatie, 20 vrouwen,…"
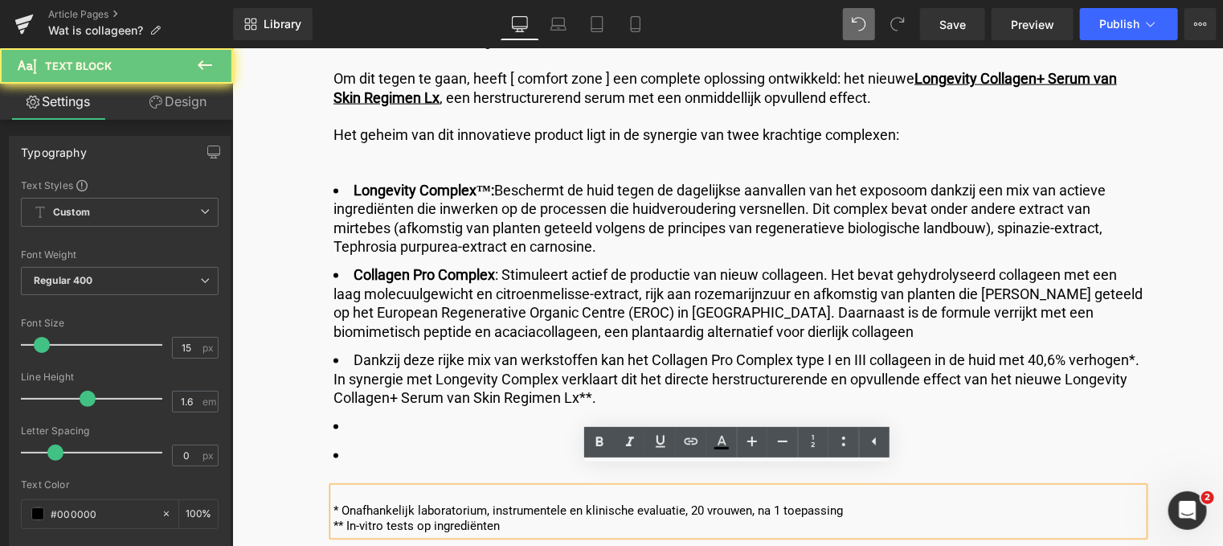
click p "* Onafhankelijk laboratorium, instrumentele en klinische evaluatie, 20 vrouwen,…"
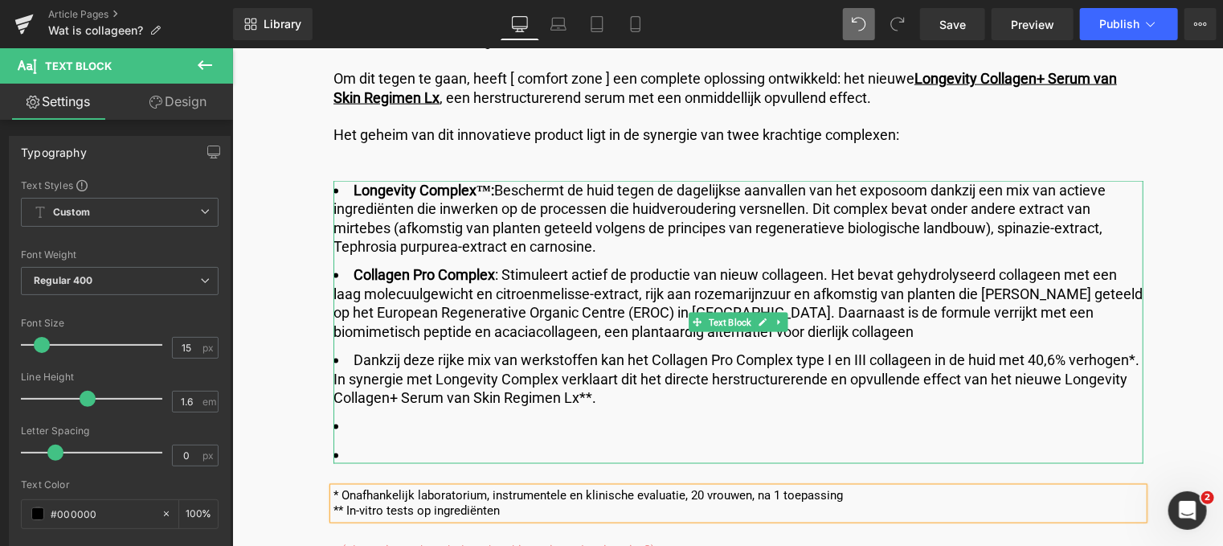
click ul "Longevity Complex™: Beschermt de huid tegen de dagelijkse aanvallen van het exp…"
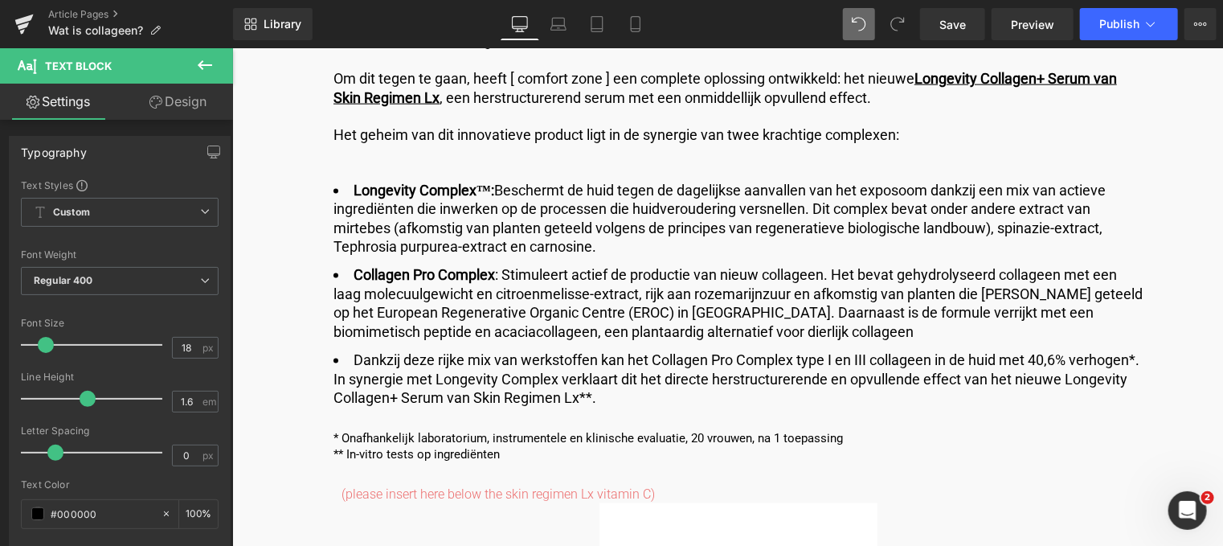
click icon
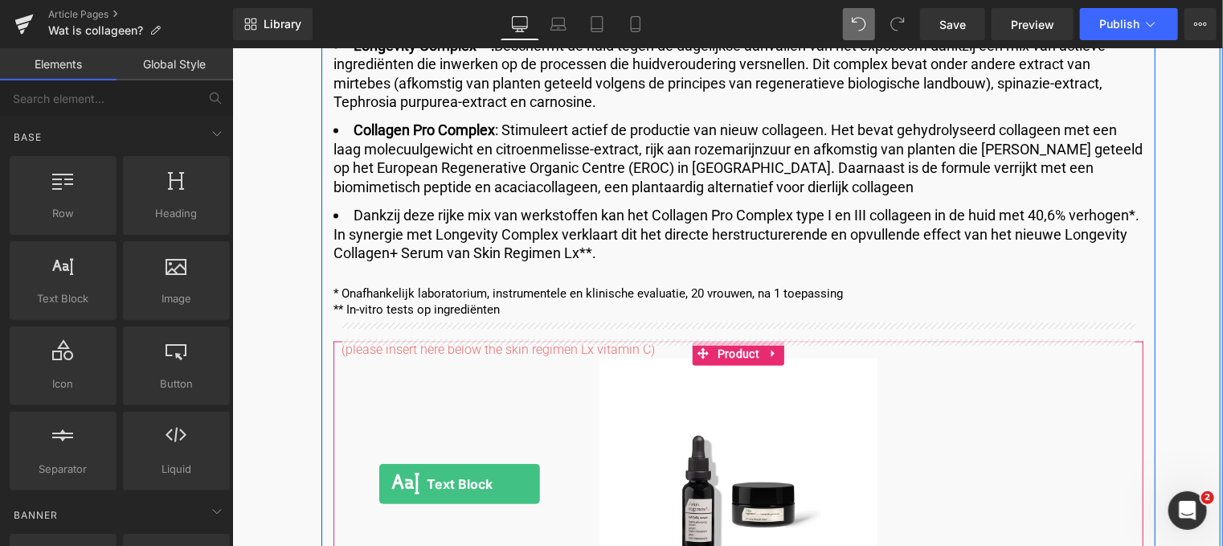
scroll to position [4303, 0]
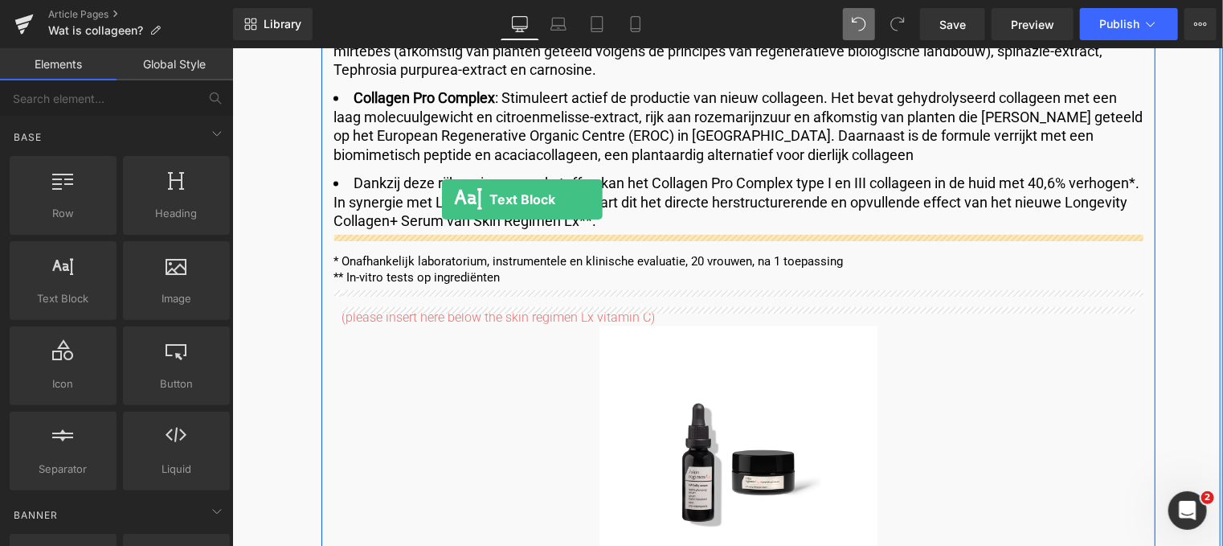
drag, startPoint x: 67, startPoint y: 279, endPoint x: 210, endPoint y: 150, distance: 192.3
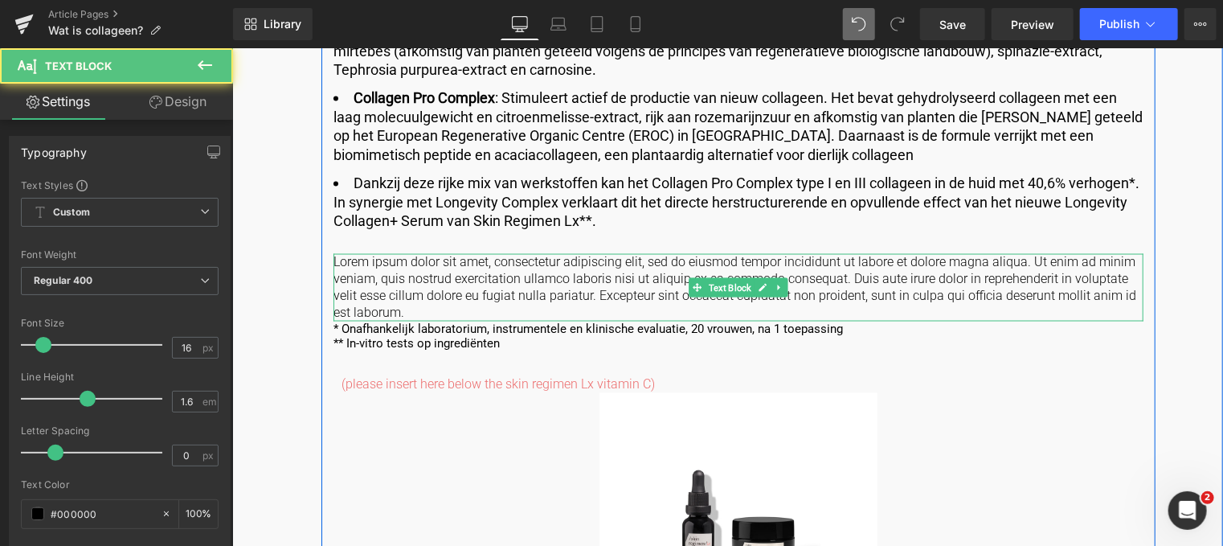
click p "Lorem ipsum dolor sit amet, consectetur adipiscing elit, sed do eiusmod tempor …"
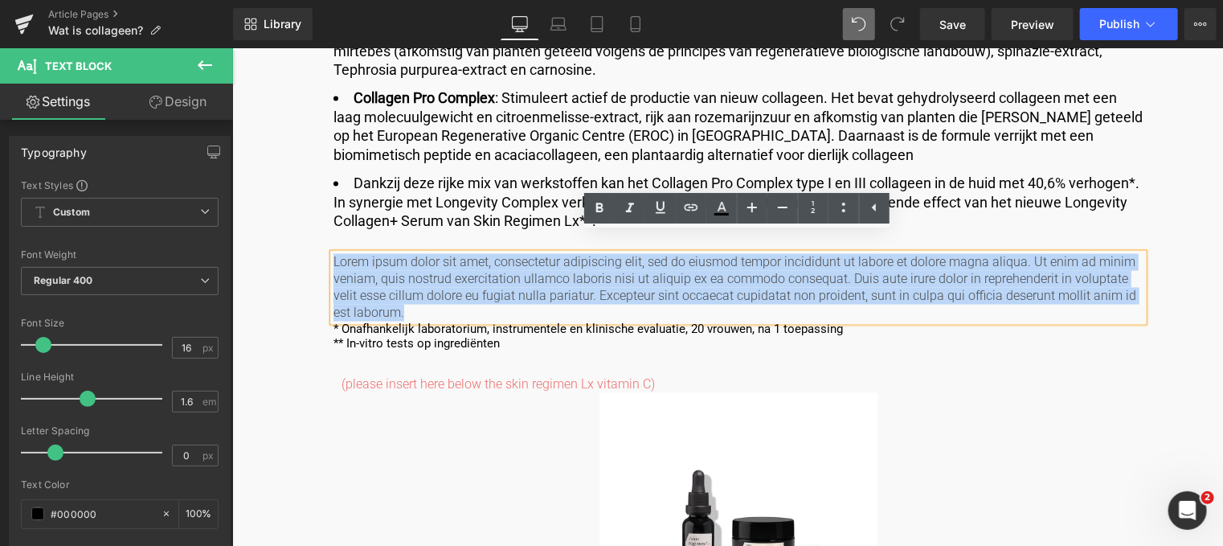
drag, startPoint x: 174, startPoint y: 241, endPoint x: 55, endPoint y: 165, distance: 141.3
click div "Image Published on [DATE] | 10 min read Text Block Row Wat is collageen? Headin…"
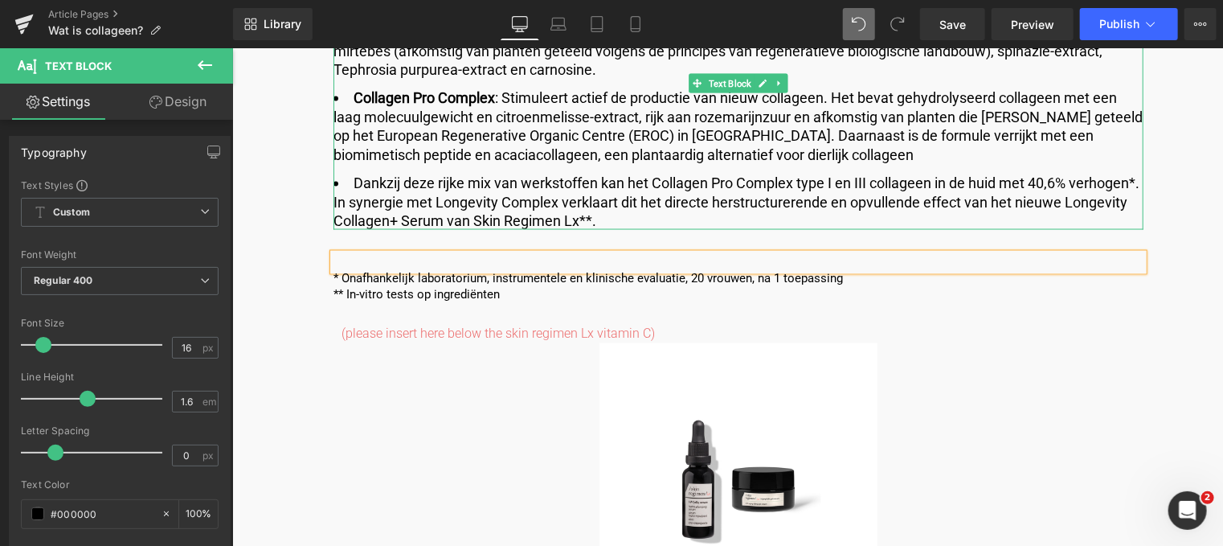
click li "Dankzij deze rijke mix van werkstoffen kan het Collagen Pro Complex type I en I…"
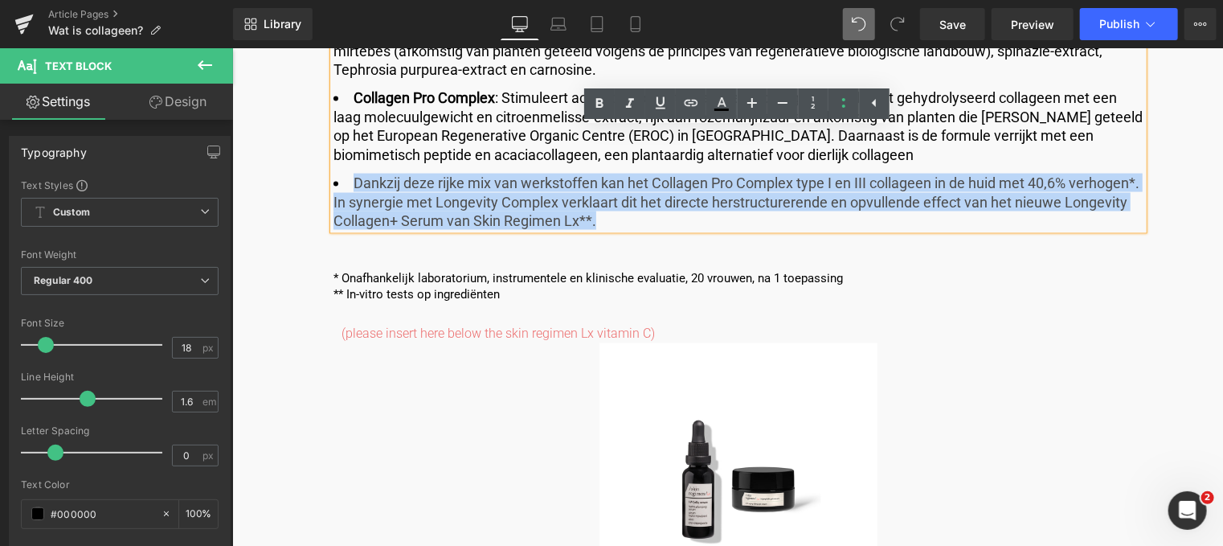
drag, startPoint x: 374, startPoint y: 151, endPoint x: 115, endPoint y: 114, distance: 261.4
click li "Dankzij deze rijke mix van werkstoffen kan het Collagen Pro Complex type I en I…"
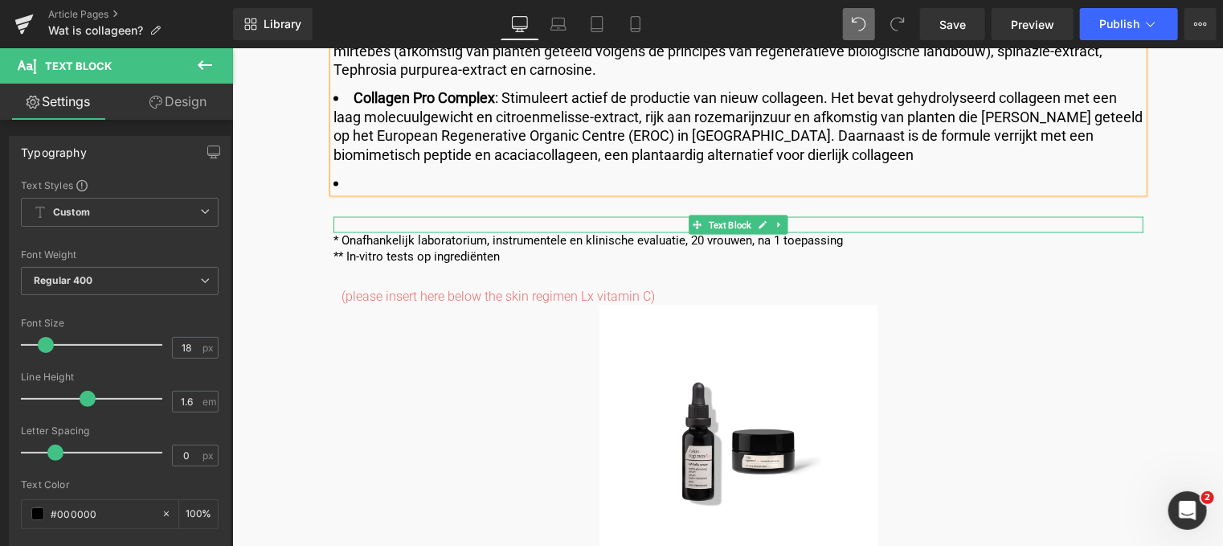
click div
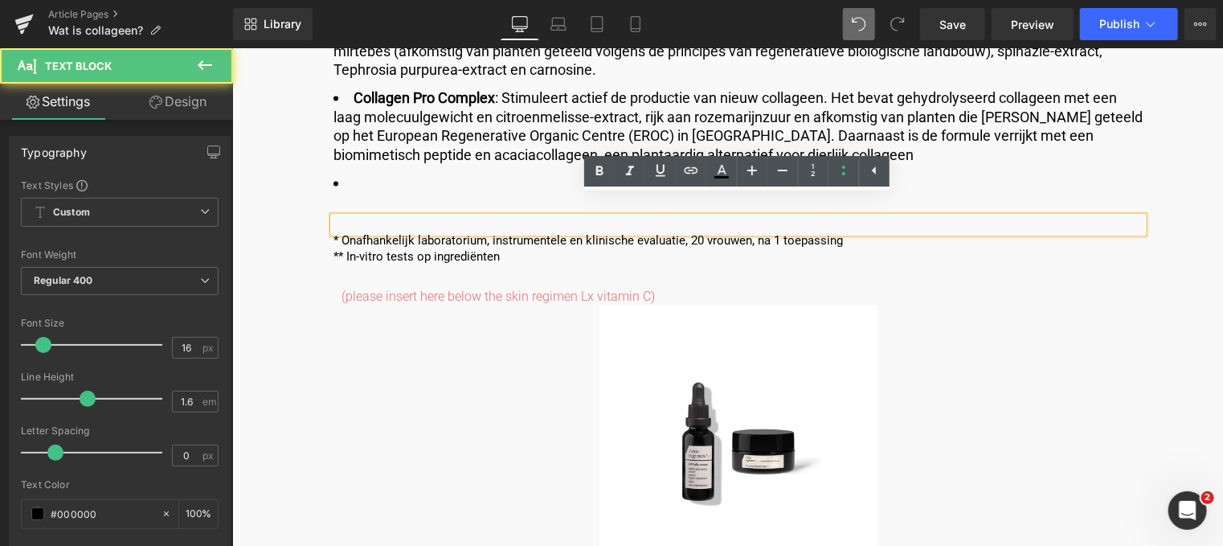
click p
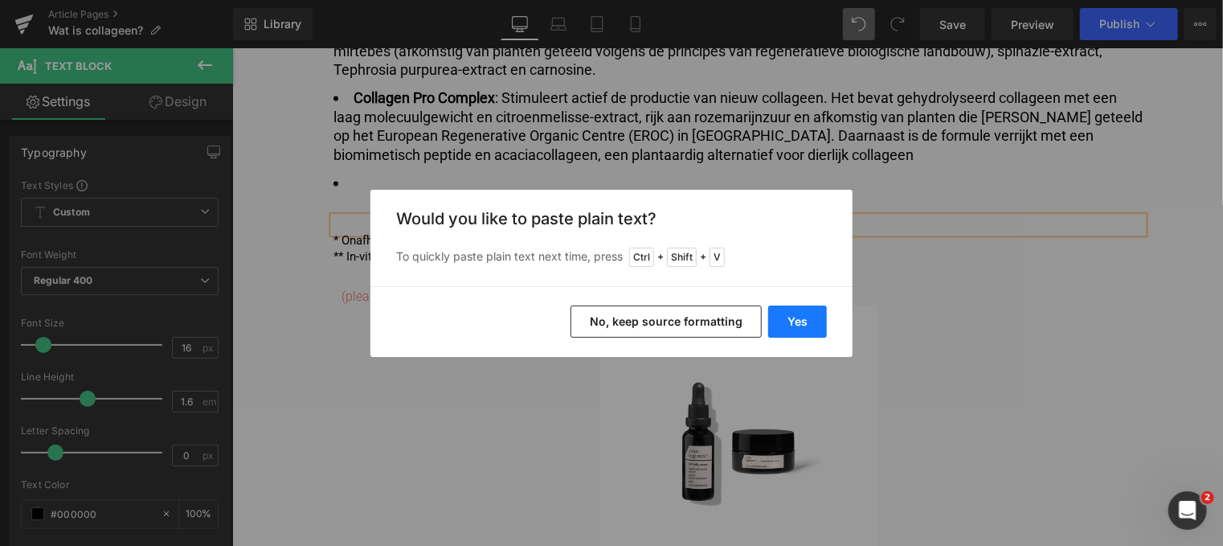
click button "Yes"
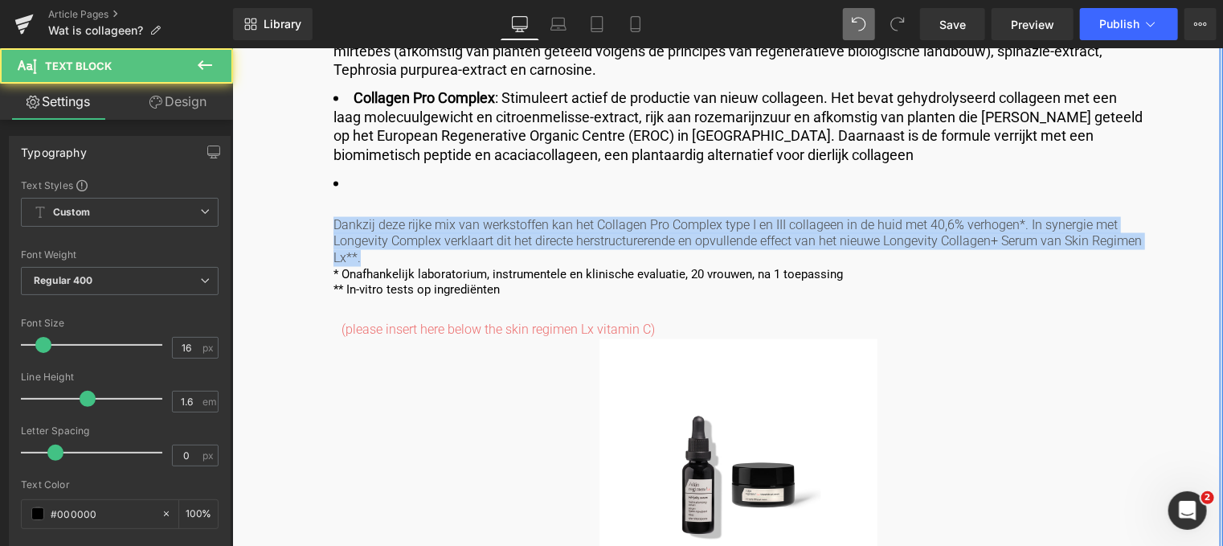
drag, startPoint x: 149, startPoint y: 190, endPoint x: 68, endPoint y: 138, distance: 95.8
click div "Image Published on [DATE] | 10 min read Text Block Row Wat is collageen? Headin…"
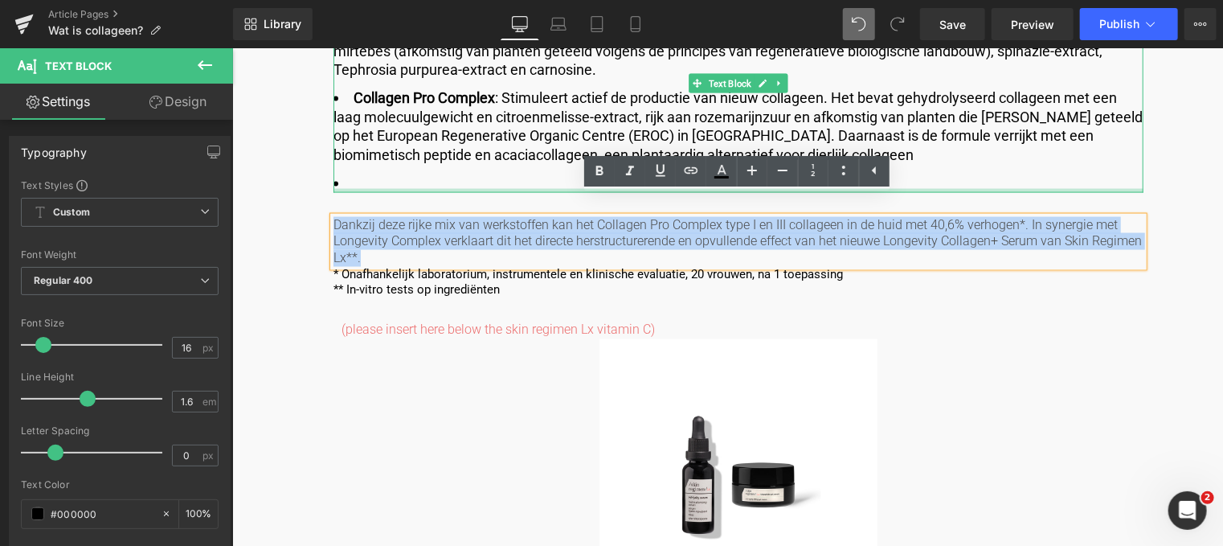
click div
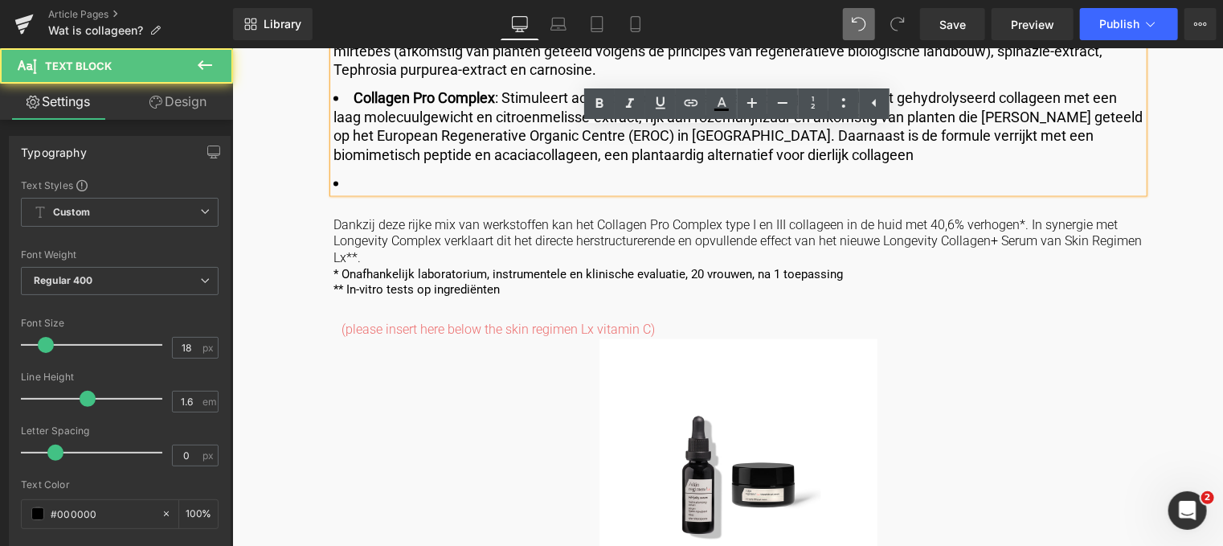
click li
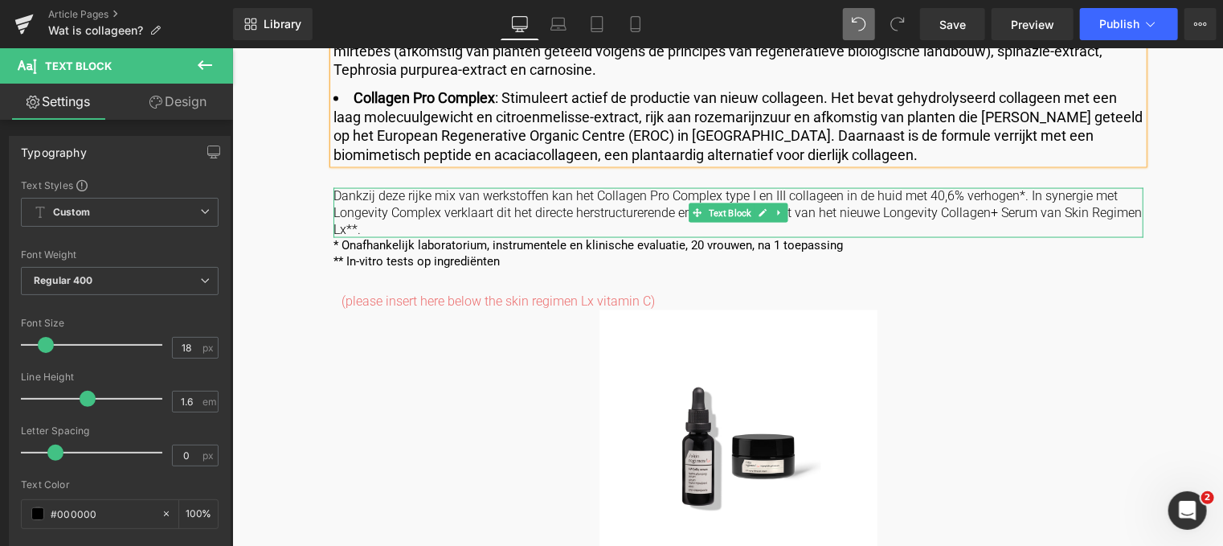
click p "Dankzij deze rijke mix van werkstoffen kan het Collagen Pro Complex type I en I…"
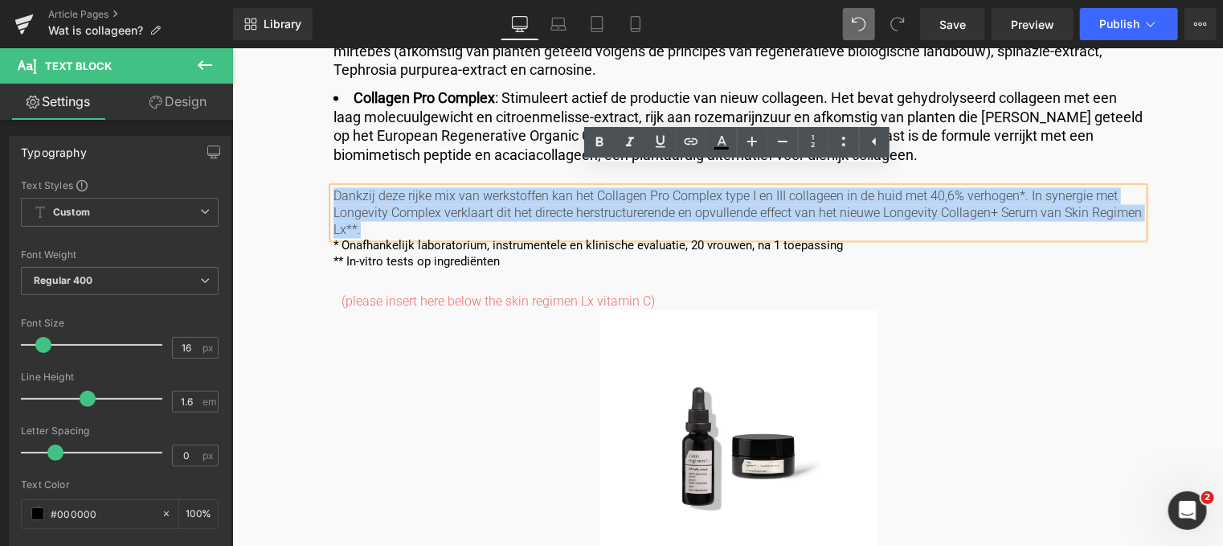
drag, startPoint x: 136, startPoint y: 158, endPoint x: 89, endPoint y: 103, distance: 71.8
click div "Wat is collageen? Heading Collageen ondersteunt het huidweefsel en zorgt voor e…"
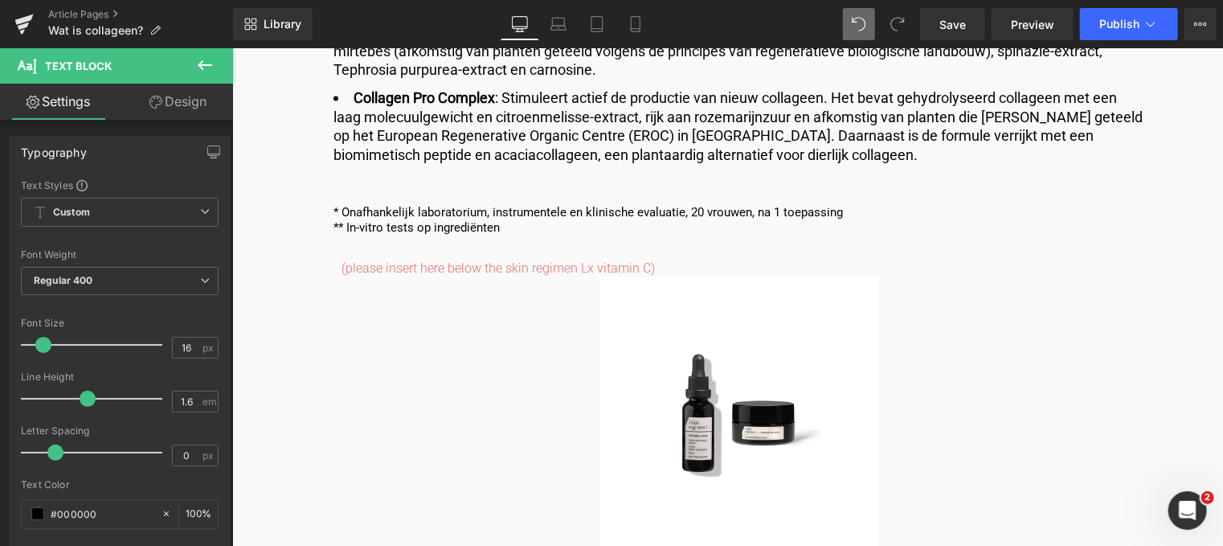
click icon
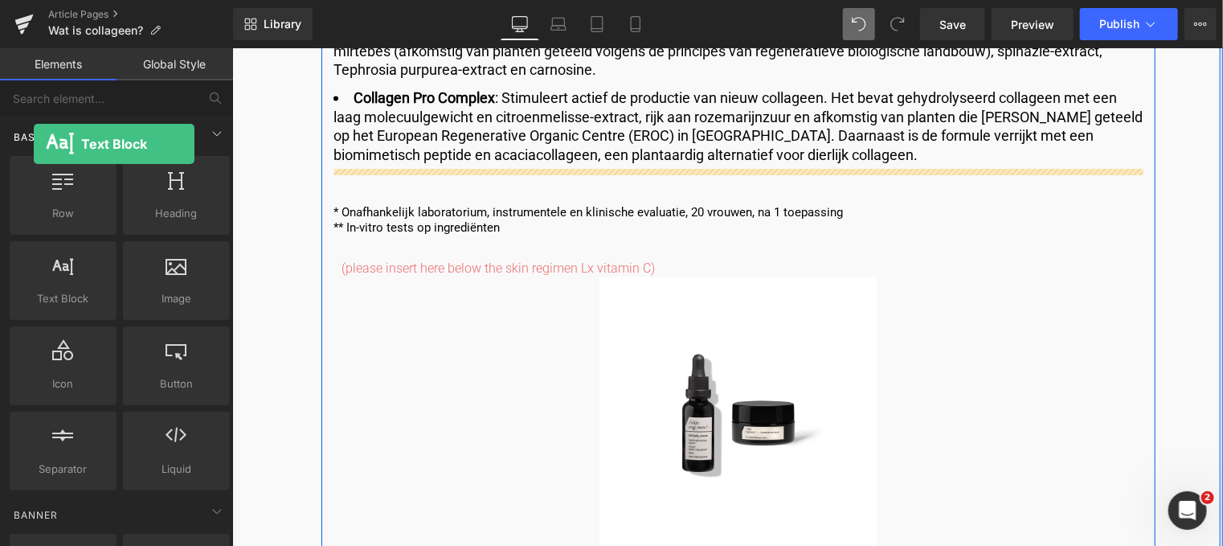
drag, startPoint x: 80, startPoint y: 282, endPoint x: 145, endPoint y: 115, distance: 179.7
click div "Base Row rows, columns, layouts, div Heading headings, titles, h1,h2,h3,h4,h5,h…"
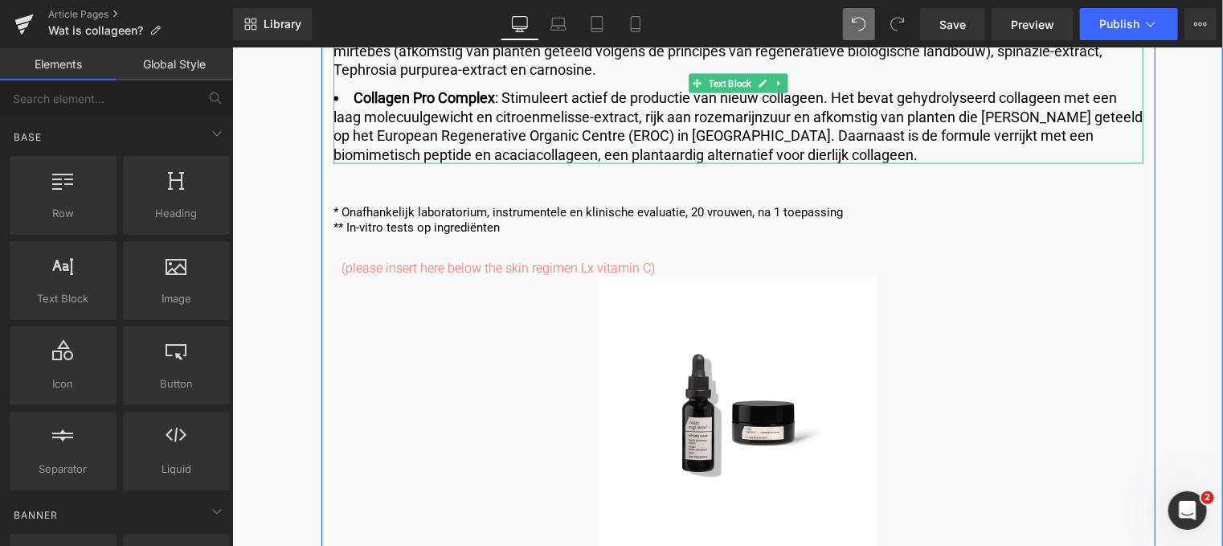
click span ": Stimuleert actief de productie van nieuw collageen. Het bevat gehydrolyseerd …"
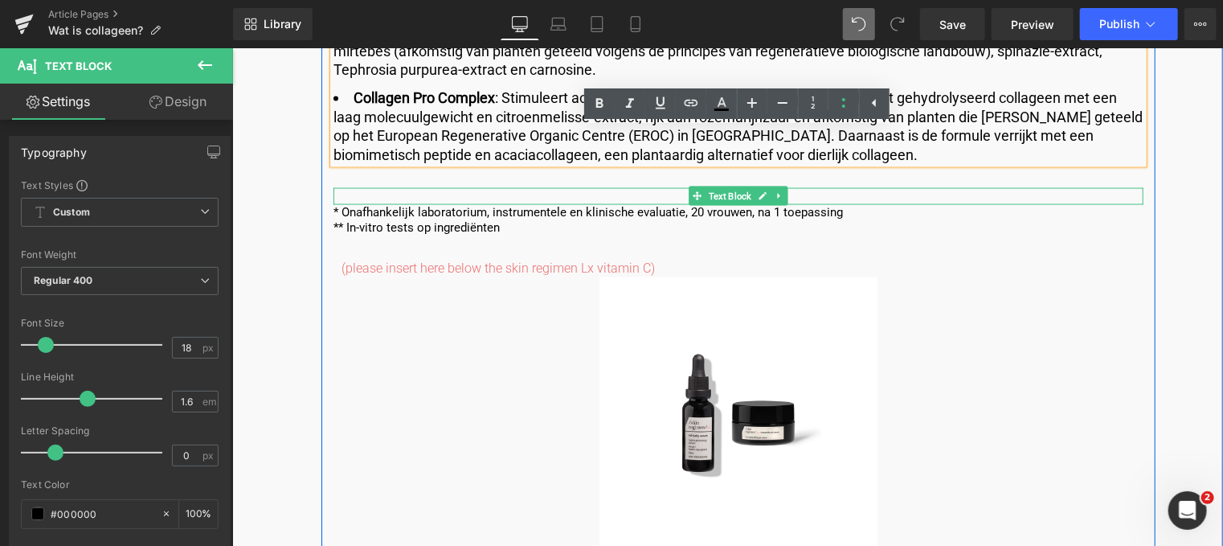
click p
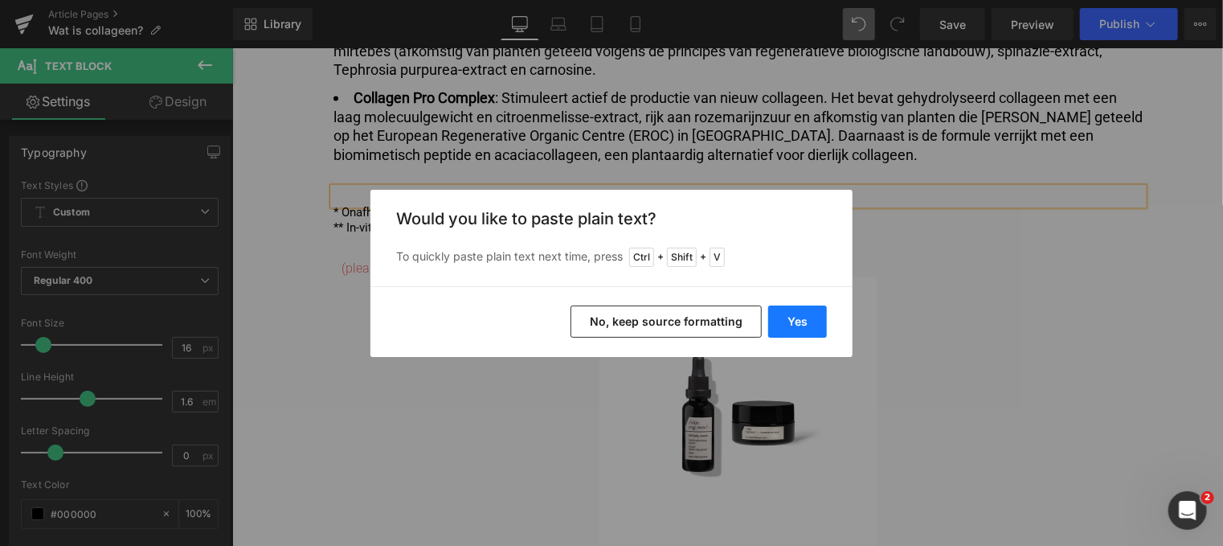
click button "Yes"
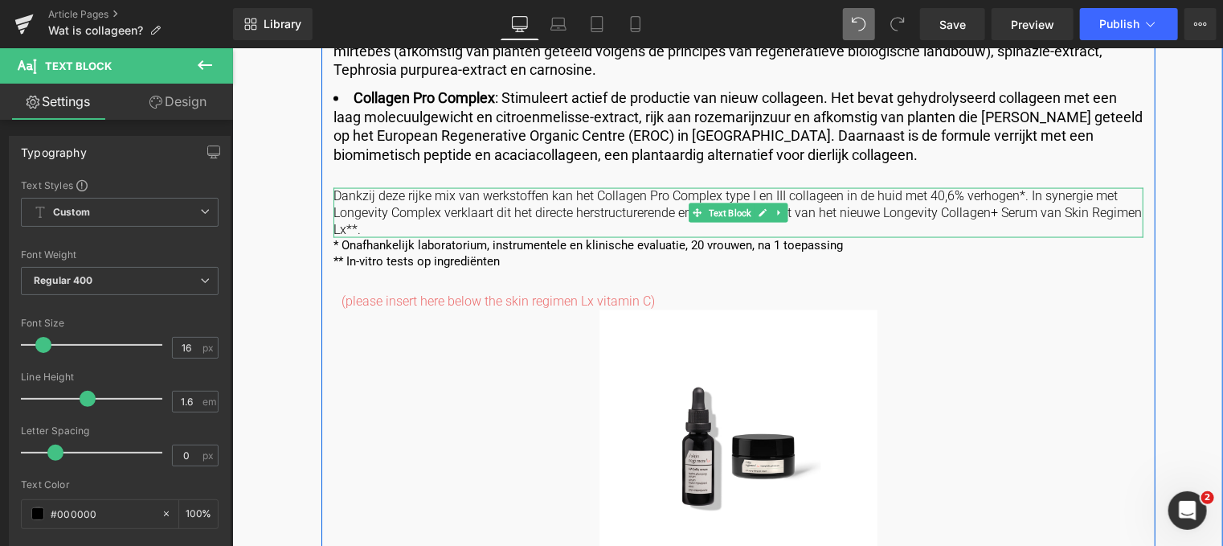
click p "Dankzij deze rijke mix van werkstoffen kan het Collagen Pro Complex type I en I…"
